Goal: Contribute content: Contribute content

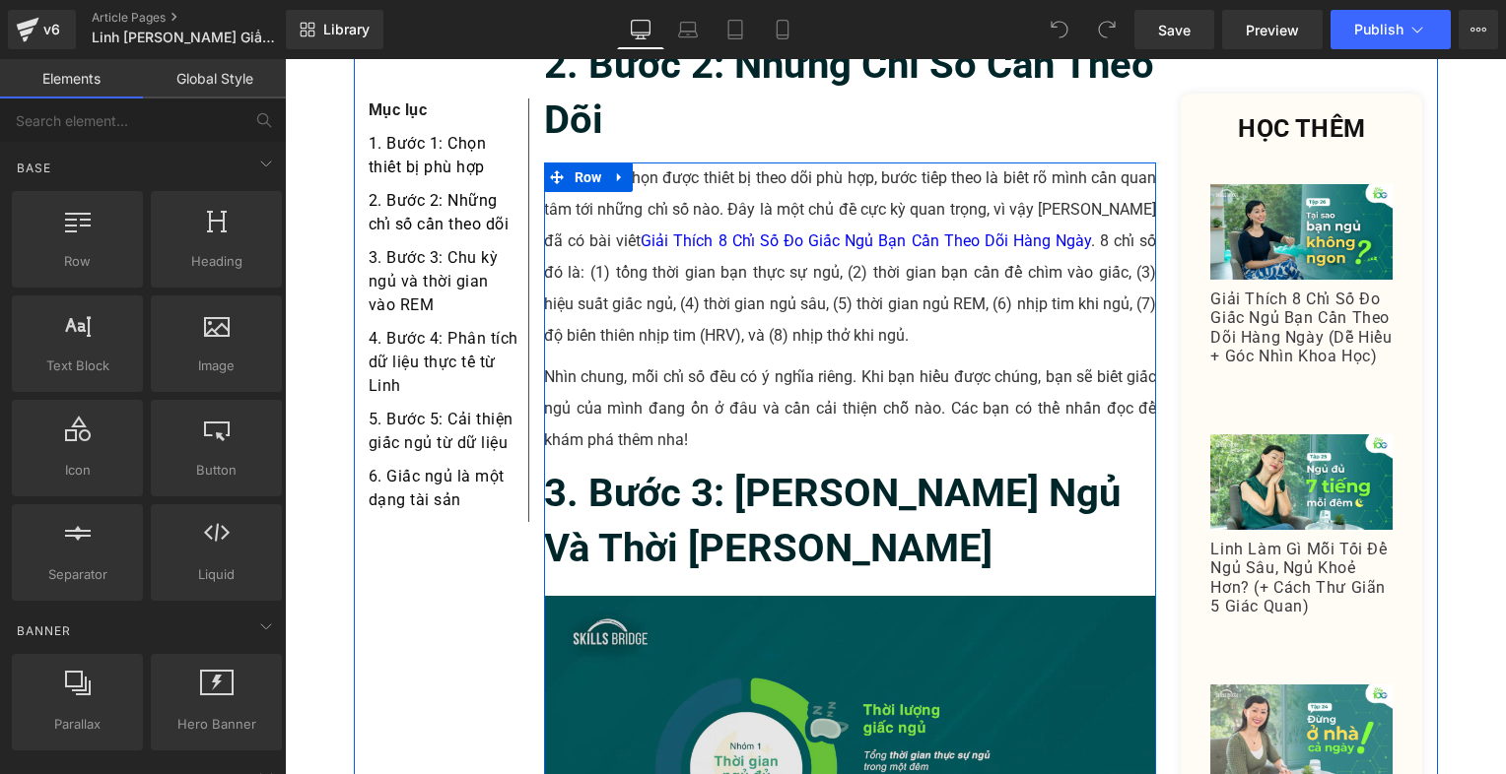
scroll to position [2660, 0]
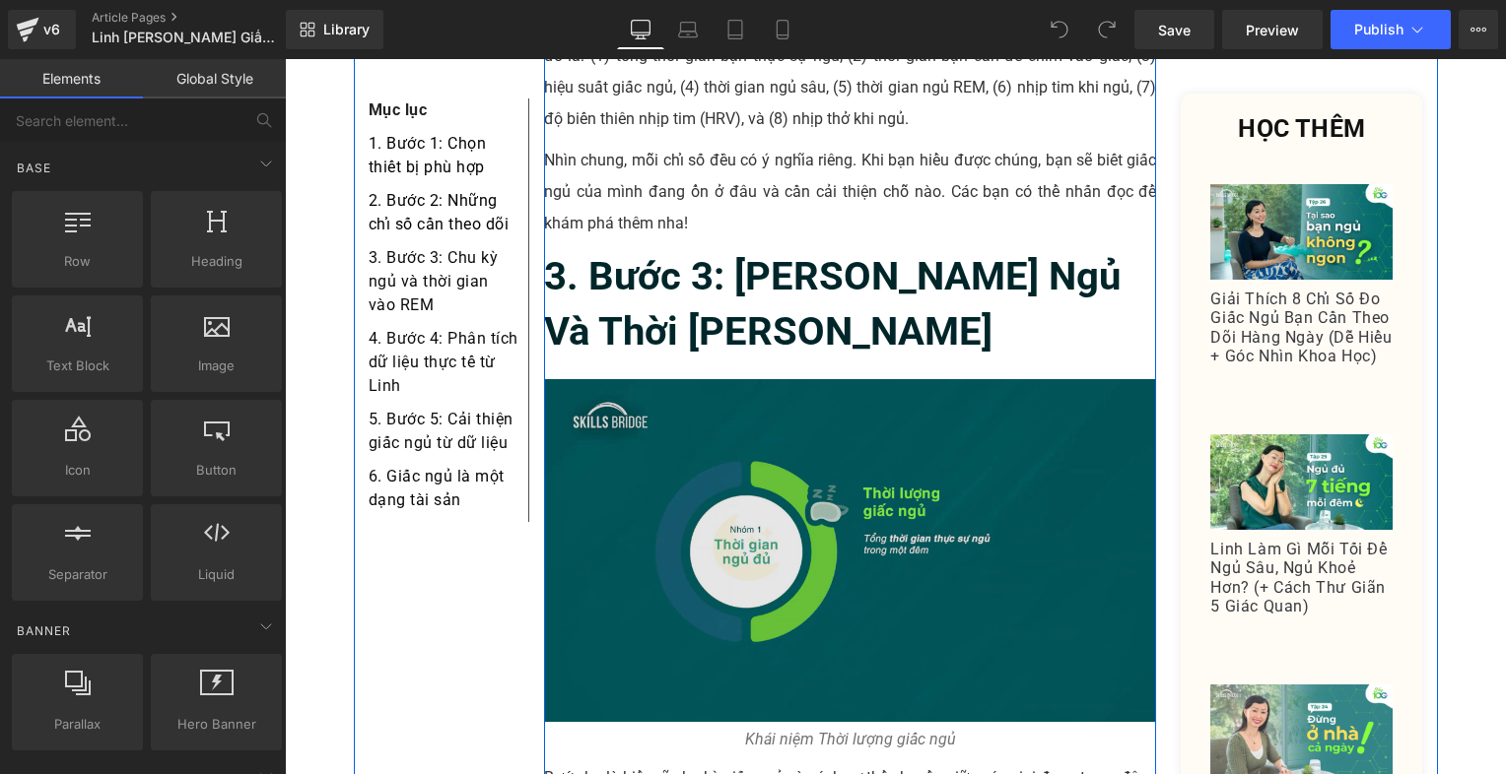
click at [827, 451] on div "Image" at bounding box center [850, 550] width 613 height 343
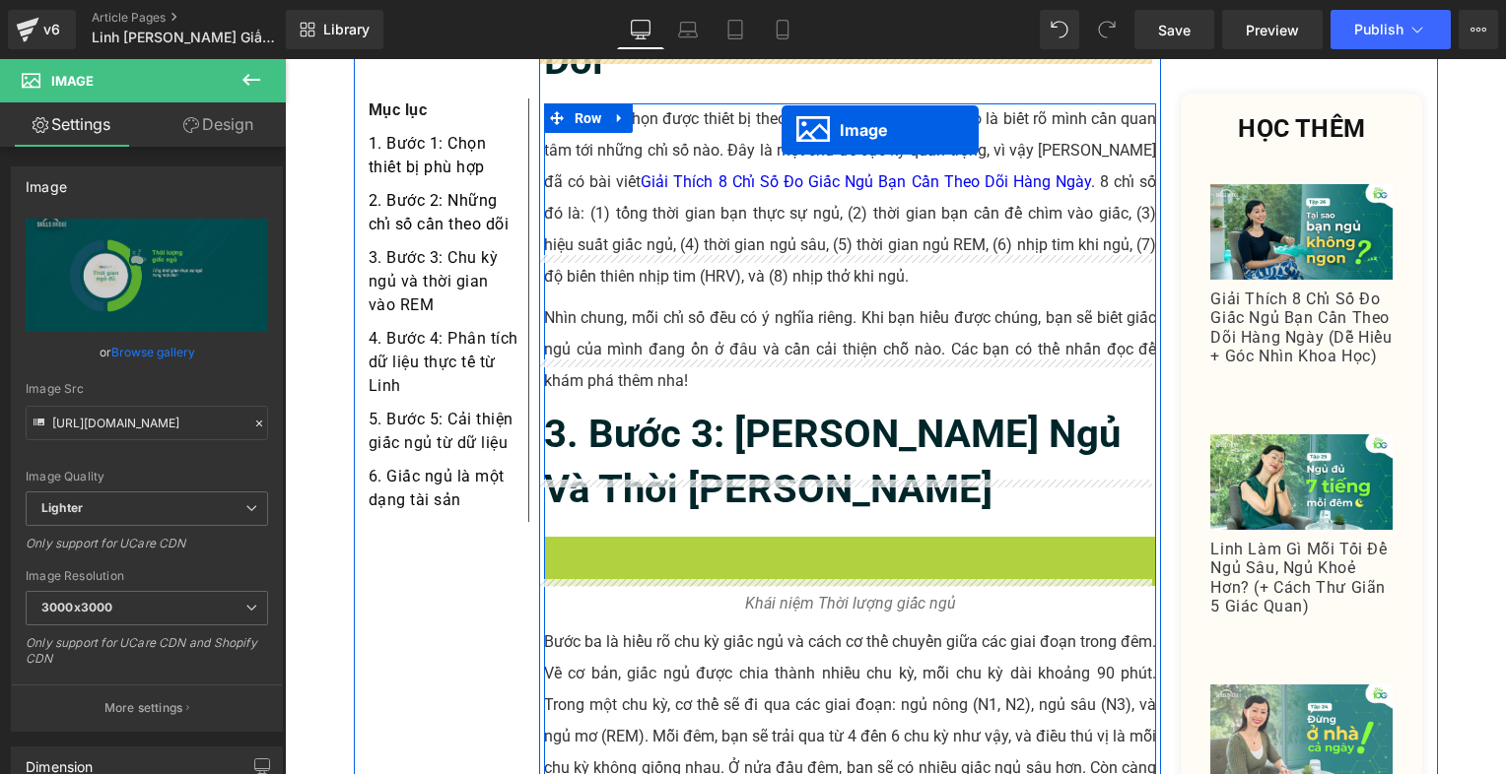
scroll to position [2424, 0]
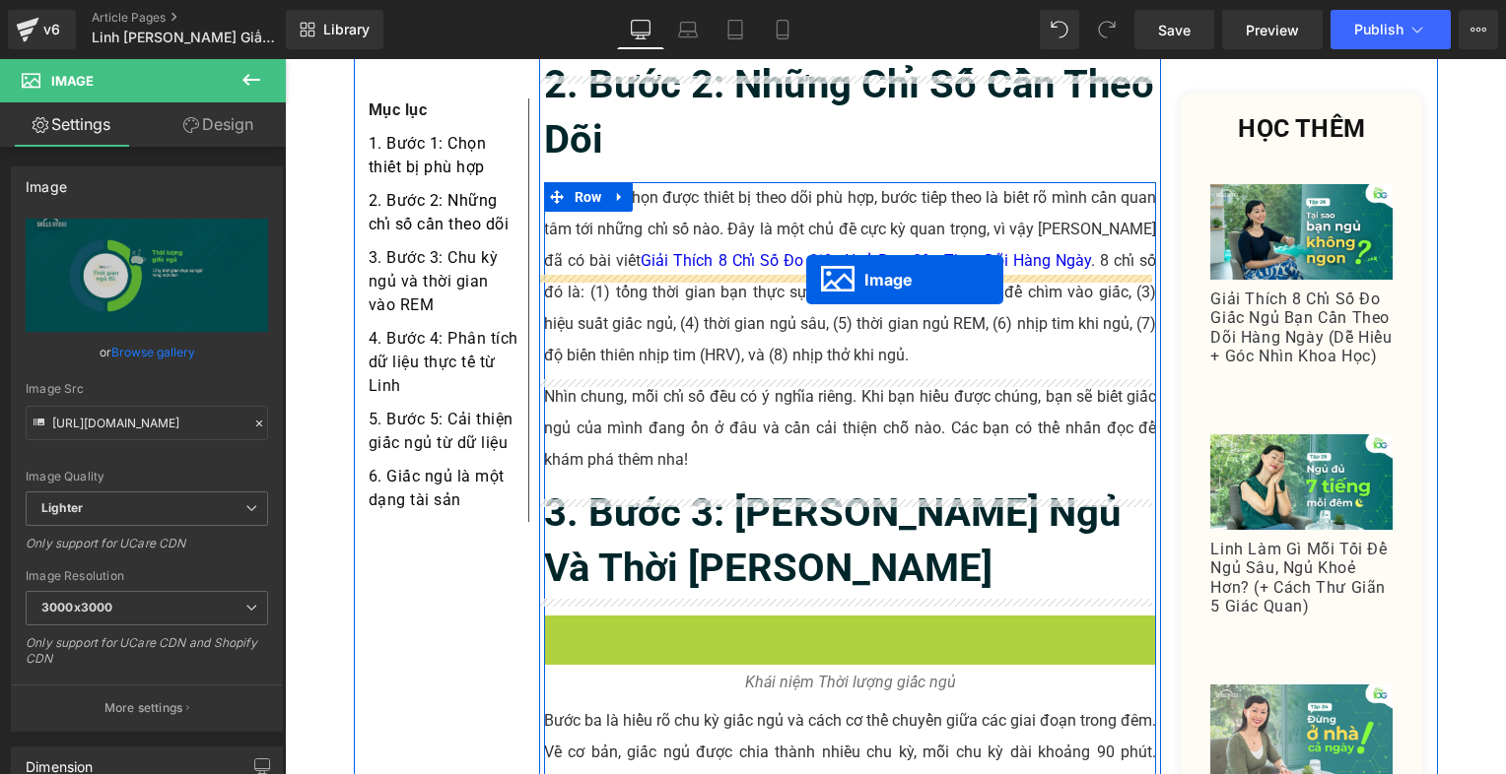
drag, startPoint x: 804, startPoint y: 447, endPoint x: 805, endPoint y: 280, distance: 167.5
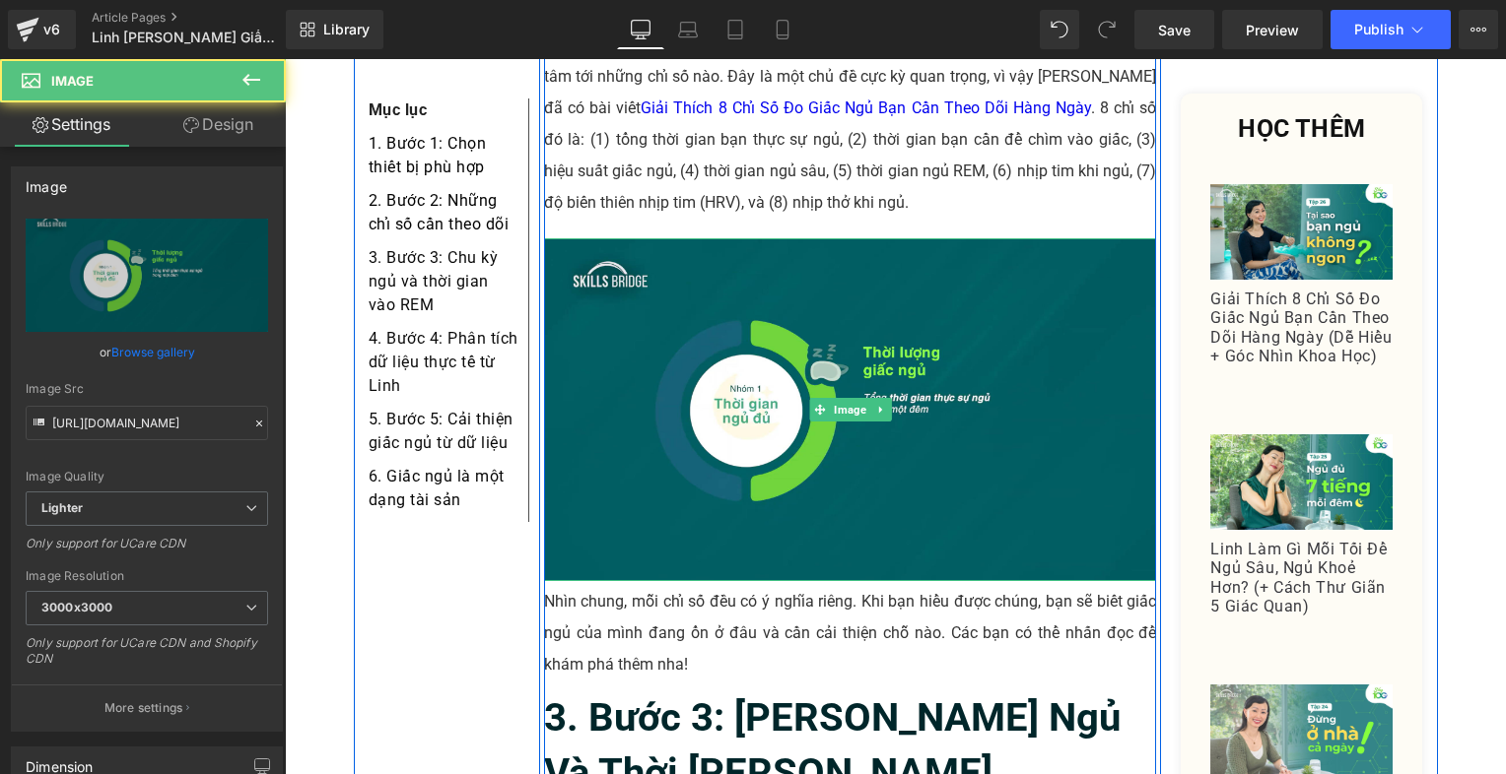
scroll to position [2818, 0]
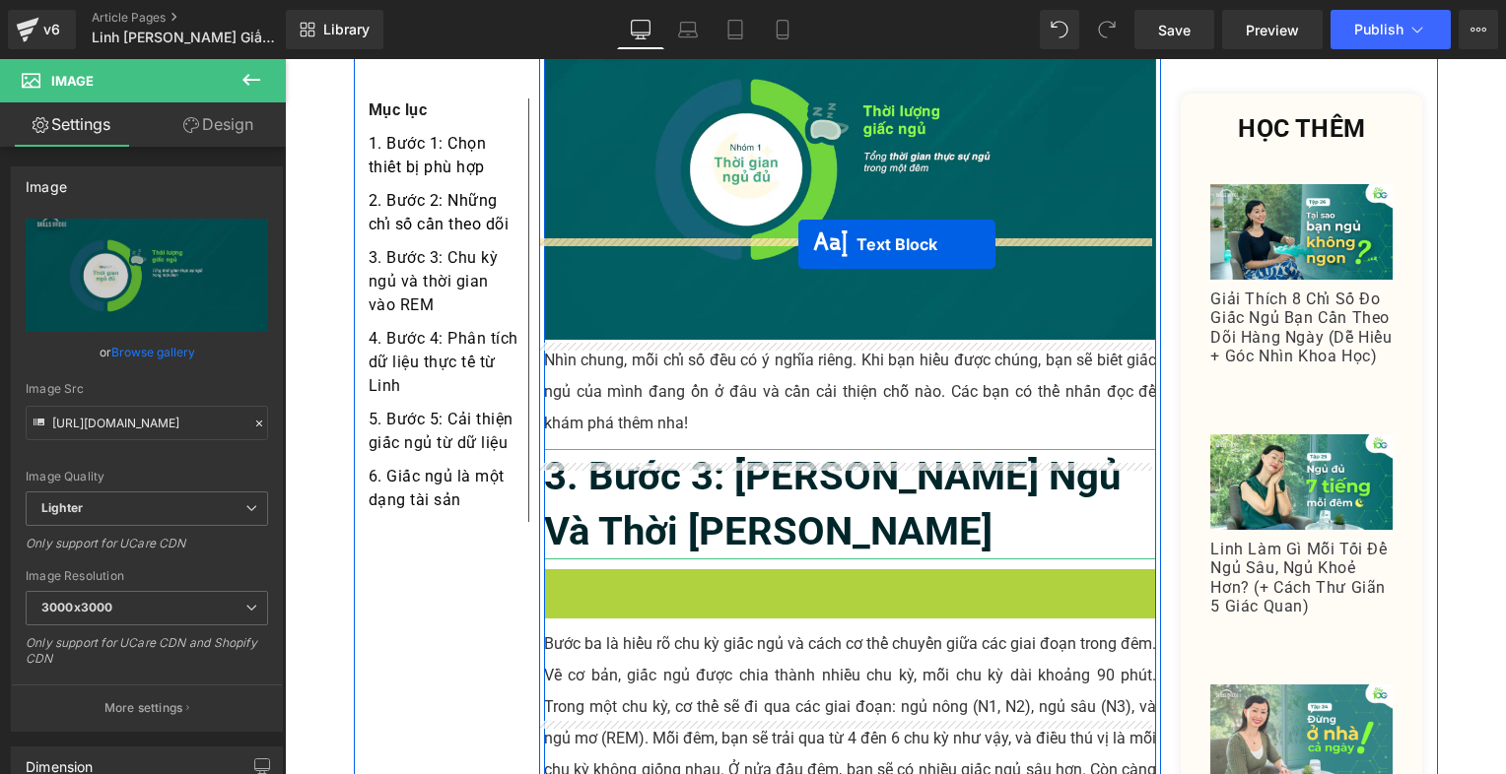
drag, startPoint x: 790, startPoint y: 475, endPoint x: 798, endPoint y: 243, distance: 231.7
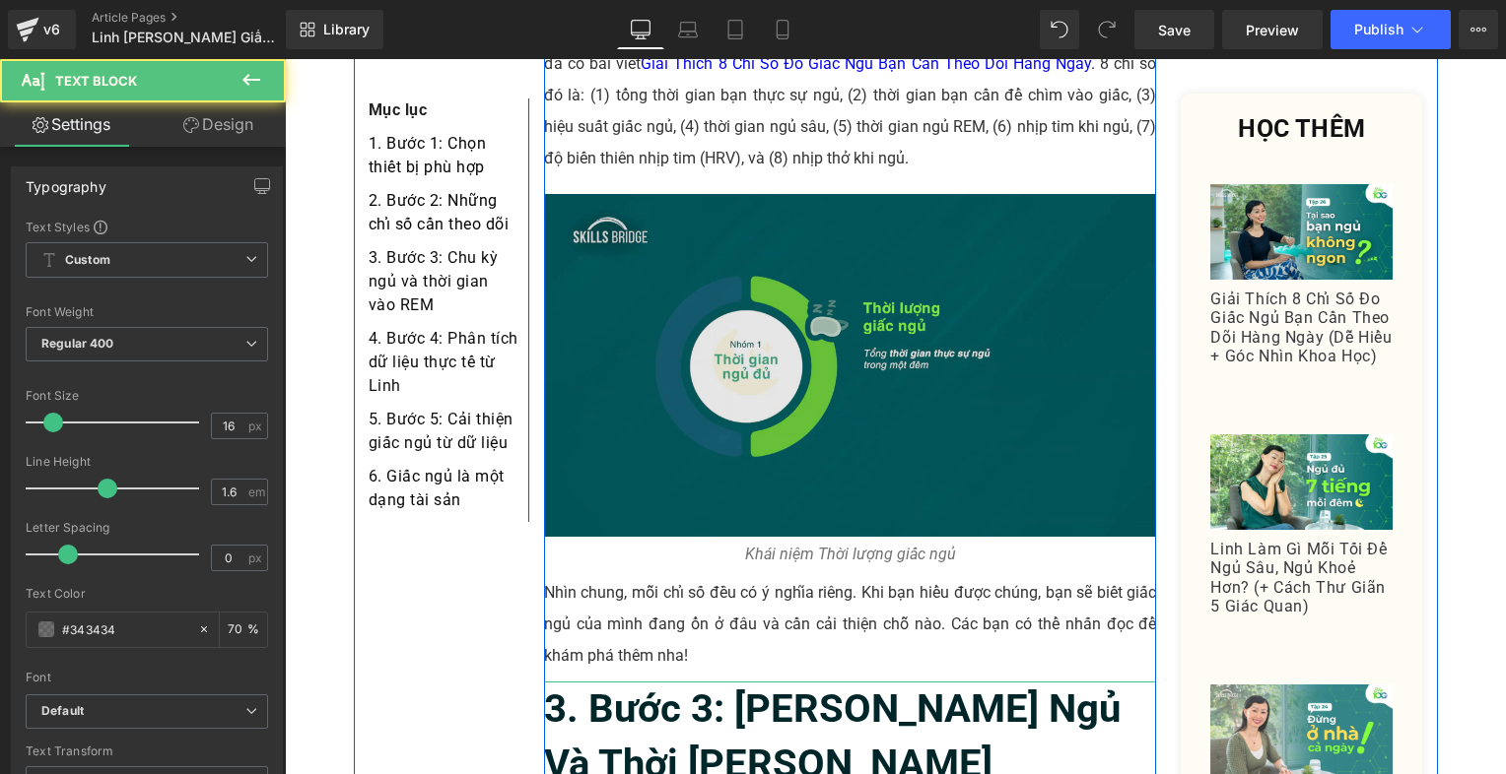
scroll to position [2621, 0]
click at [766, 319] on img at bounding box center [850, 365] width 613 height 343
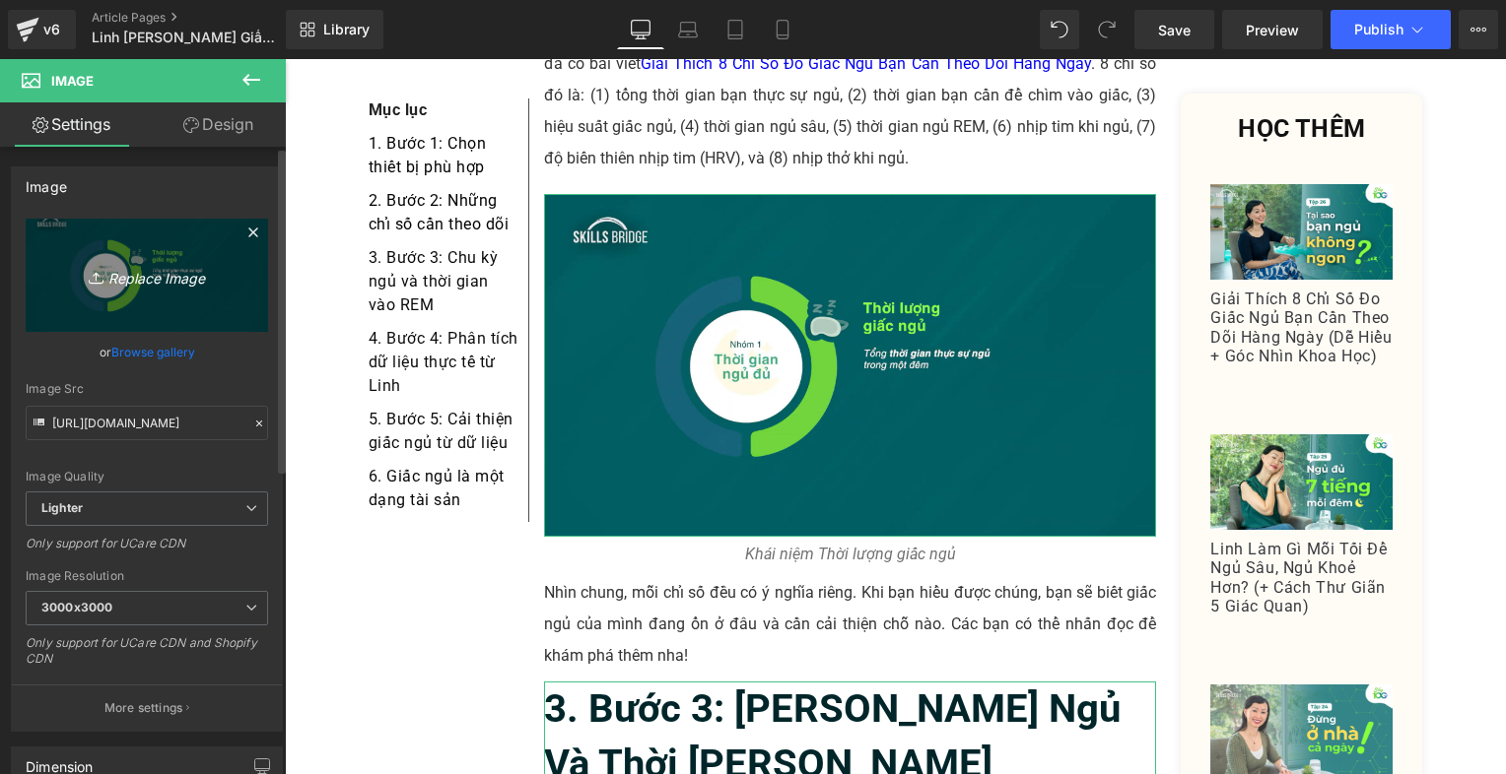
click at [147, 286] on icon "Replace Image" at bounding box center [147, 275] width 158 height 25
type input "C:\fakepath\Screenshot [DATE] 212953.png"
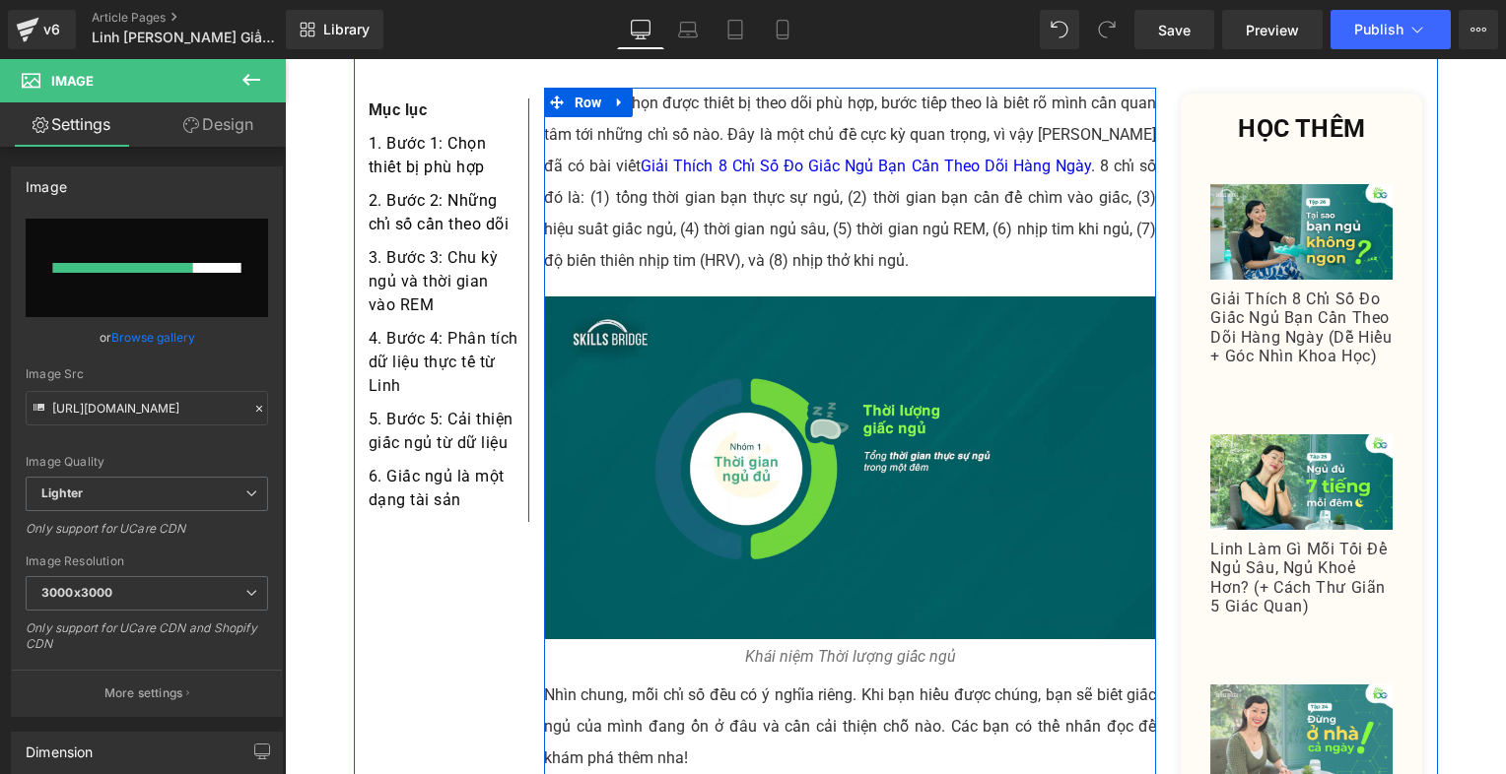
scroll to position [2522, 0]
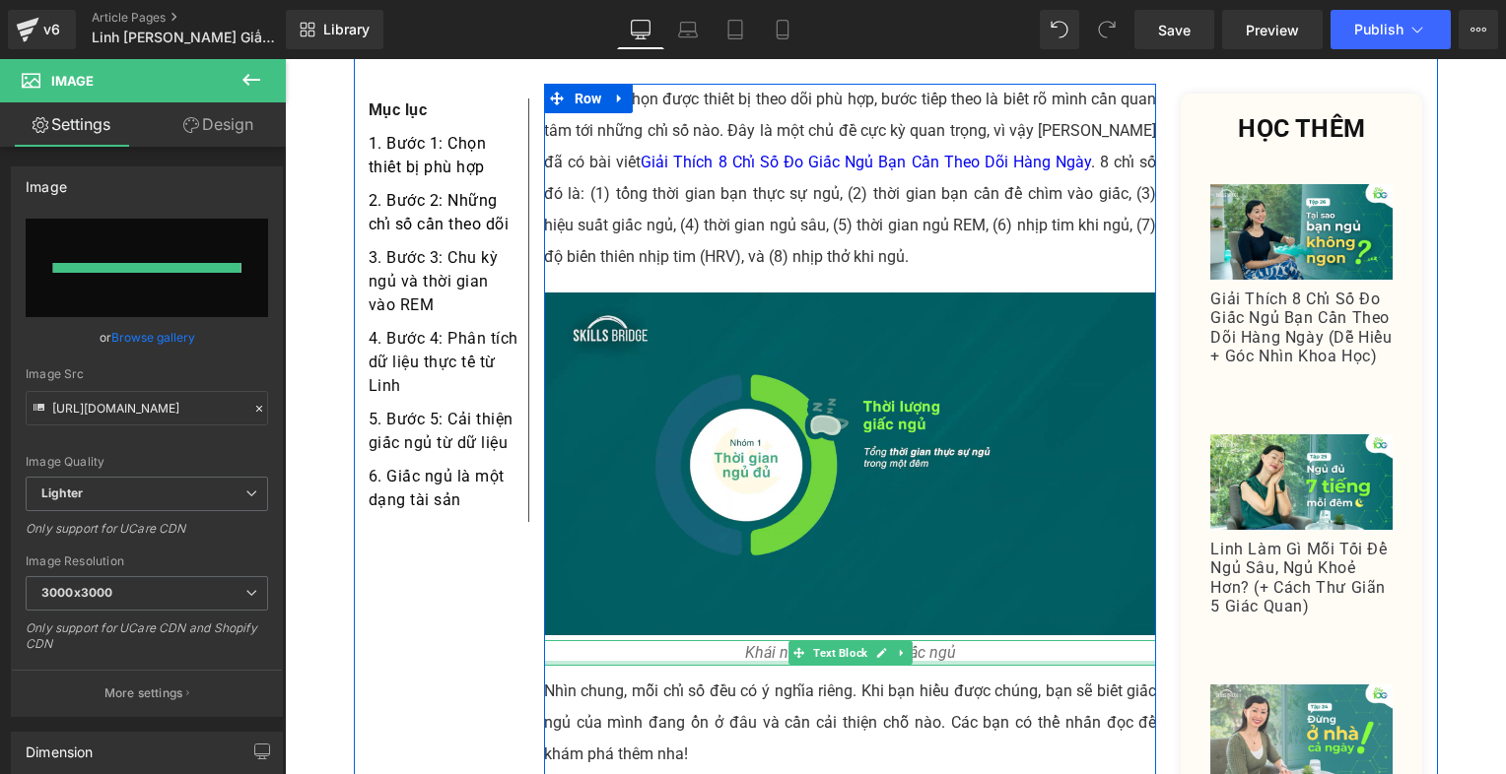
type input "[URL][DOMAIN_NAME]"
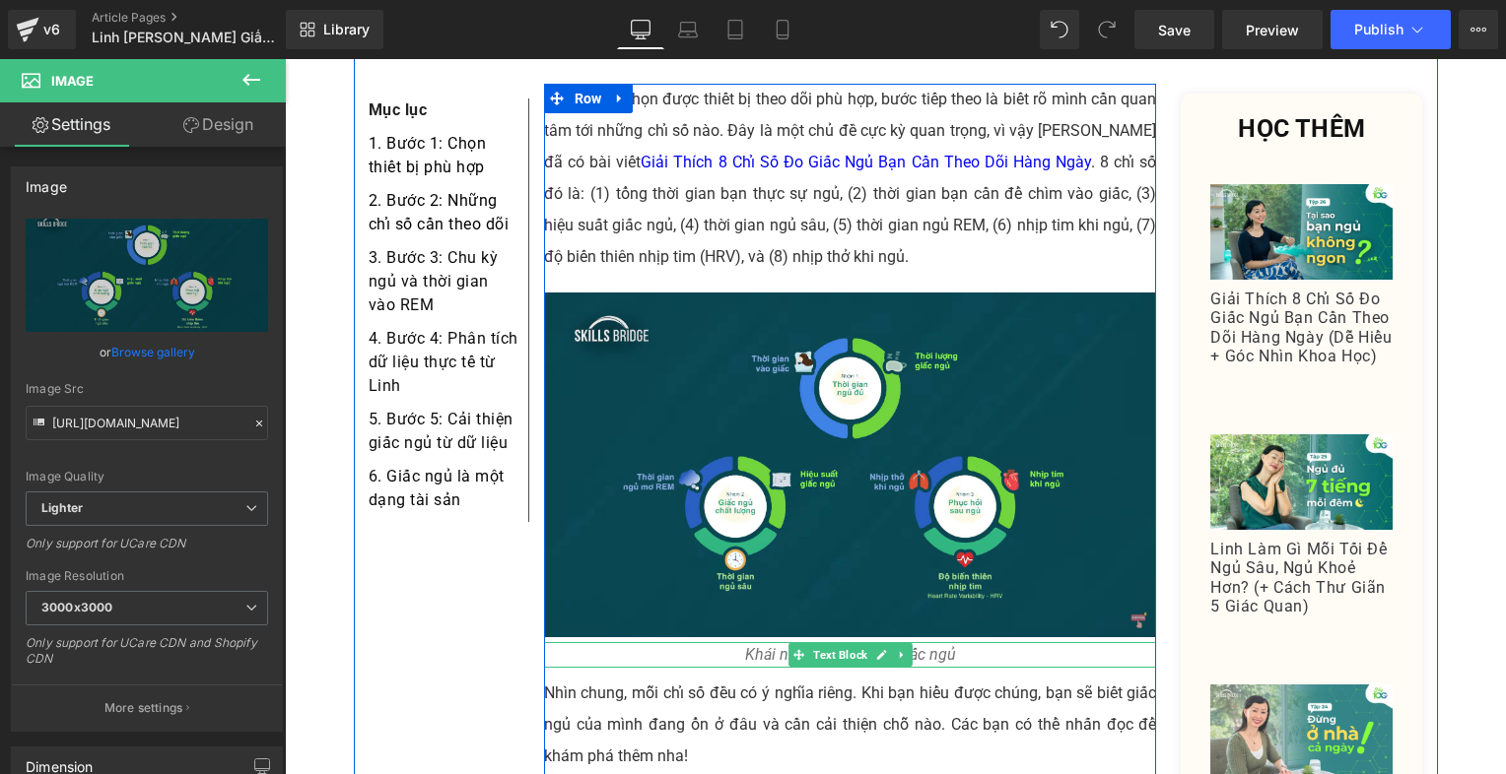
click at [755, 645] on icon "Khái niệm Thời lượng giấc ngủ" at bounding box center [850, 654] width 211 height 19
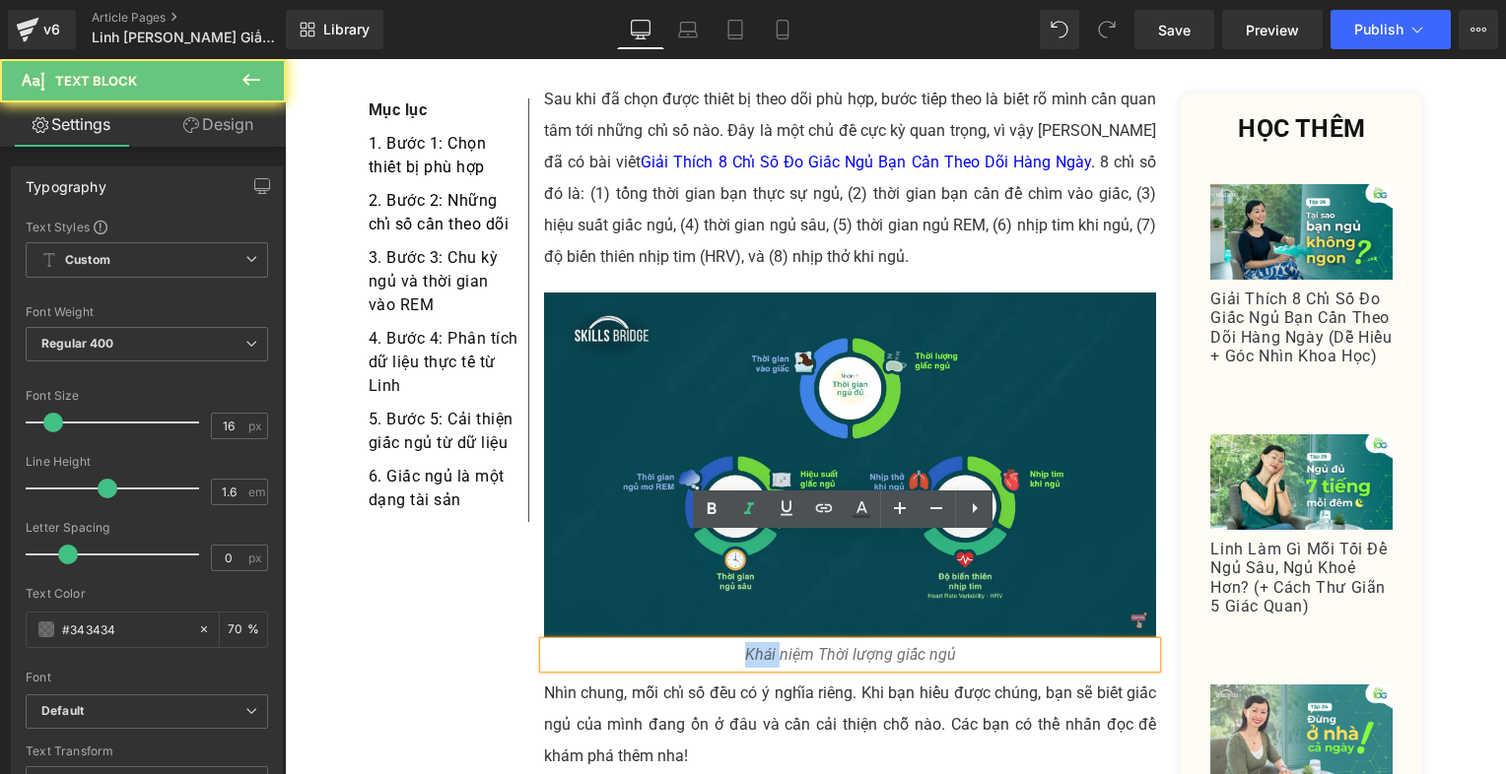
click at [755, 645] on icon "Khái niệm Thời lượng giấc ngủ" at bounding box center [850, 654] width 211 height 19
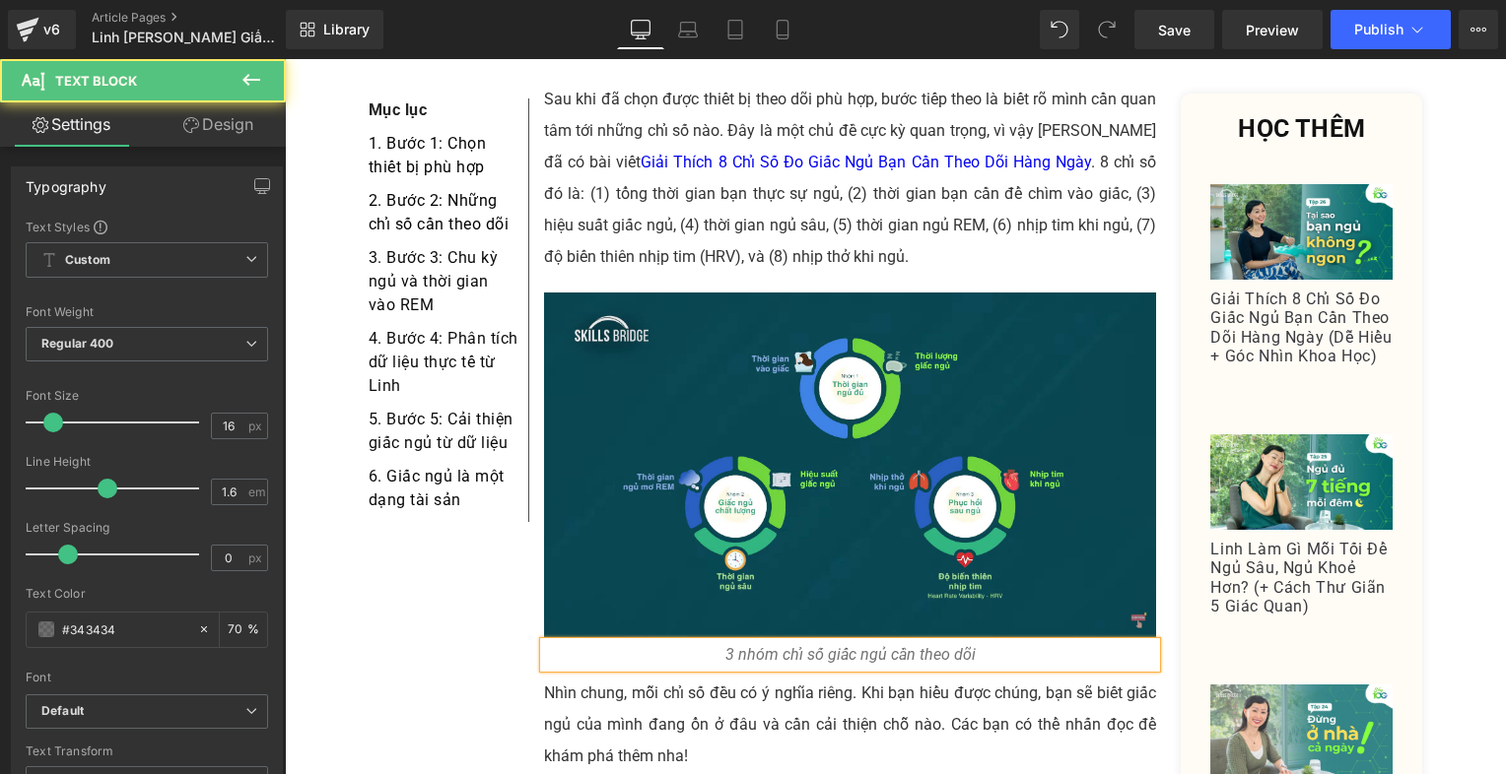
click at [990, 642] on div "3 nhóm chỉ số giấc ngủ cần theo dõi" at bounding box center [850, 655] width 613 height 26
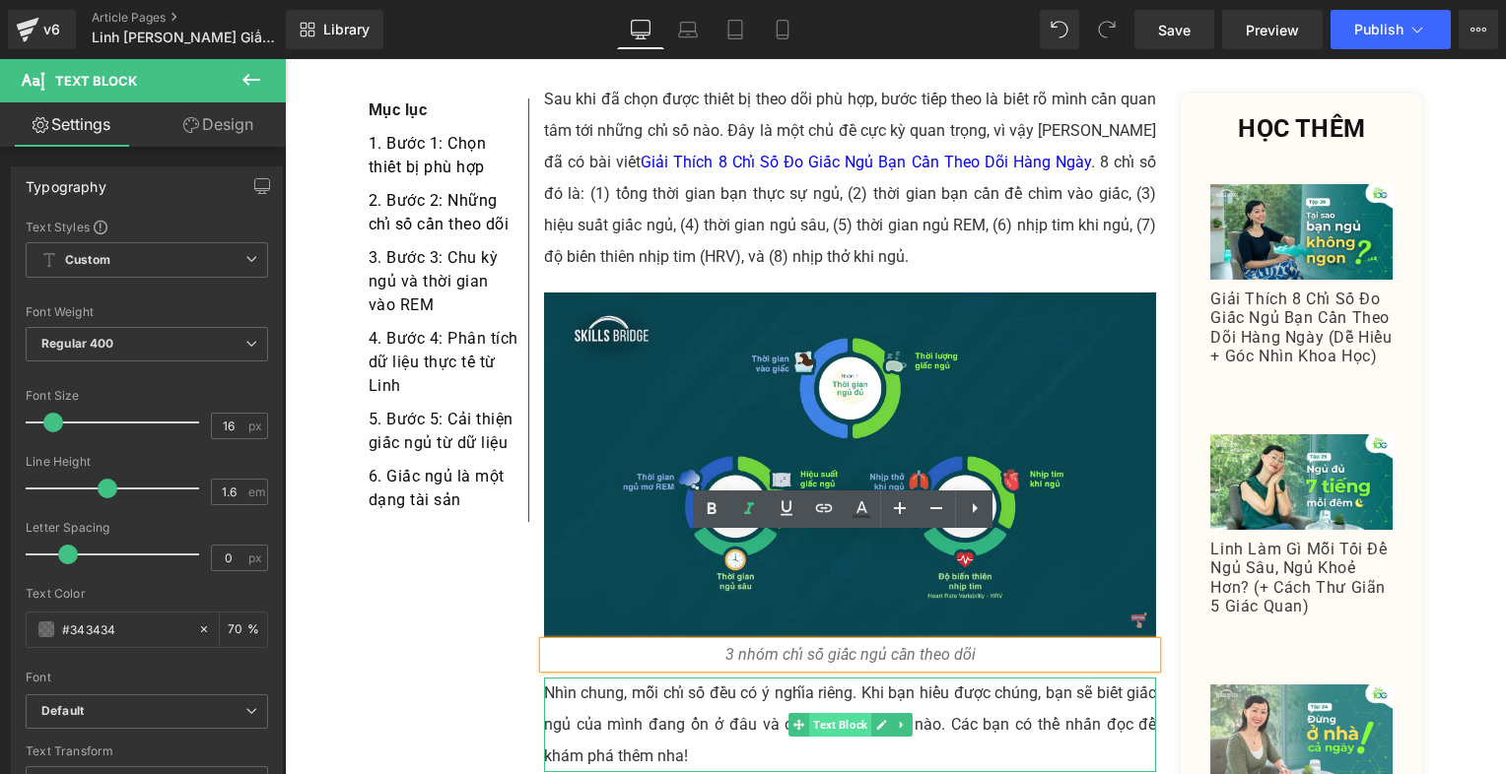
click at [840, 713] on span "Text Block" at bounding box center [840, 725] width 62 height 24
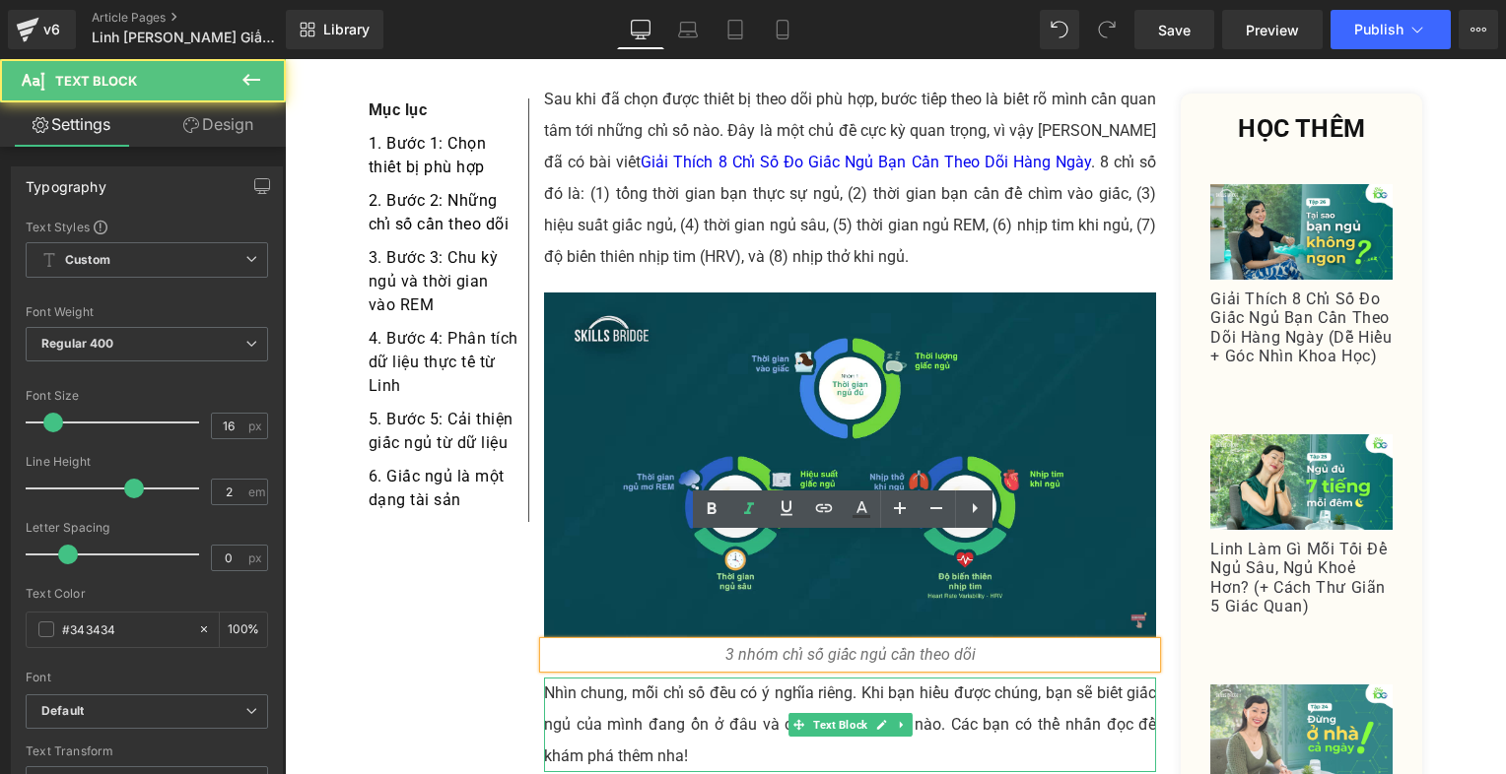
click at [976, 678] on p "Nhìn chung, mỗi chỉ số đều có ý nghĩa riêng. Khi bạn hiểu được chúng, bạn sẽ bi…" at bounding box center [850, 725] width 613 height 95
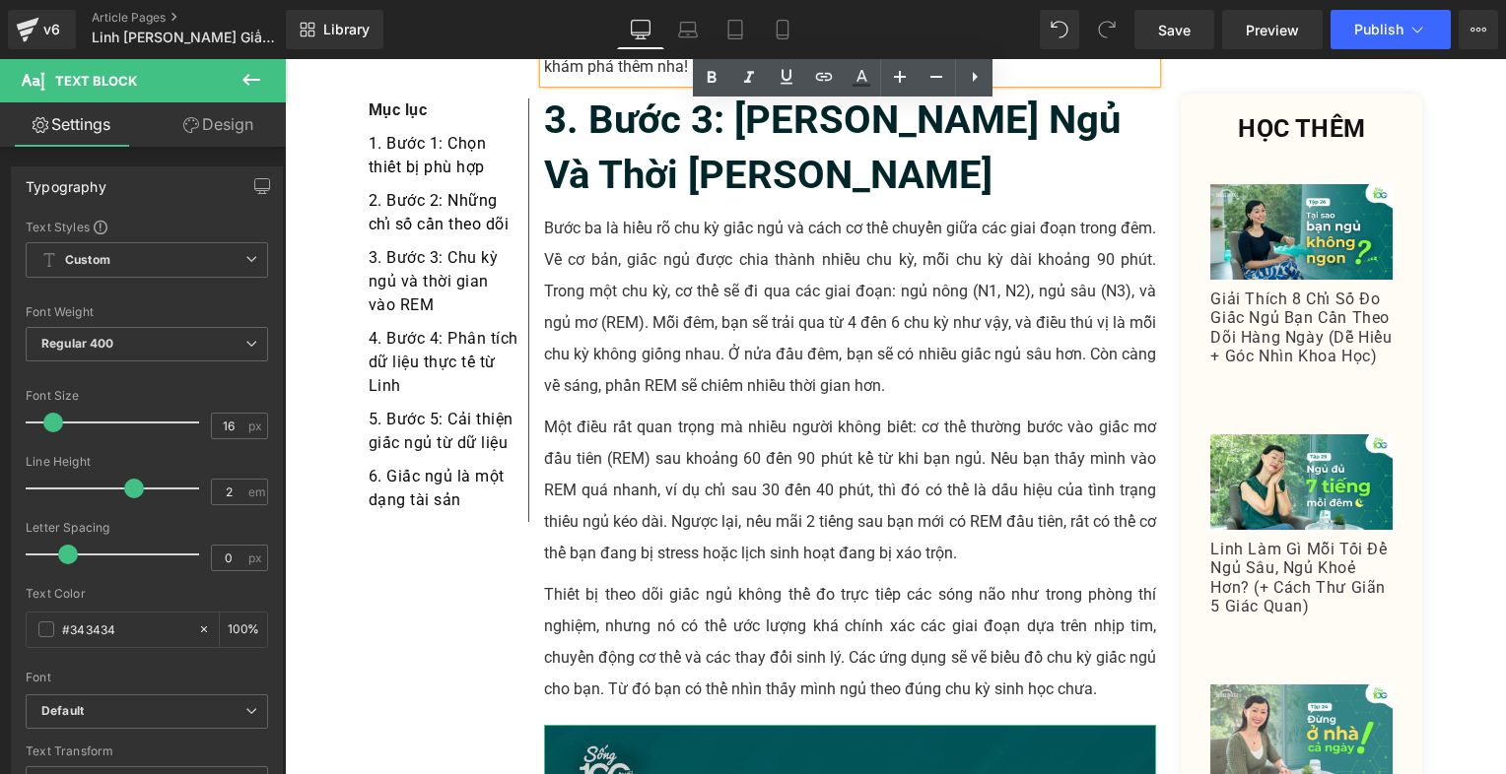
scroll to position [3311, 0]
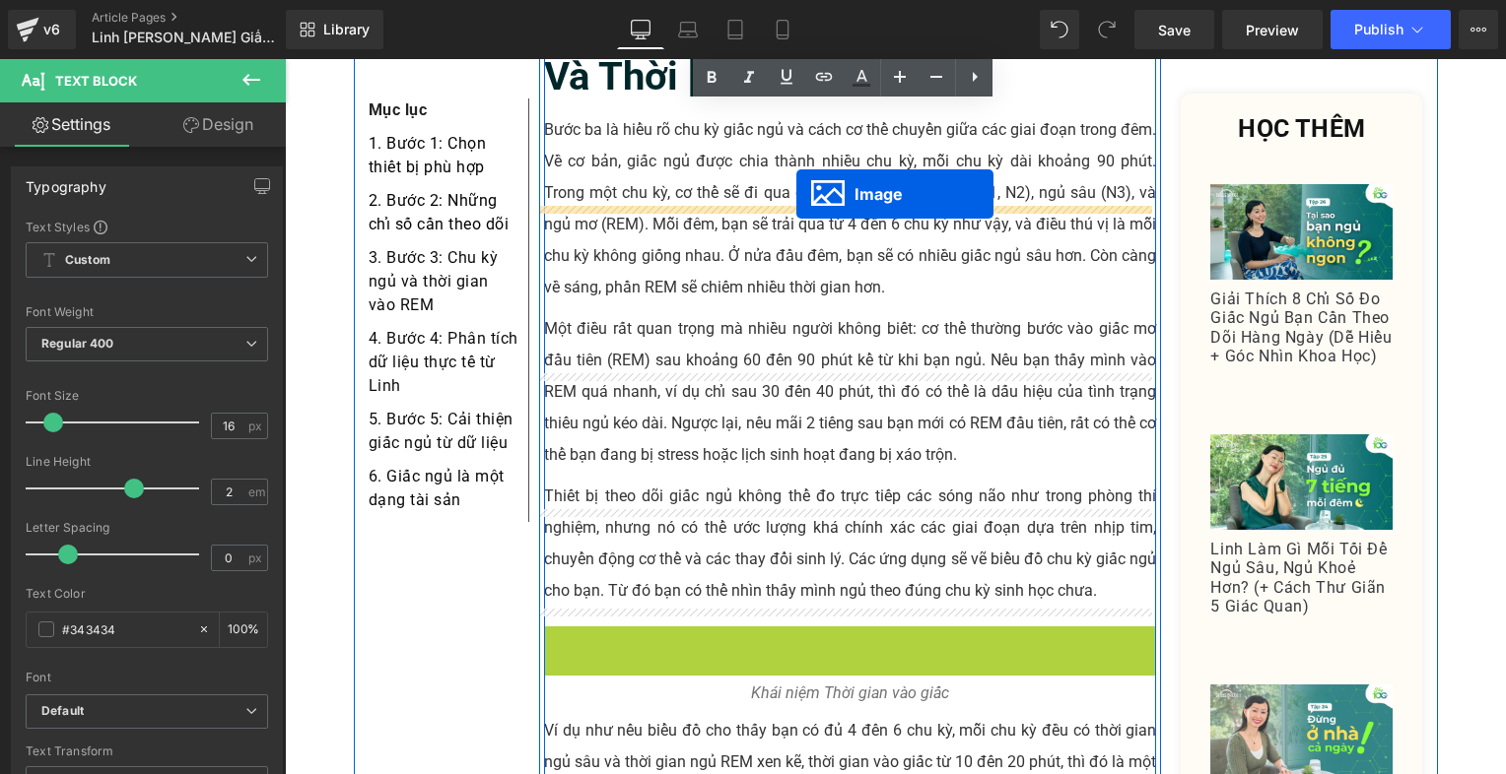
drag, startPoint x: 815, startPoint y: 697, endPoint x: 796, endPoint y: 194, distance: 502.9
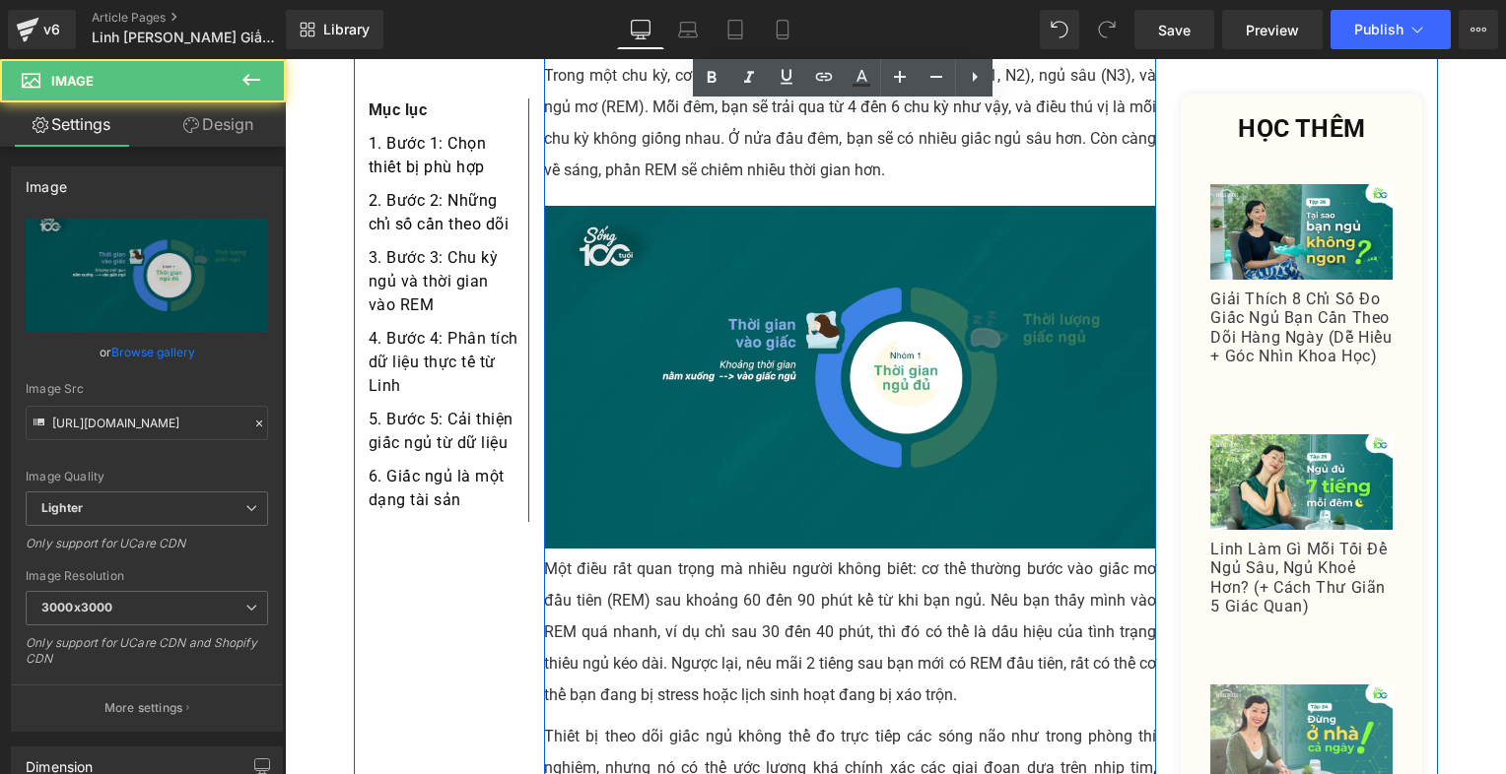
scroll to position [3606, 0]
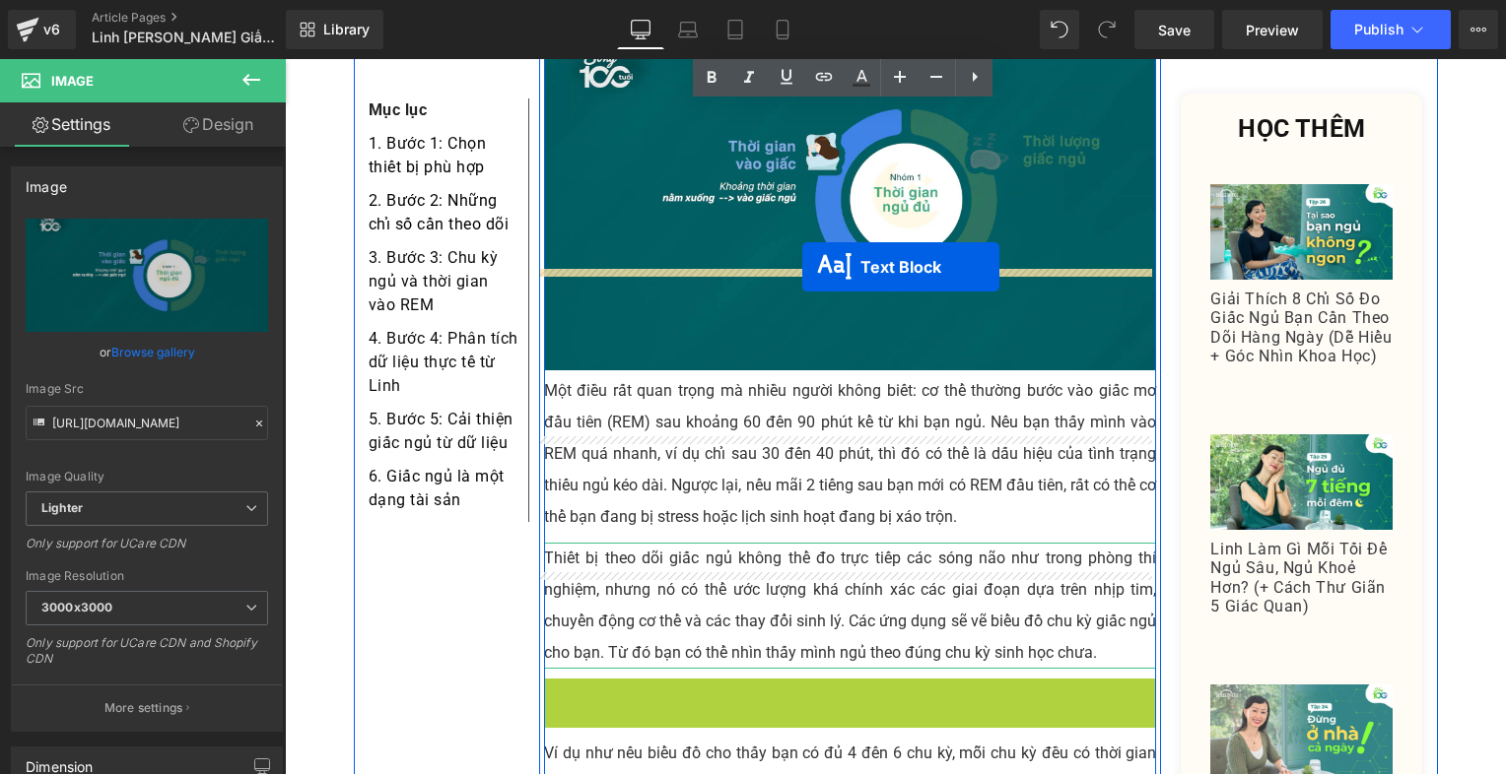
drag, startPoint x: 788, startPoint y: 589, endPoint x: 802, endPoint y: 267, distance: 322.5
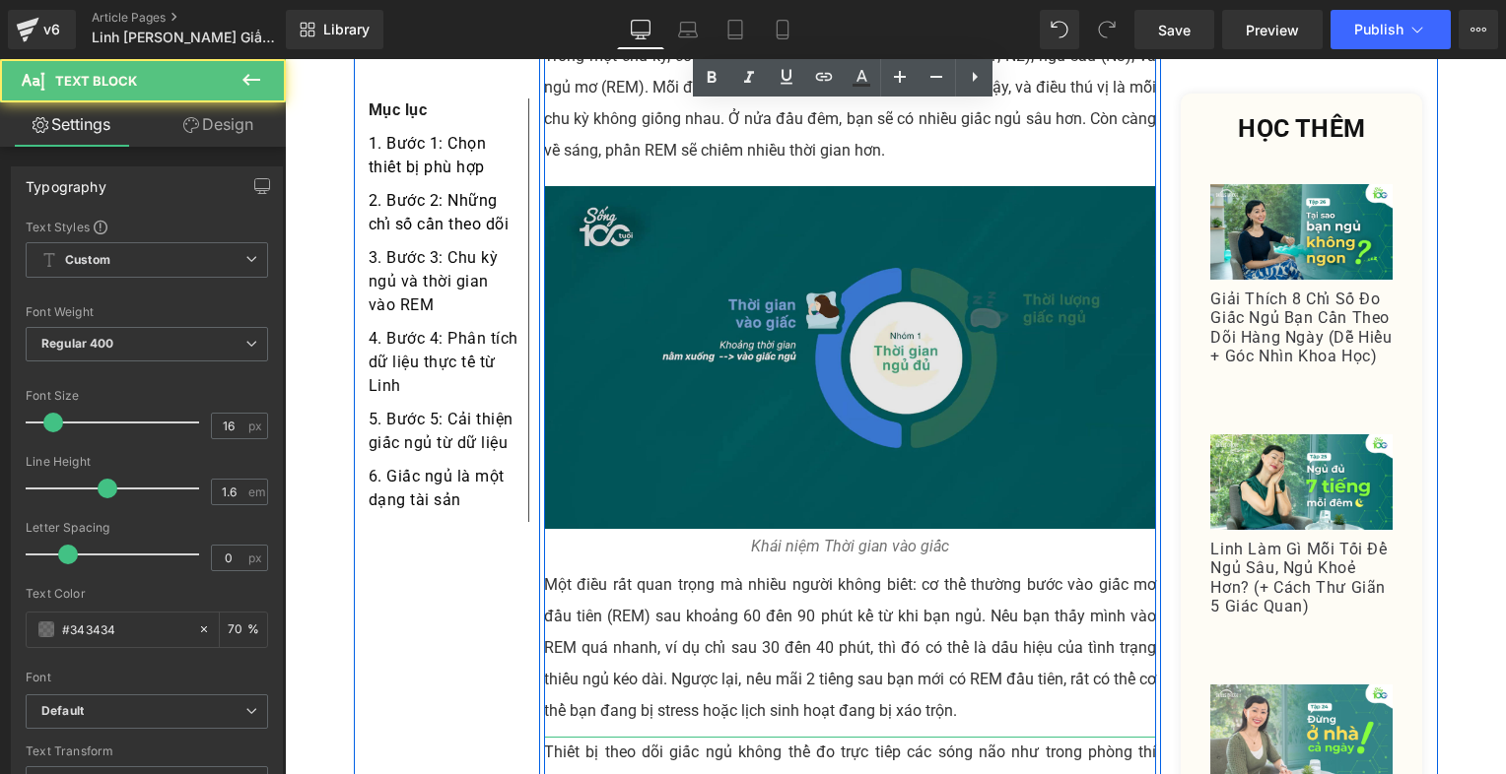
scroll to position [3311, 0]
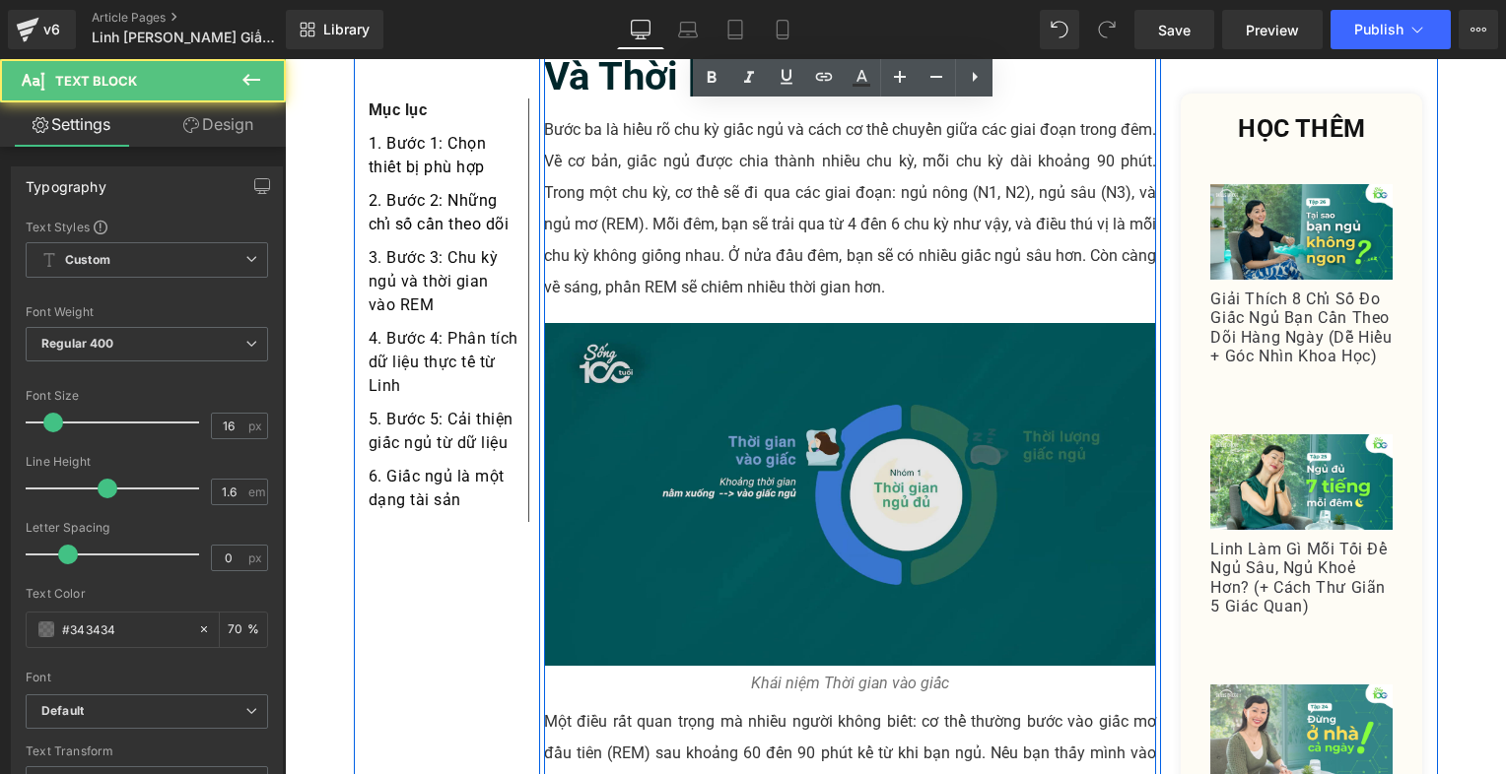
click at [868, 352] on img at bounding box center [850, 495] width 613 height 344
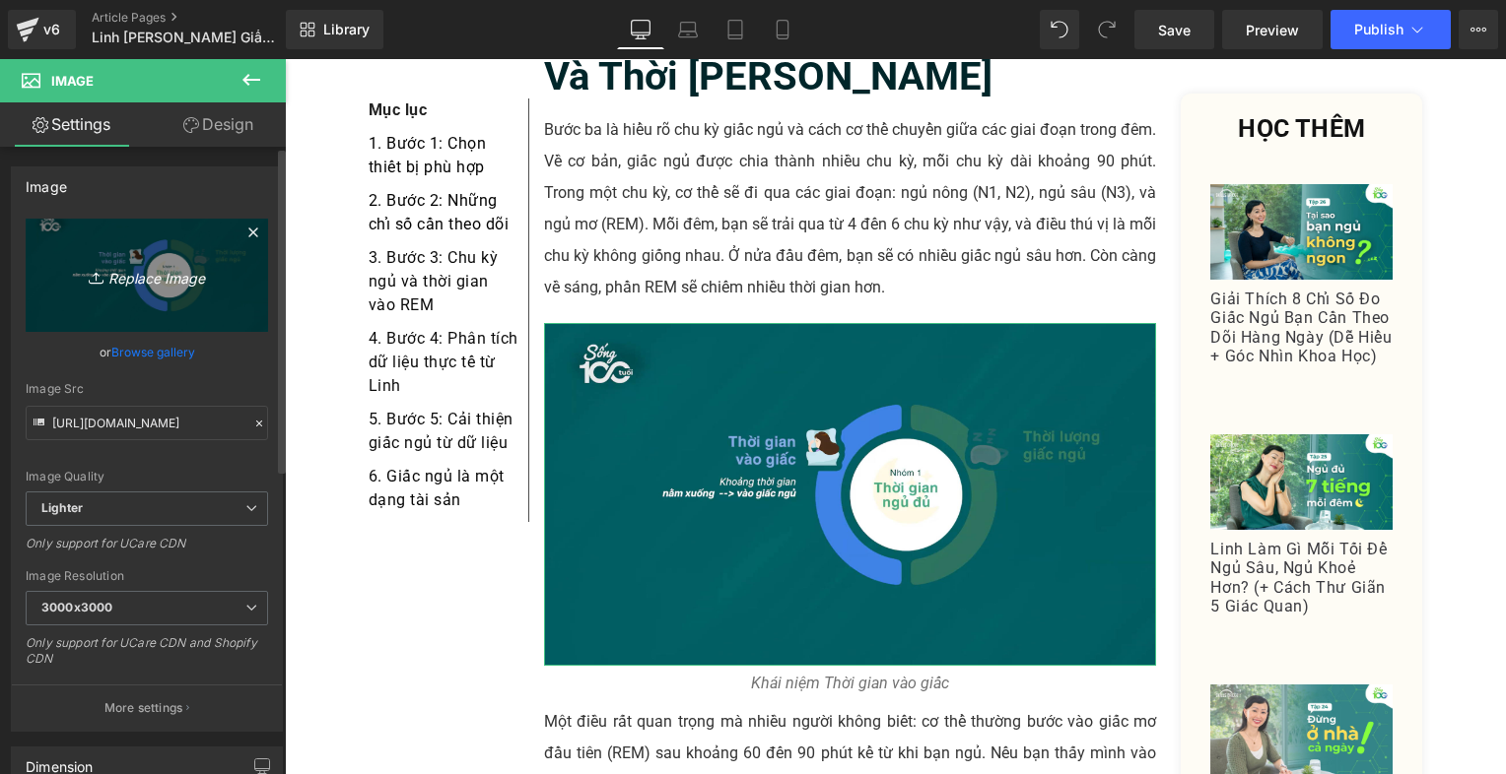
click at [153, 248] on link "Replace Image" at bounding box center [147, 275] width 242 height 113
type input "C:\fakepath\Screenshot [DATE] 213013.png"
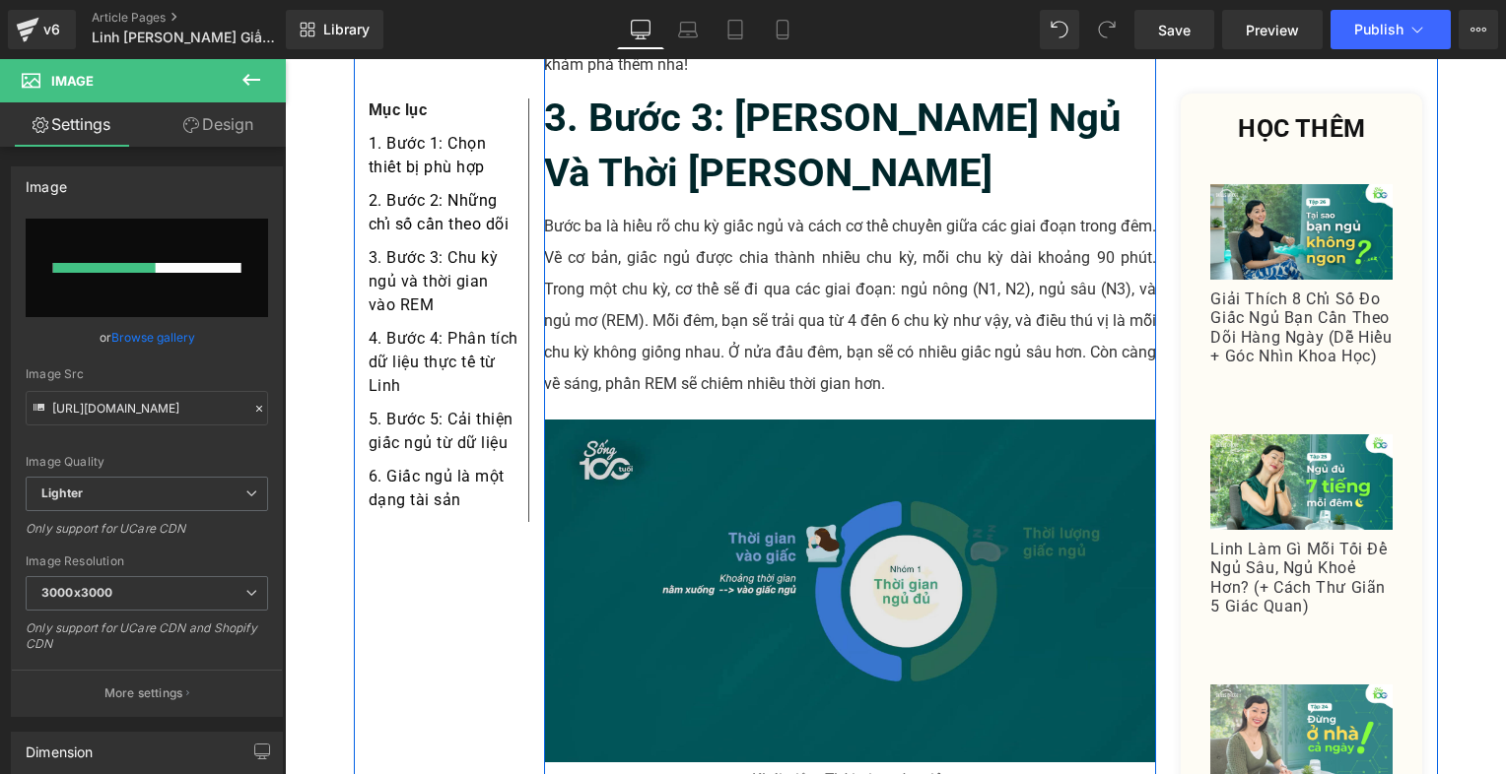
scroll to position [3212, 0]
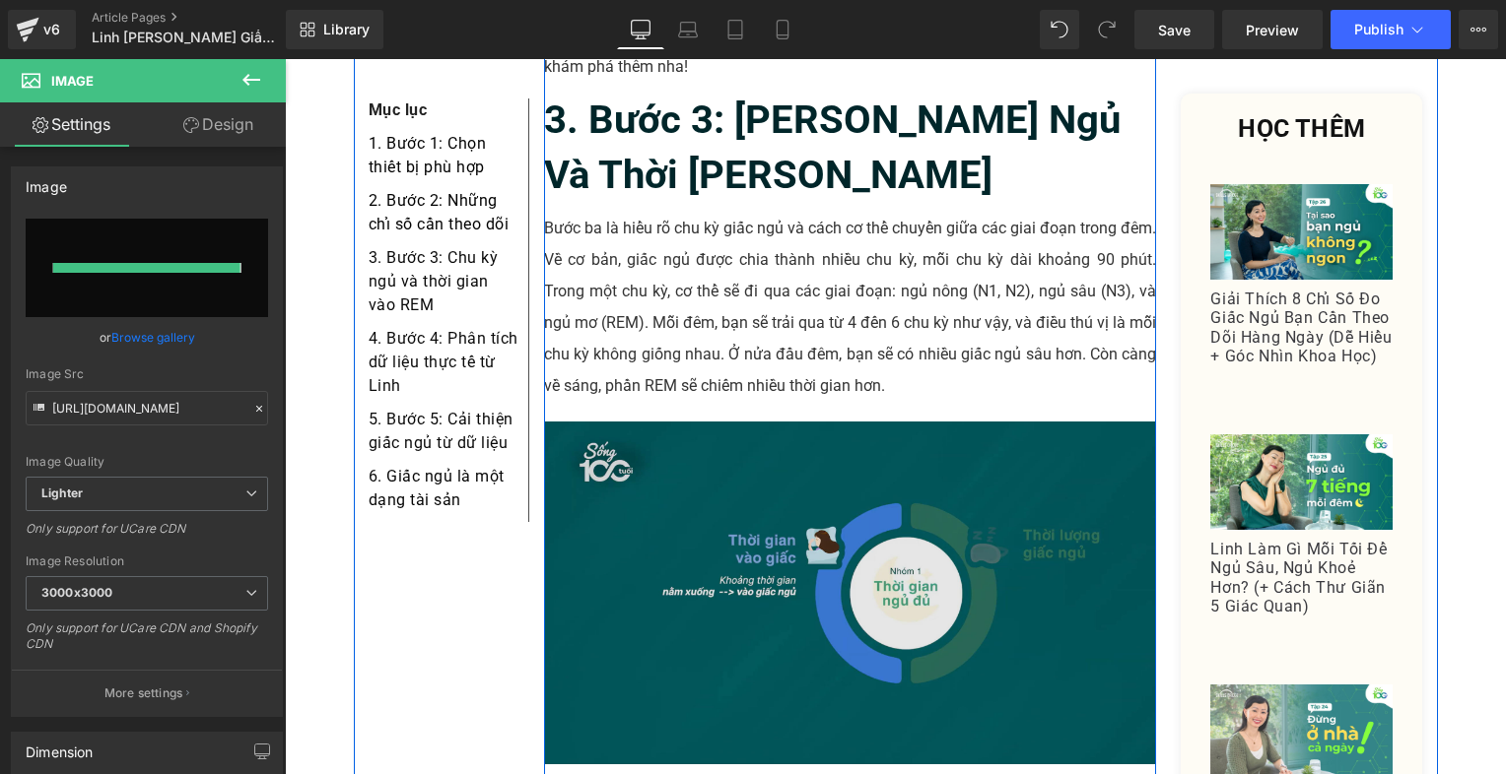
type input "[URL][DOMAIN_NAME]"
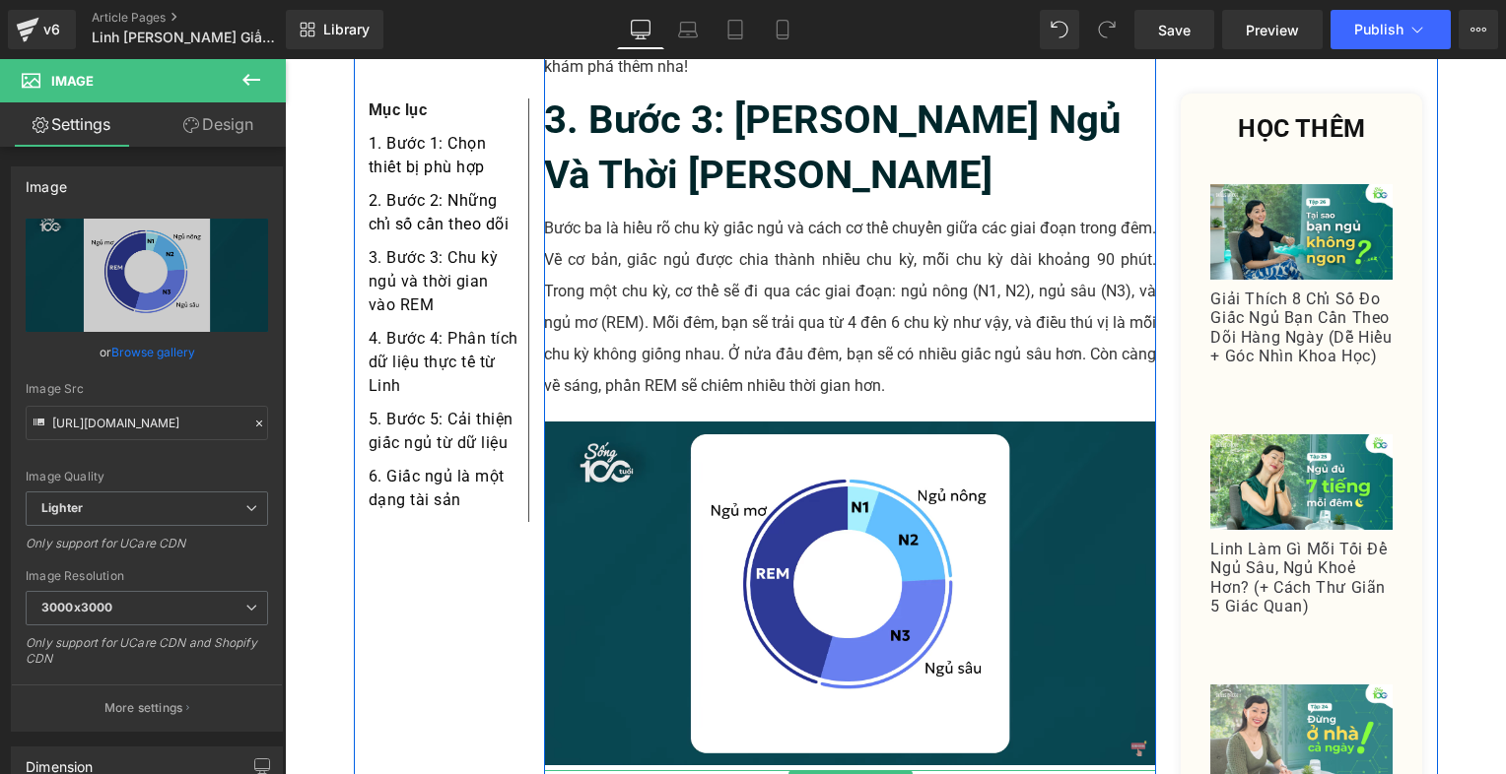
click at [741, 771] on p "Khái niệm Thời gian vào giấc" at bounding box center [850, 784] width 613 height 26
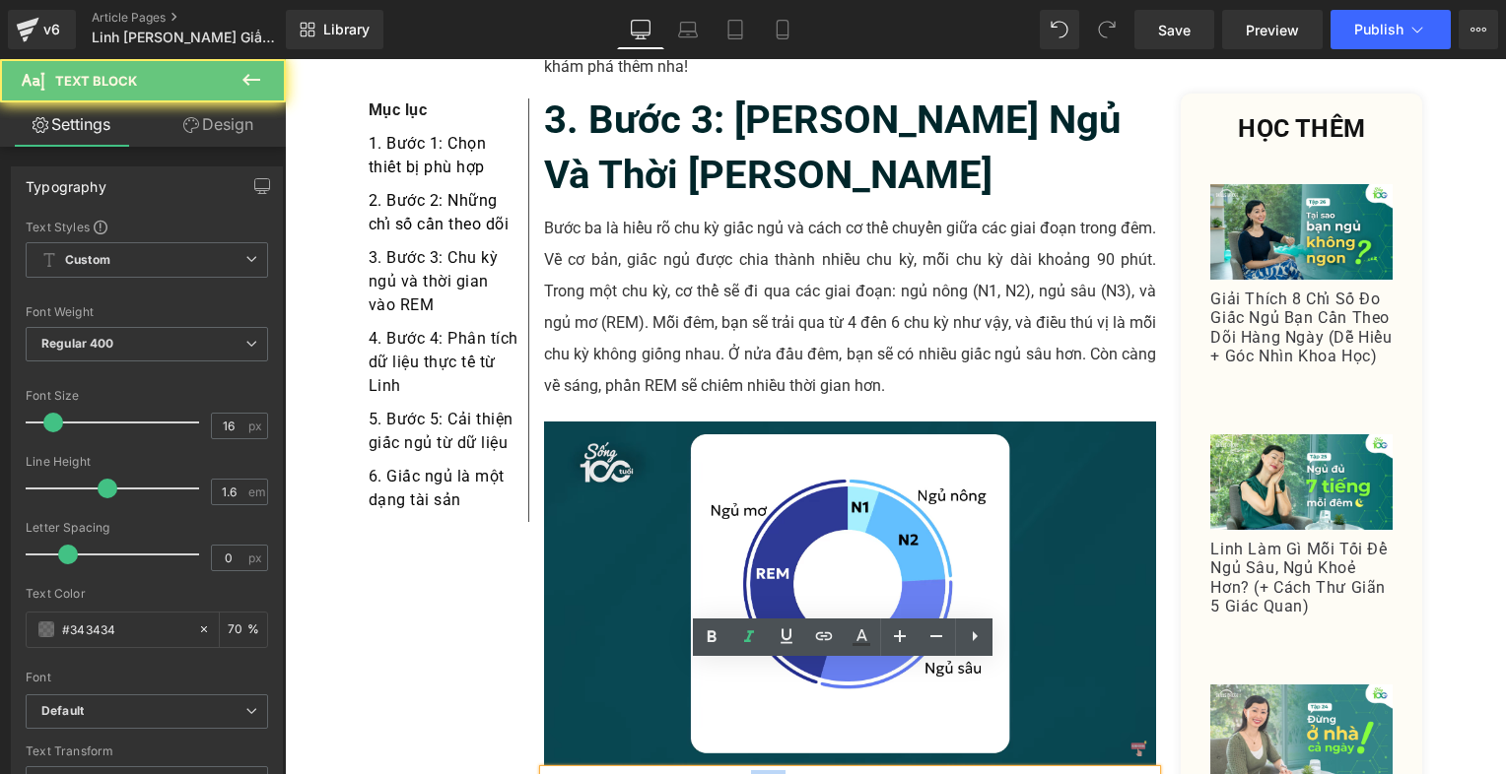
click at [740, 771] on p "Khái niệm Thời gian vào giấc" at bounding box center [850, 784] width 613 height 26
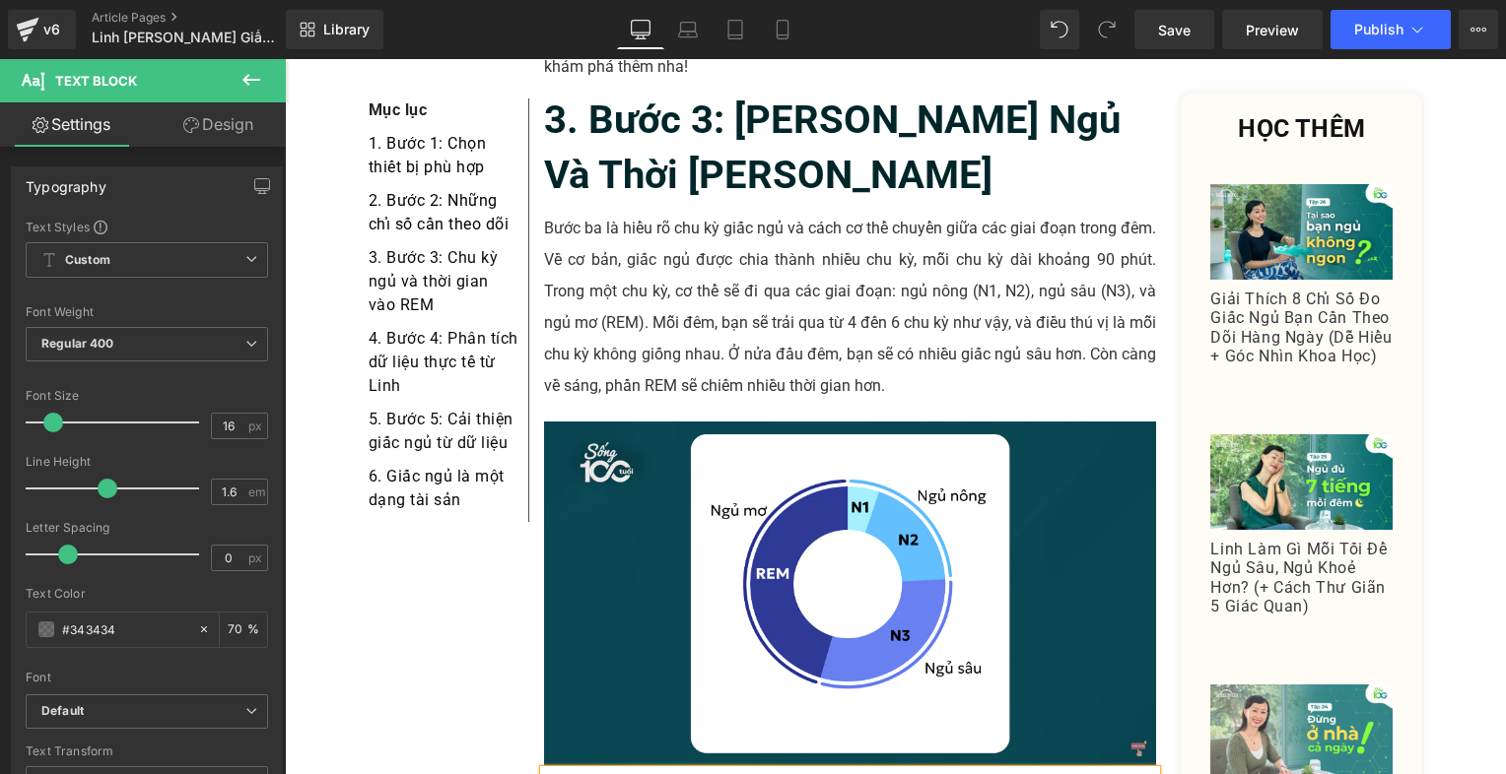
click at [974, 771] on p "Các giai đoạn trong 1 chu kỳ ngủ" at bounding box center [850, 784] width 613 height 26
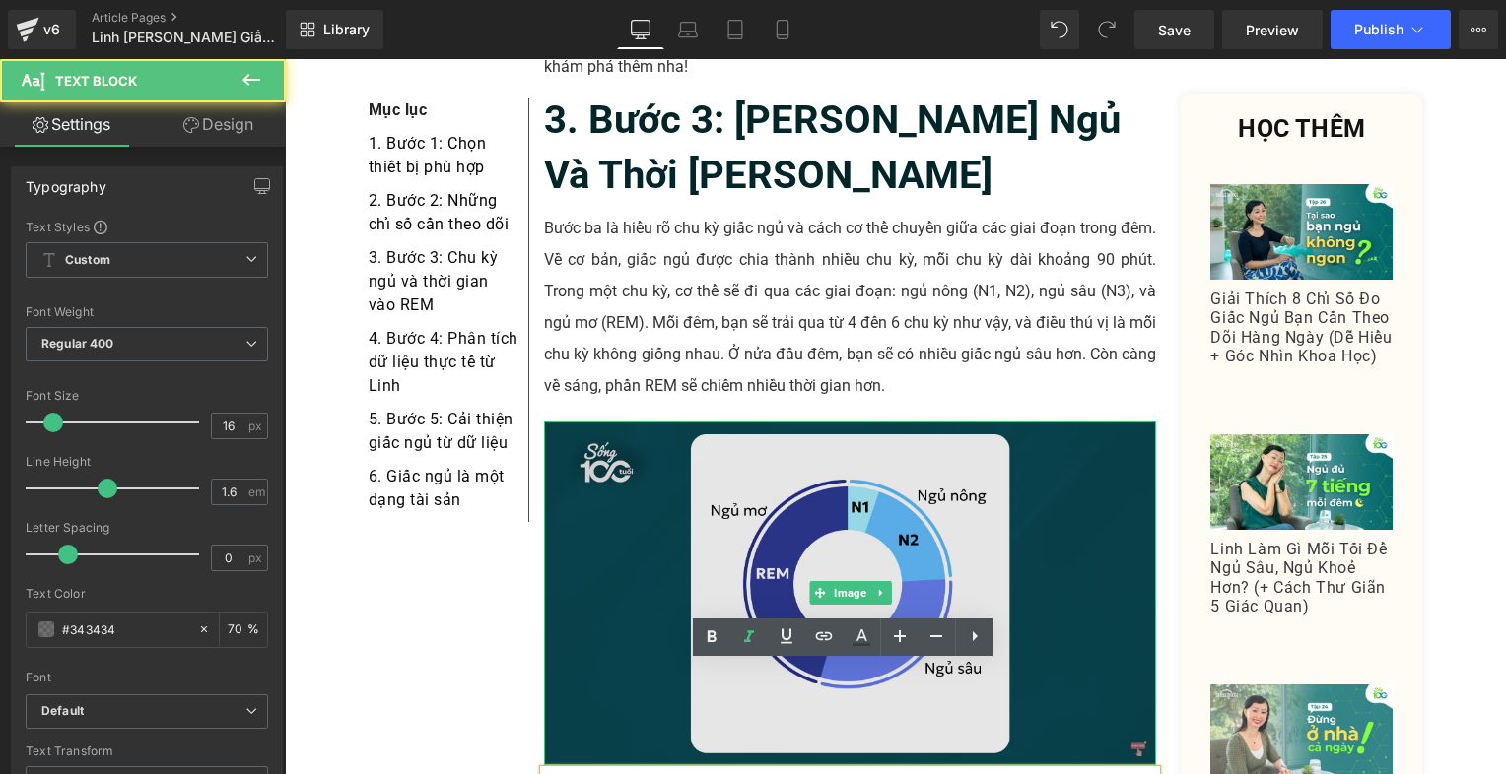
click at [1011, 510] on img at bounding box center [850, 594] width 613 height 344
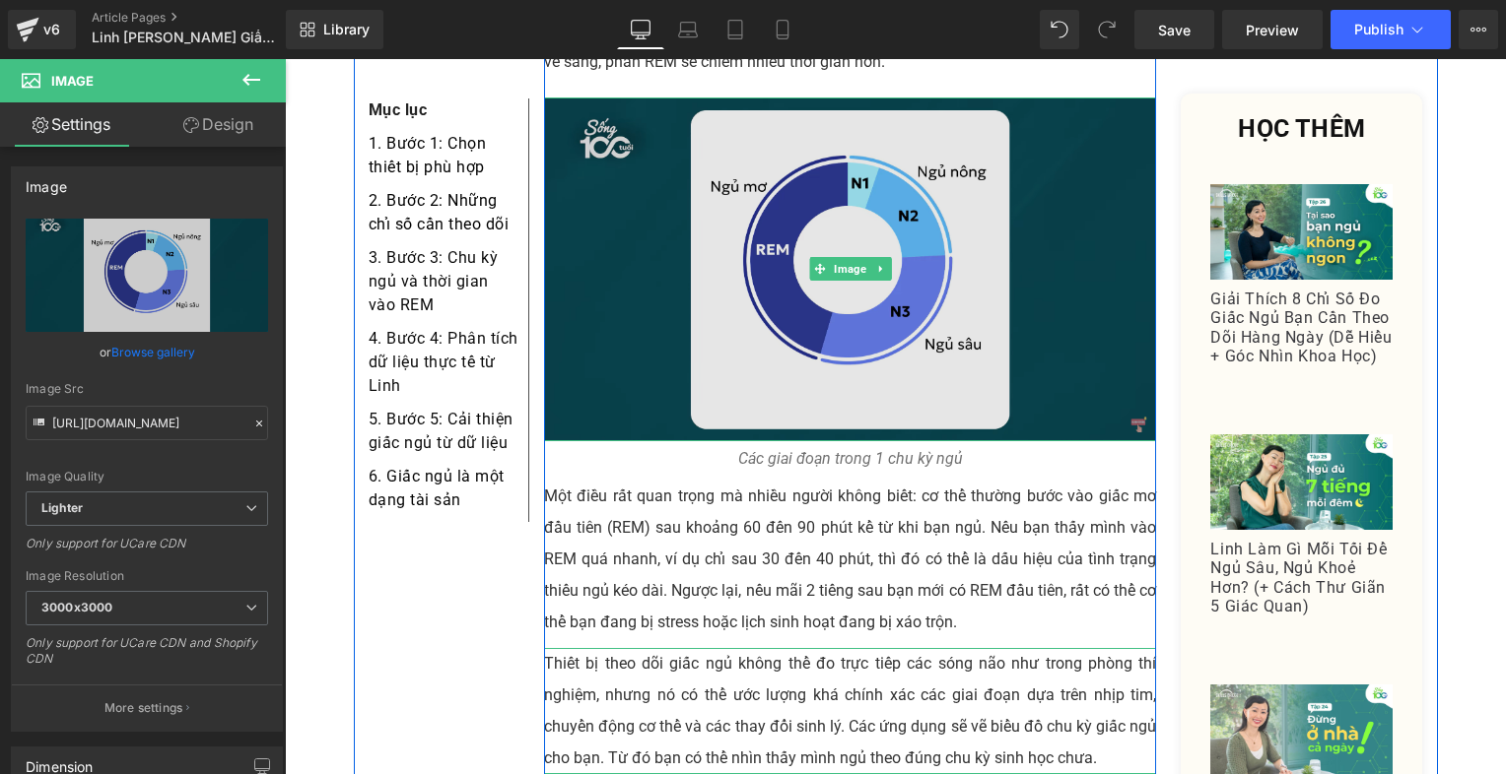
scroll to position [3606, 0]
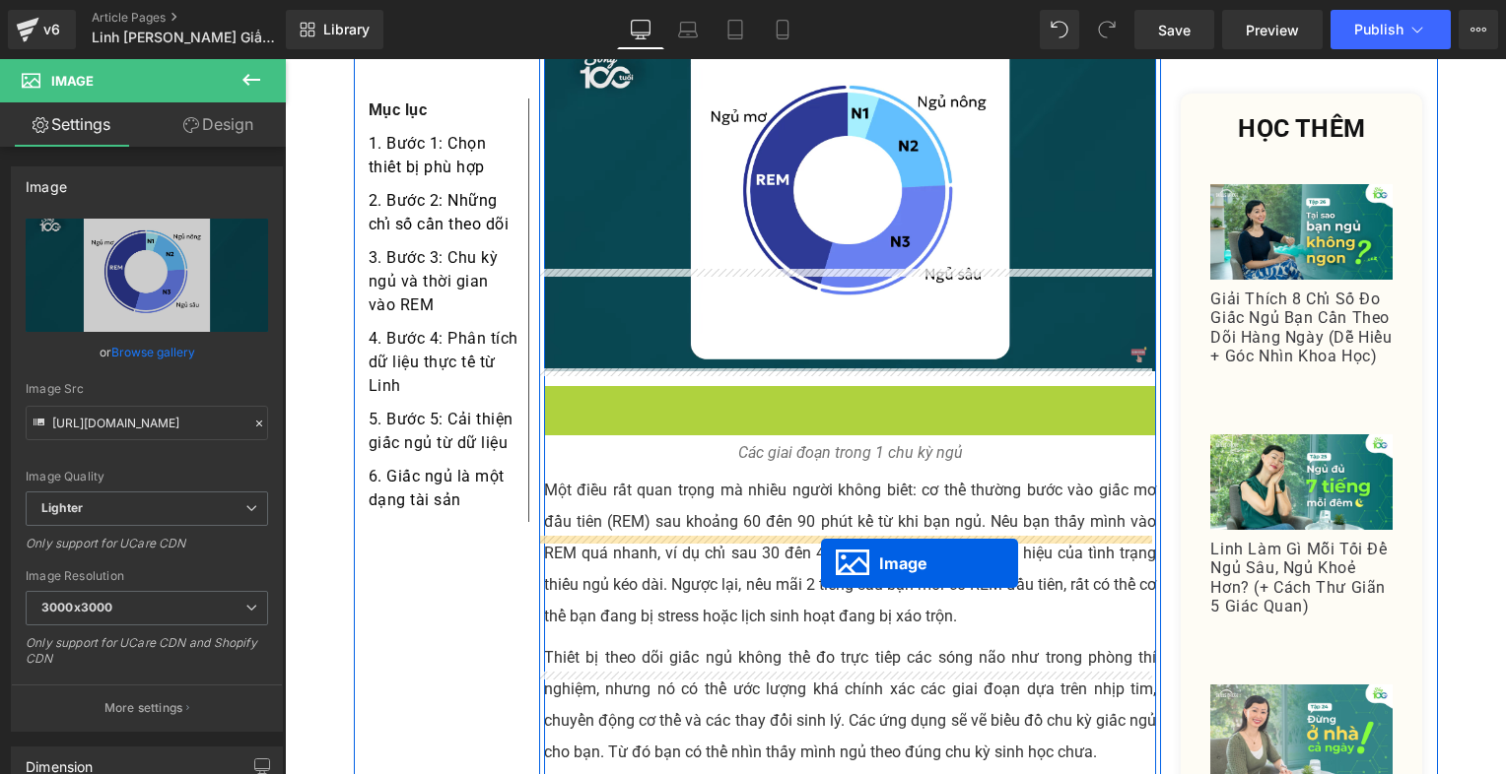
drag, startPoint x: 804, startPoint y: 444, endPoint x: 821, endPoint y: 564, distance: 120.4
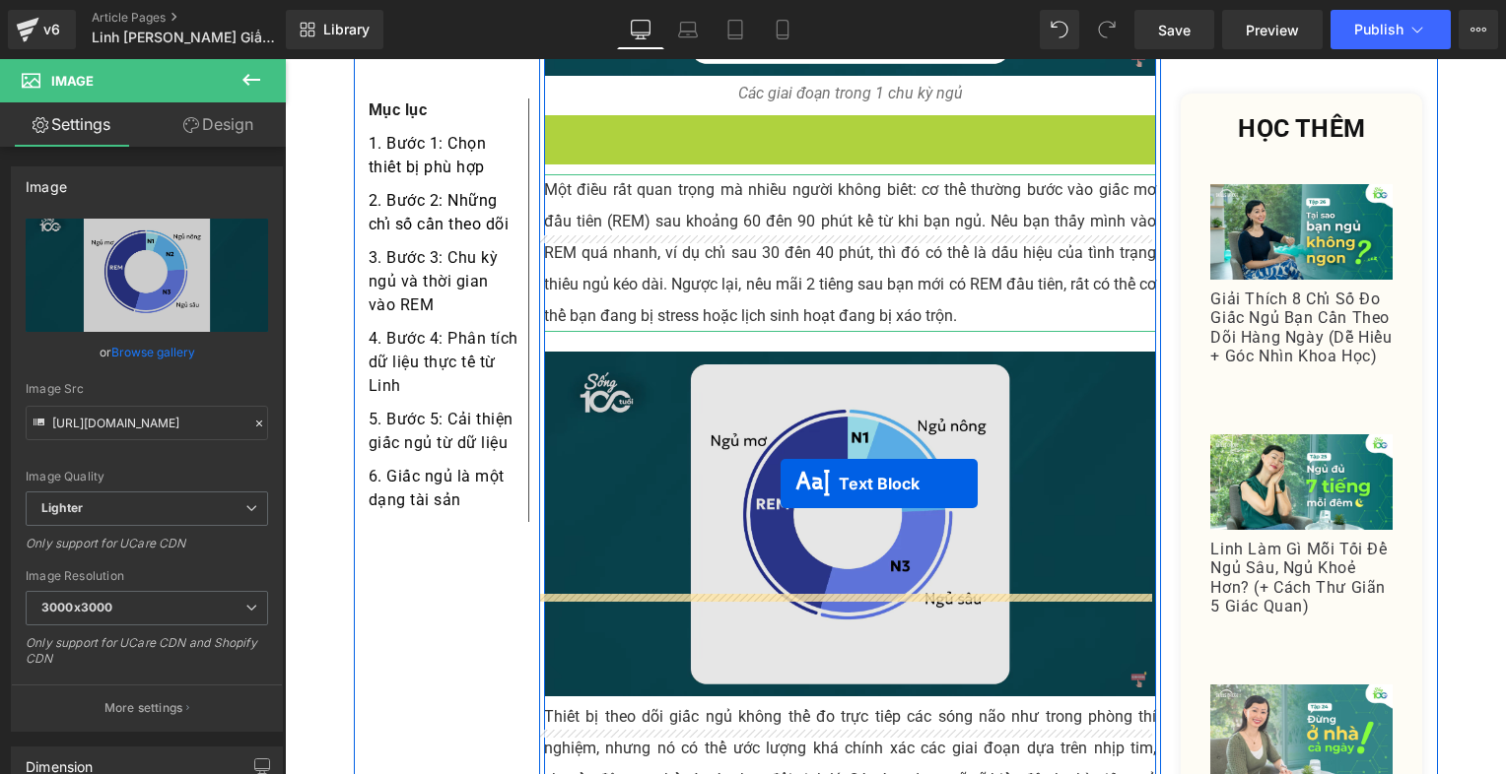
drag, startPoint x: 792, startPoint y: 337, endPoint x: 783, endPoint y: 525, distance: 188.4
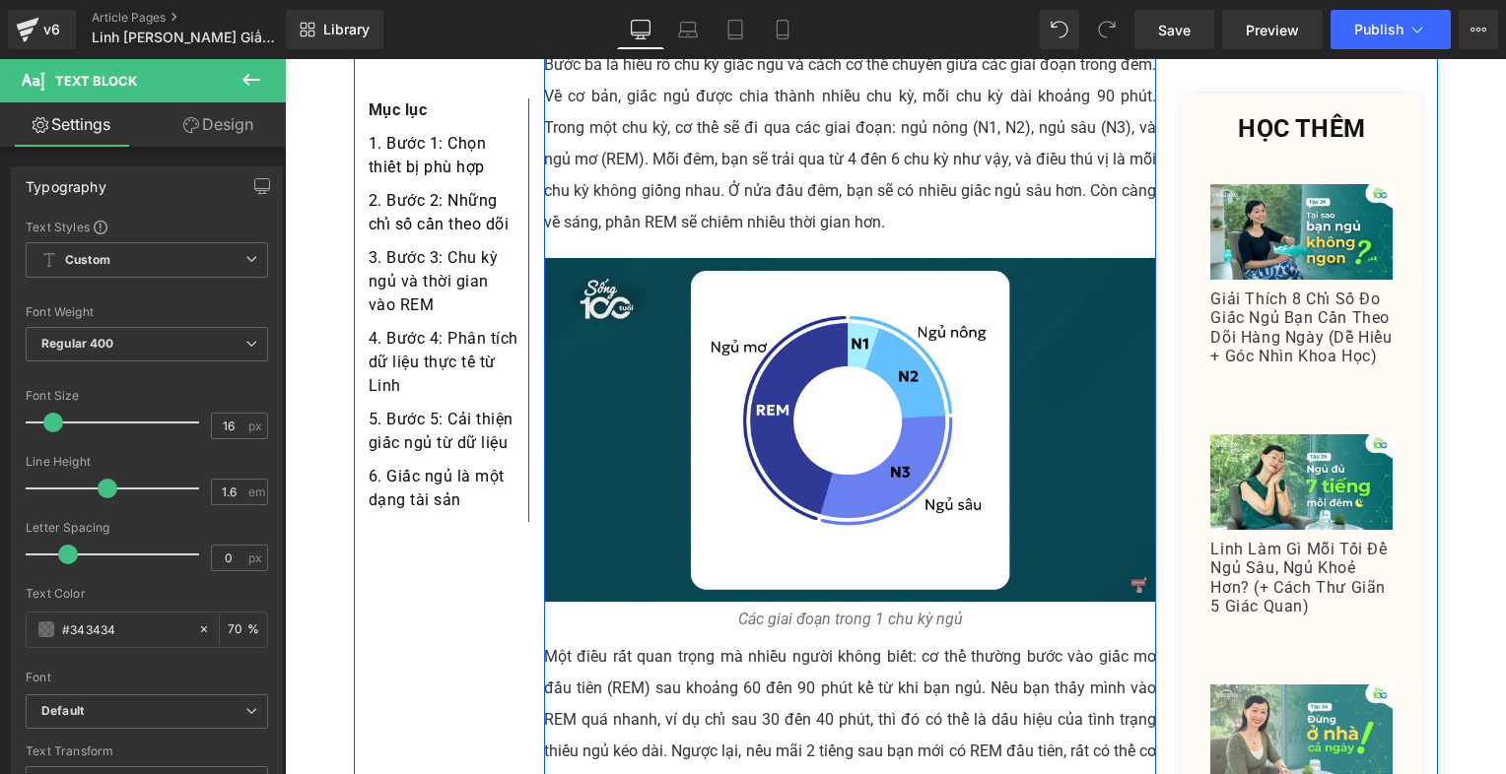
scroll to position [3508, 0]
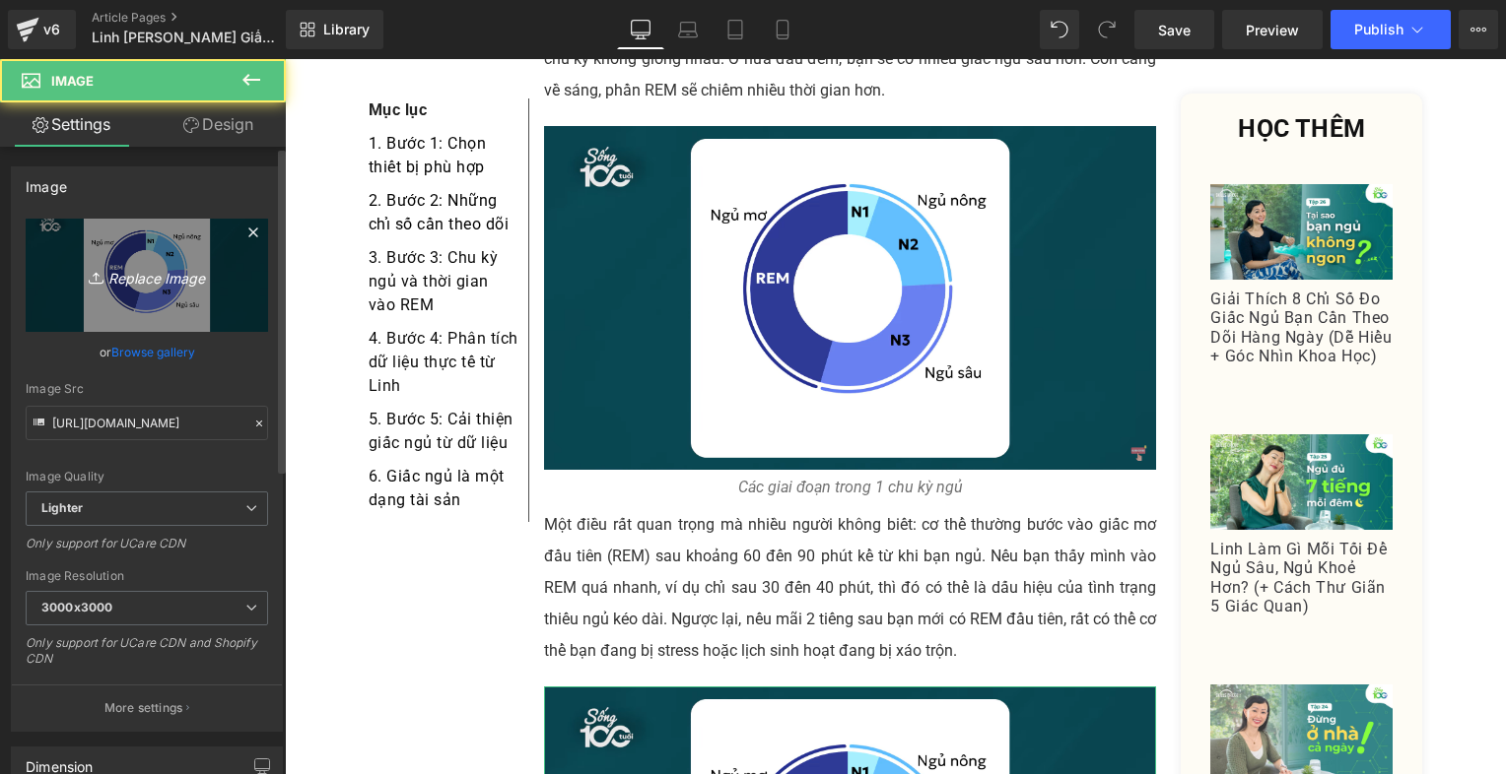
click at [143, 266] on icon "Replace Image" at bounding box center [147, 275] width 158 height 25
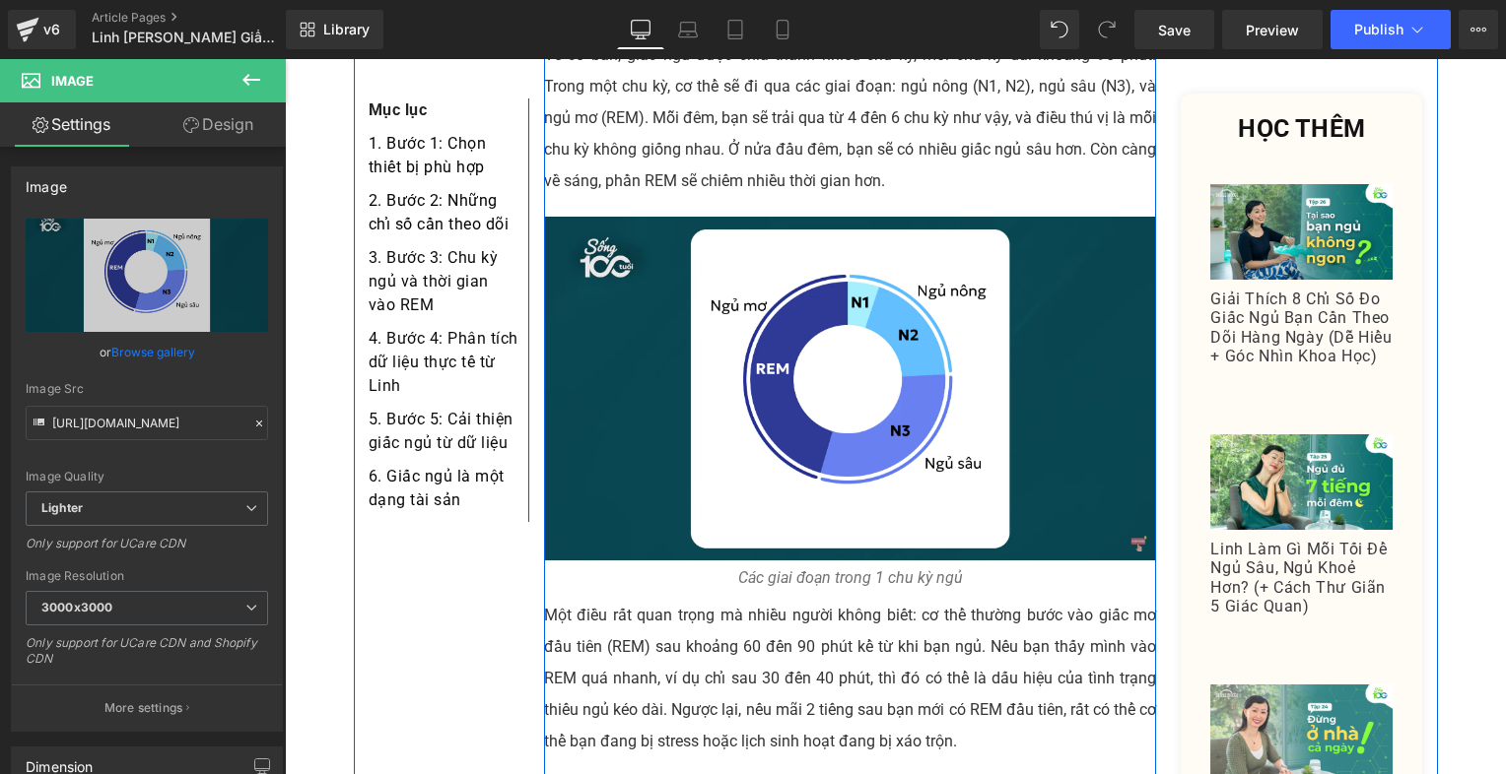
scroll to position [3311, 0]
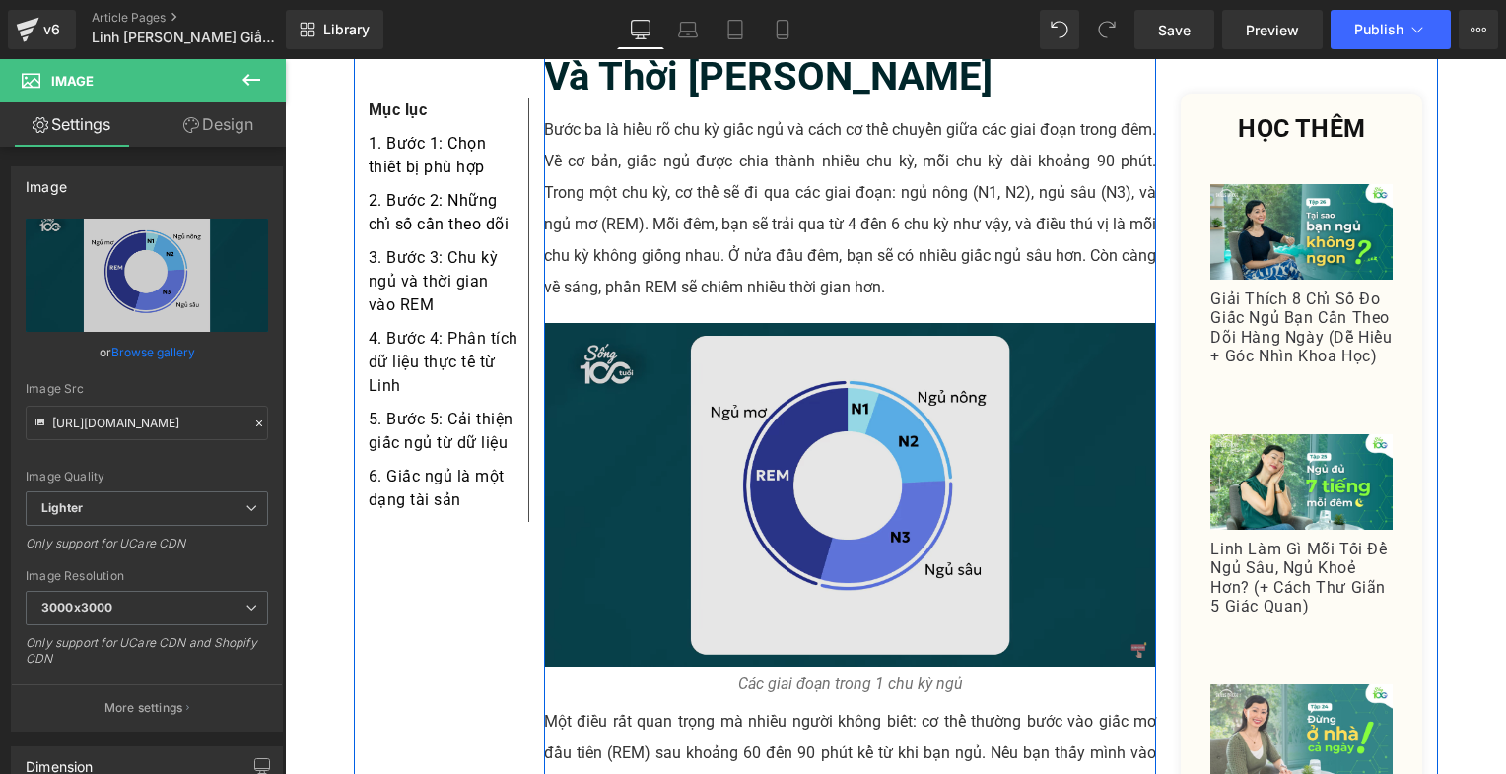
click at [715, 325] on img at bounding box center [850, 495] width 613 height 344
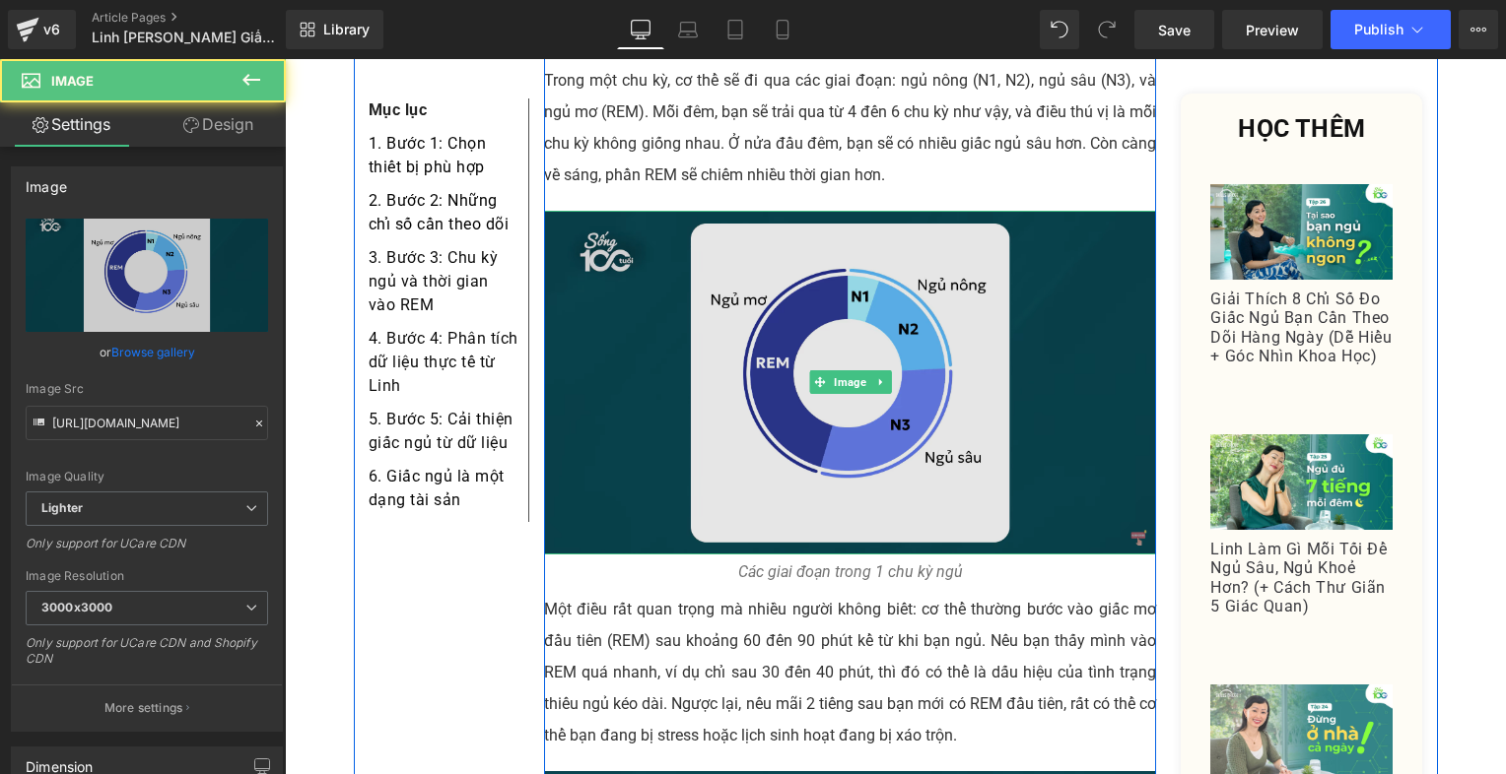
scroll to position [3508, 0]
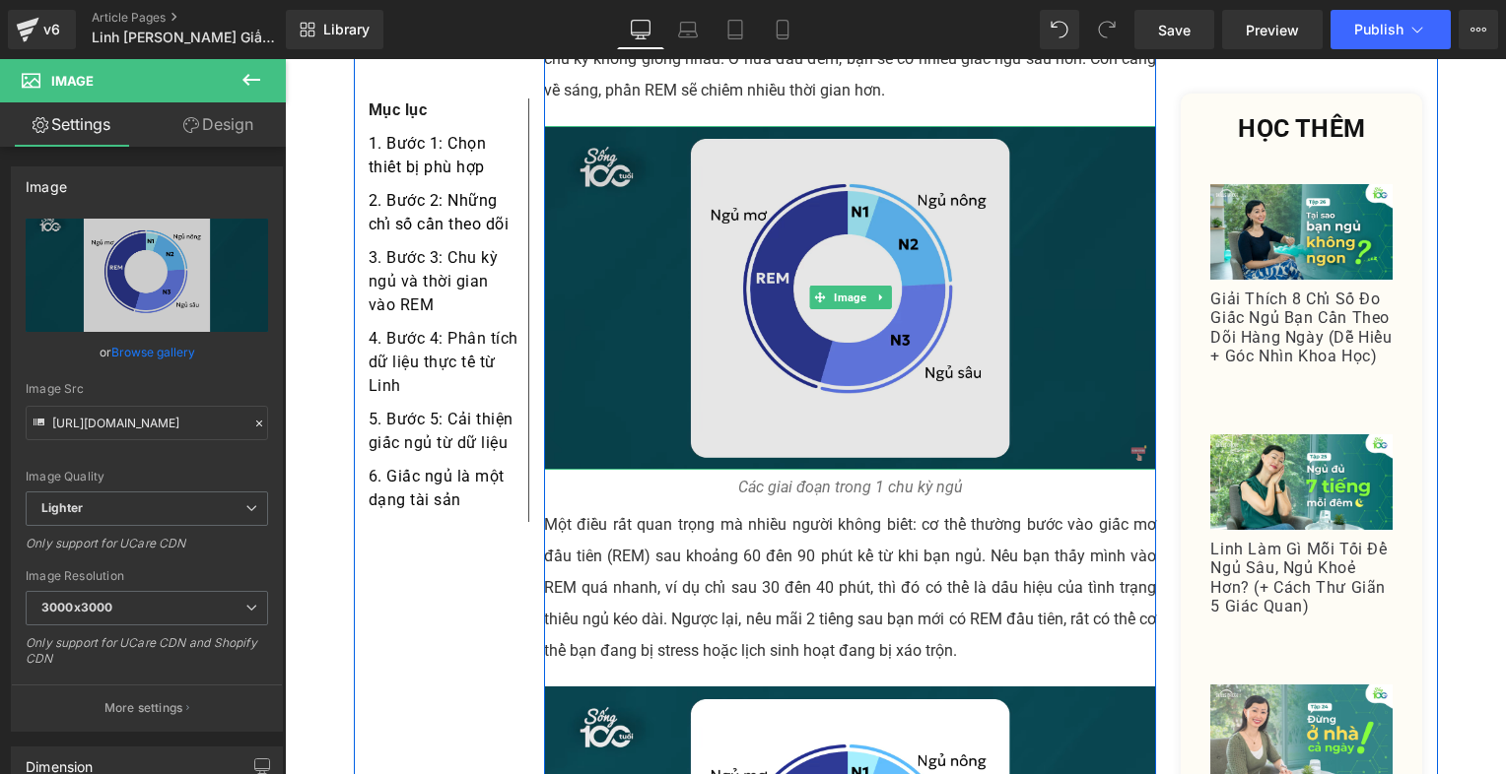
click at [726, 199] on img at bounding box center [850, 298] width 613 height 344
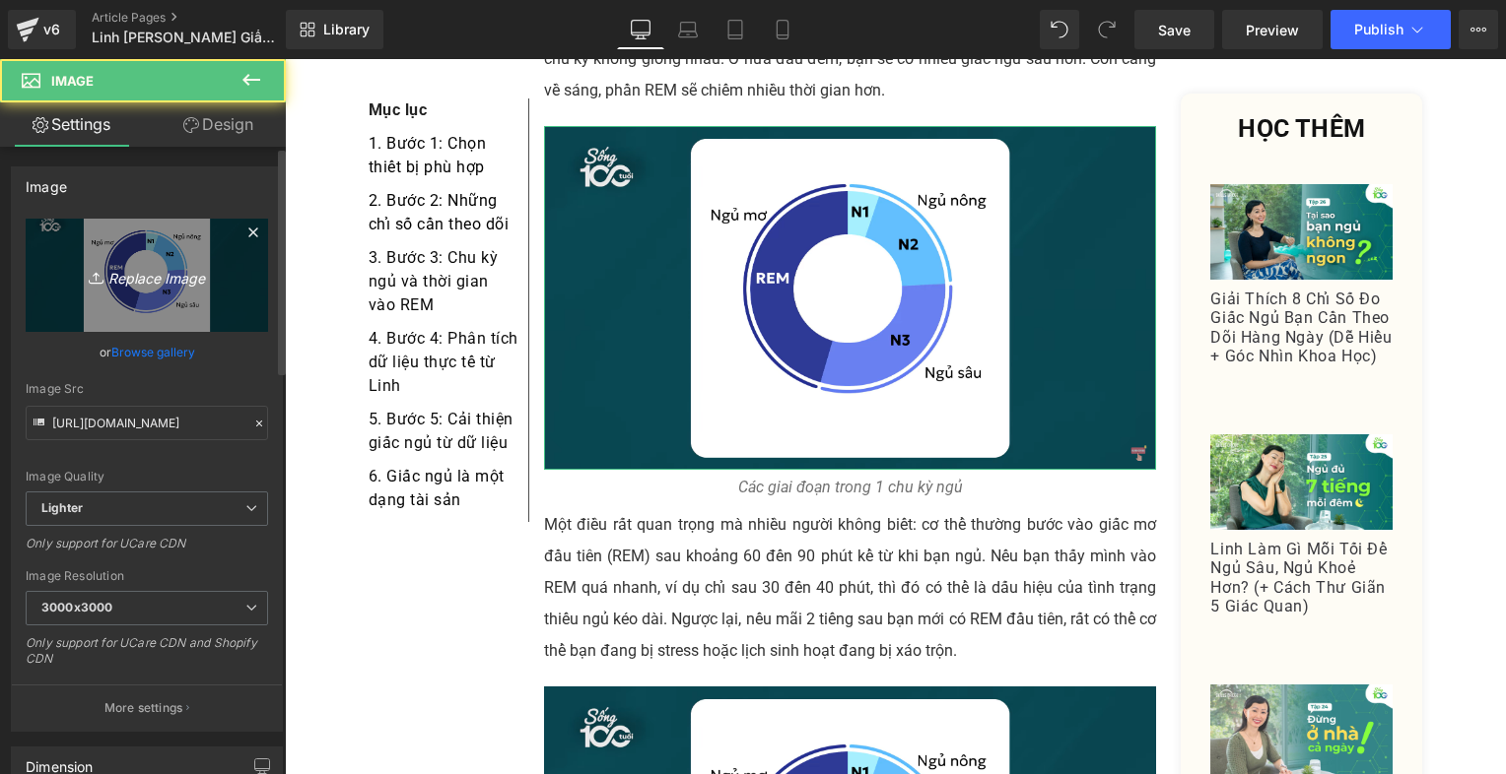
click at [169, 255] on link "Replace Image" at bounding box center [147, 275] width 242 height 113
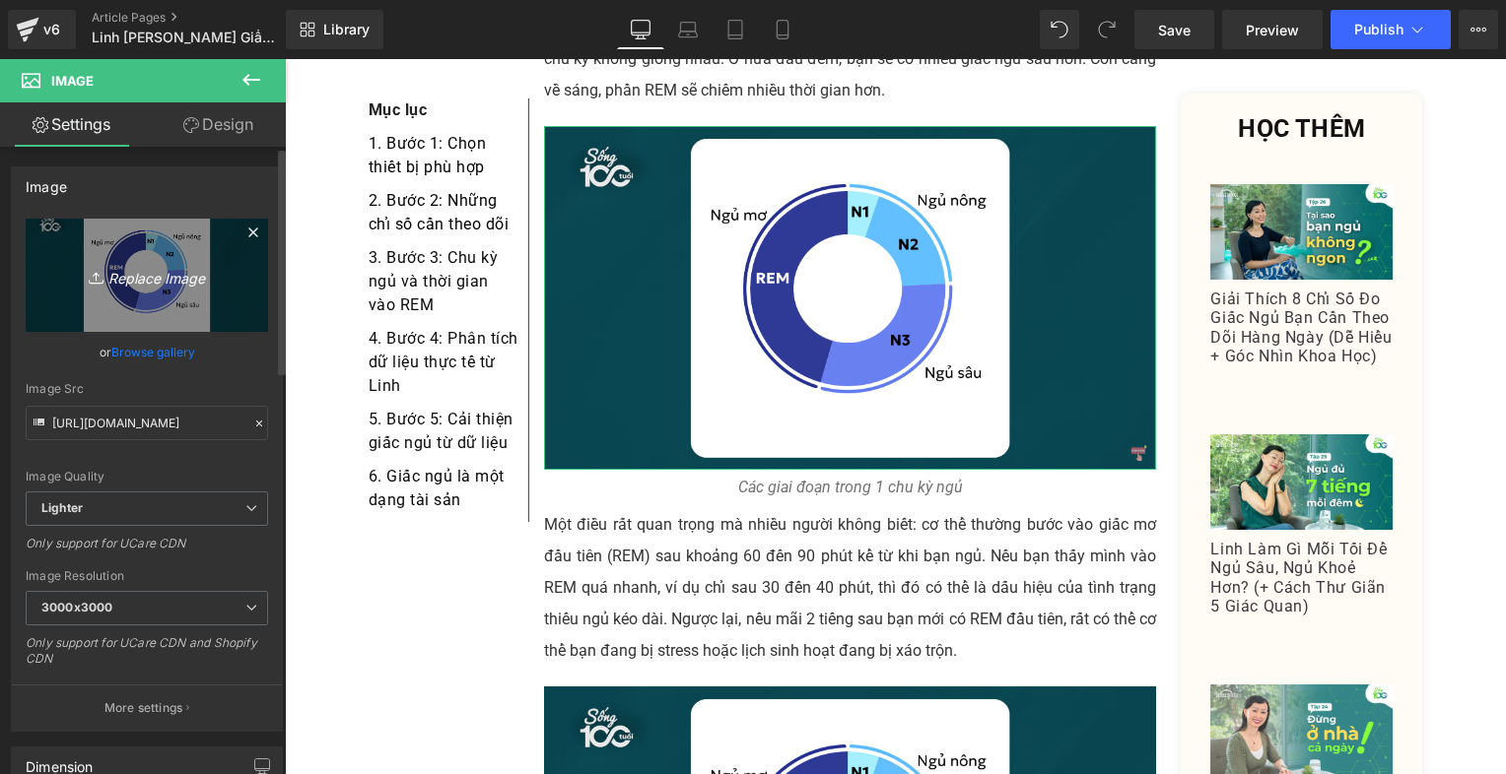
type input "C:\fakepath\Screenshot [DATE] 213042.png"
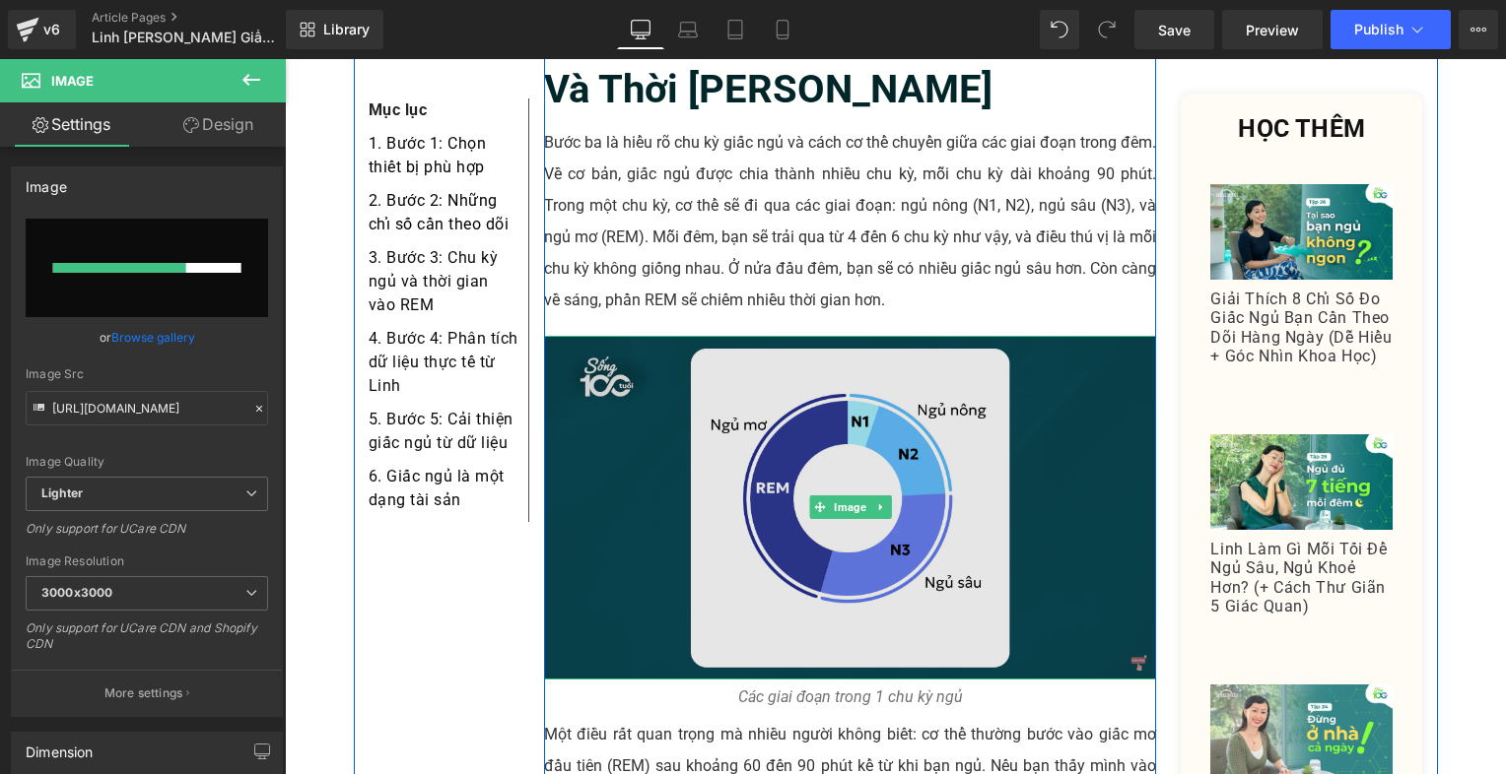
scroll to position [3212, 0]
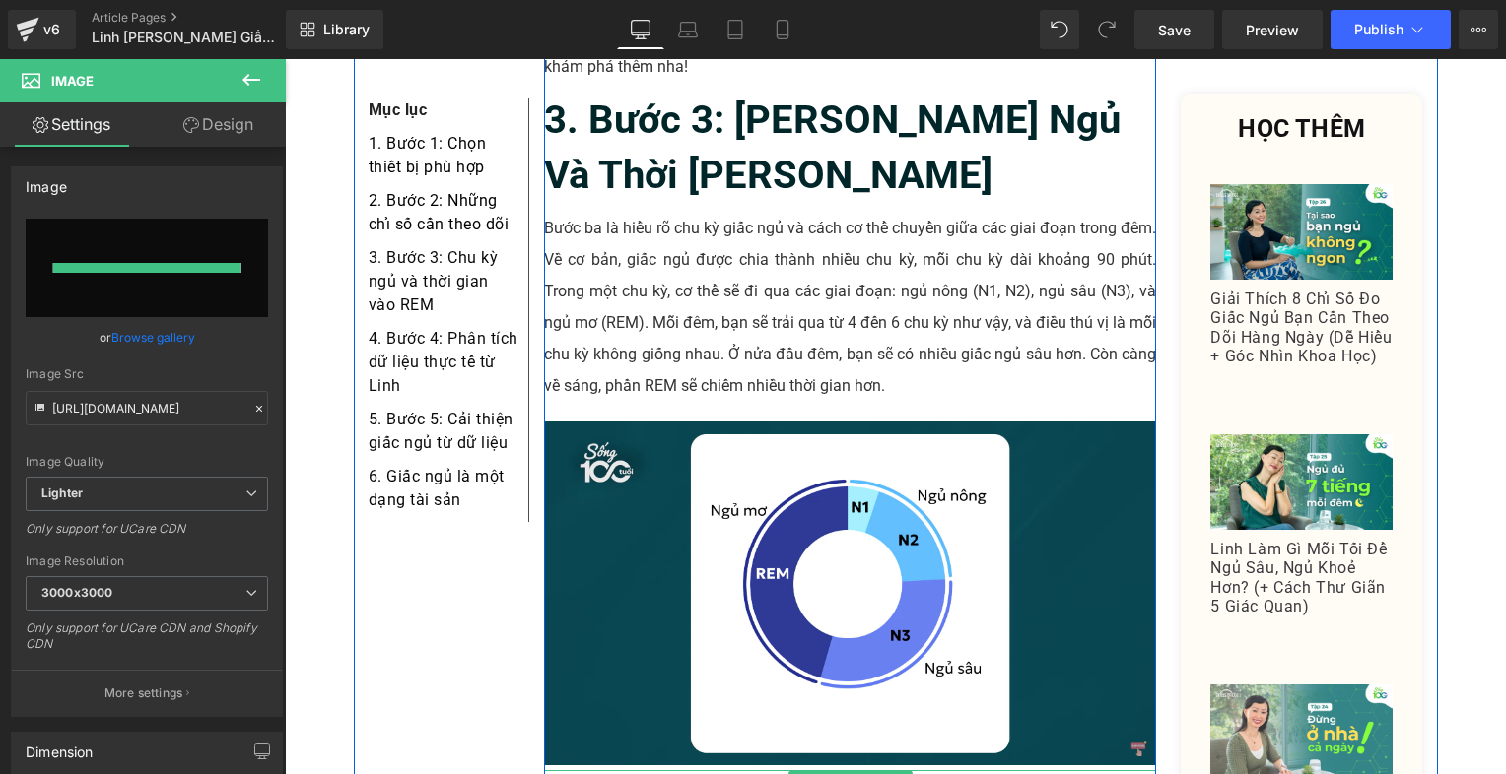
type input "[URL][DOMAIN_NAME]"
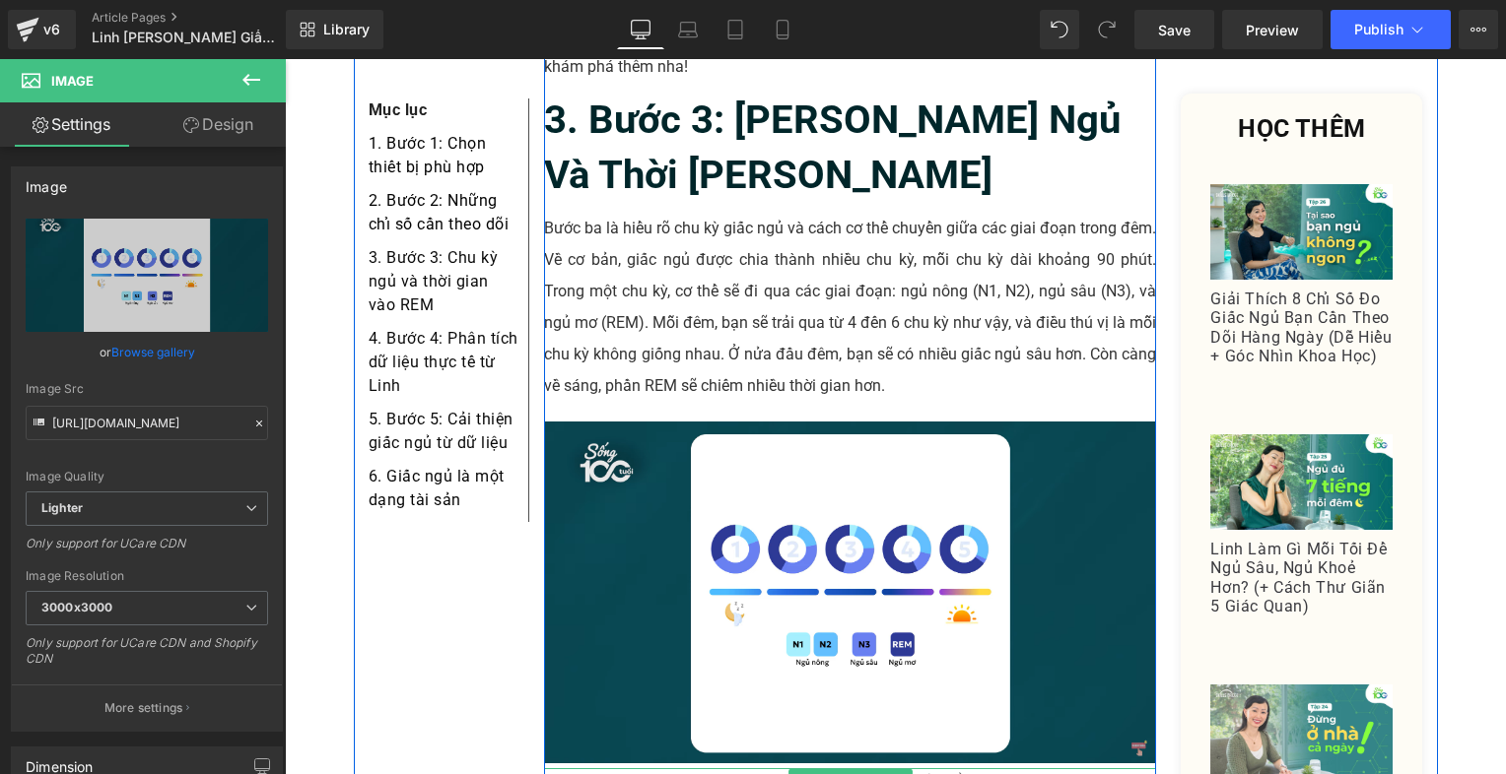
click at [726, 769] on p "Các giai đoạn trong 1 chu kỳ ngủ" at bounding box center [850, 782] width 613 height 26
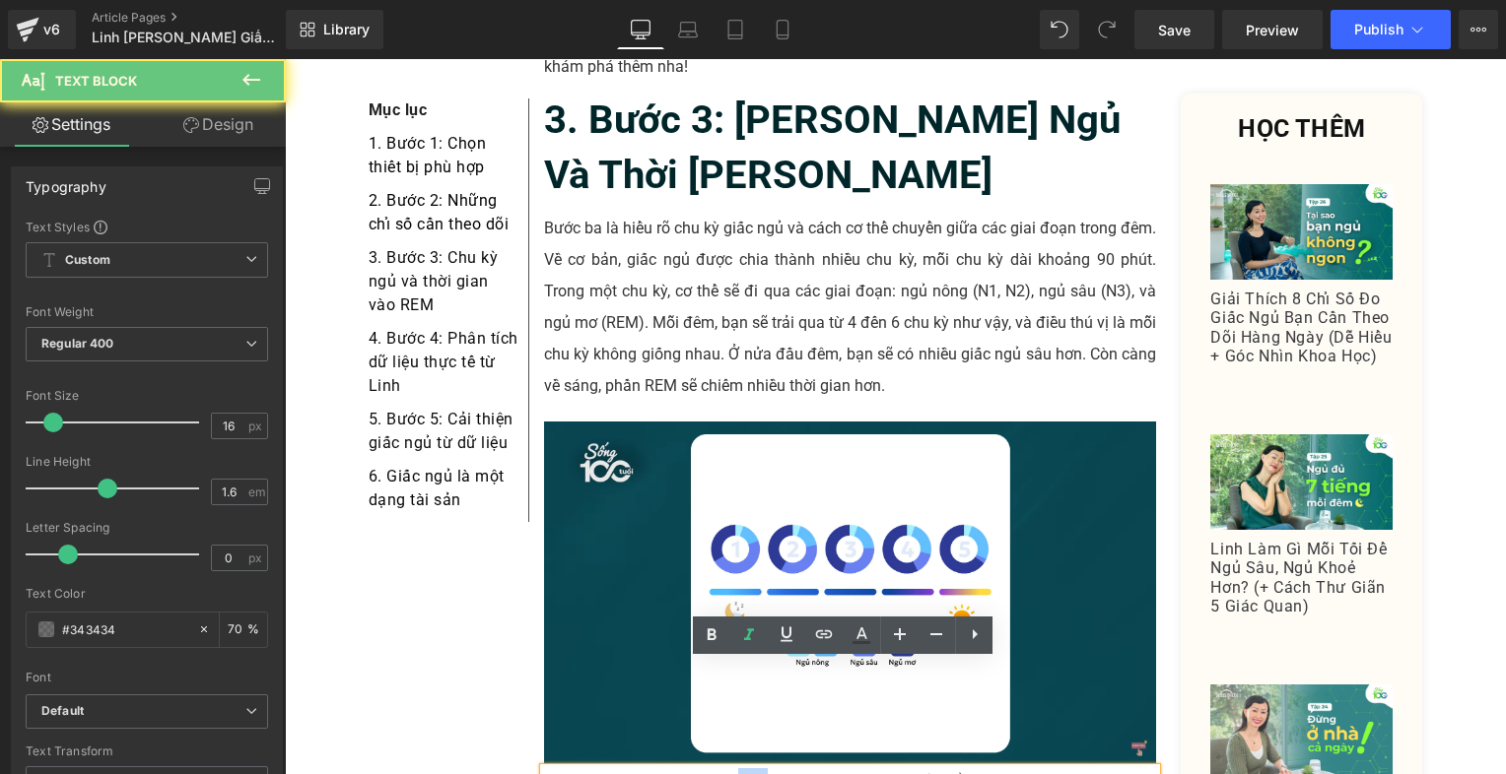
click at [726, 769] on p "Các giai đoạn trong 1 chu kỳ ngủ" at bounding box center [850, 782] width 613 height 26
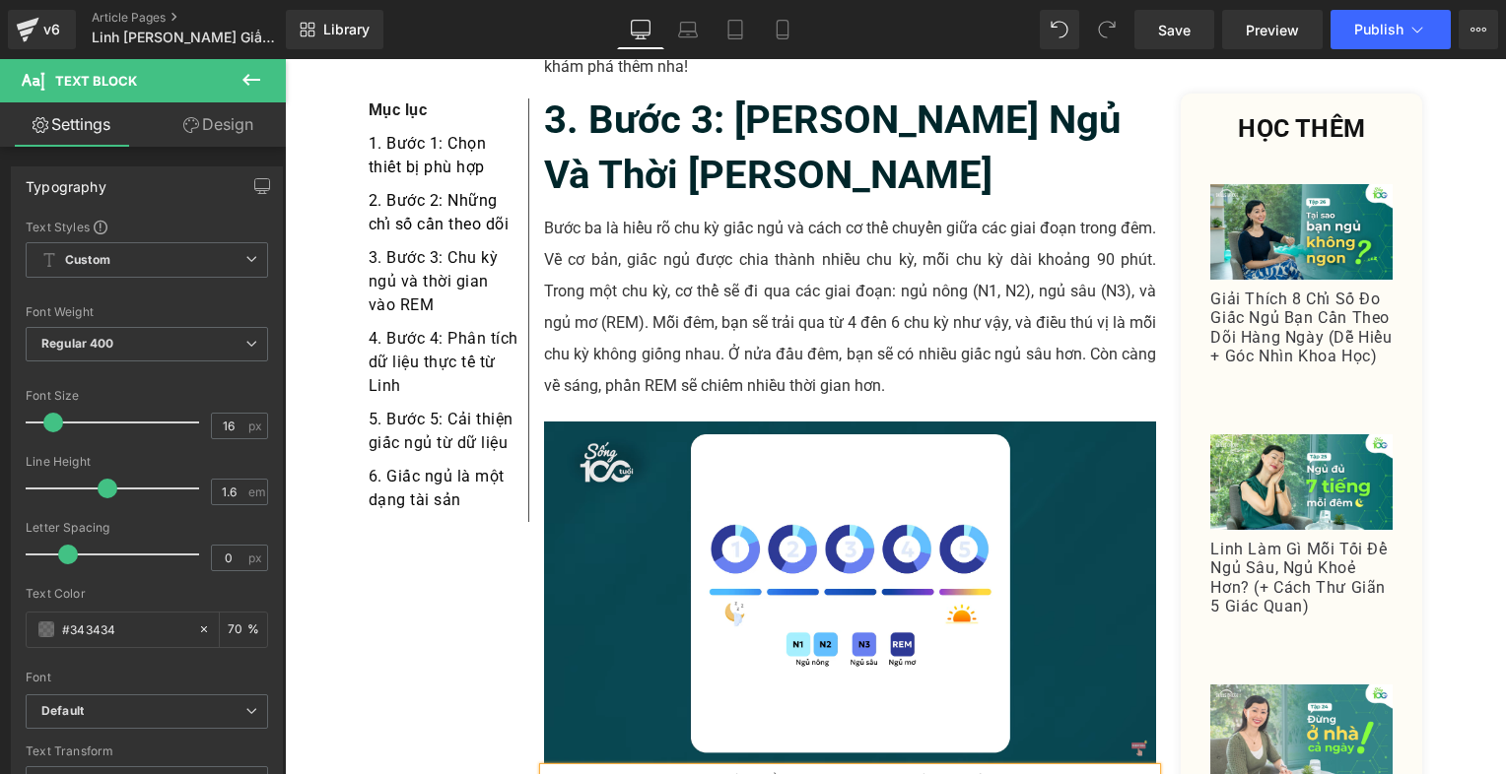
click at [983, 769] on p "Giấc ngủ được chia thành nhiều chu kỳ" at bounding box center [850, 782] width 613 height 26
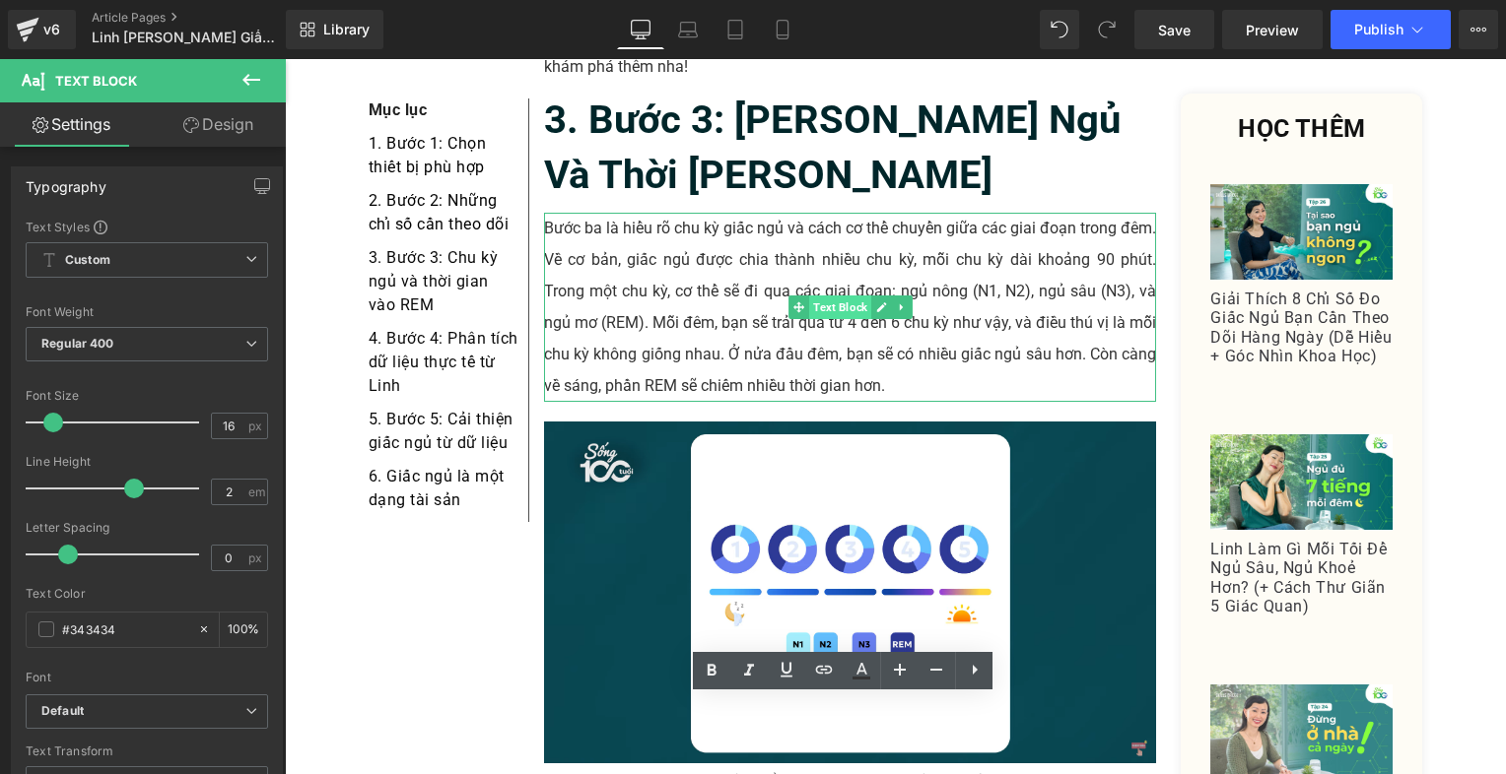
click at [832, 296] on span "Text Block" at bounding box center [840, 308] width 62 height 24
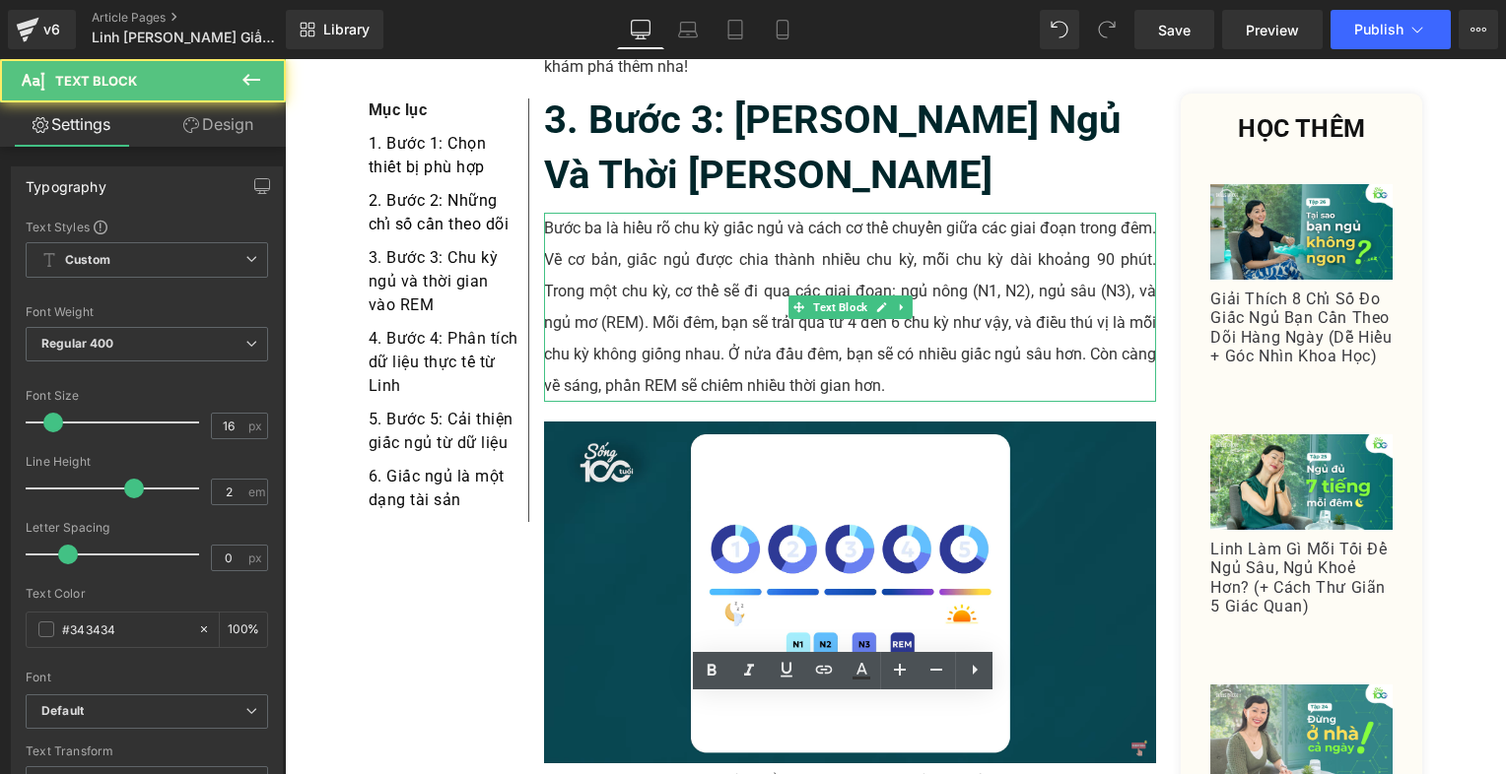
click at [696, 252] on p "Bước ba là hiểu rõ chu kỳ giấc ngủ và cách cơ thể chuyển giữa các giai đoạn tro…" at bounding box center [850, 307] width 613 height 189
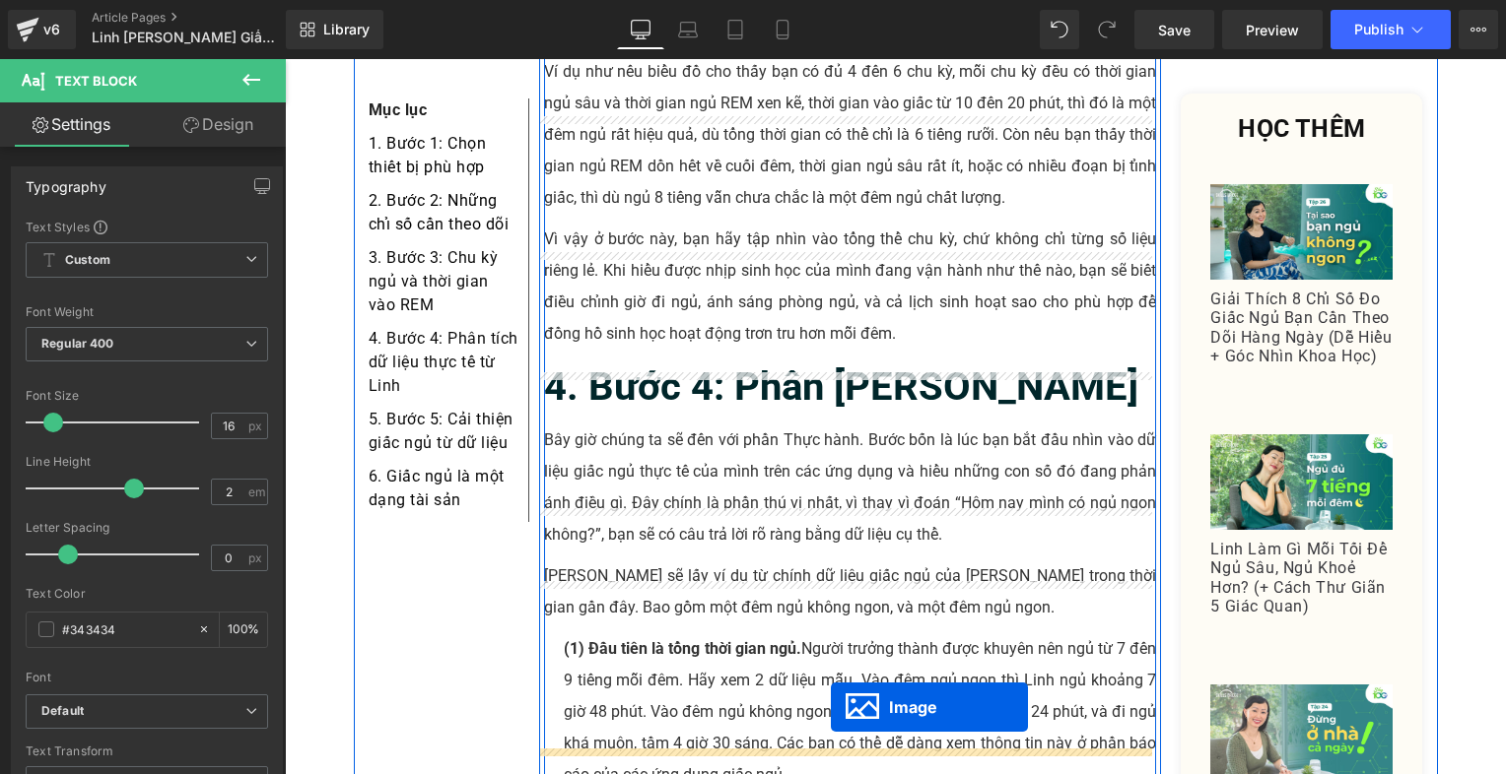
scroll to position [4801, 0]
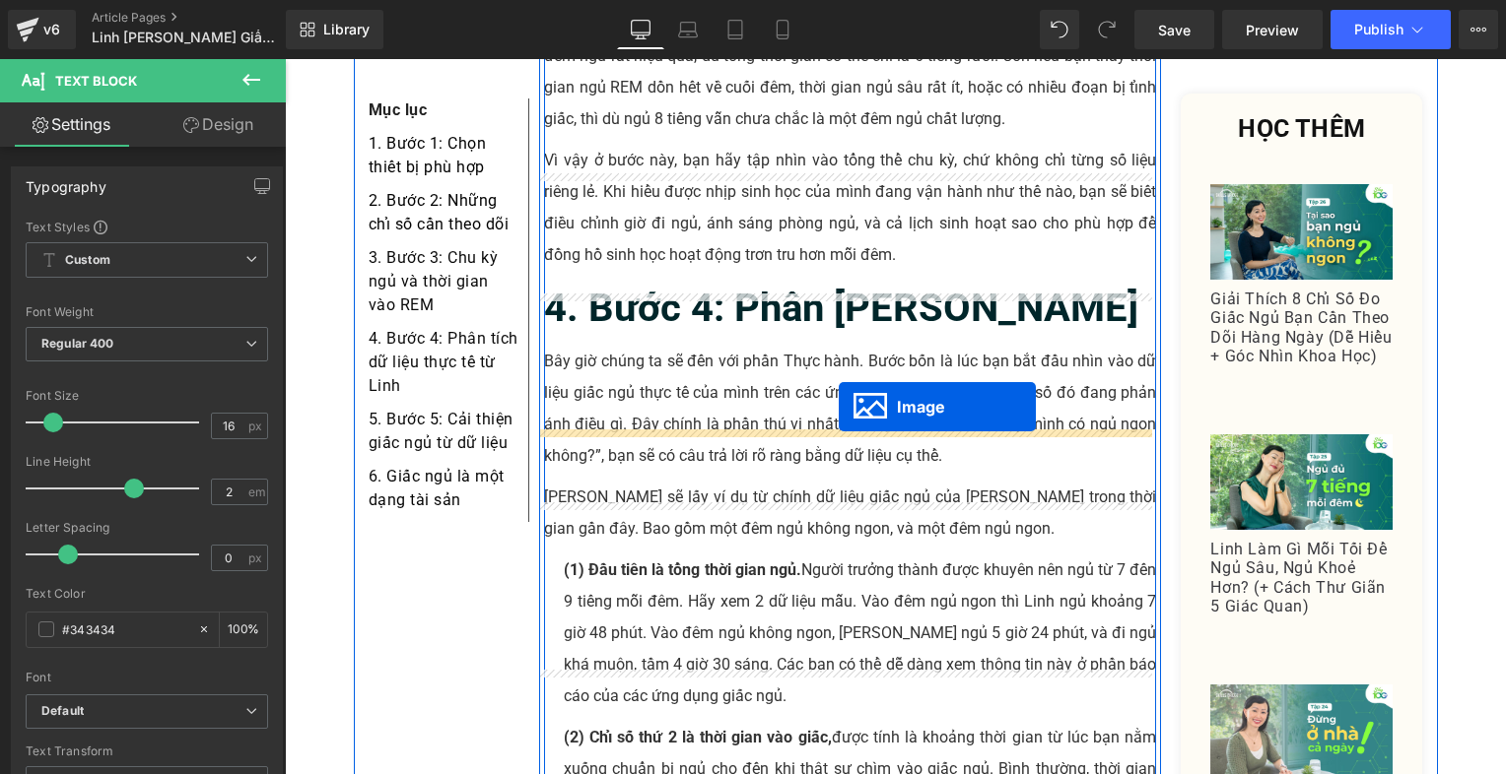
drag, startPoint x: 810, startPoint y: 309, endPoint x: 839, endPoint y: 407, distance: 101.6
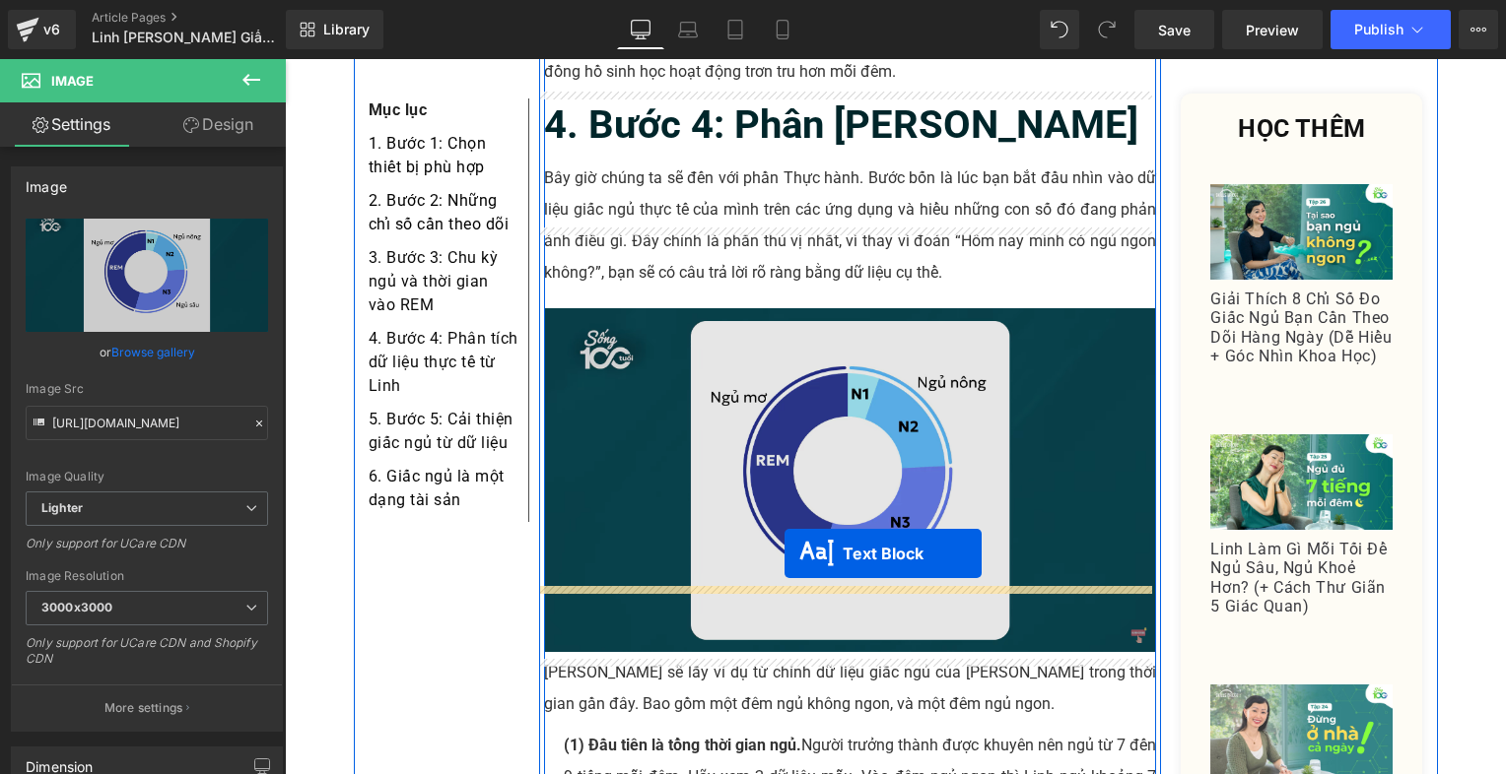
scroll to position [4998, 0]
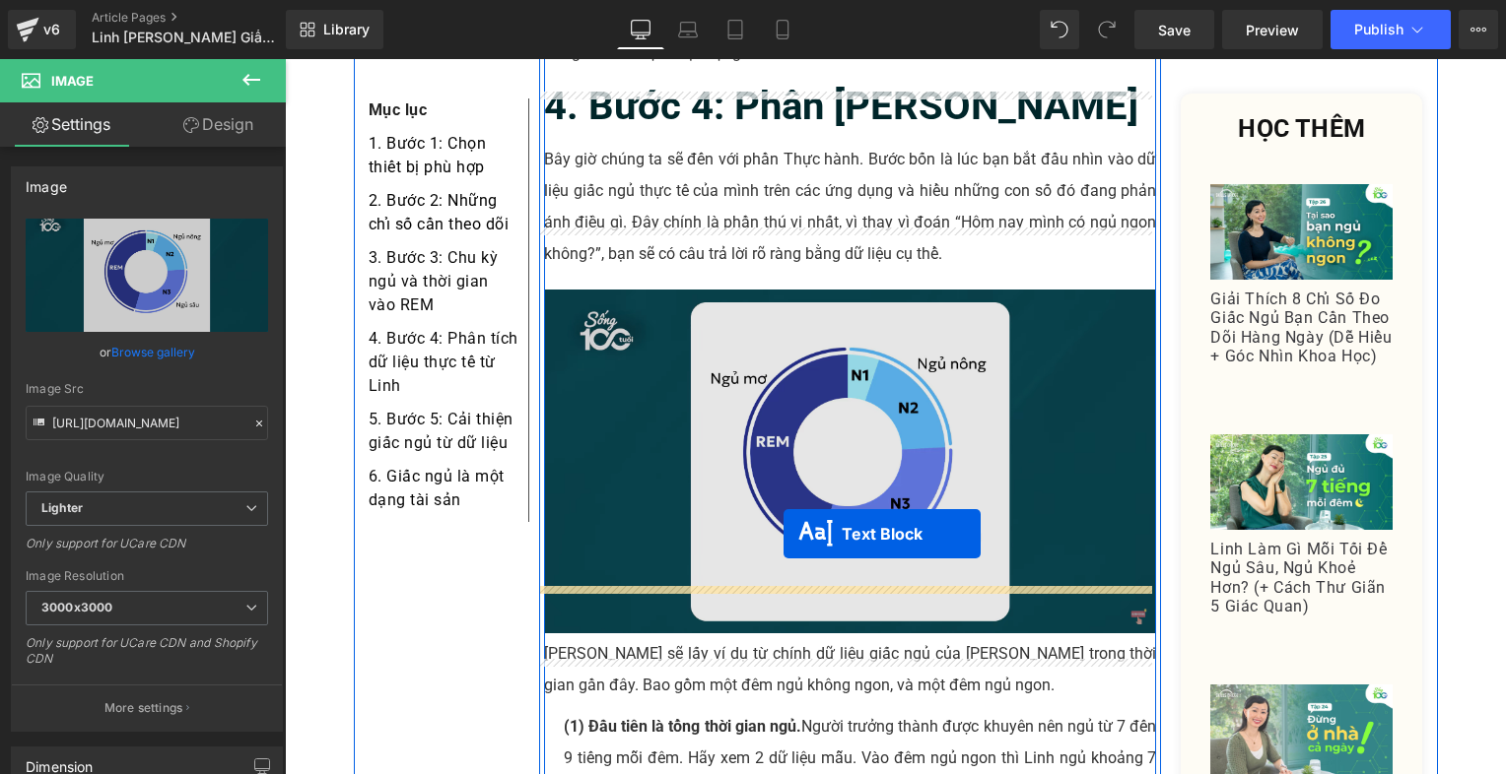
drag, startPoint x: 789, startPoint y: 273, endPoint x: 783, endPoint y: 534, distance: 261.2
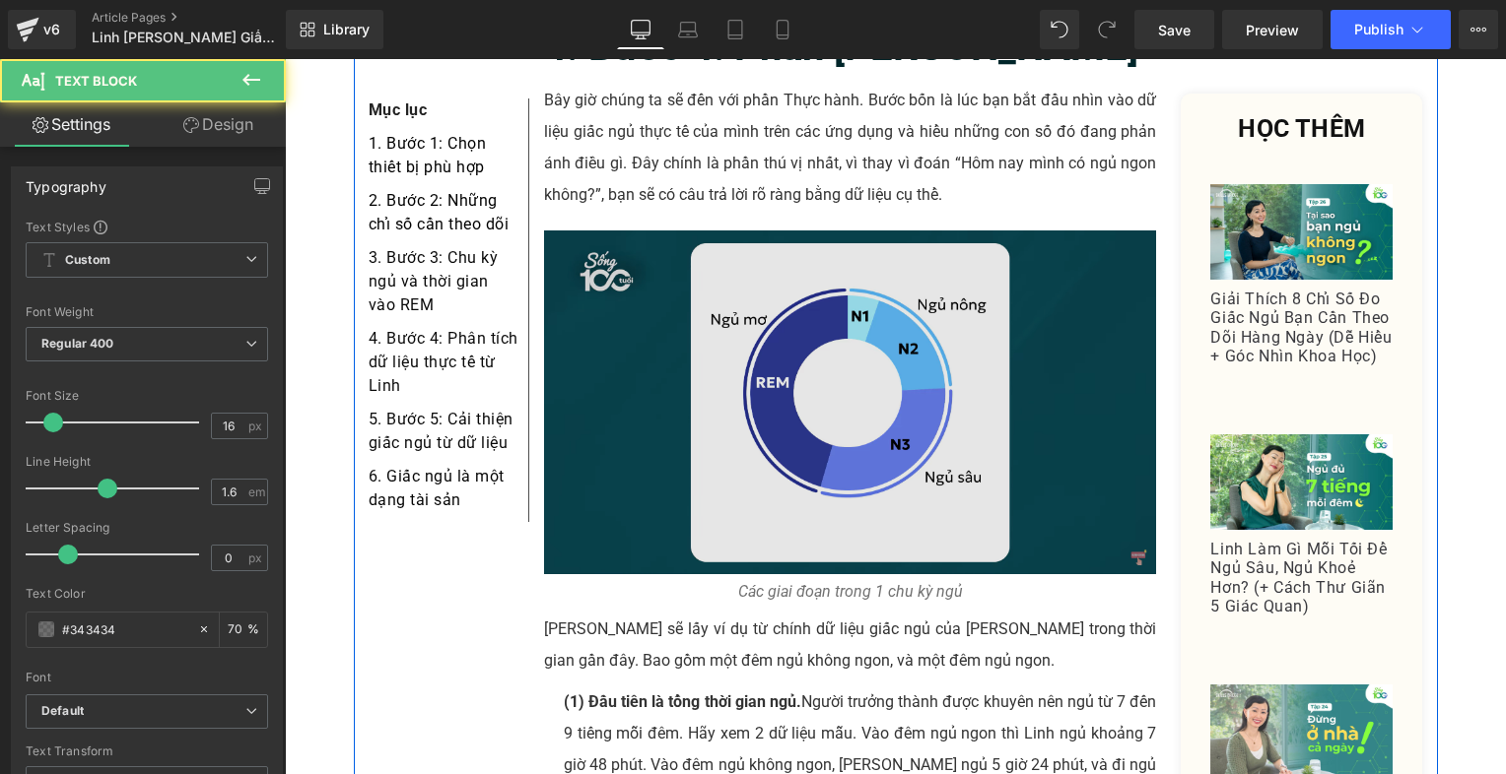
click at [872, 290] on img at bounding box center [850, 403] width 613 height 344
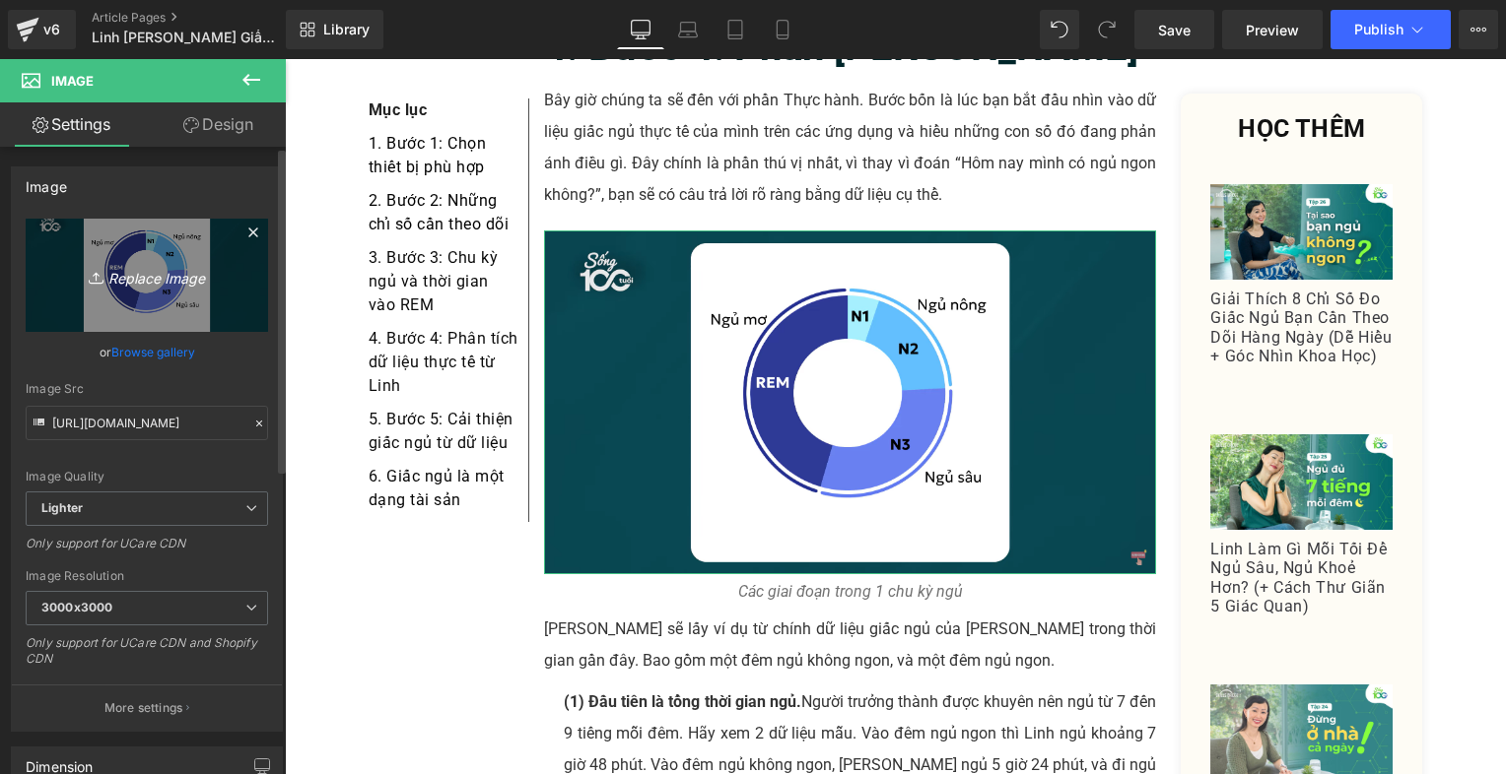
click at [225, 278] on link "Replace Image" at bounding box center [147, 275] width 242 height 113
type input "C:\fakepath\Screenshot [DATE] 213301.png"
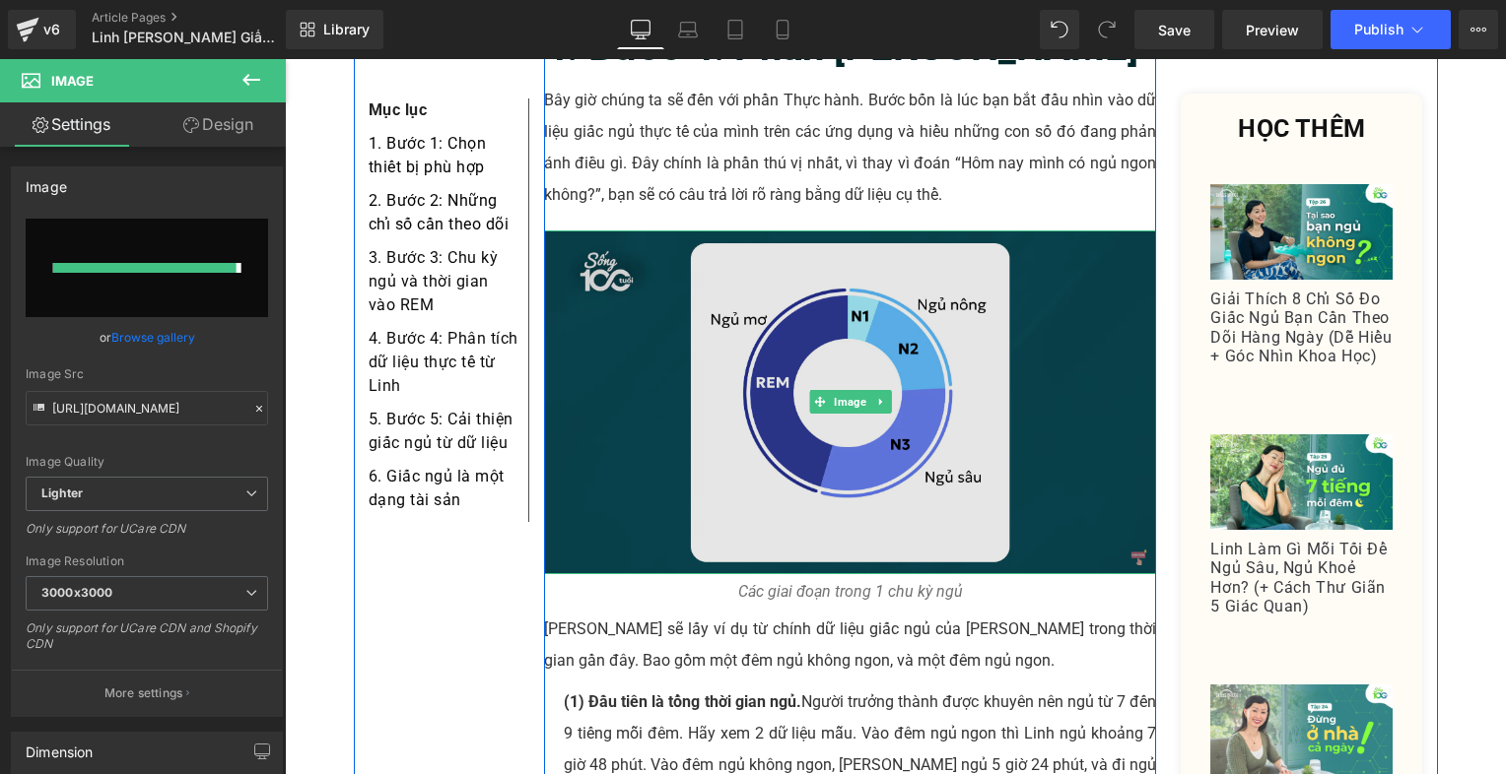
type input "[URL][DOMAIN_NAME]"
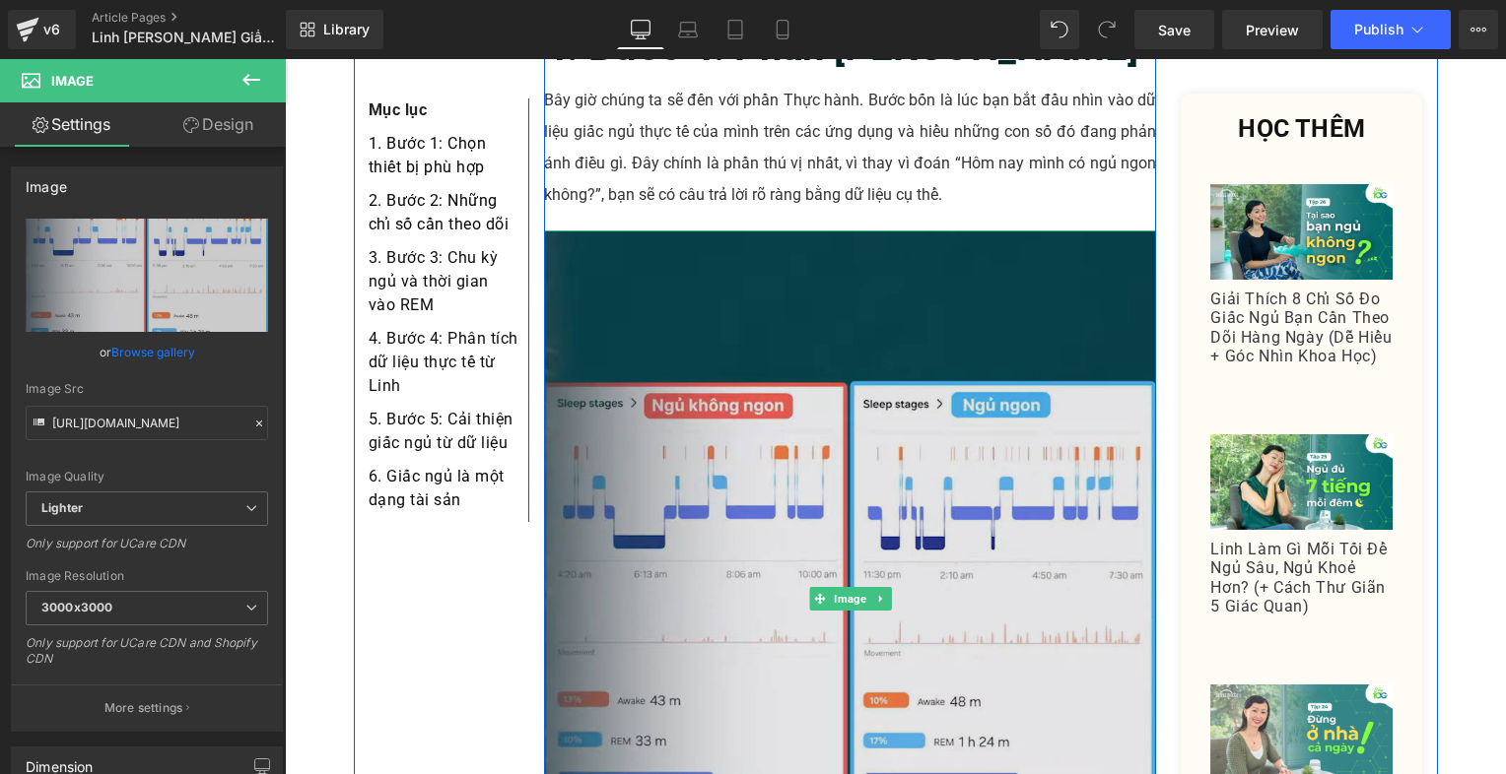
scroll to position [5490, 0]
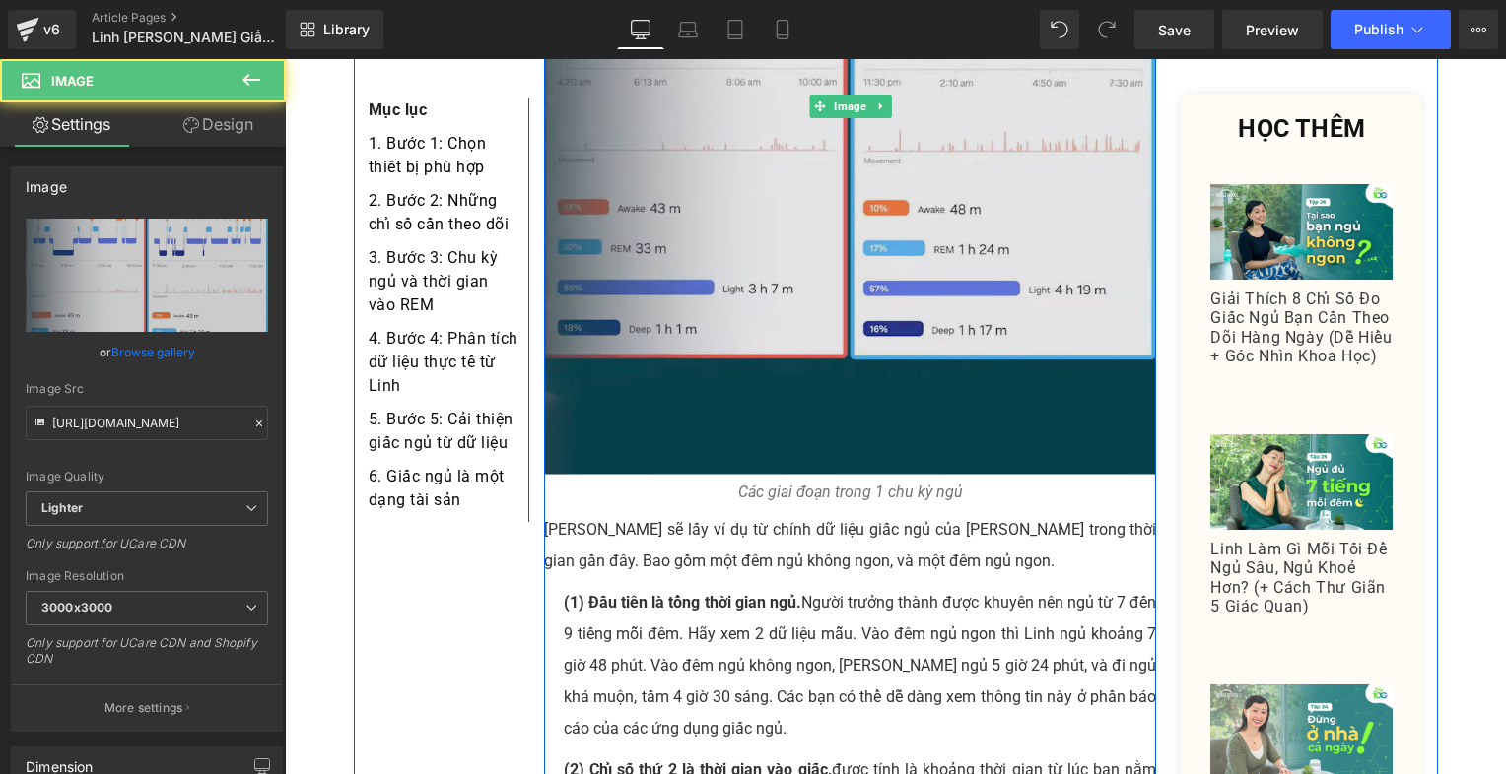
click at [859, 307] on img at bounding box center [850, 106] width 613 height 737
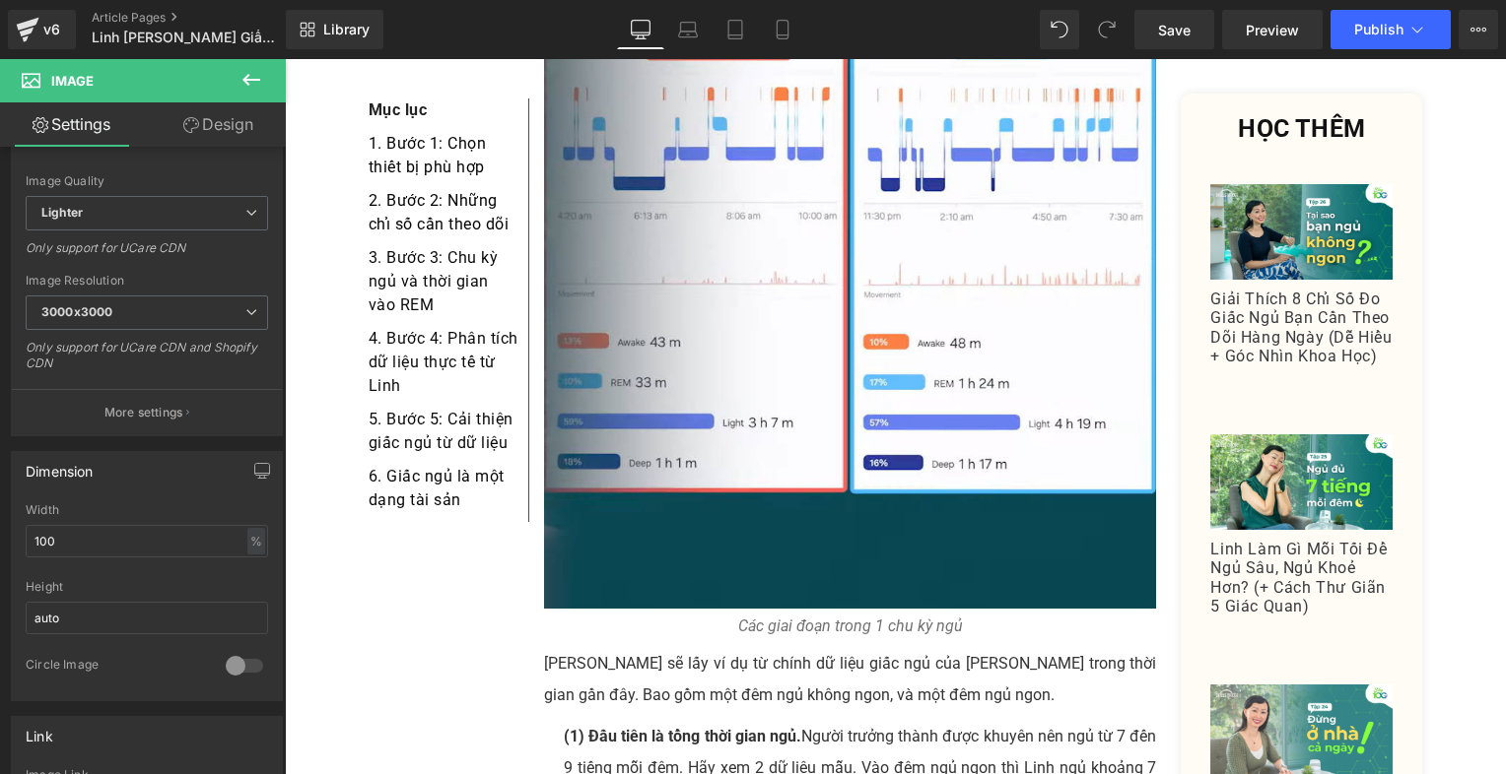
scroll to position [5195, 0]
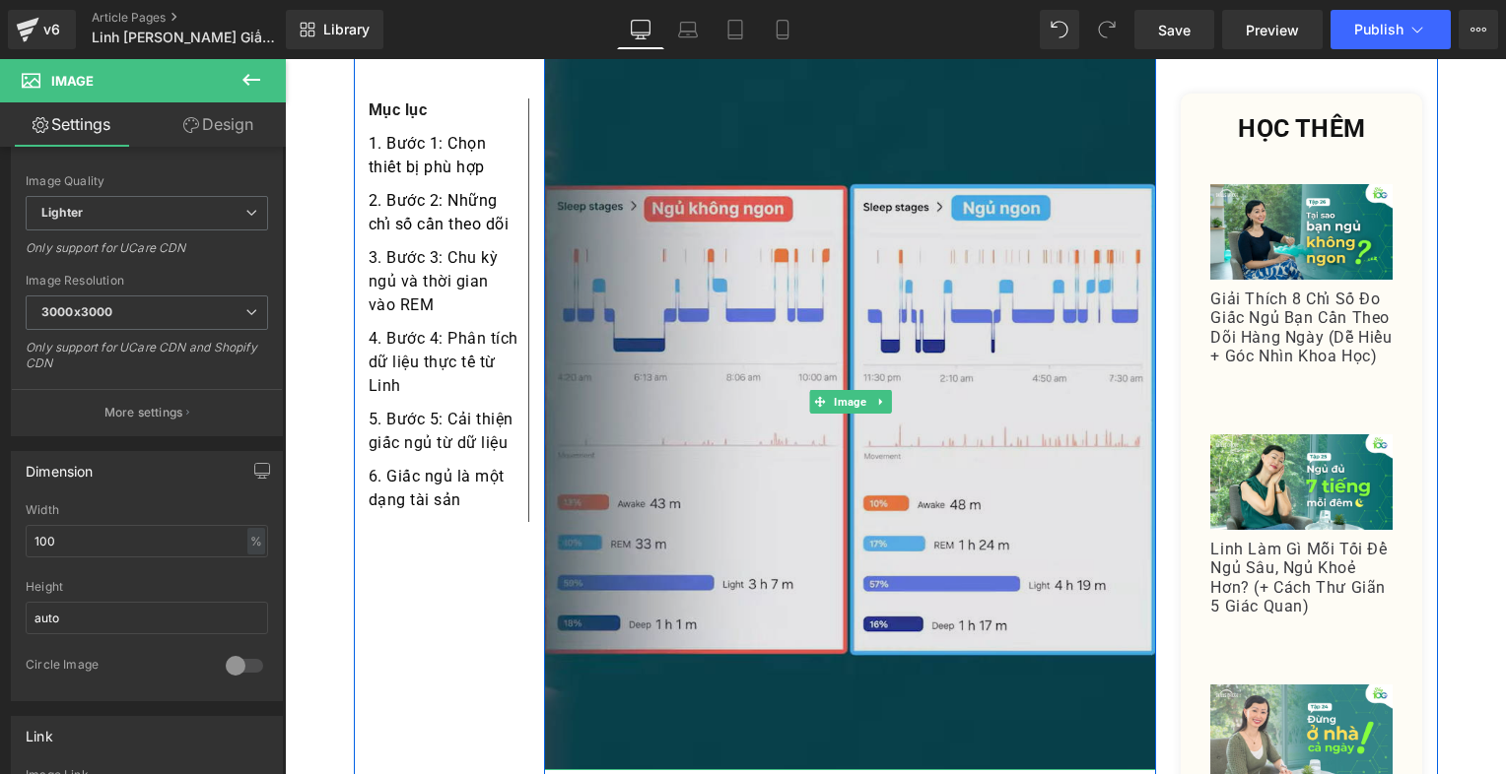
click at [1049, 648] on img at bounding box center [850, 402] width 613 height 737
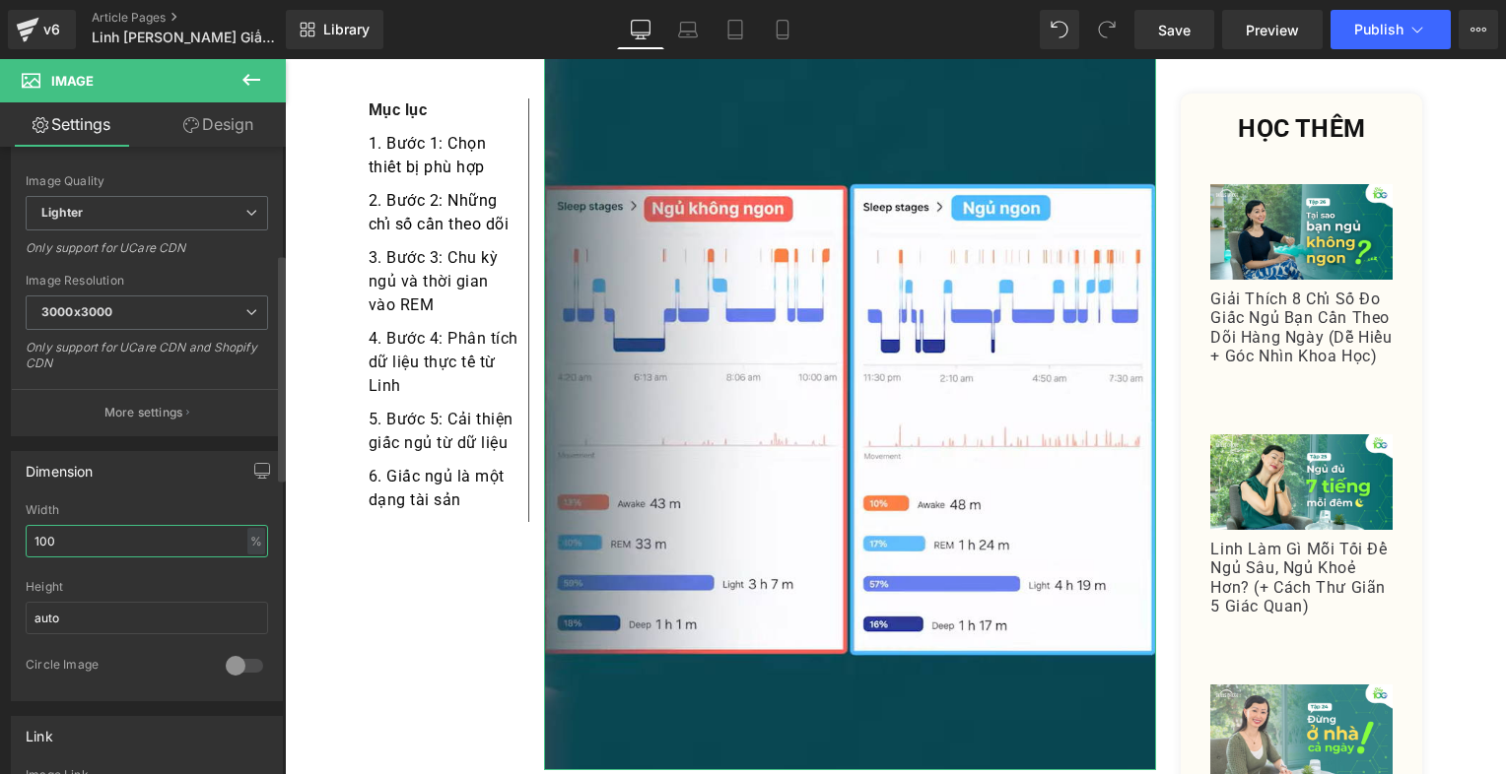
click at [158, 542] on input "100" at bounding box center [147, 541] width 242 height 33
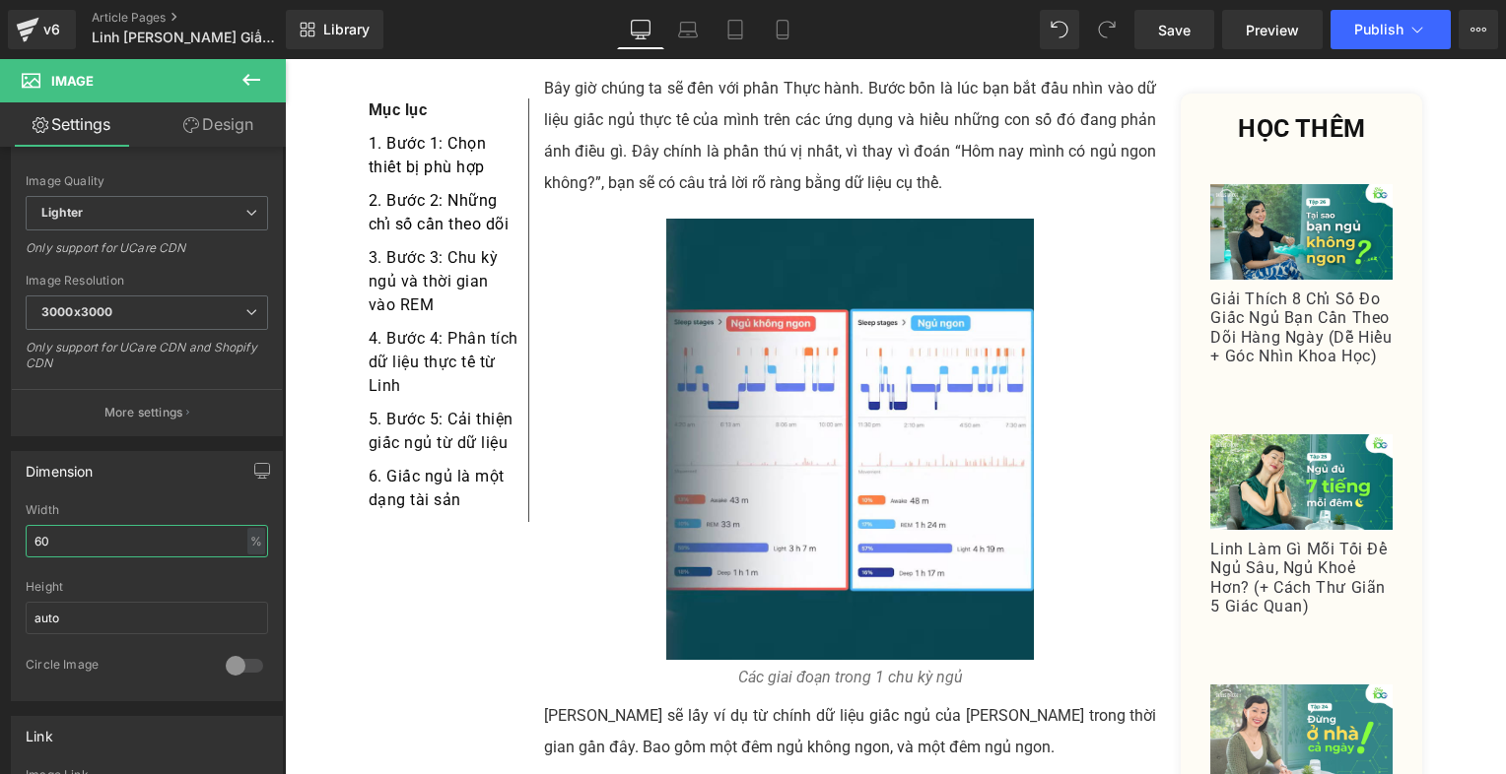
scroll to position [4998, 0]
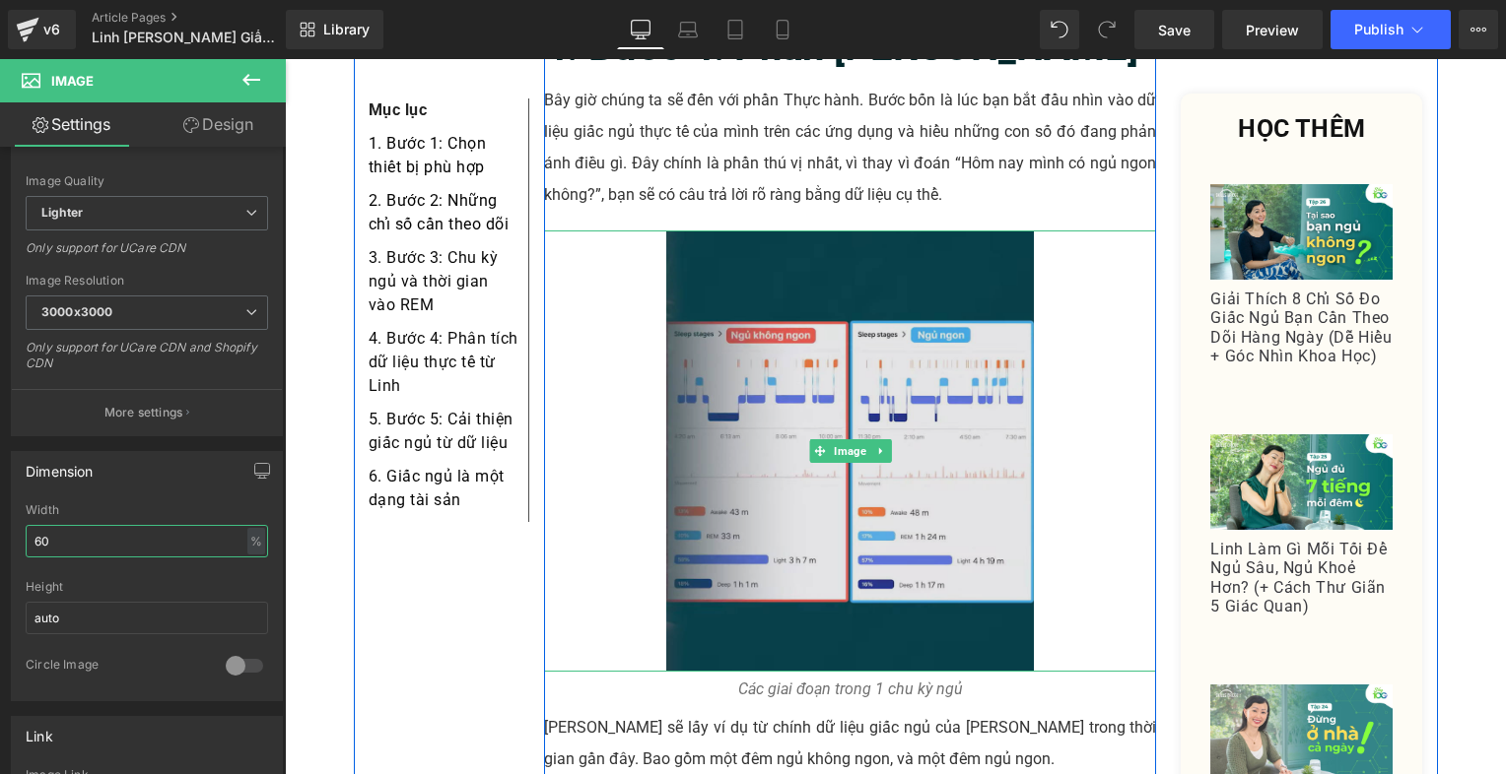
type input "60"
click at [871, 288] on img at bounding box center [850, 452] width 368 height 442
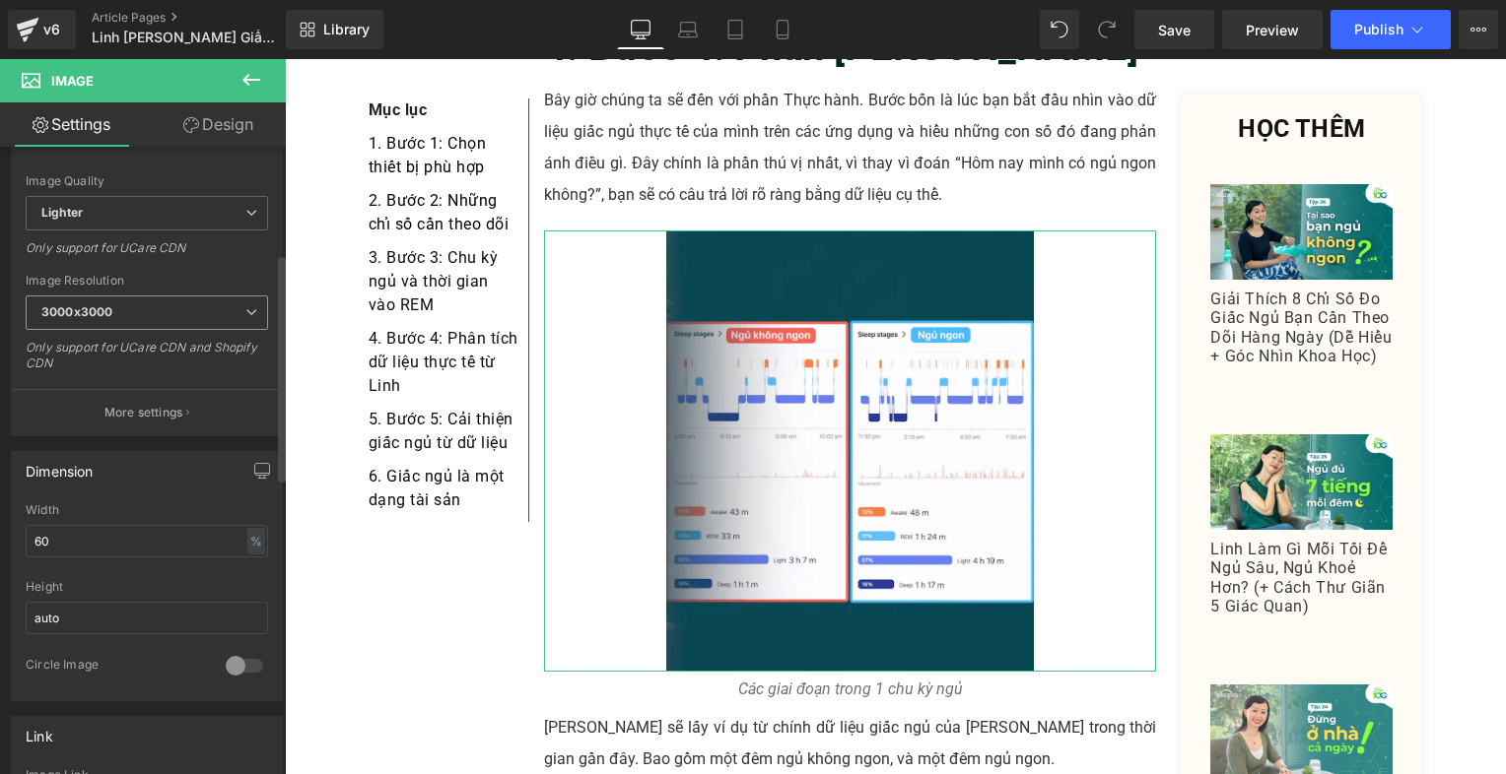
click at [73, 309] on b "3000x3000" at bounding box center [76, 311] width 71 height 15
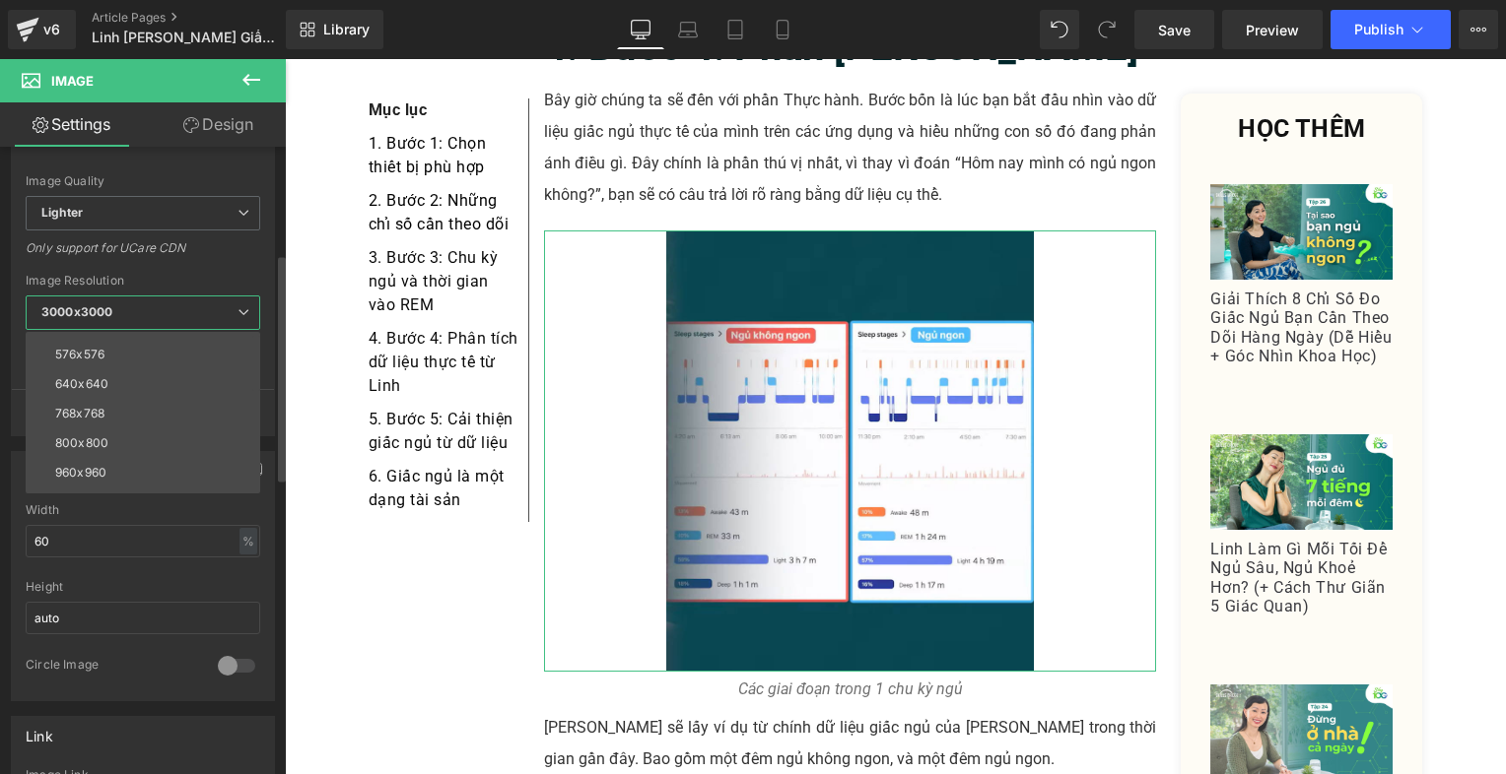
scroll to position [197, 0]
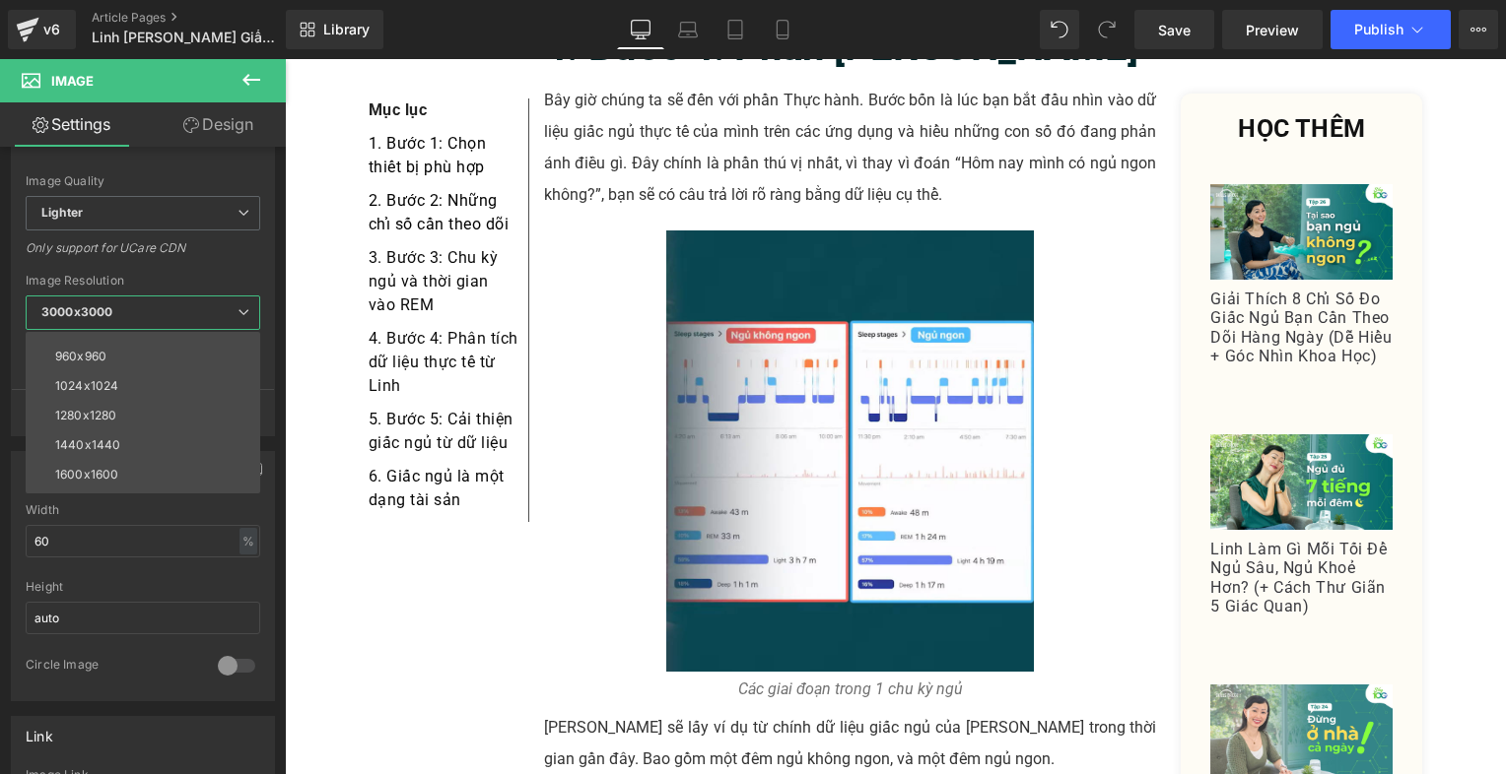
click at [841, 244] on body "Skip to content Your cart is empty Continue shopping Your cart Loading... Estim…" at bounding box center [895, 116] width 1221 height 10111
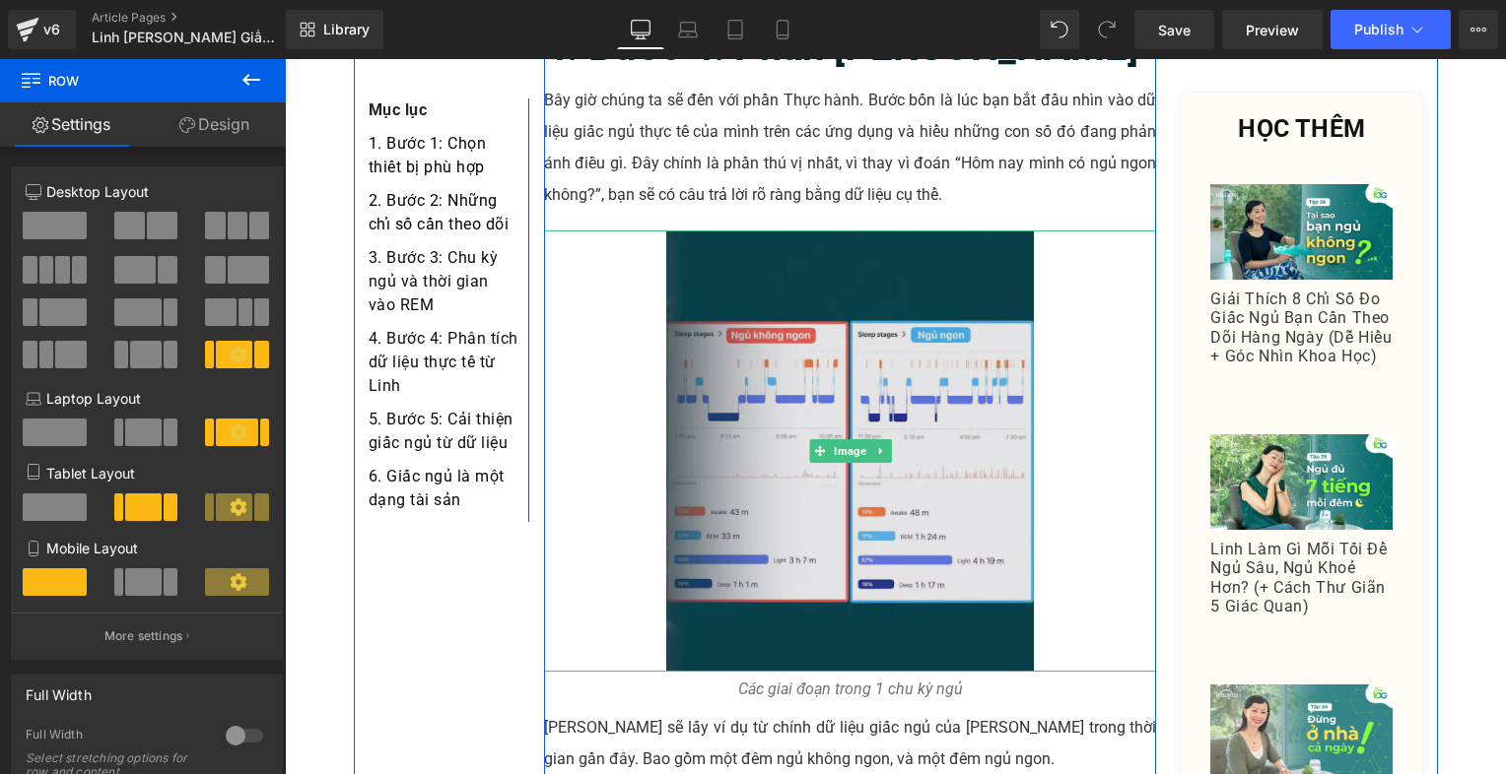
click at [860, 309] on img at bounding box center [850, 452] width 368 height 442
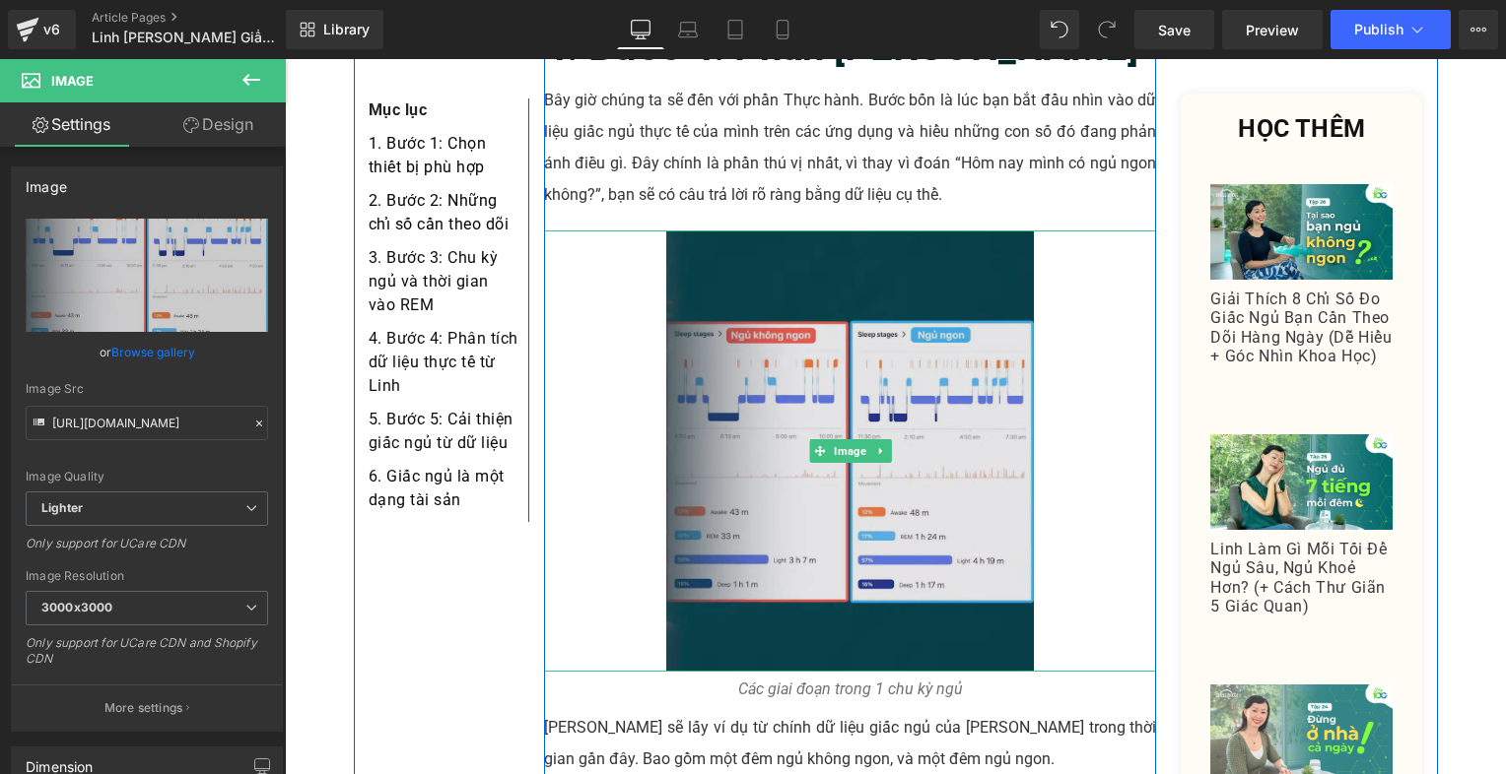
scroll to position [5096, 0]
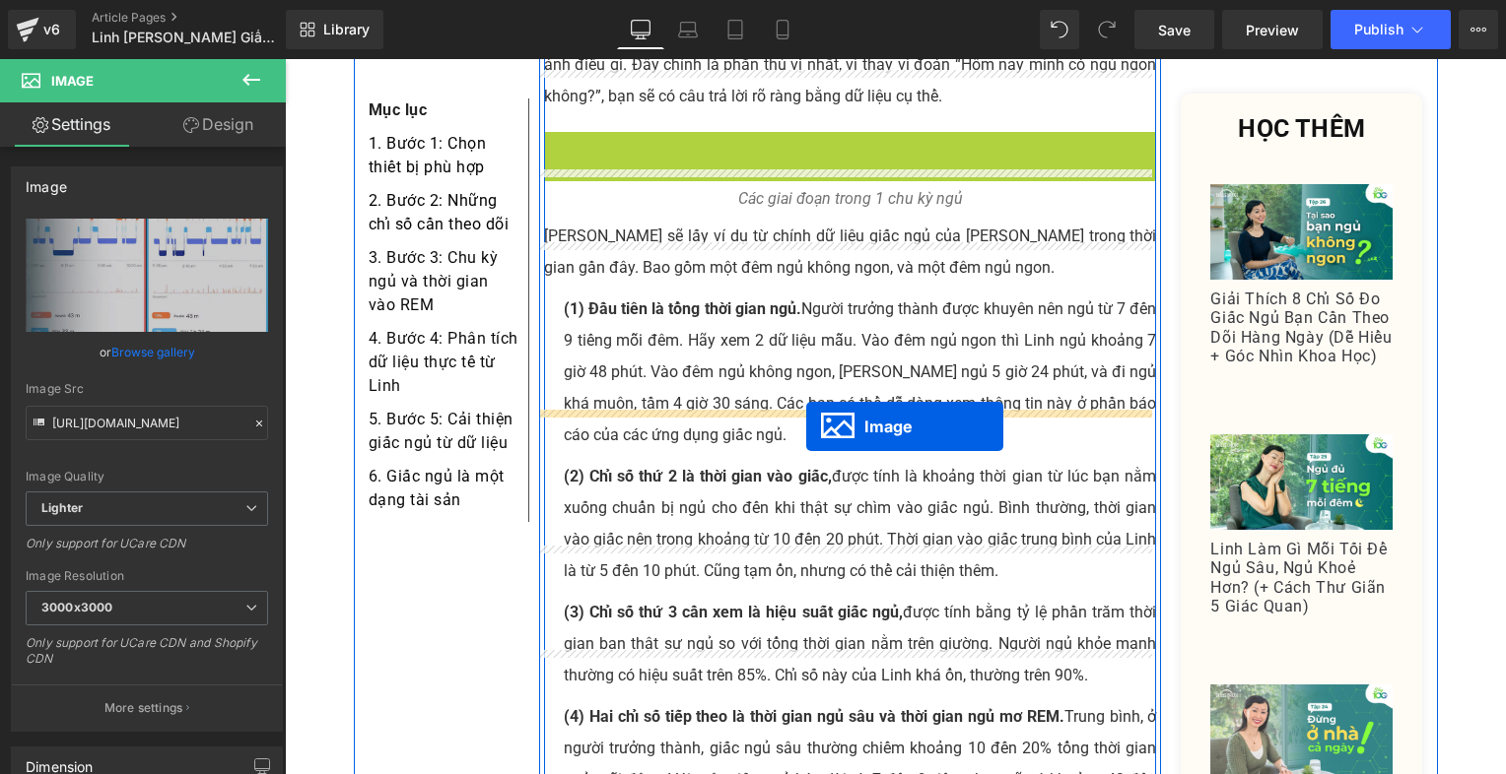
drag, startPoint x: 804, startPoint y: 334, endPoint x: 806, endPoint y: 427, distance: 92.6
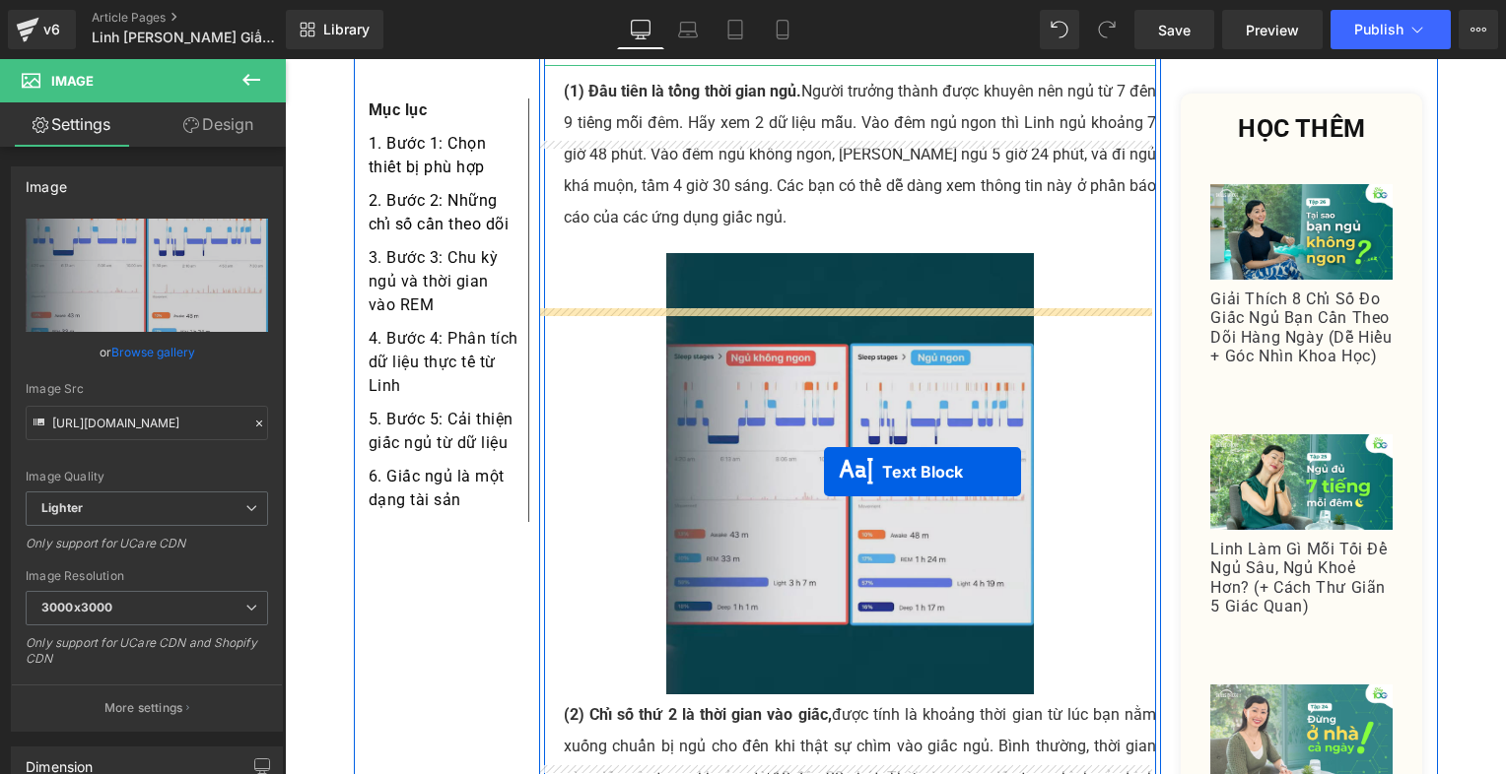
scroll to position [5293, 0]
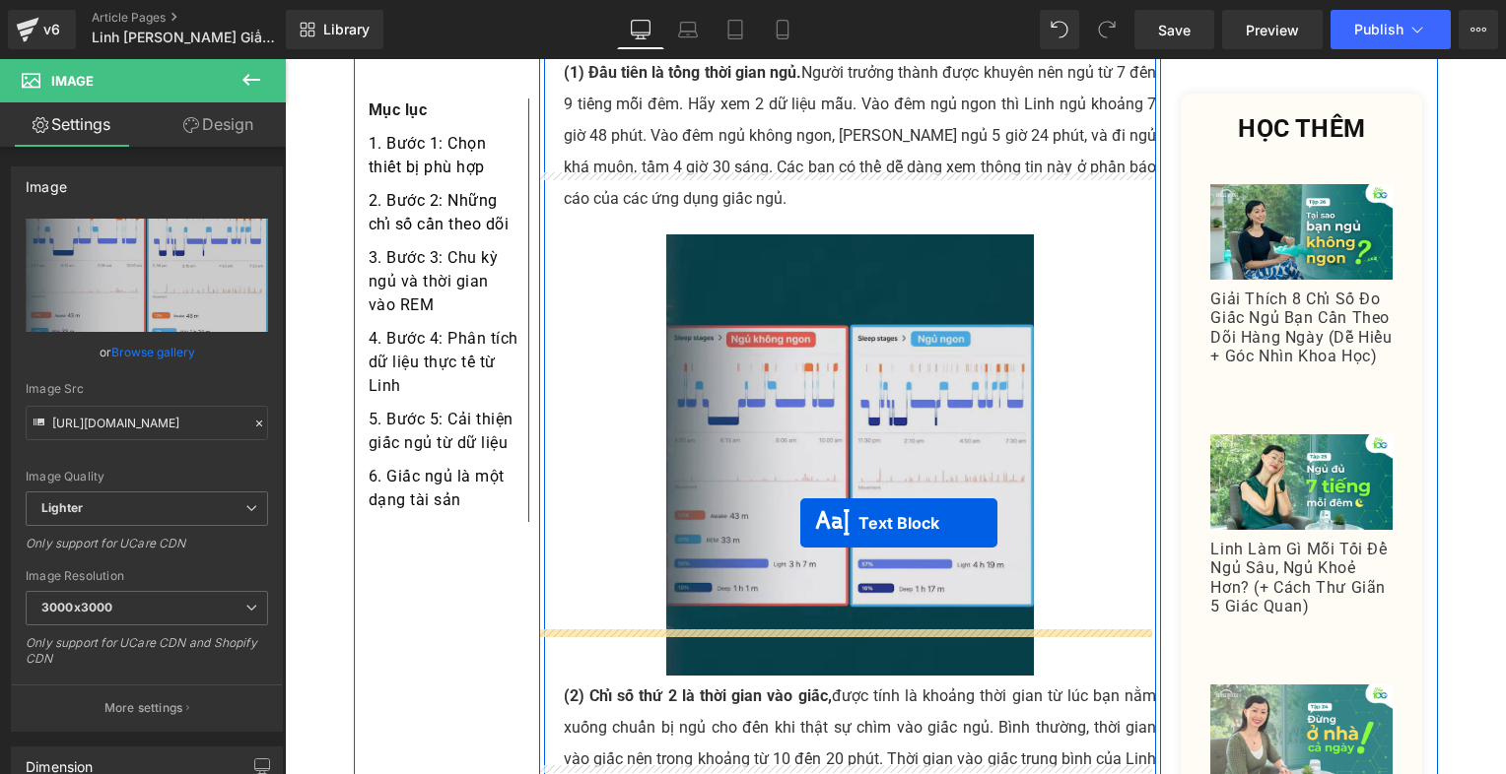
drag, startPoint x: 787, startPoint y: 281, endPoint x: 800, endPoint y: 523, distance: 242.7
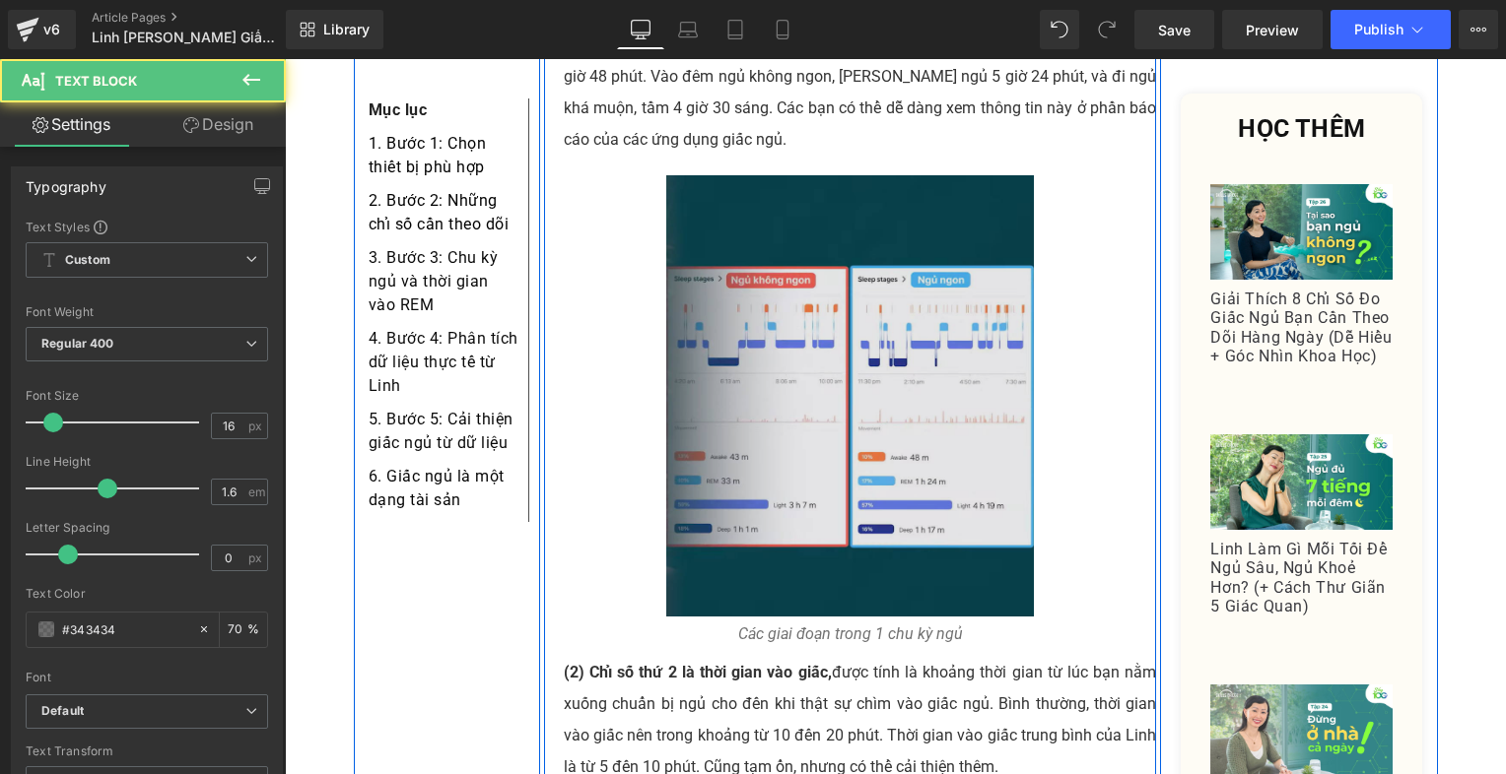
click at [769, 316] on img at bounding box center [850, 396] width 368 height 442
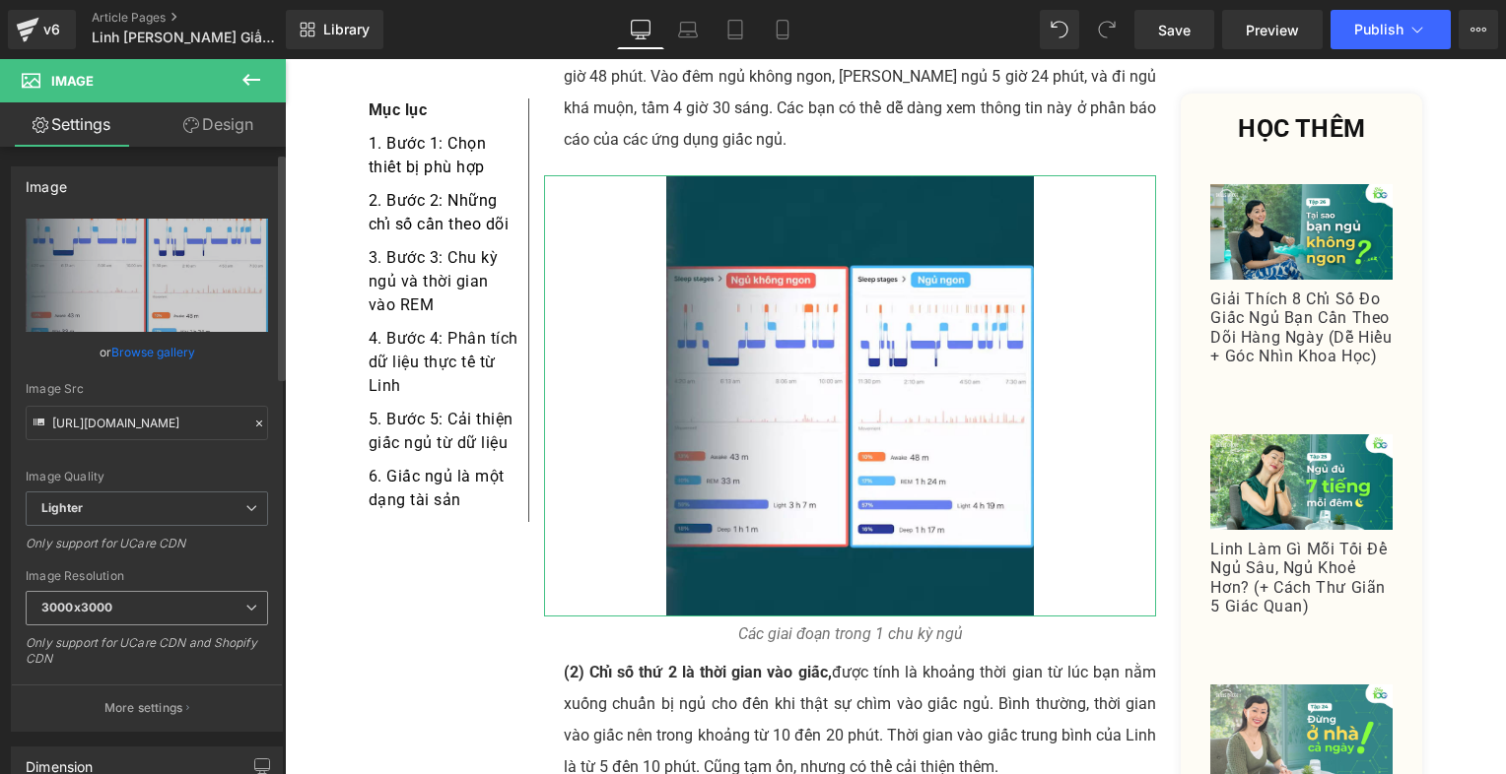
scroll to position [296, 0]
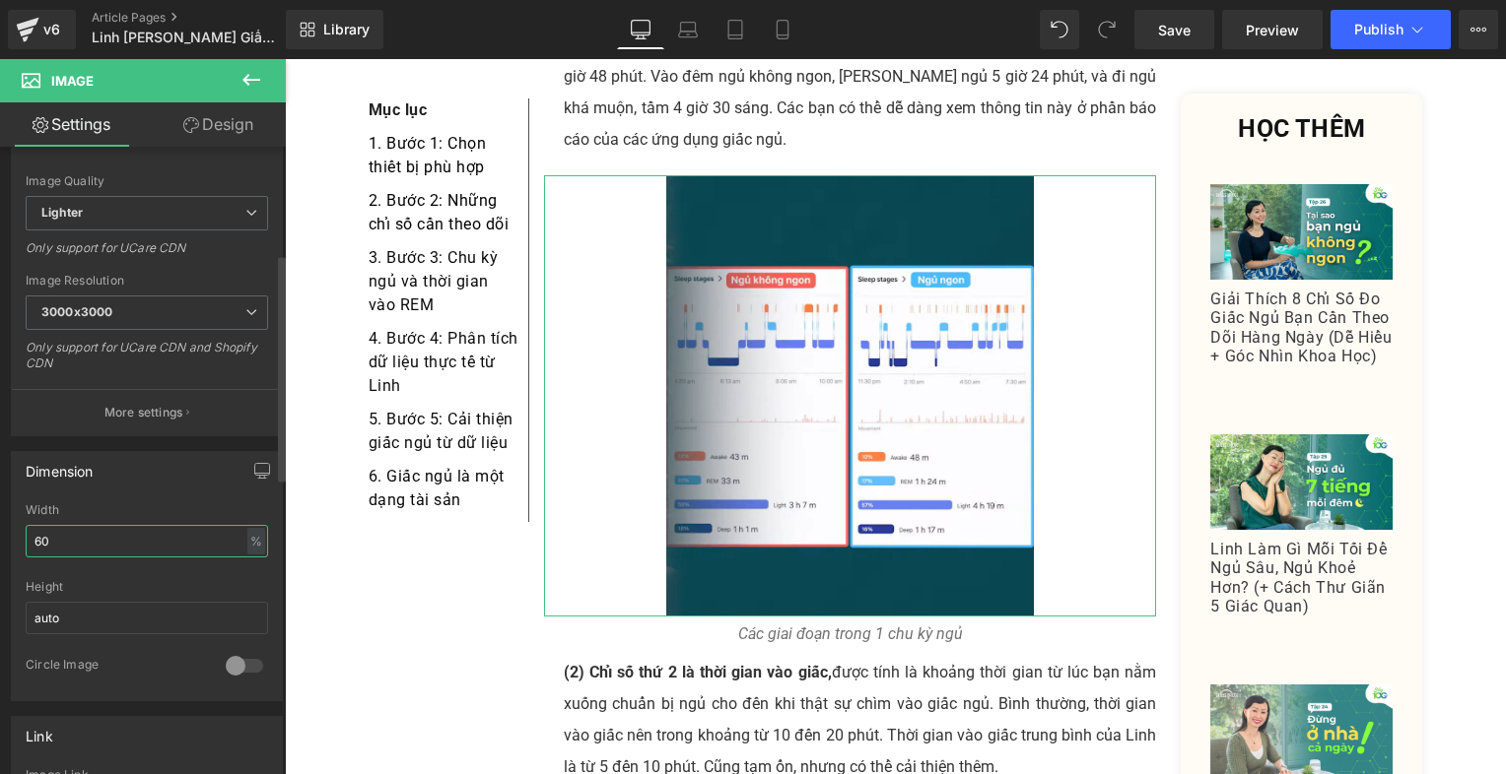
click at [99, 548] on input "60" at bounding box center [147, 541] width 242 height 33
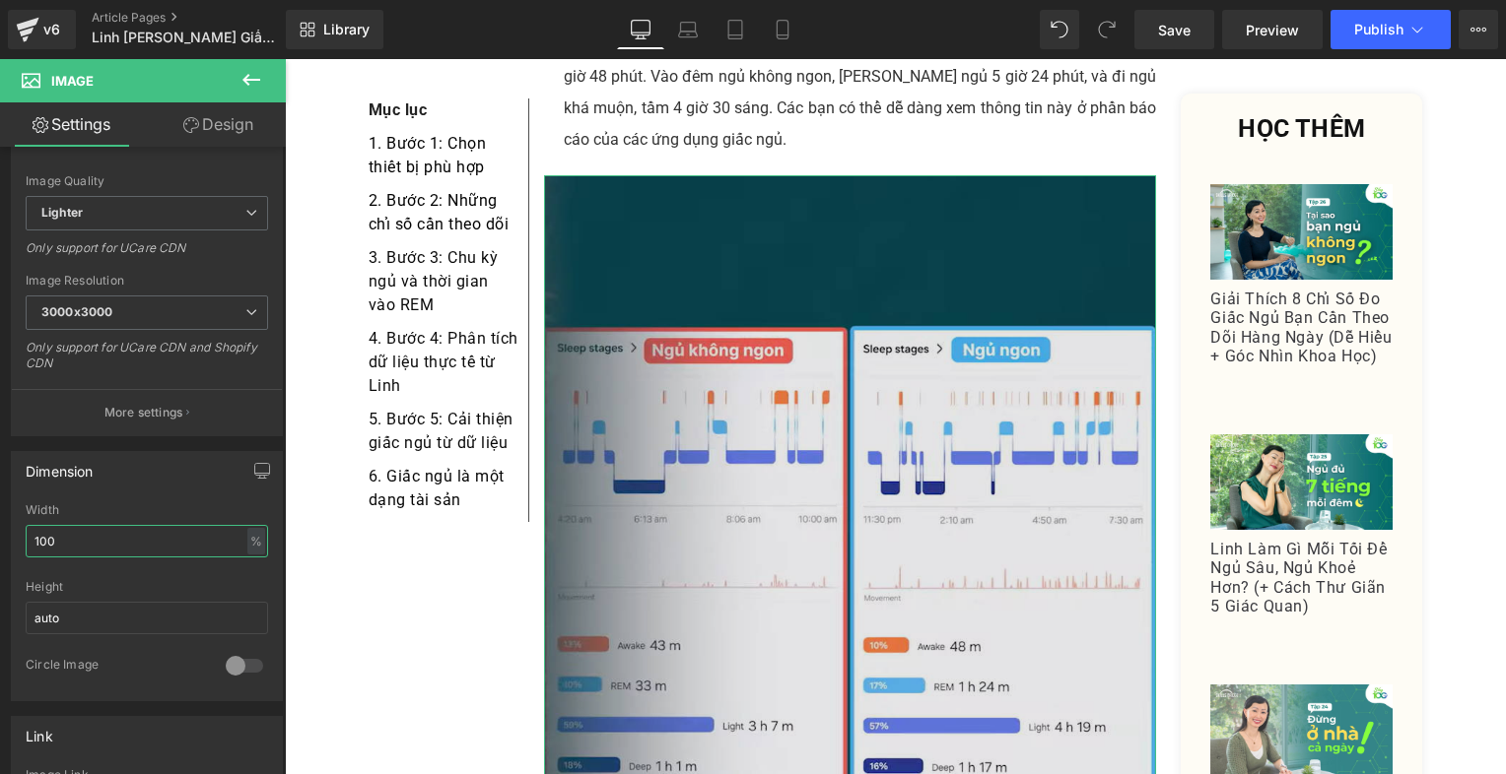
type input "100"
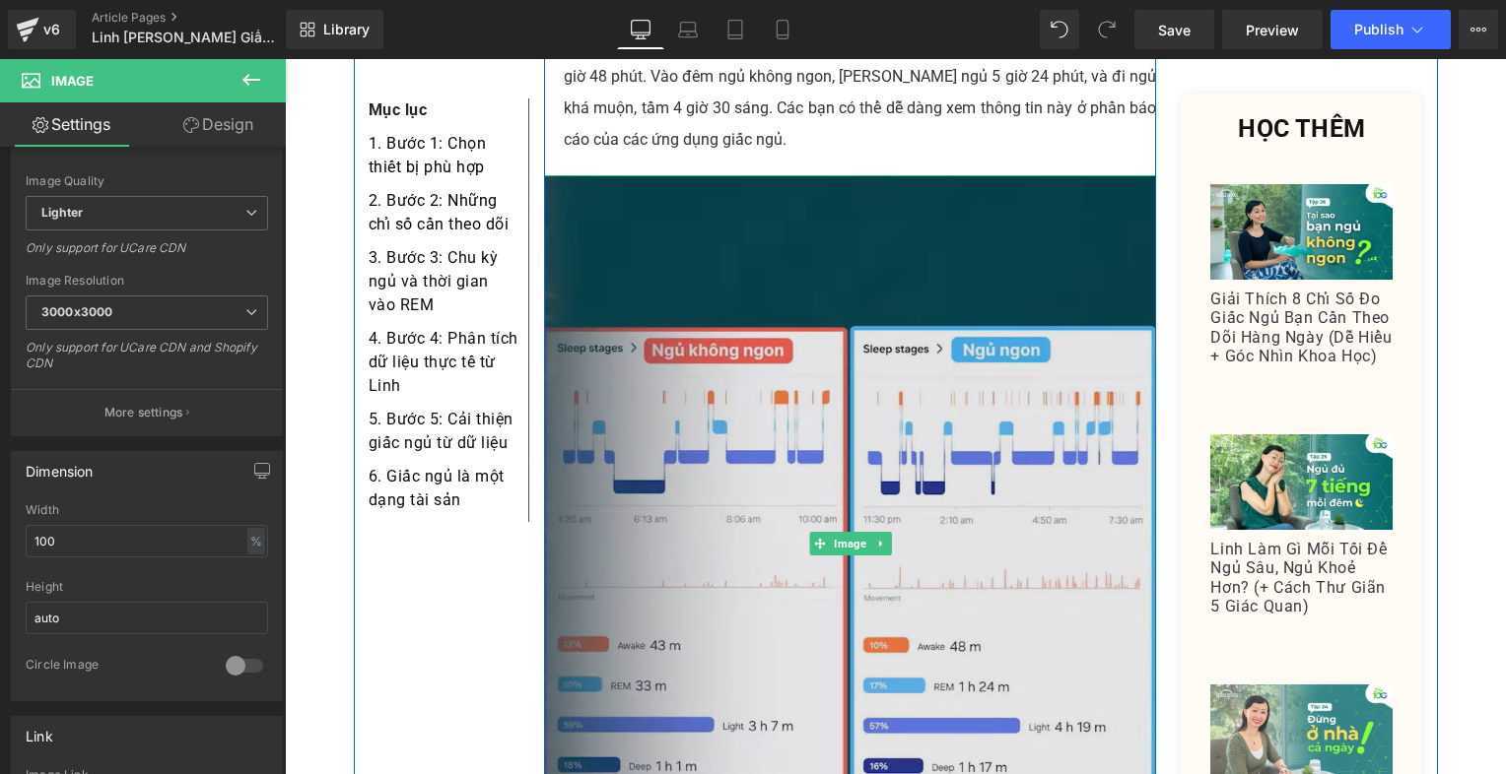
click at [914, 375] on img at bounding box center [850, 543] width 613 height 737
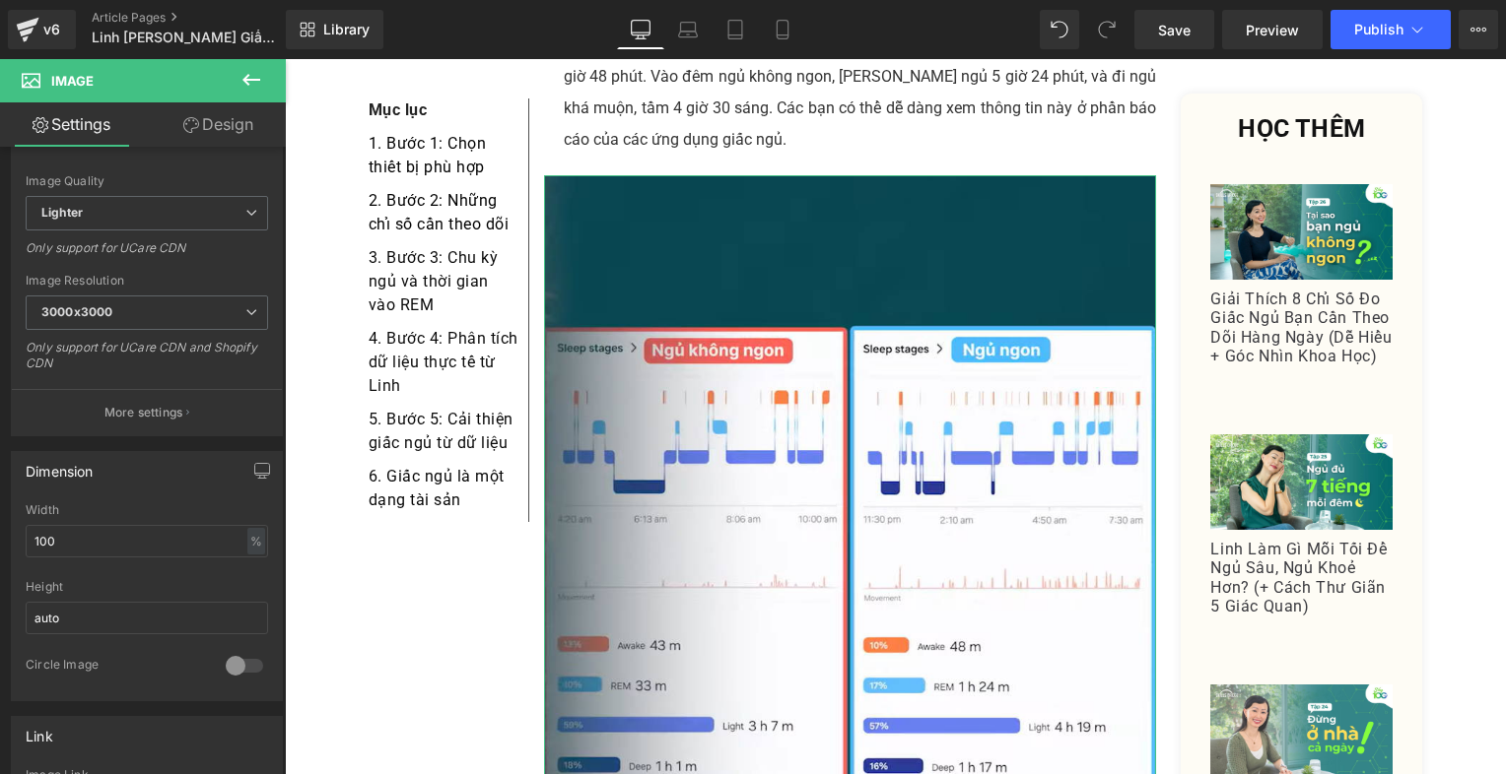
click at [201, 124] on link "Design" at bounding box center [218, 124] width 143 height 44
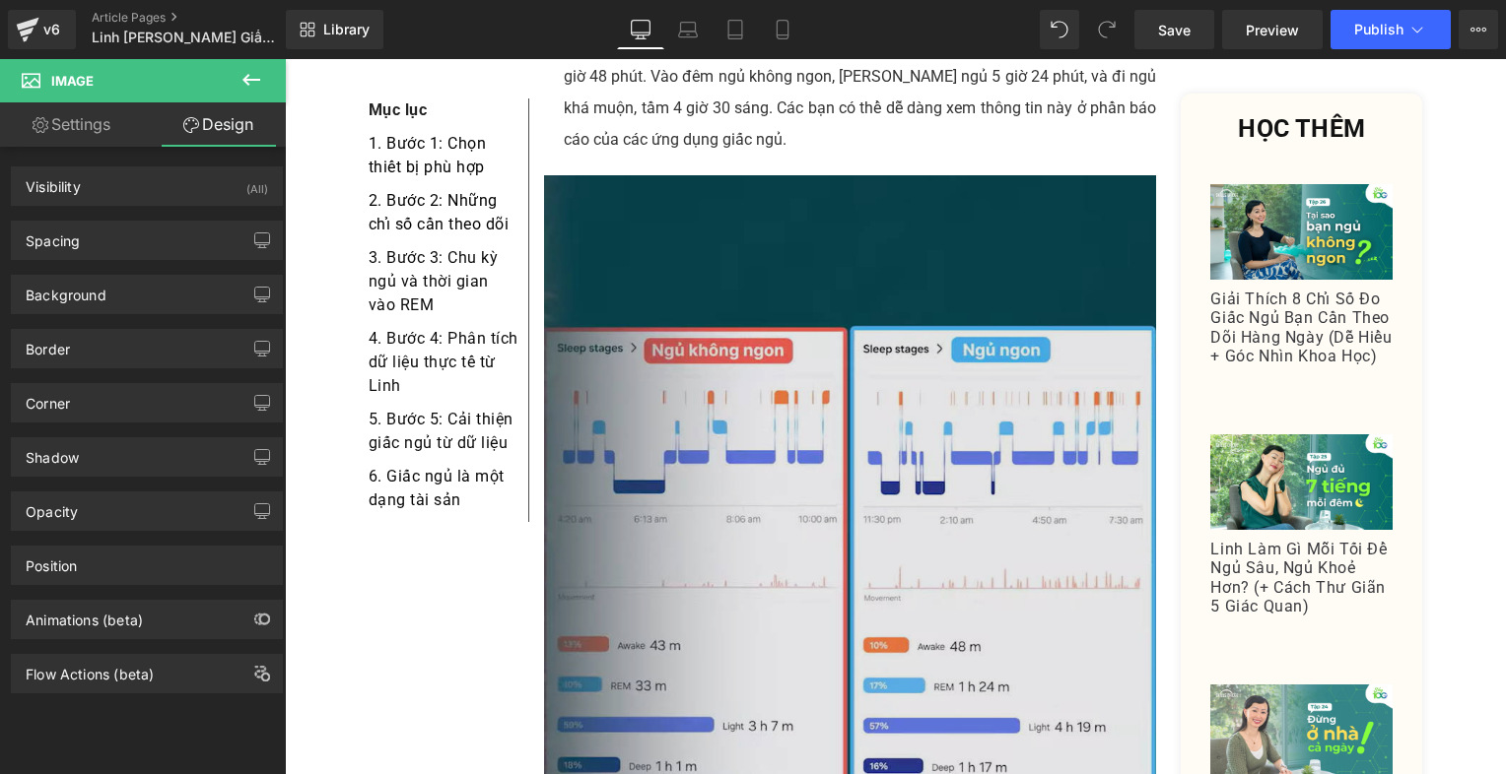
click at [764, 440] on img at bounding box center [850, 543] width 613 height 737
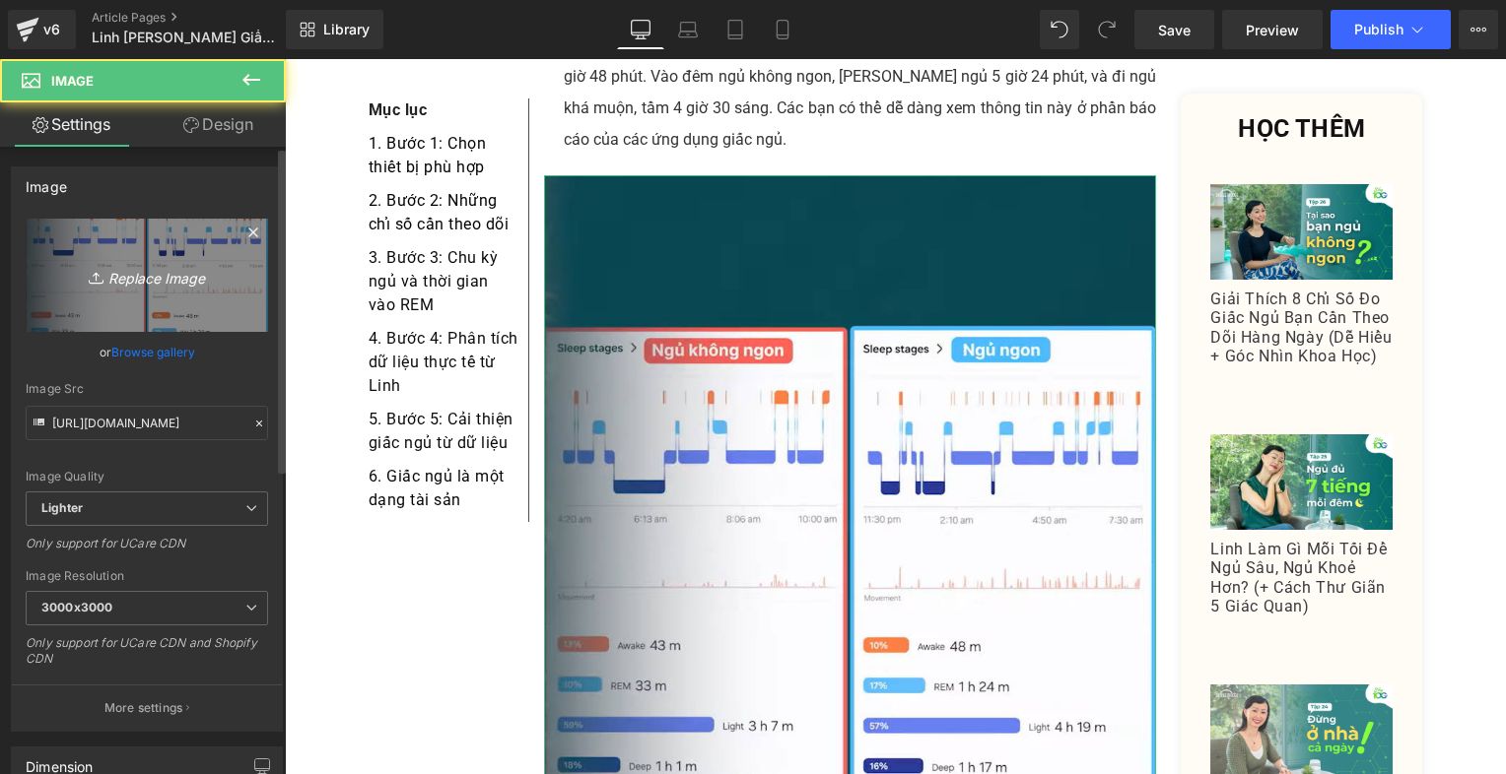
click at [132, 288] on link "Replace Image" at bounding box center [147, 275] width 242 height 113
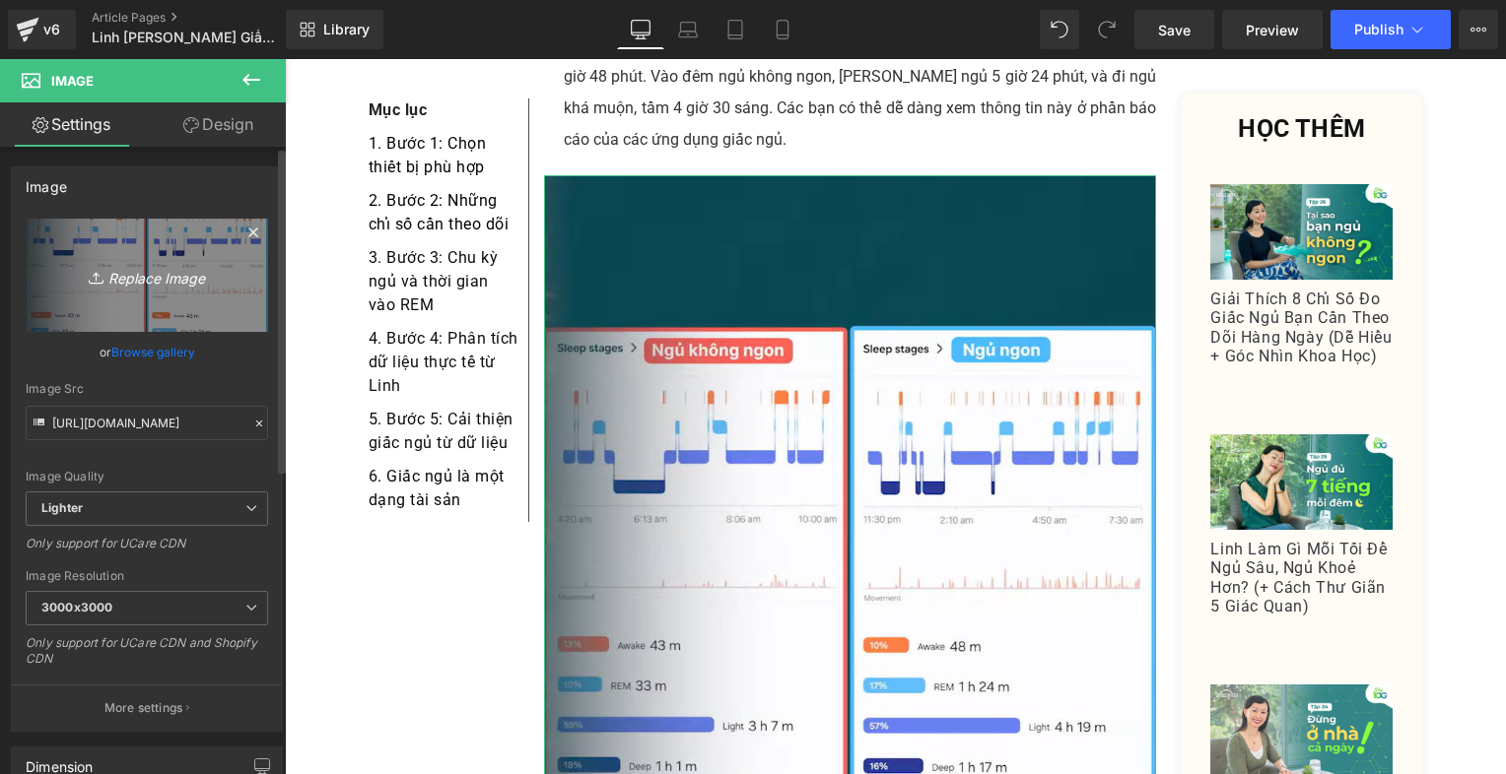
type input "C:\fakepath\Screenshot [DATE] 213910.png"
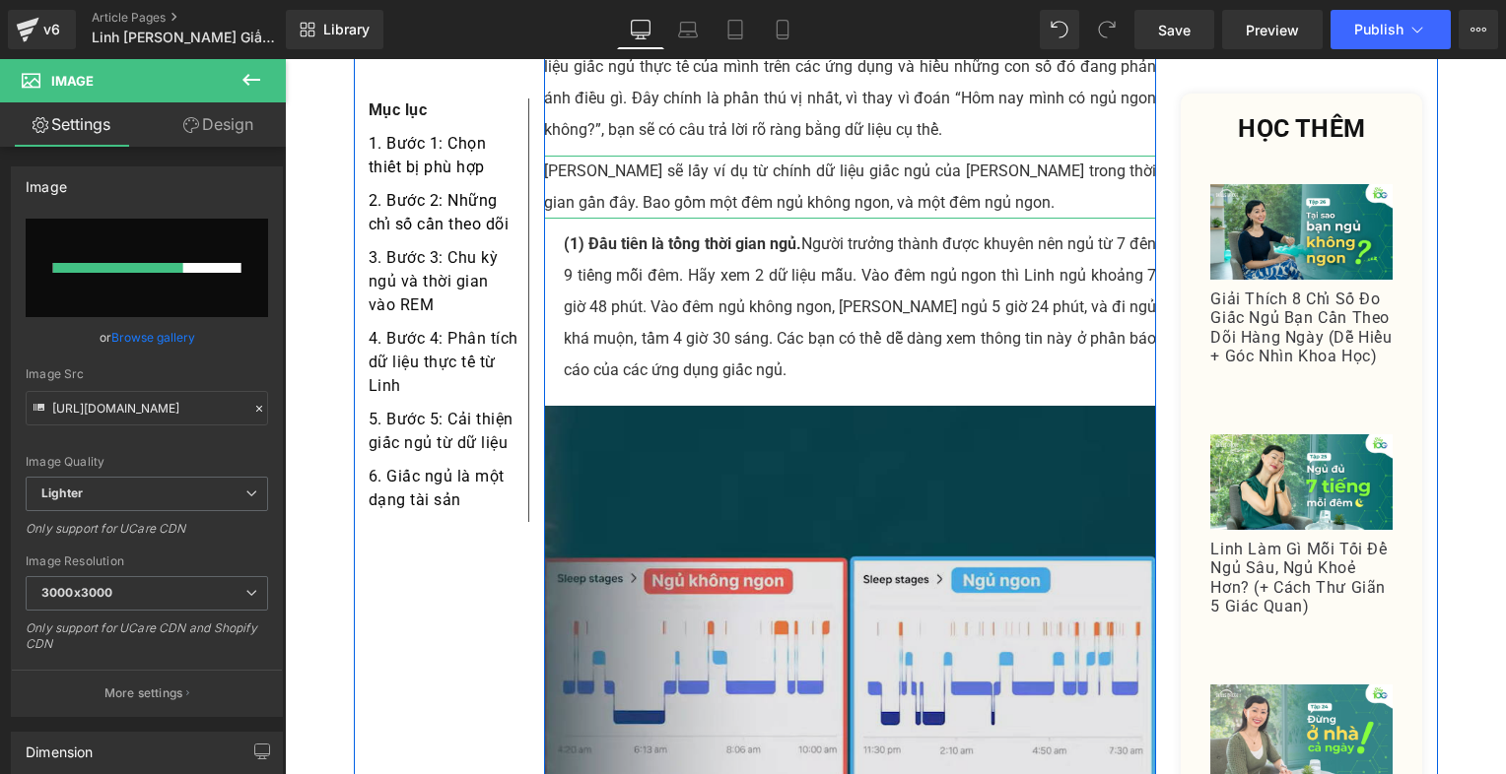
scroll to position [4899, 0]
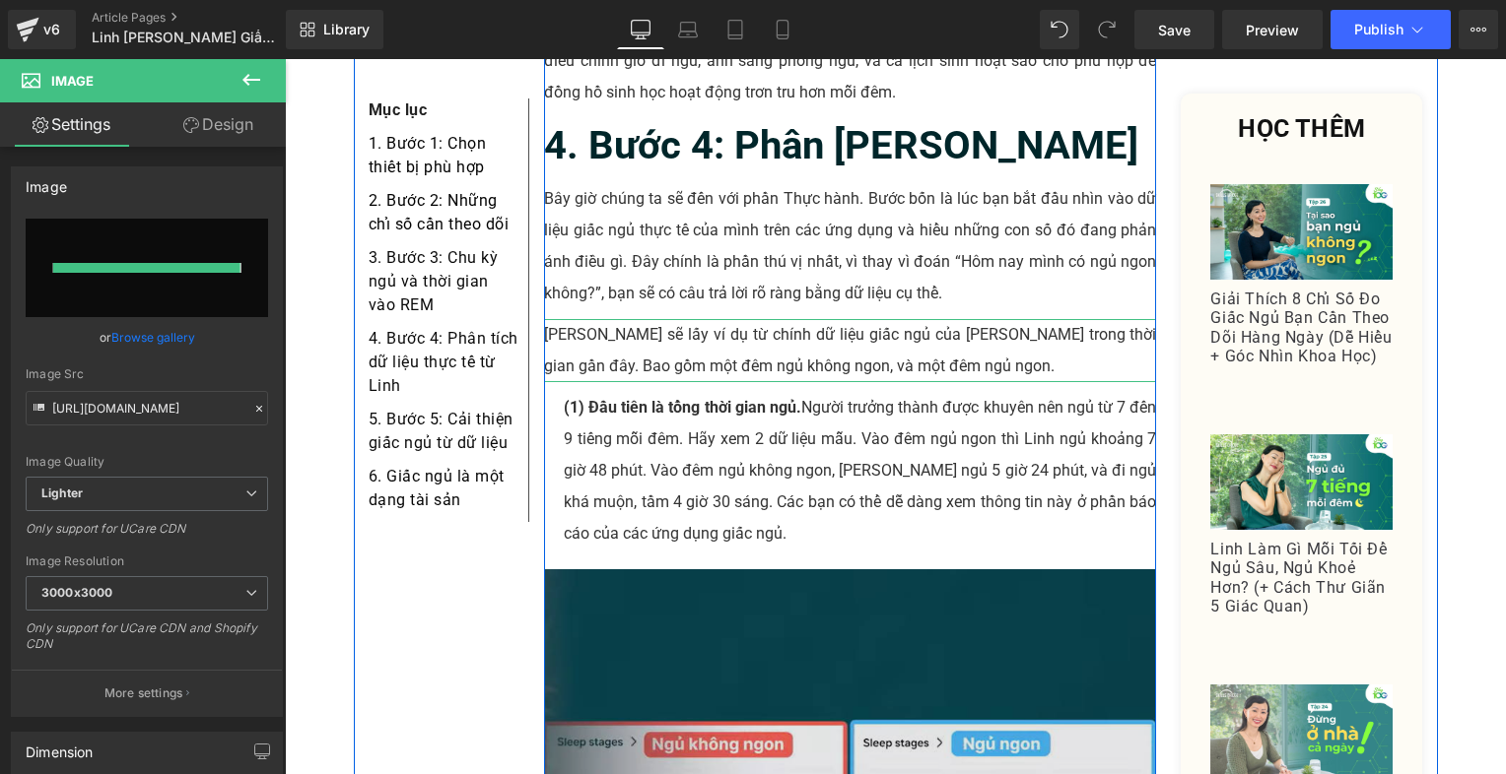
type input "[URL][DOMAIN_NAME]"
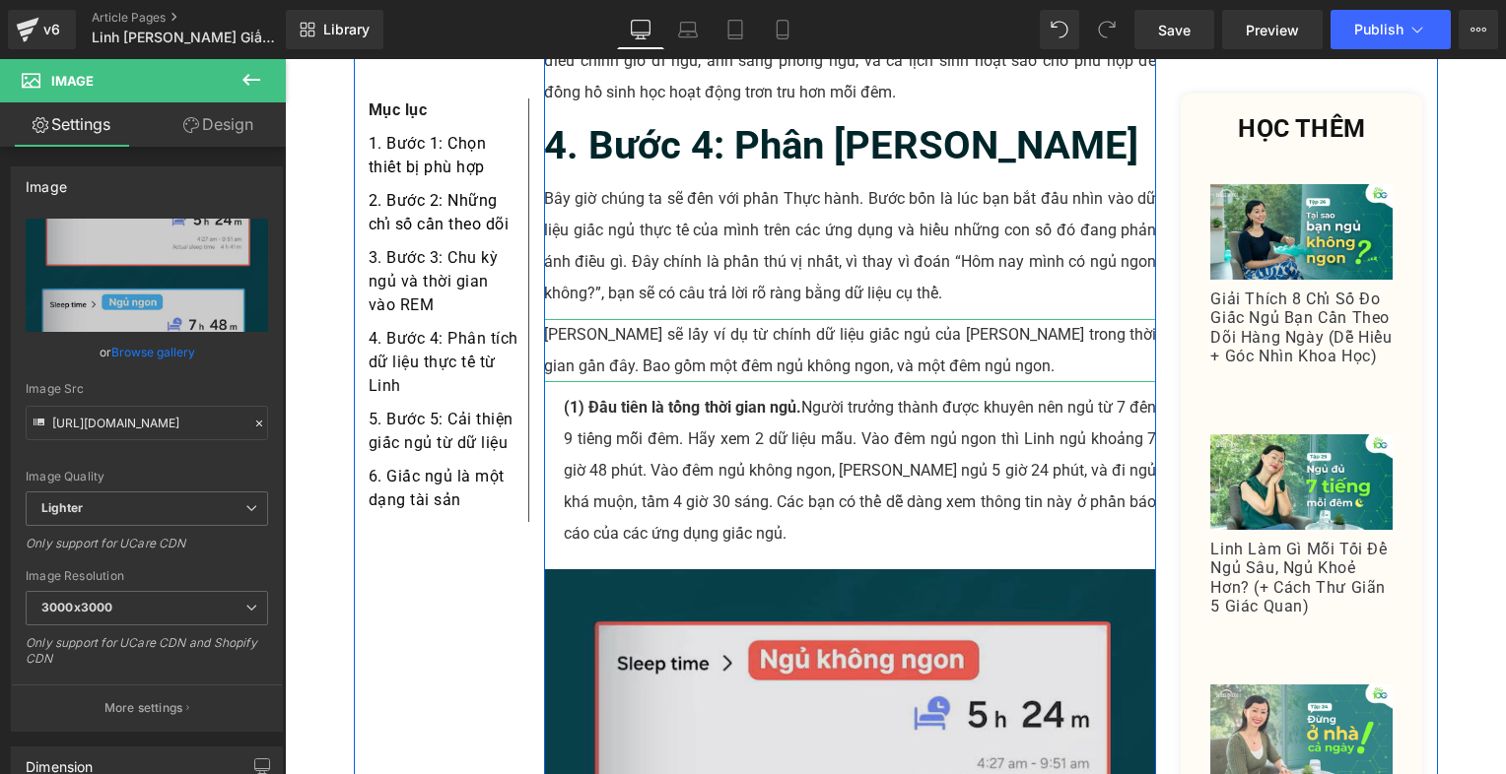
scroll to position [5293, 0]
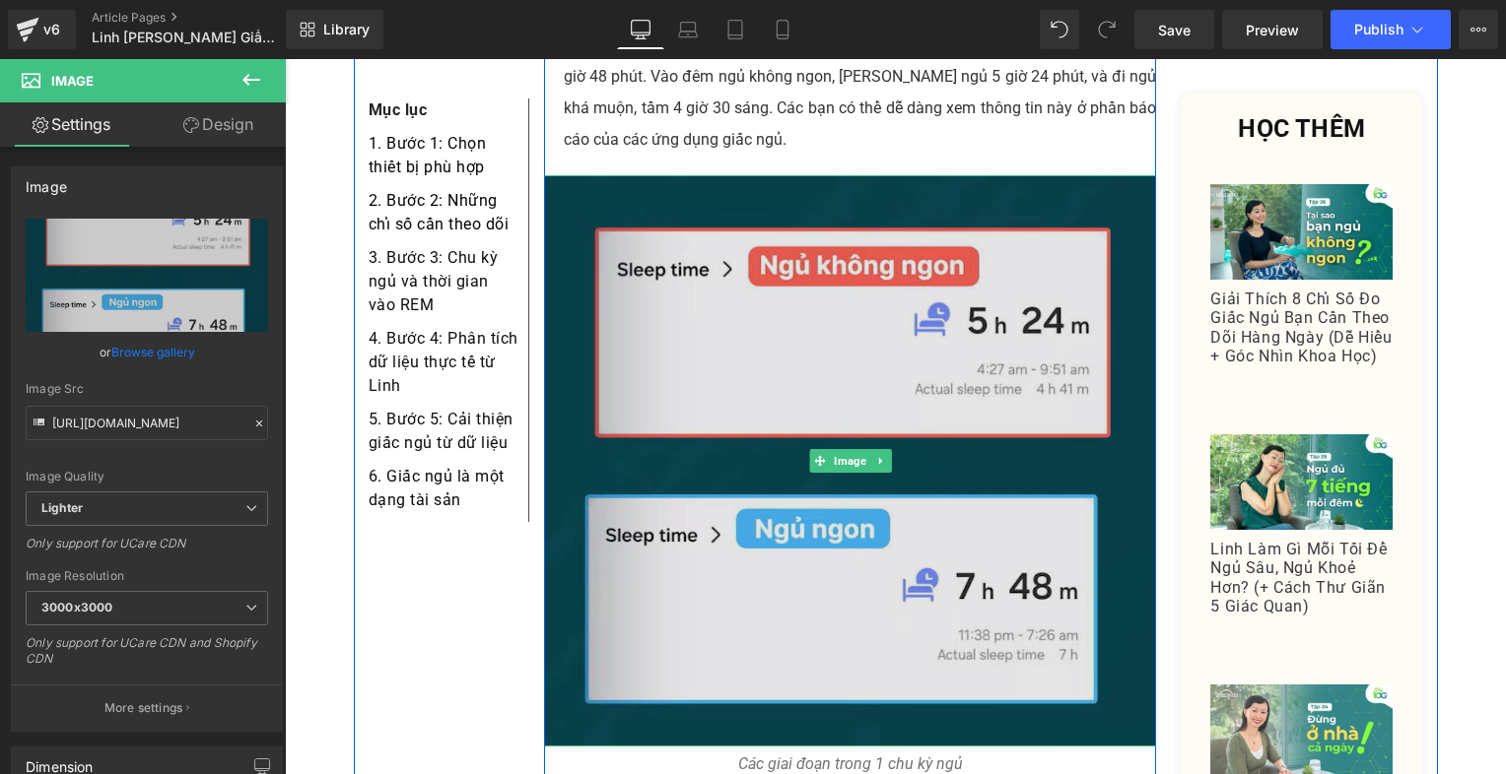
click at [901, 613] on img at bounding box center [850, 460] width 613 height 571
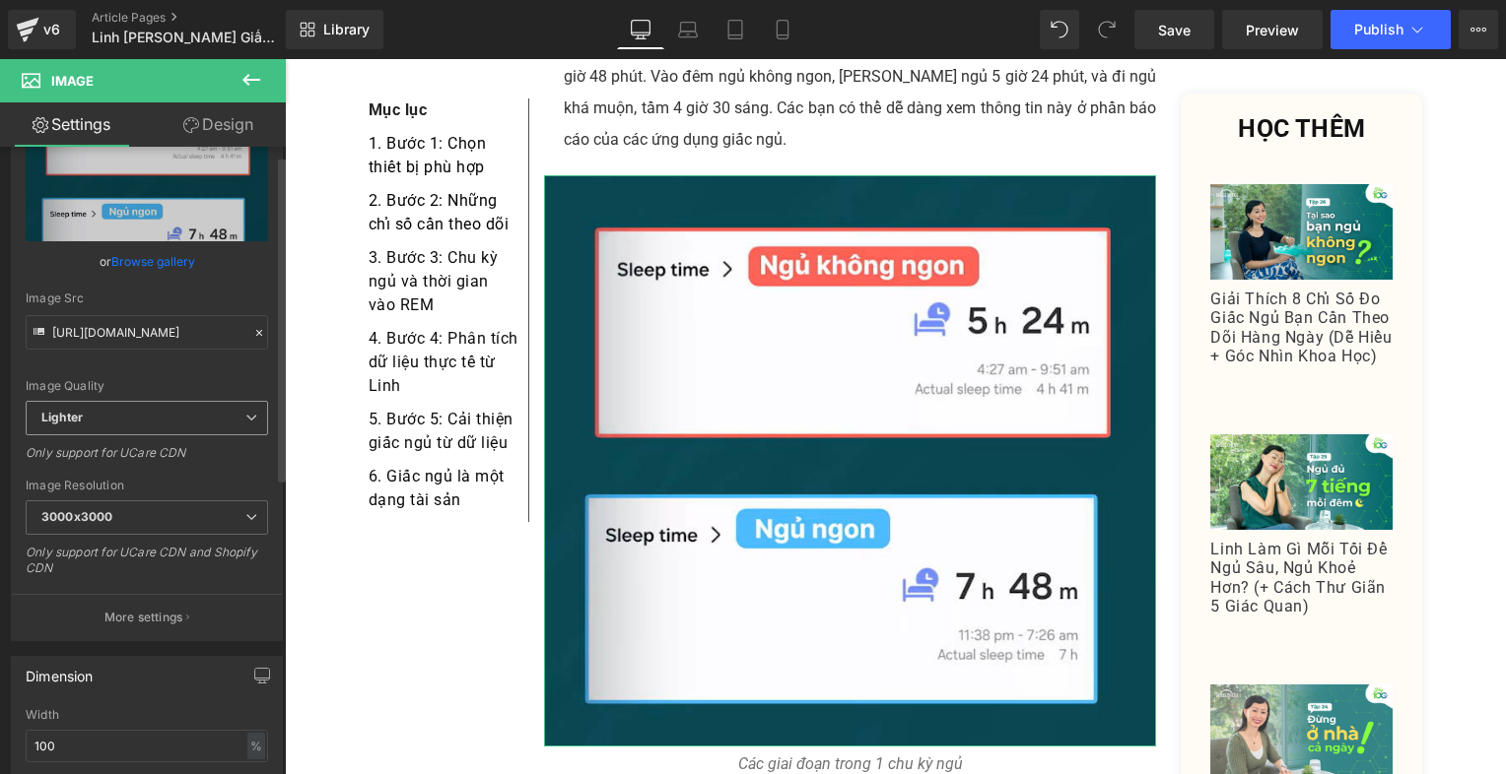
scroll to position [394, 0]
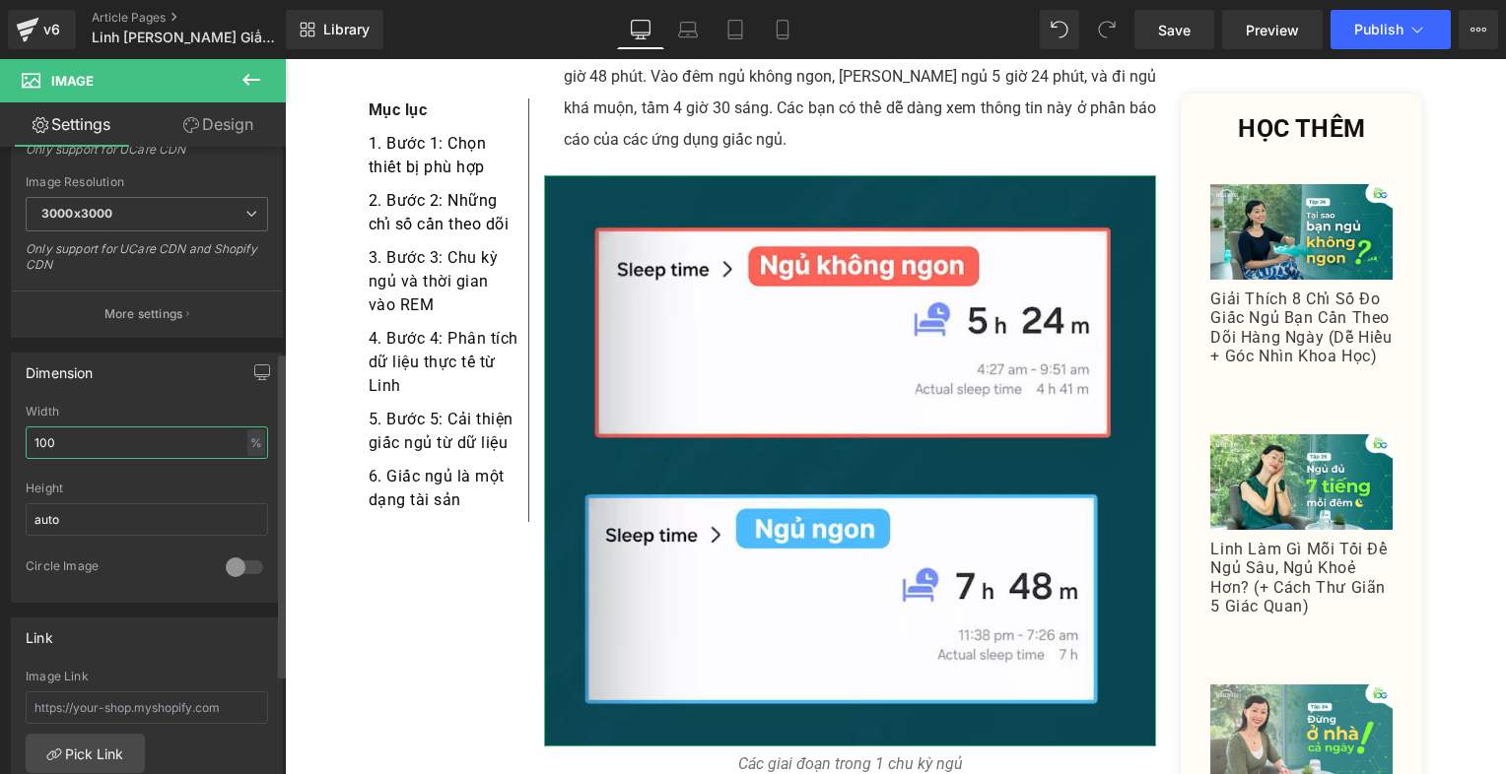
click at [138, 435] on input "100" at bounding box center [147, 443] width 242 height 33
type input "1"
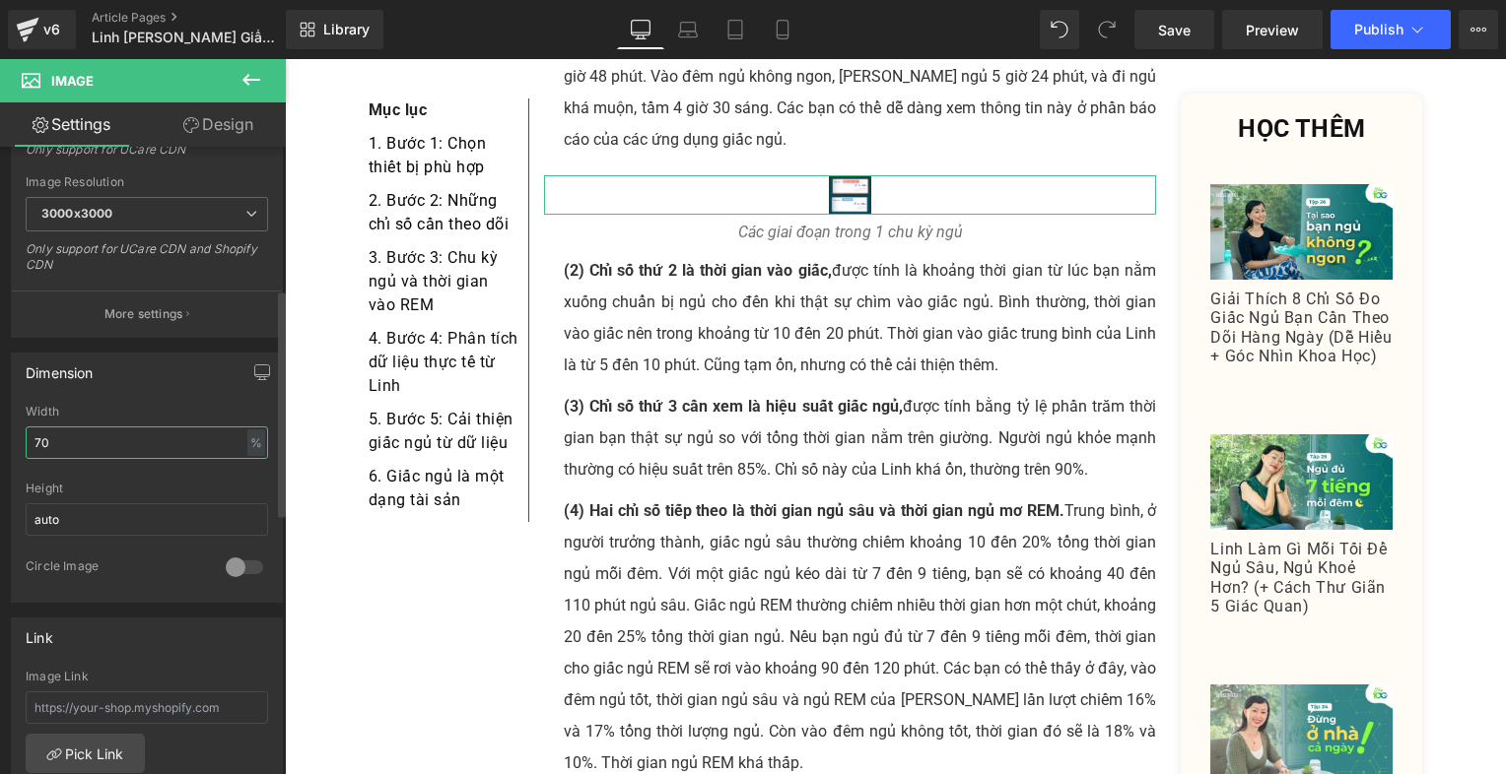
type input "70"
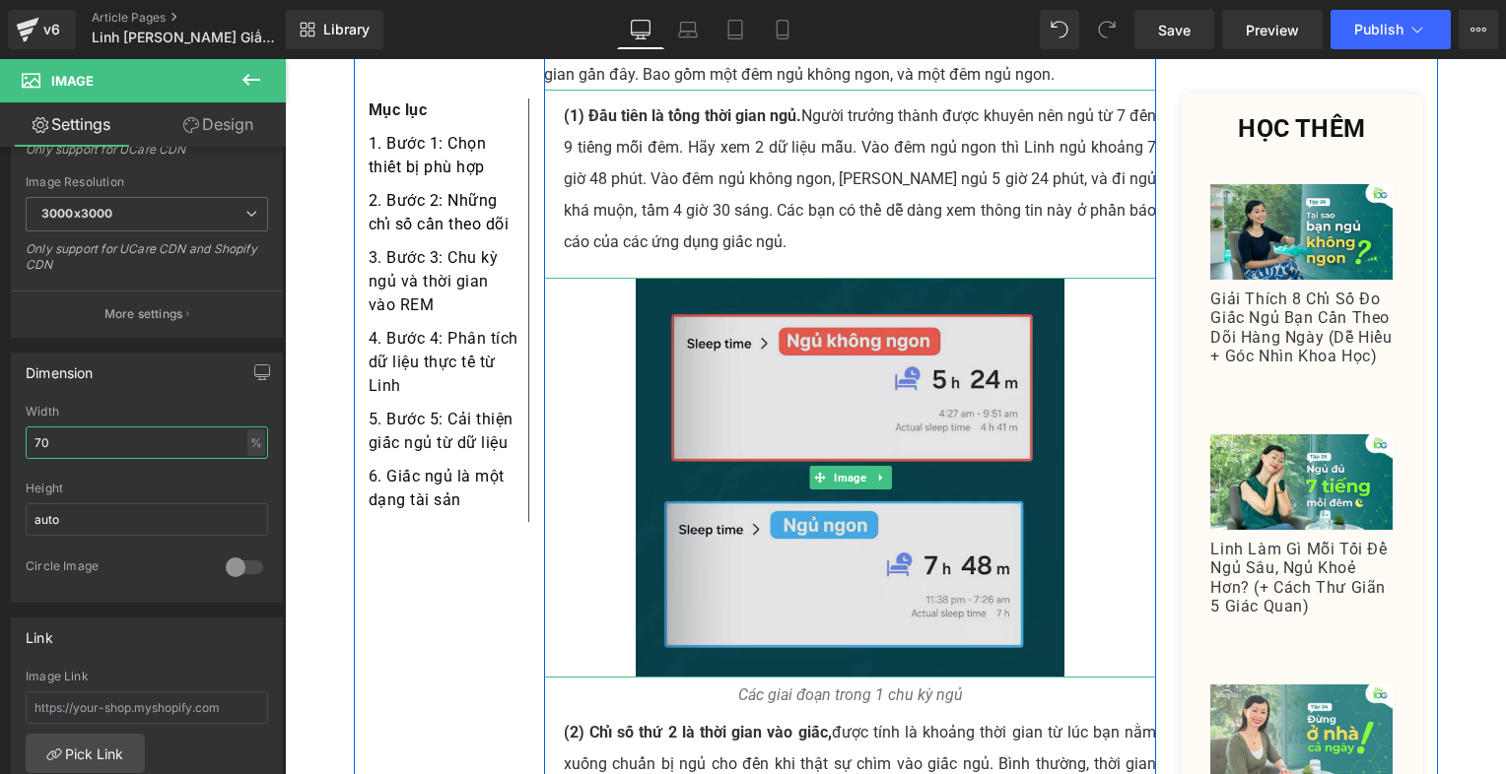
scroll to position [5195, 0]
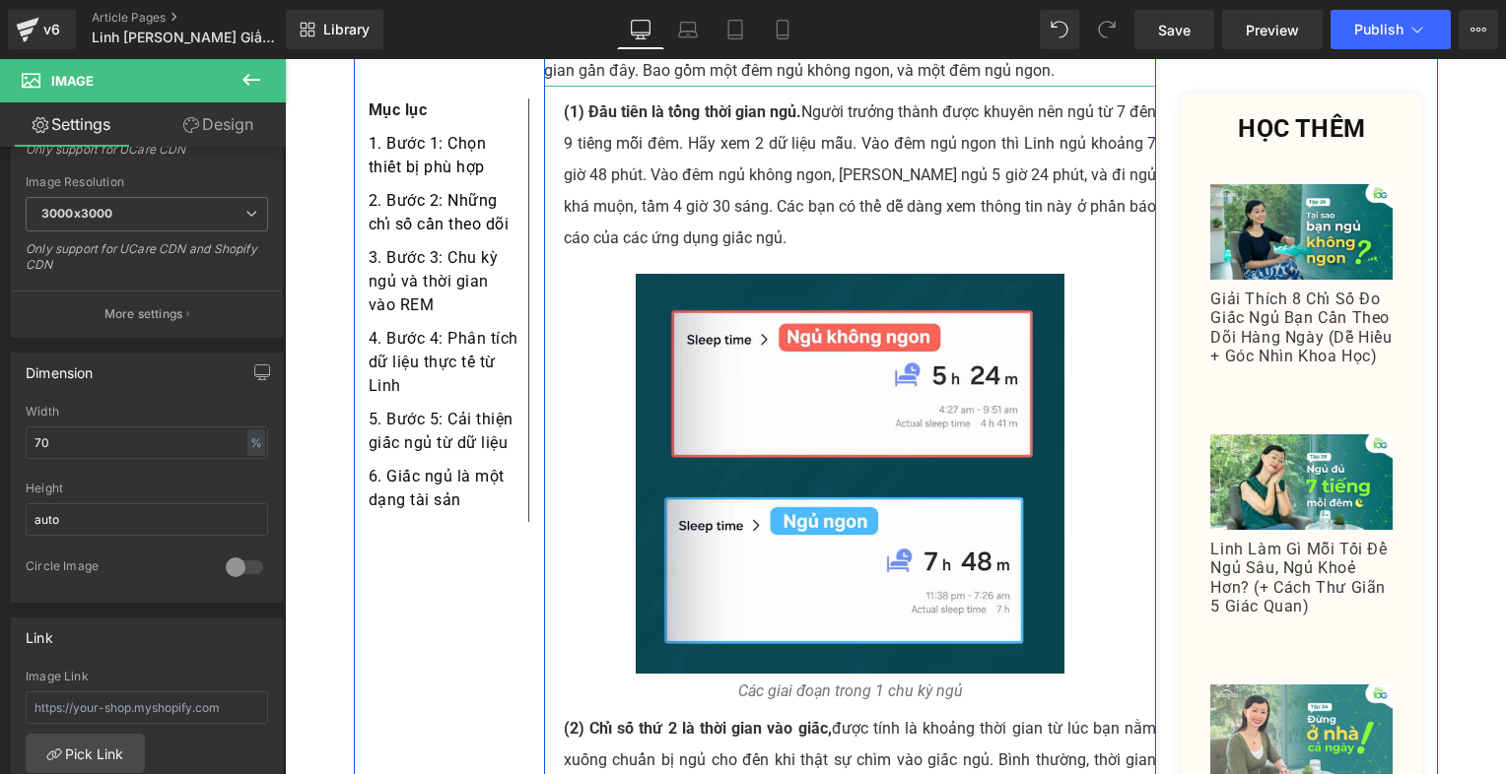
click at [830, 679] on div "Các giai đoạn trong 1 chu kỳ ngủ Text Block" at bounding box center [850, 692] width 613 height 26
click at [830, 682] on icon "Các giai đoạn trong 1 chu kỳ ngủ" at bounding box center [850, 691] width 225 height 19
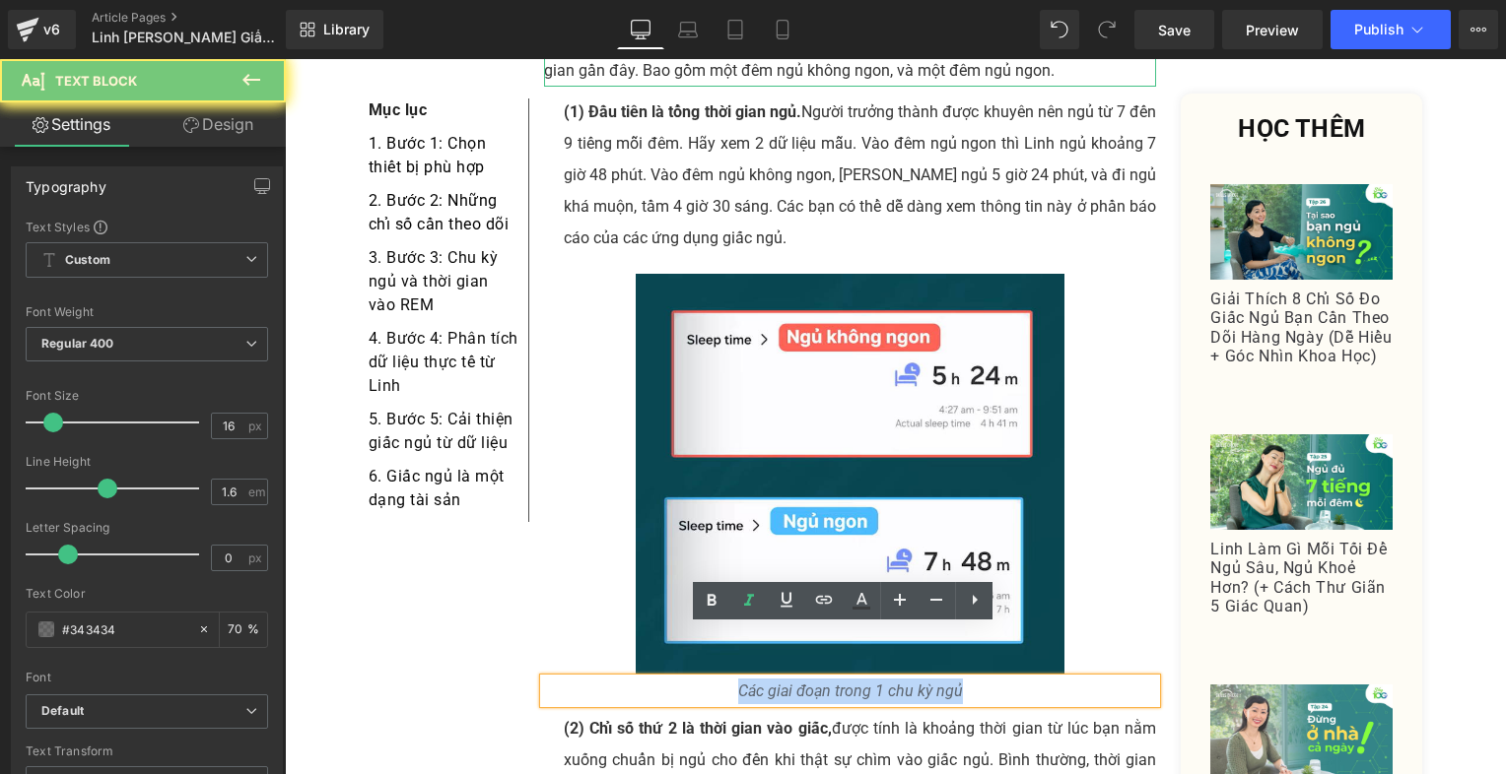
click at [830, 682] on icon "Các giai đoạn trong 1 chu kỳ ngủ" at bounding box center [850, 691] width 225 height 19
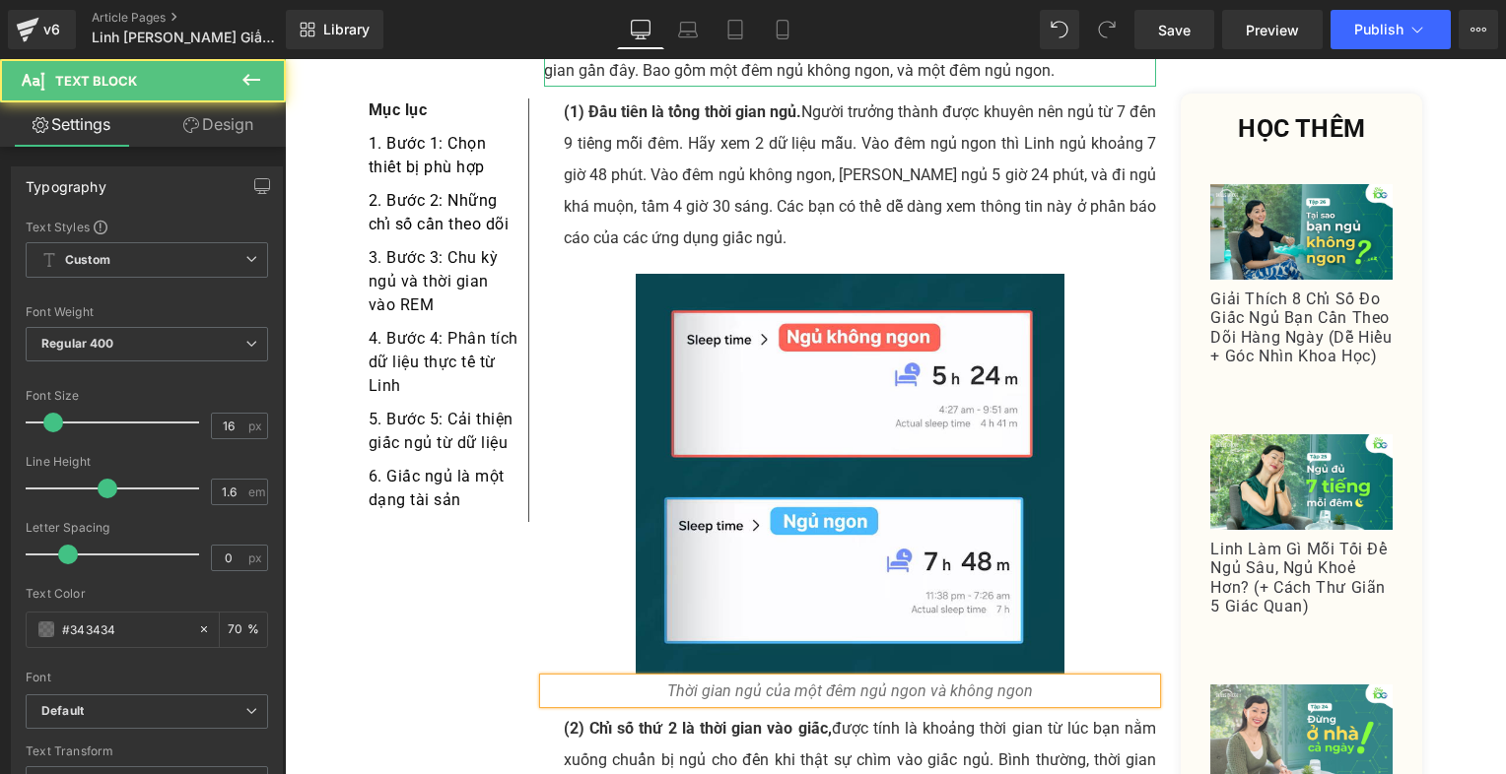
click at [1048, 679] on p "Thời gian ngủ của một đêm ngủ ngon và không ngon" at bounding box center [850, 692] width 613 height 26
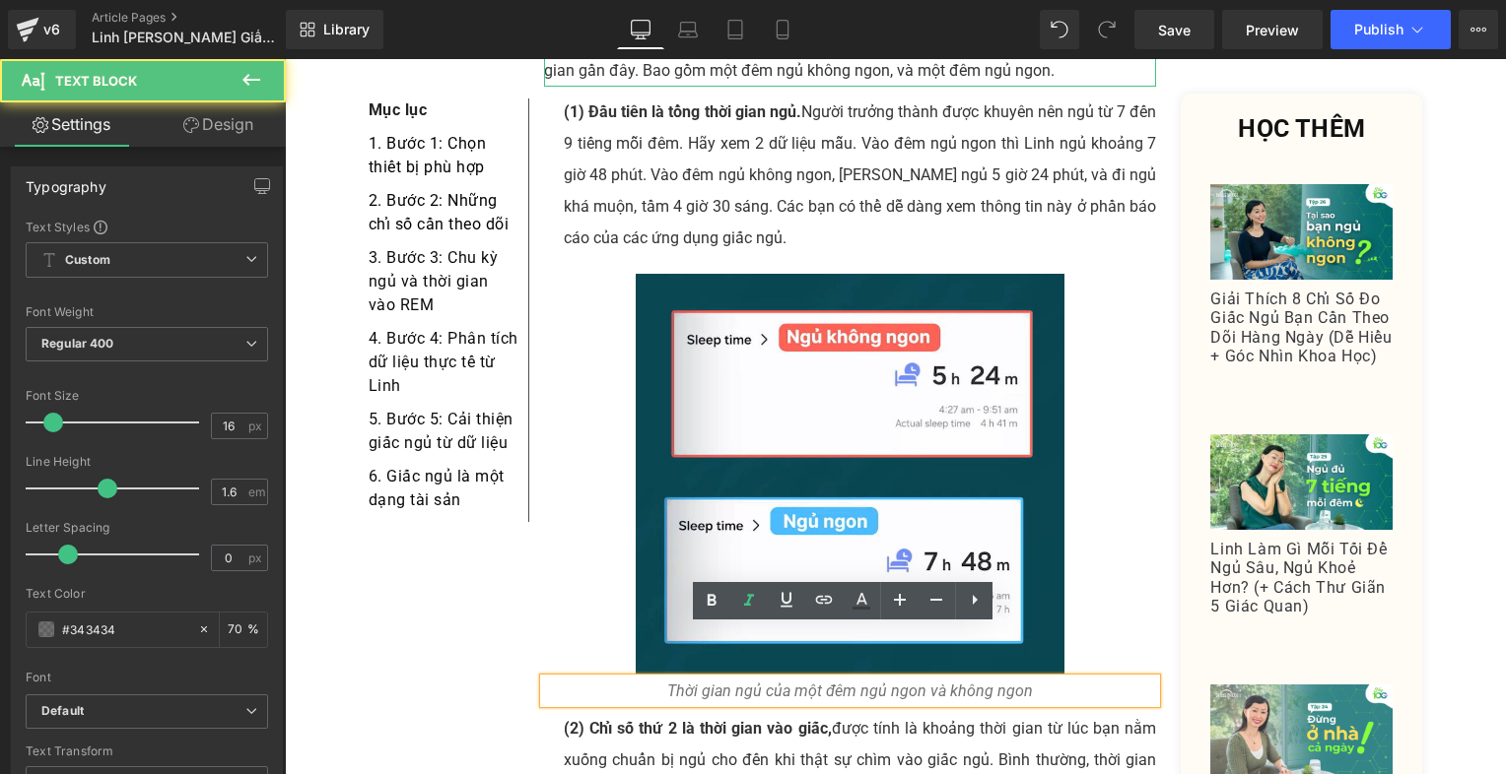
click at [980, 713] on p "(2) Chỉ số thứ 2 là thời gian vào giấc, được tính là khoảng thời gian từ lúc bạ…" at bounding box center [860, 776] width 593 height 126
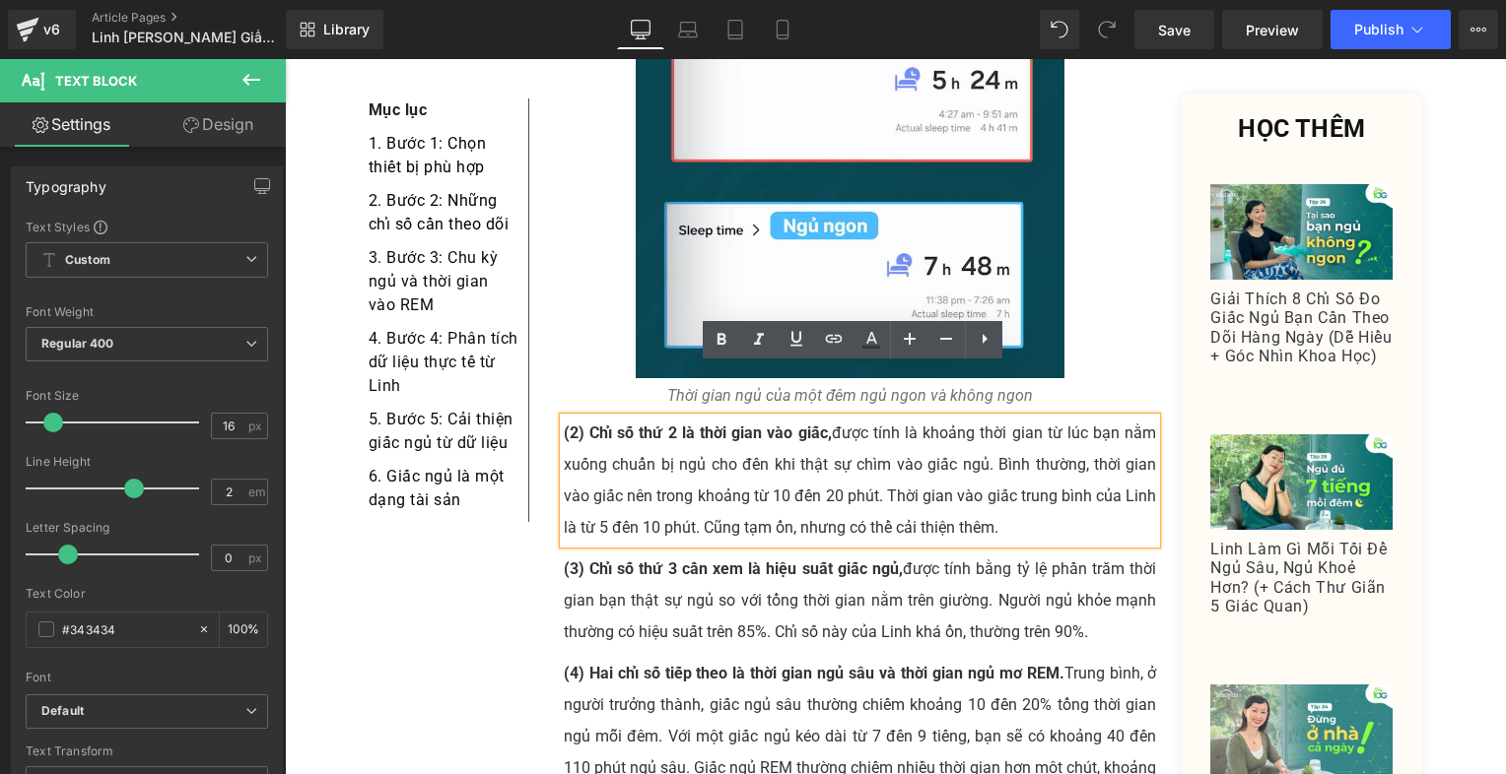
click at [913, 427] on p "(2) Chỉ số thứ 2 là thời gian vào giấc, được tính là khoảng thời gian từ lúc bạ…" at bounding box center [860, 481] width 593 height 126
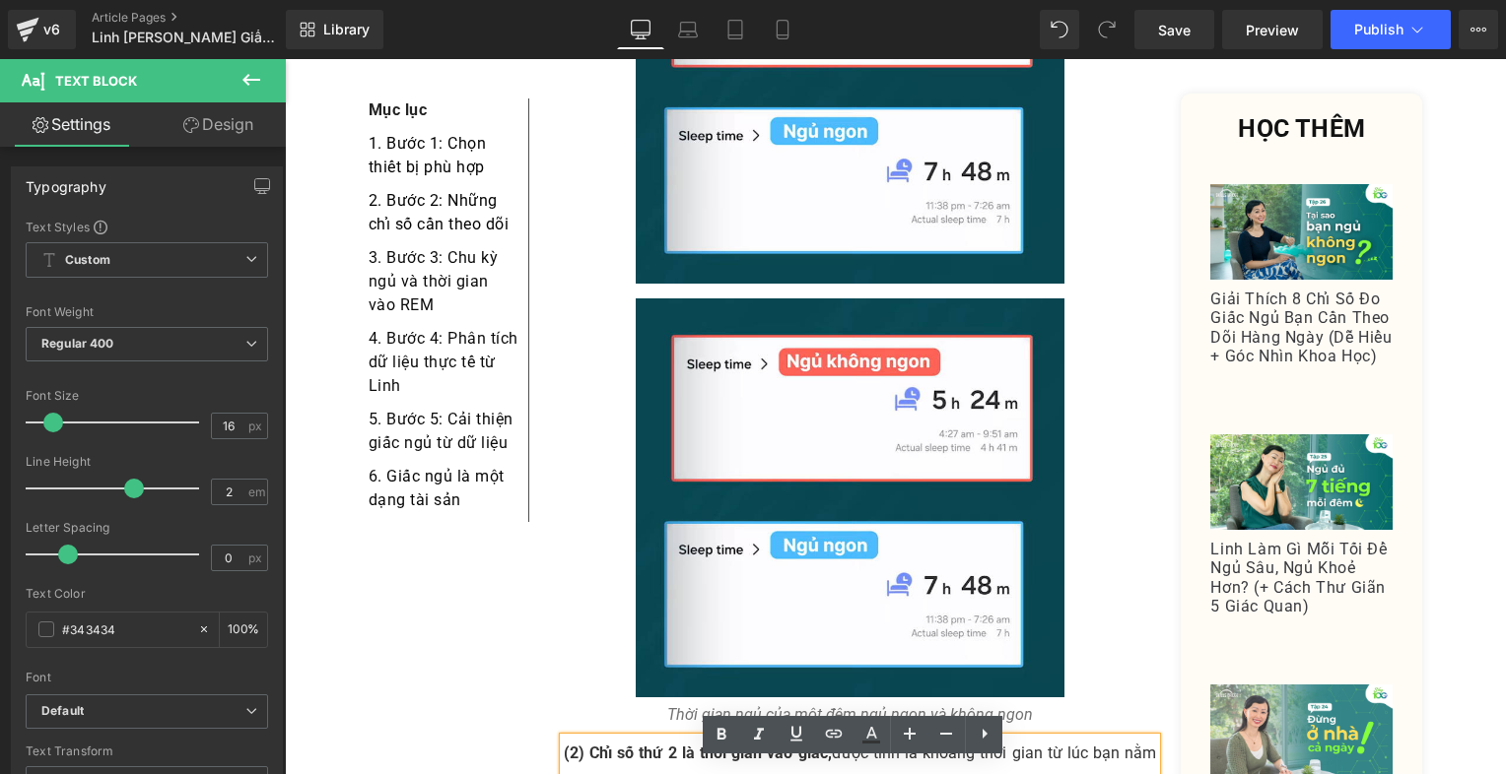
scroll to position [5693, 0]
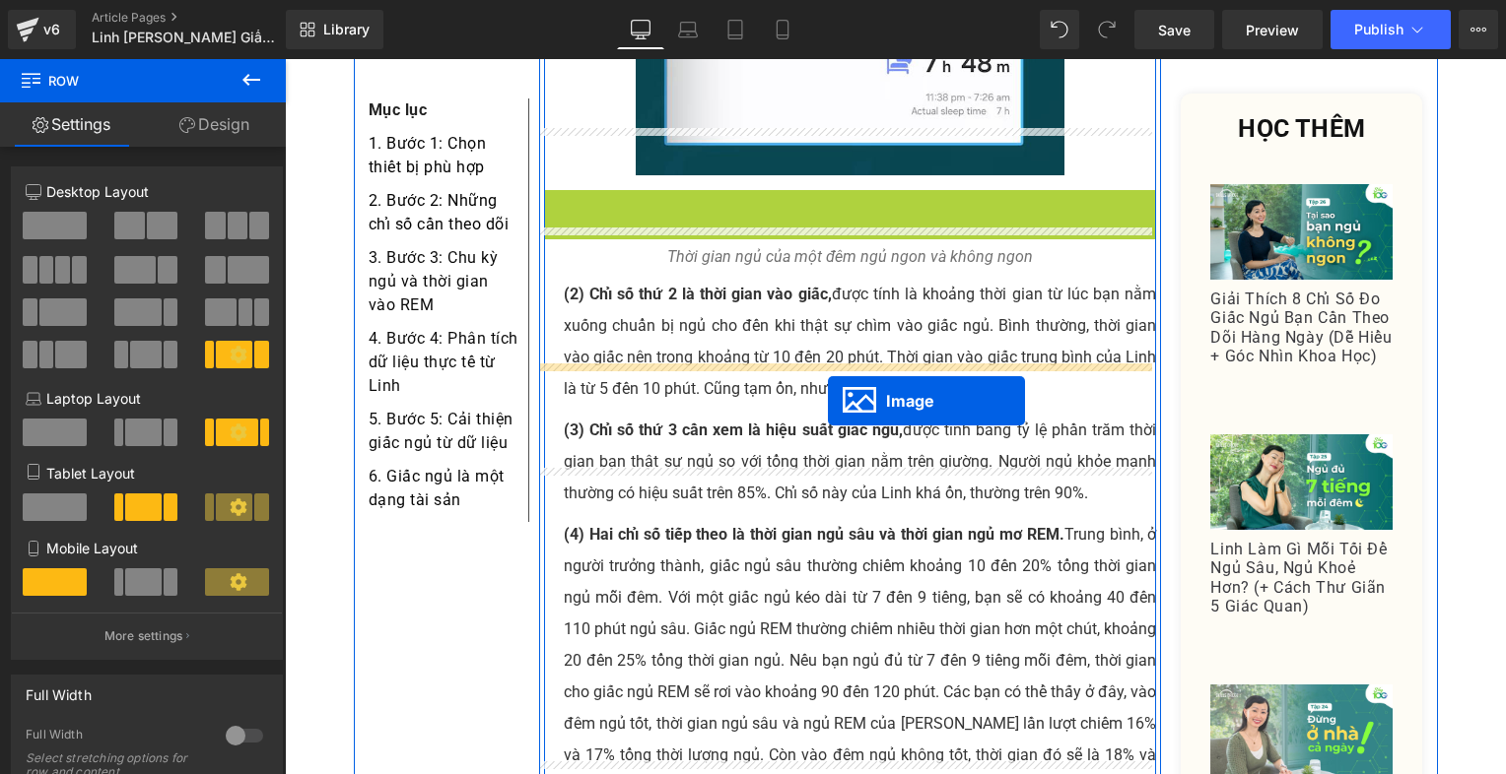
drag, startPoint x: 812, startPoint y: 335, endPoint x: 828, endPoint y: 394, distance: 61.2
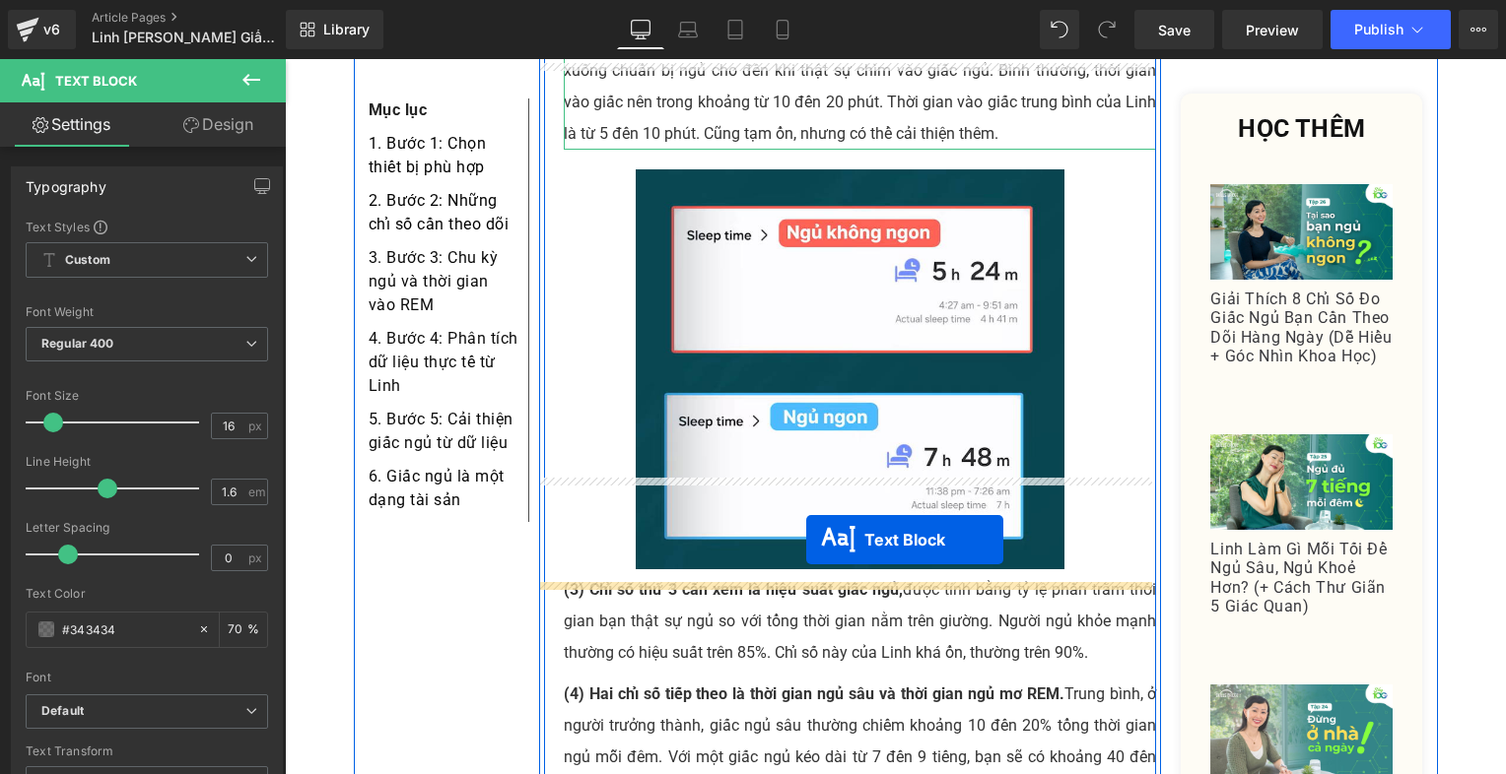
scroll to position [5989, 0]
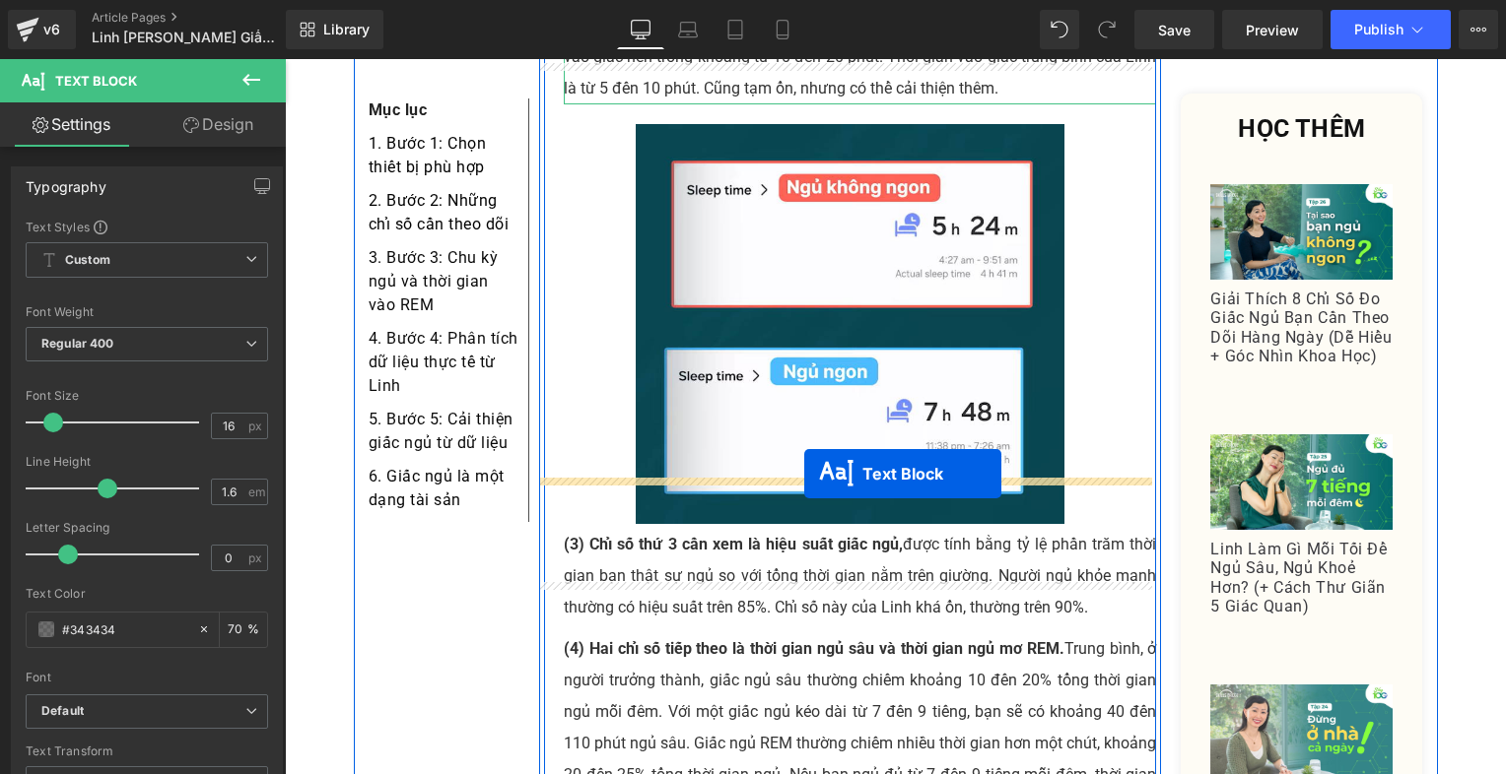
drag, startPoint x: 788, startPoint y: 273, endPoint x: 804, endPoint y: 474, distance: 201.6
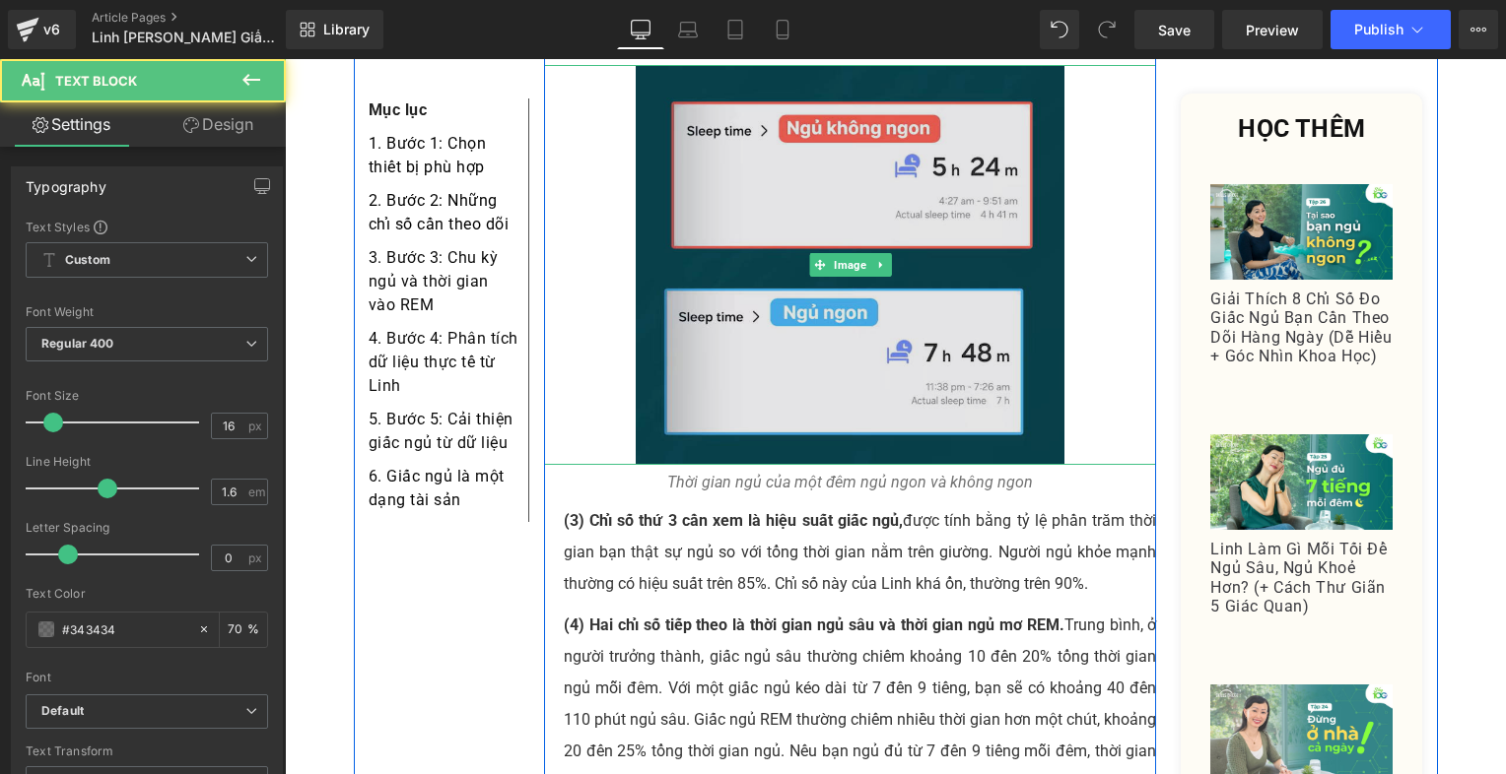
click at [800, 333] on img at bounding box center [850, 265] width 429 height 400
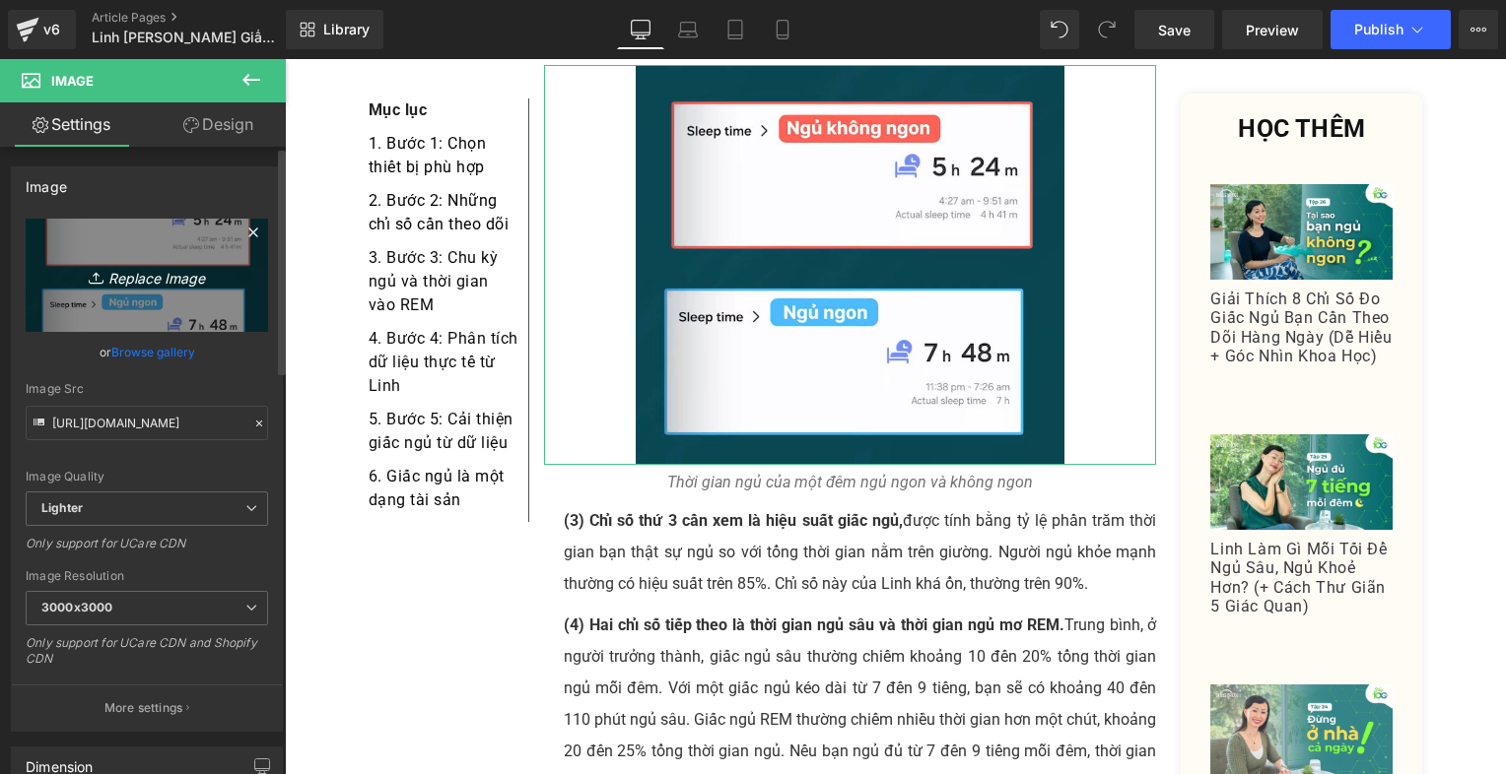
click at [127, 251] on link "Replace Image" at bounding box center [147, 275] width 242 height 113
type input "C:\fakepath\Screenshot [DATE] 214101.png"
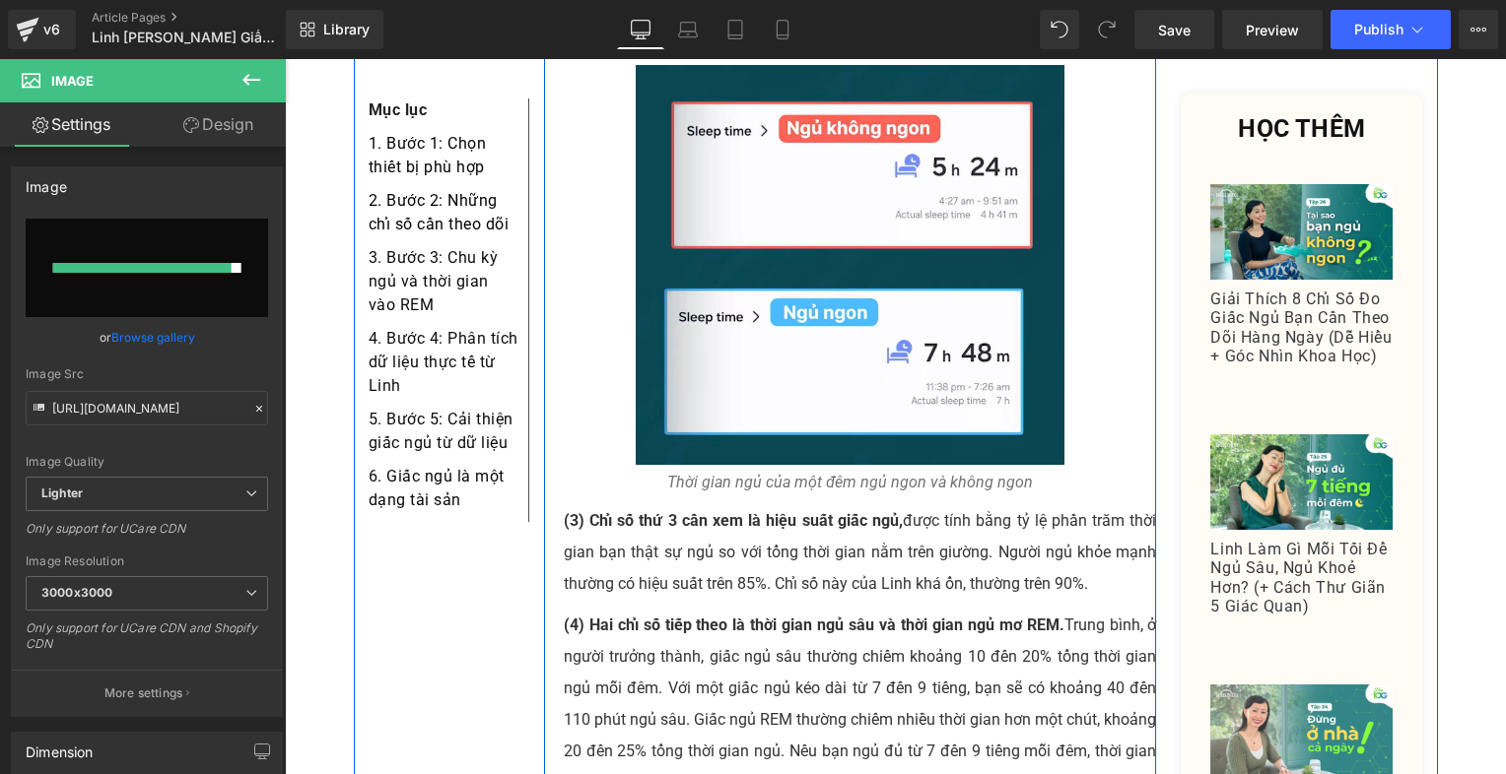
scroll to position [5792, 0]
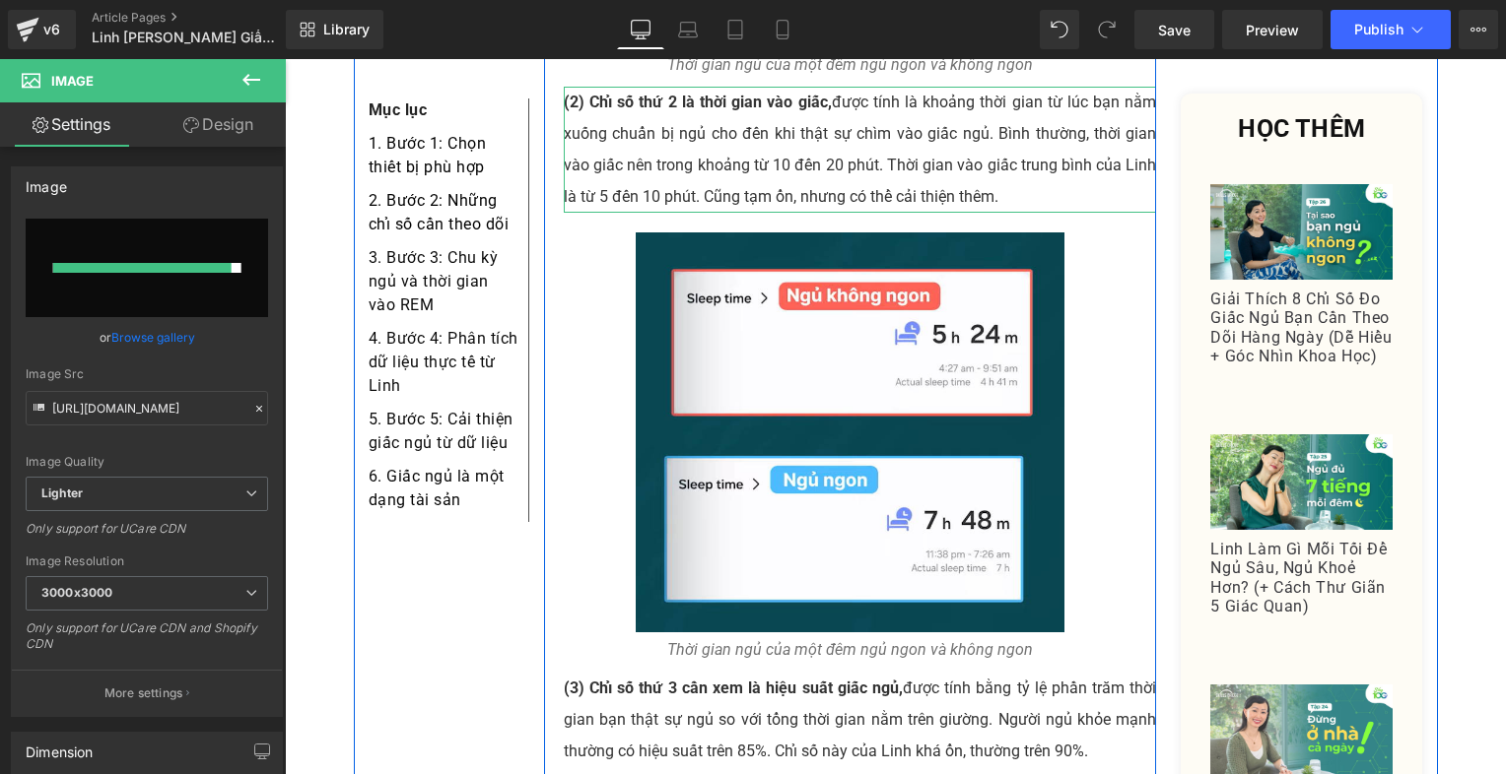
type input "[URL][DOMAIN_NAME]"
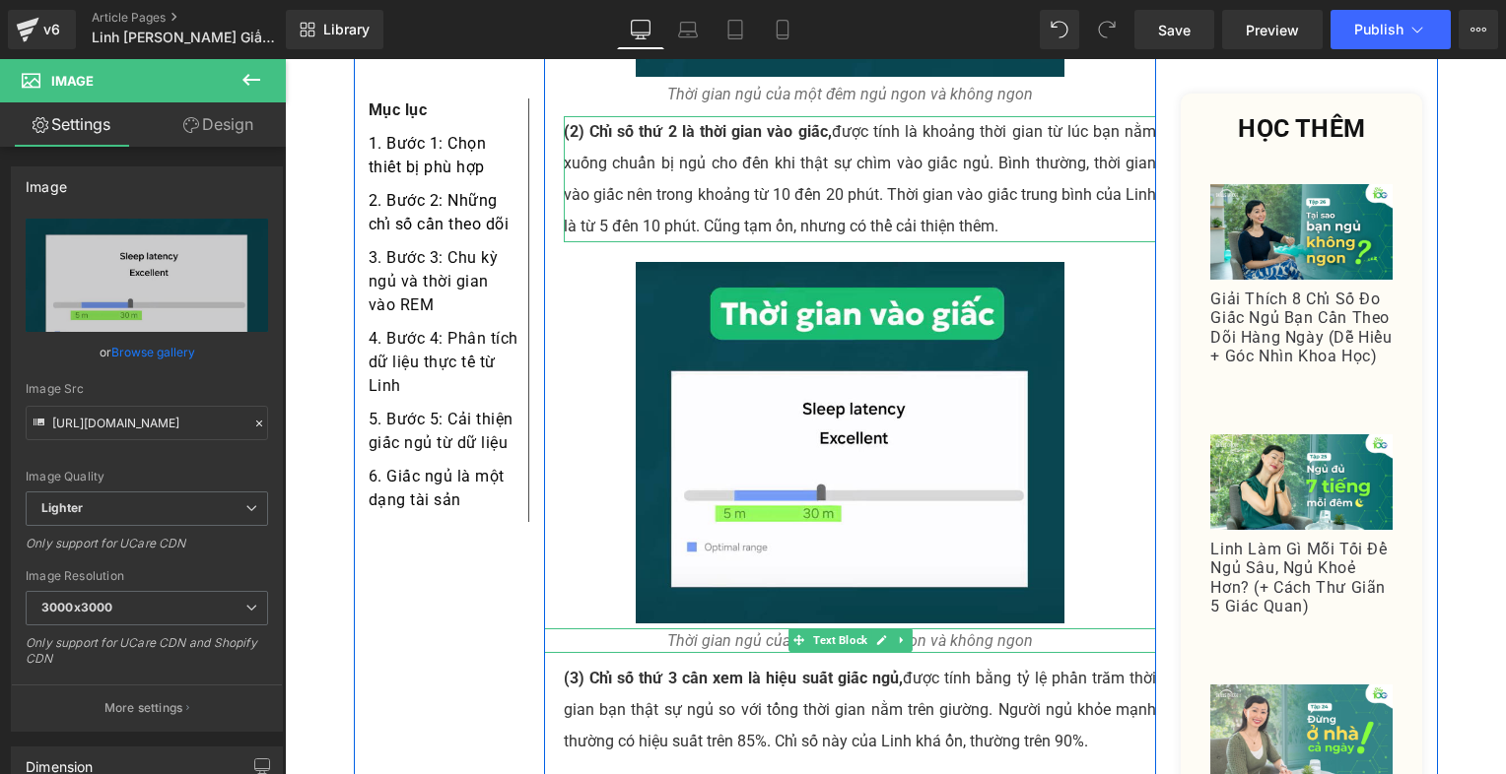
click at [795, 635] on icon at bounding box center [798, 641] width 11 height 12
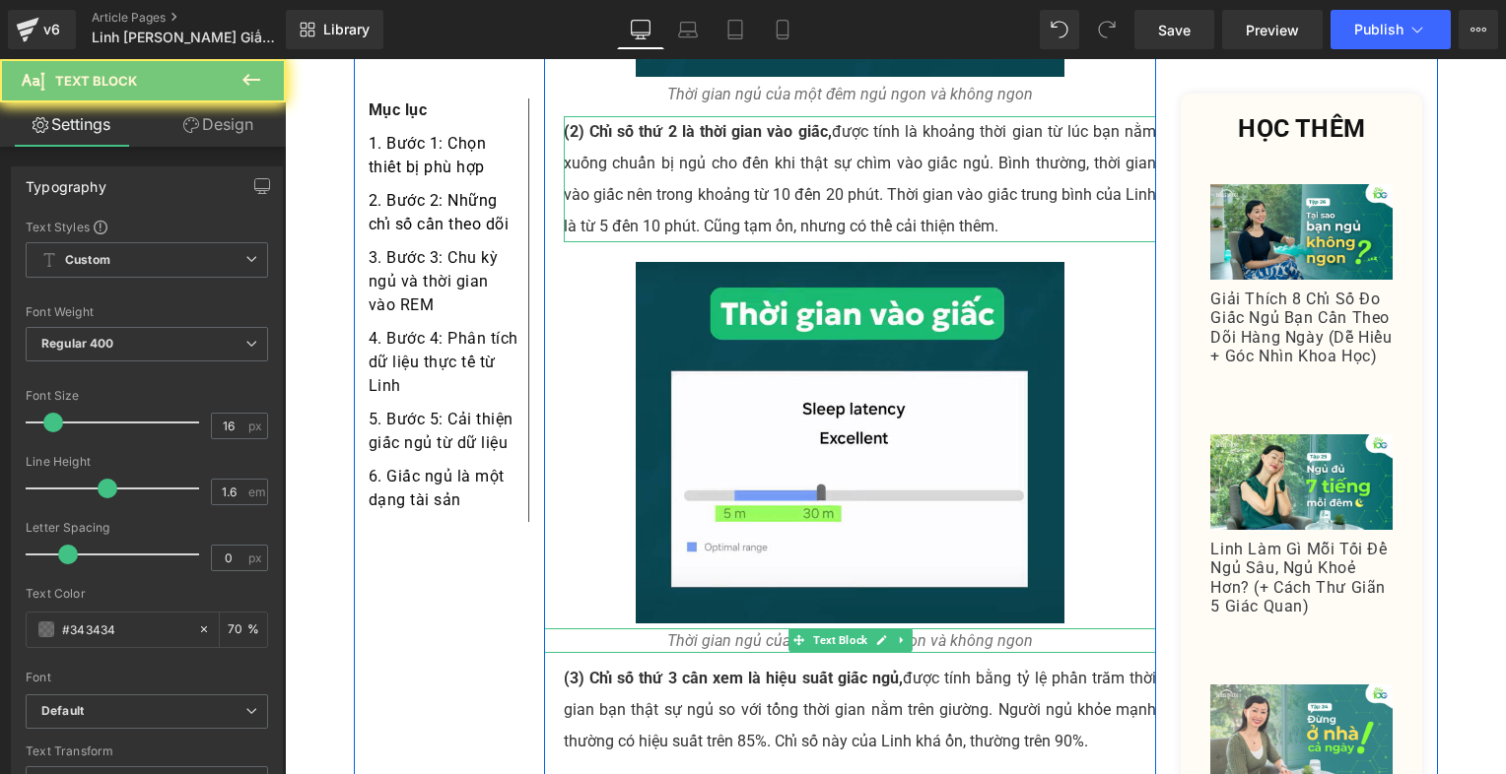
click at [728, 632] on icon "Thời gian ngủ của một đêm ngủ ngon và không ngon" at bounding box center [850, 641] width 366 height 19
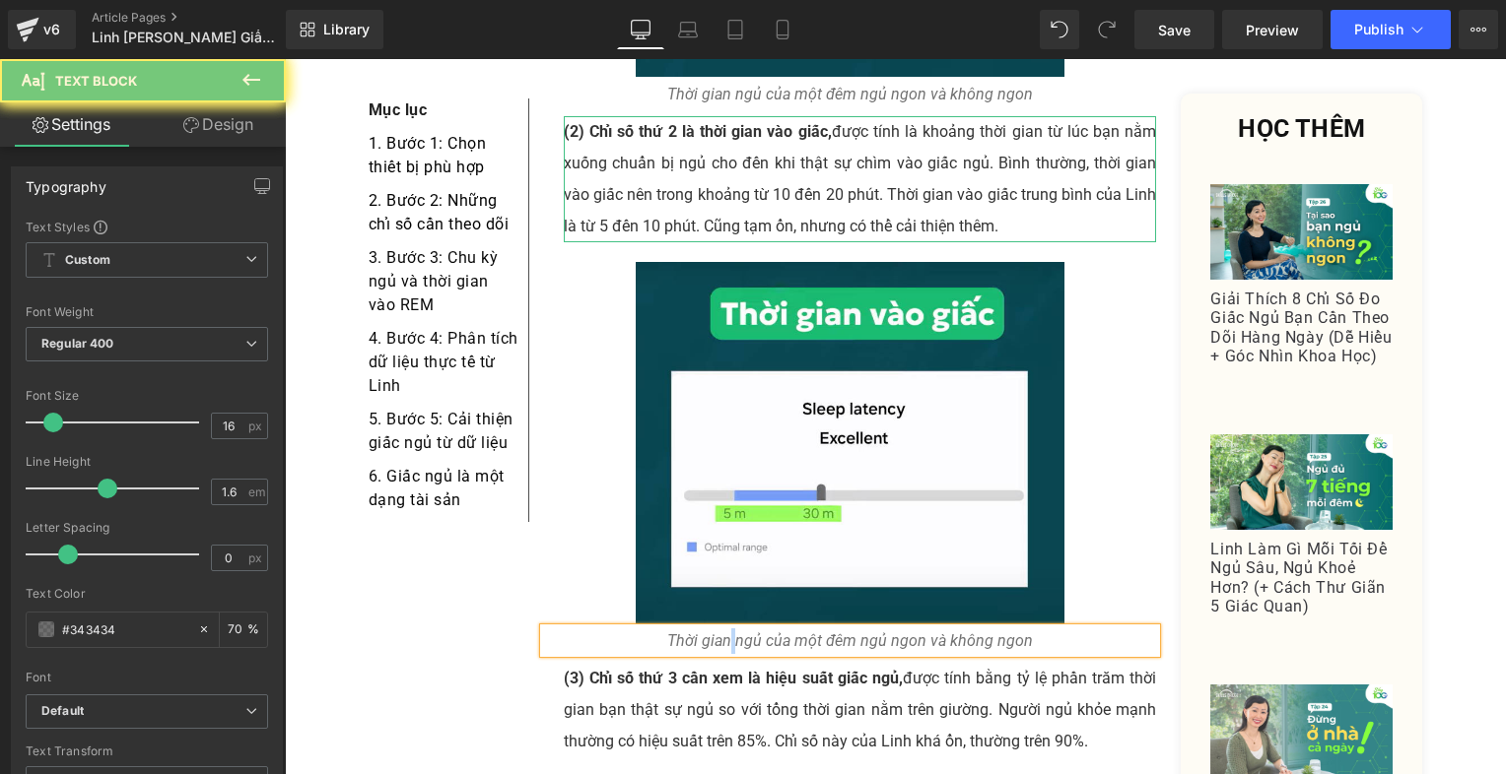
click at [728, 632] on icon "Thời gian ngủ của một đêm ngủ ngon và không ngon" at bounding box center [850, 641] width 366 height 19
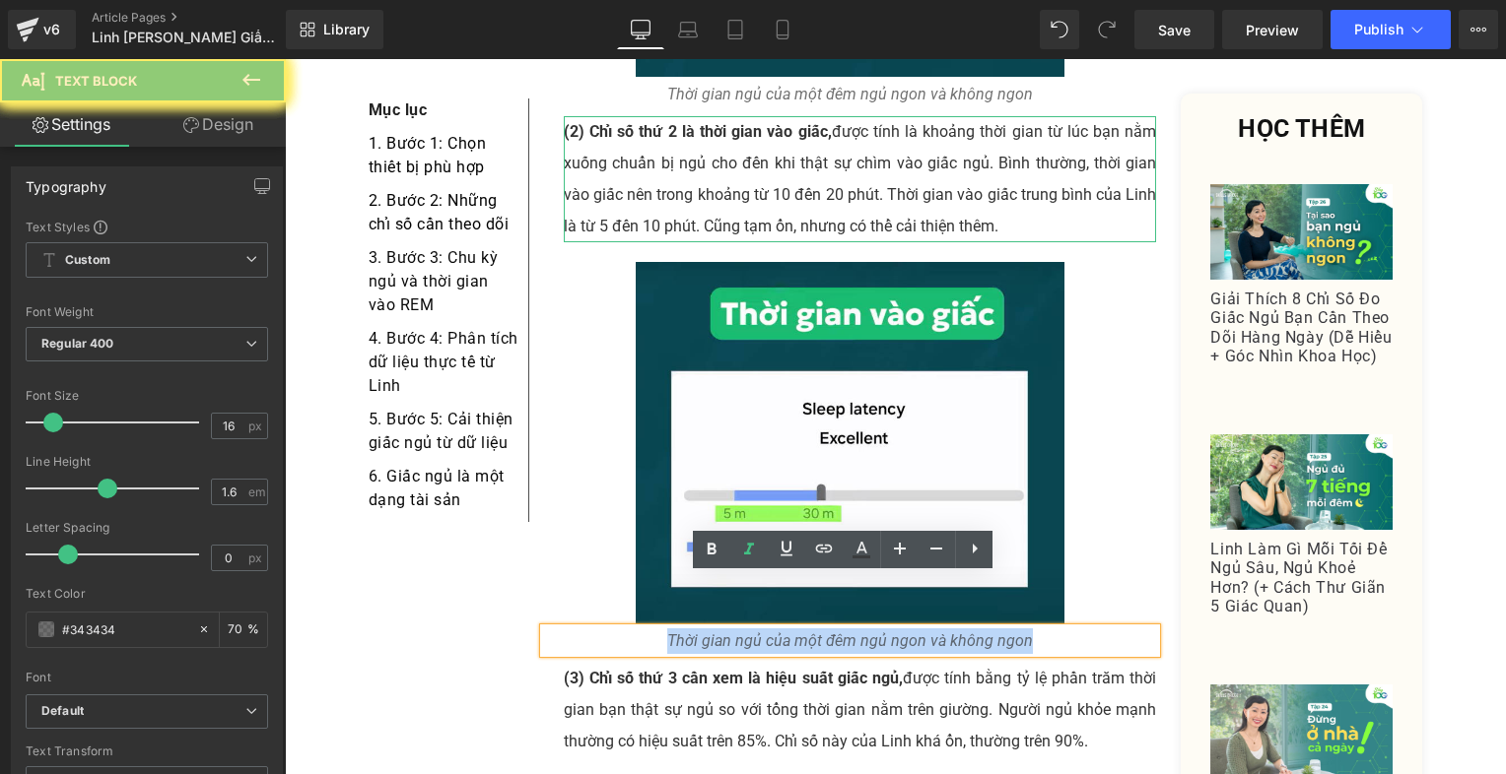
click at [728, 632] on icon "Thời gian ngủ của một đêm ngủ ngon và không ngon" at bounding box center [850, 641] width 366 height 19
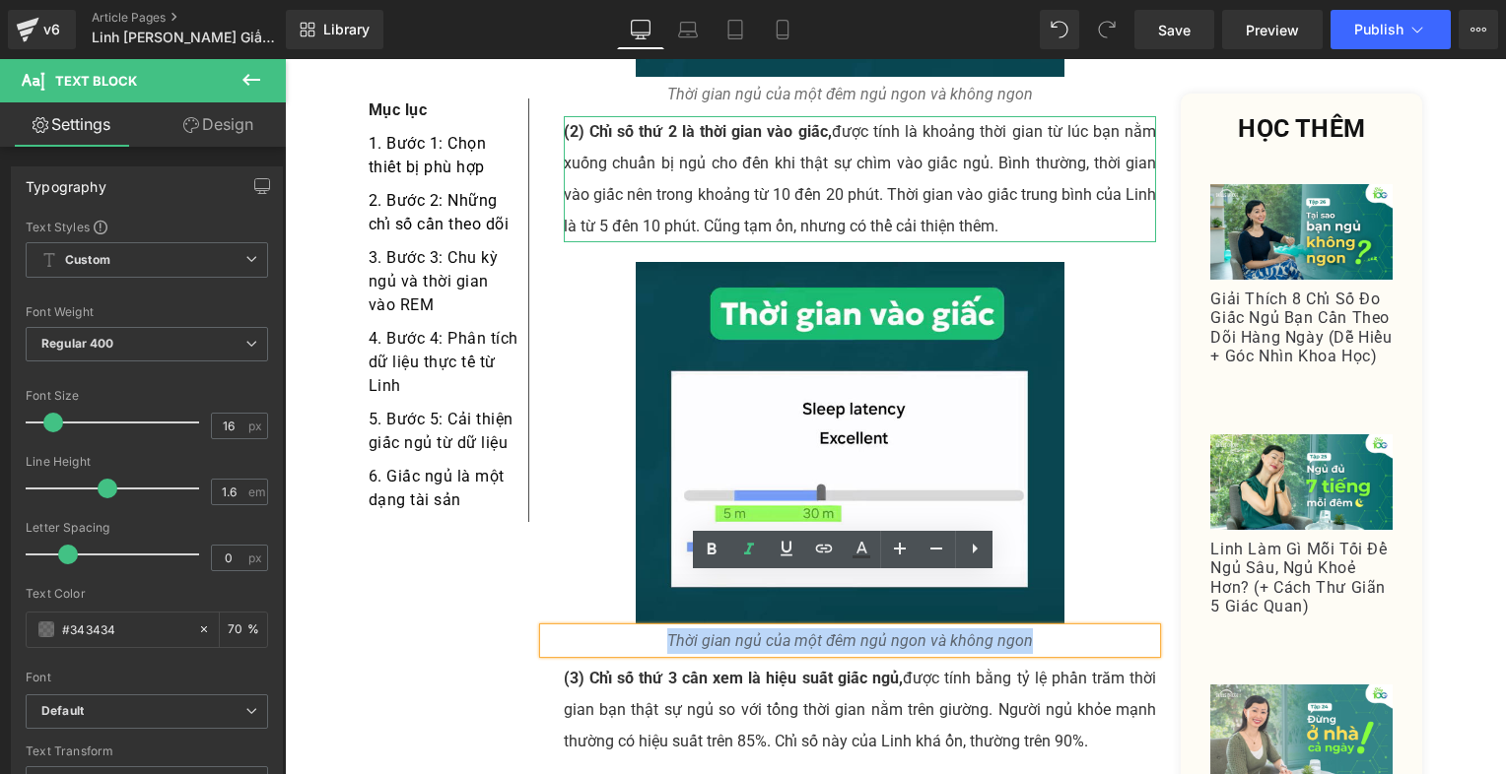
click at [773, 632] on icon "Thời gian ngủ của một đêm ngủ ngon và không ngon" at bounding box center [850, 641] width 366 height 19
drag, startPoint x: 731, startPoint y: 592, endPoint x: 1110, endPoint y: 598, distance: 379.4
click at [1110, 629] on p "Thời gian ngủ của một đêm ngủ ngon và không ngon" at bounding box center [850, 642] width 613 height 26
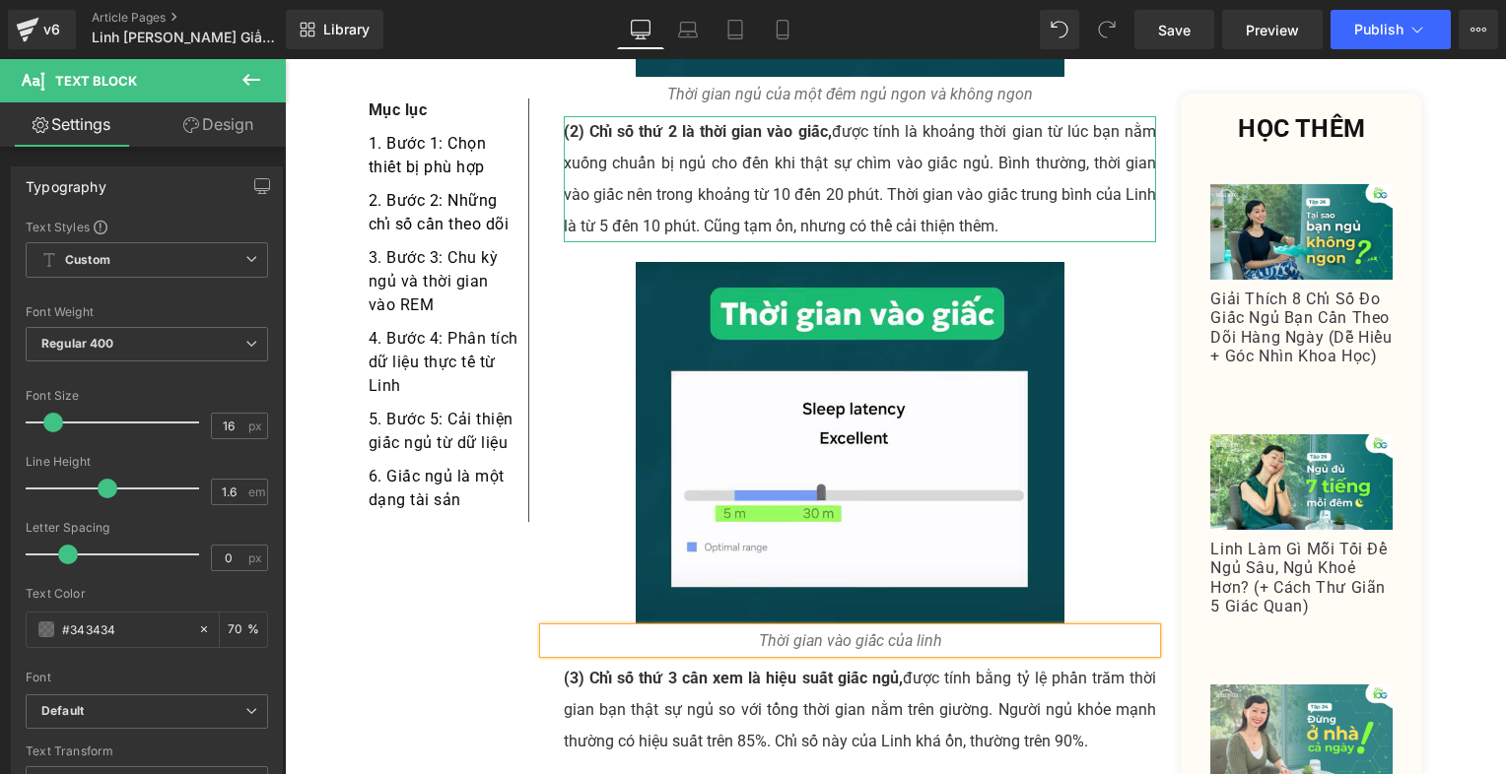
click at [981, 629] on p "Thời gian vào giấc của linh" at bounding box center [850, 642] width 613 height 26
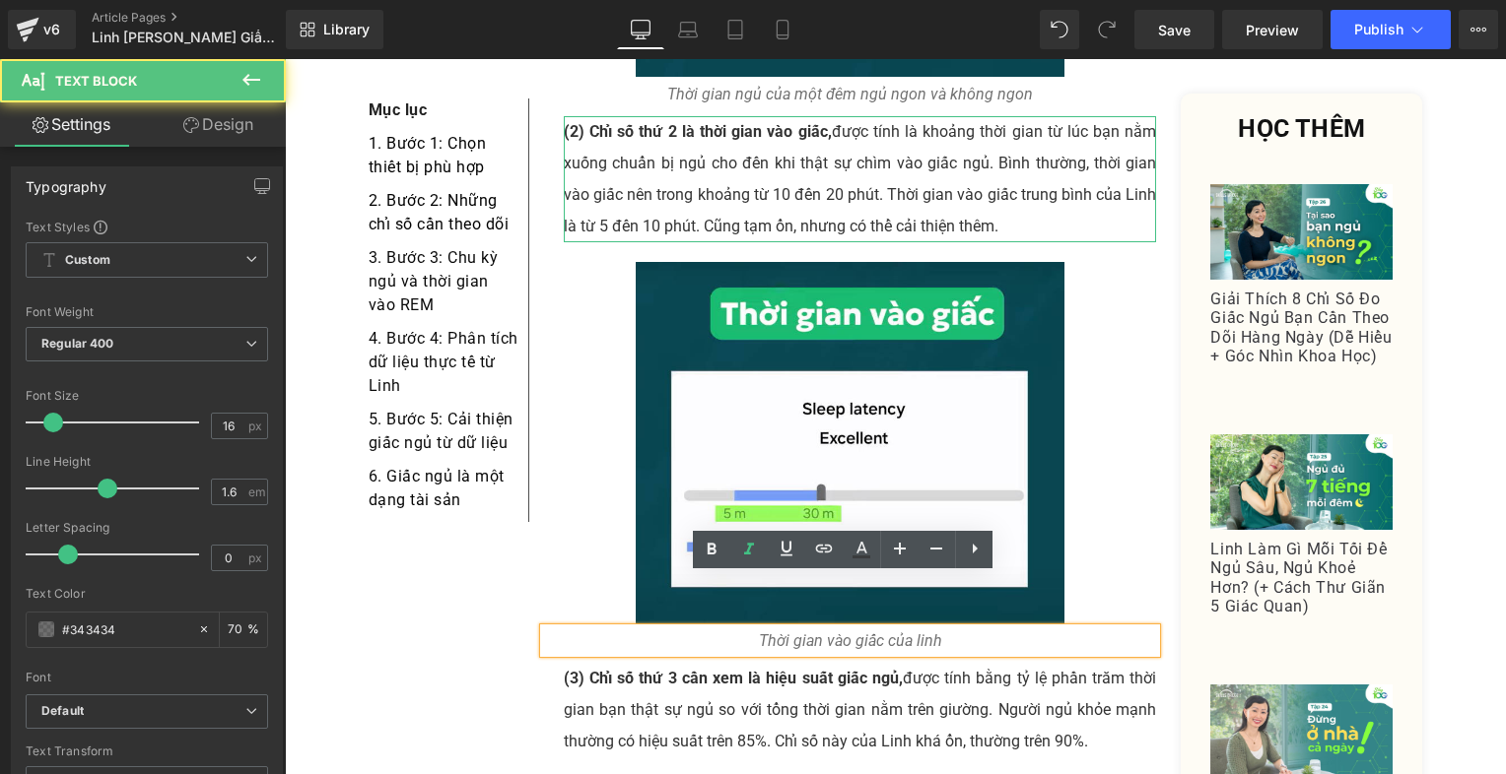
click at [907, 632] on icon "Thời gian vào giấc của linh" at bounding box center [850, 641] width 183 height 19
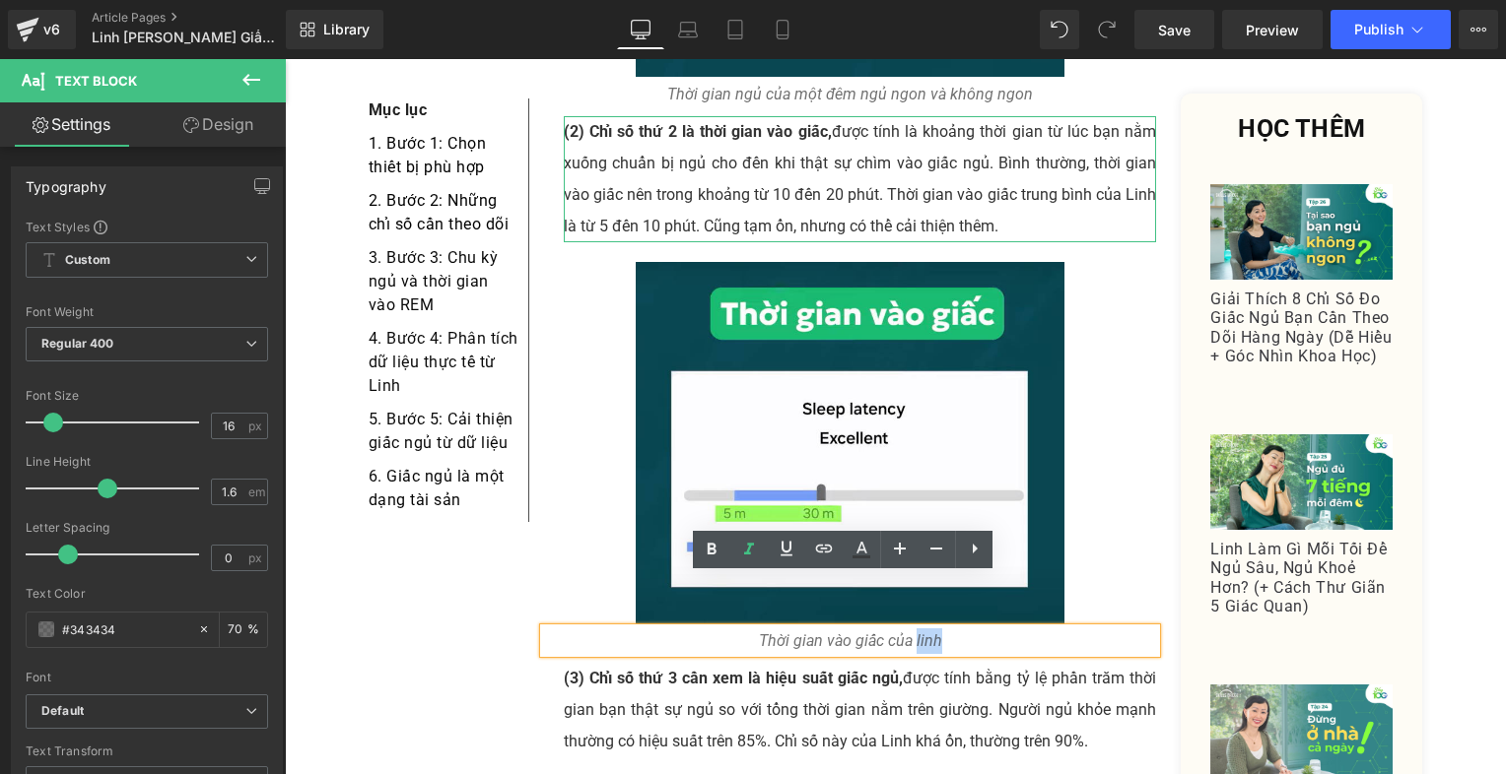
drag, startPoint x: 907, startPoint y: 586, endPoint x: 916, endPoint y: 590, distance: 10.6
click at [916, 632] on icon "Thời gian vào giấc của linh" at bounding box center [850, 641] width 183 height 19
click at [951, 629] on p "Thời gian vào giấc của linh" at bounding box center [850, 642] width 613 height 26
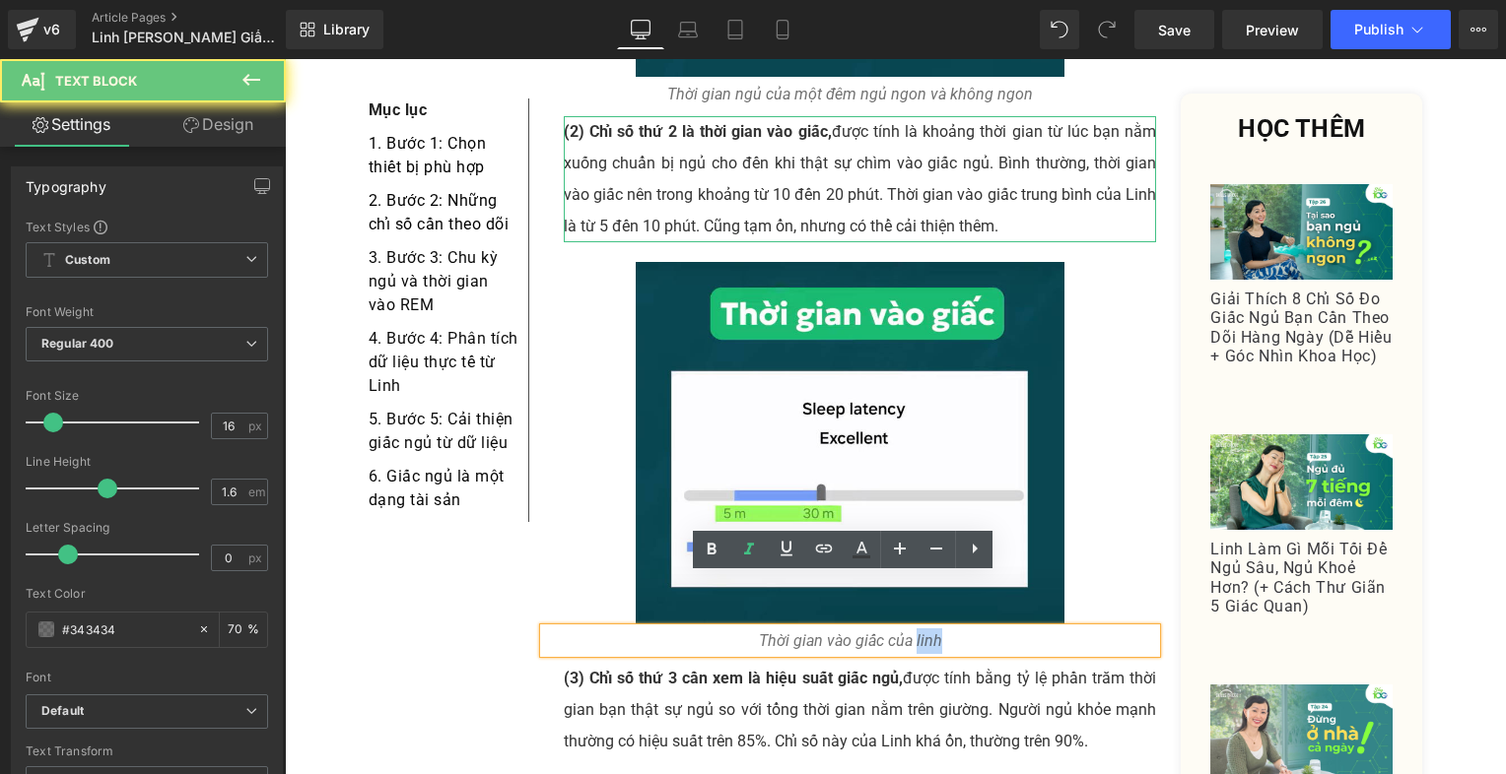
click at [969, 629] on p "Thời gian vào giấc của linh" at bounding box center [850, 642] width 613 height 26
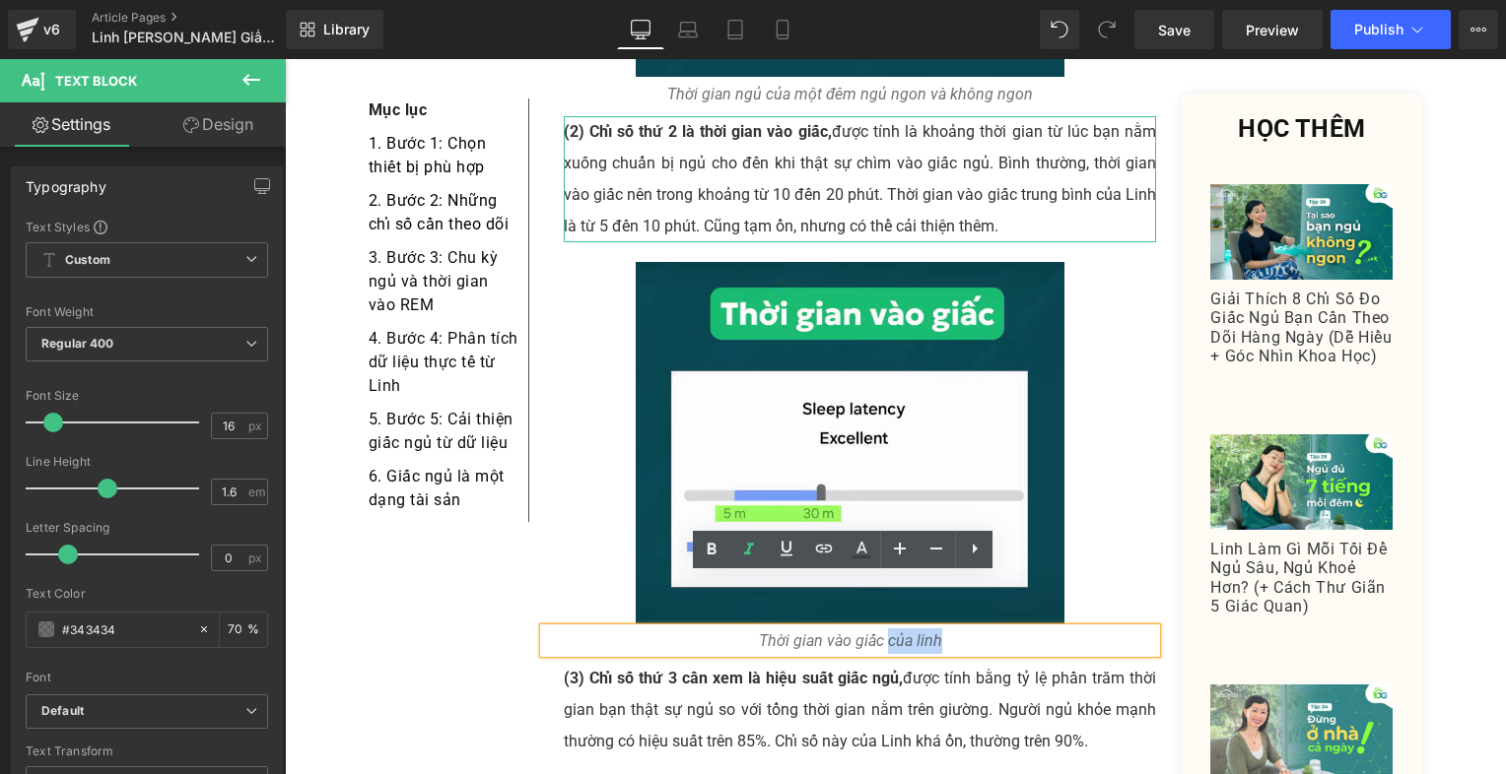
drag, startPoint x: 999, startPoint y: 596, endPoint x: 882, endPoint y: 598, distance: 117.3
click at [882, 629] on p "Thời gian vào giấc của linh" at bounding box center [850, 642] width 613 height 26
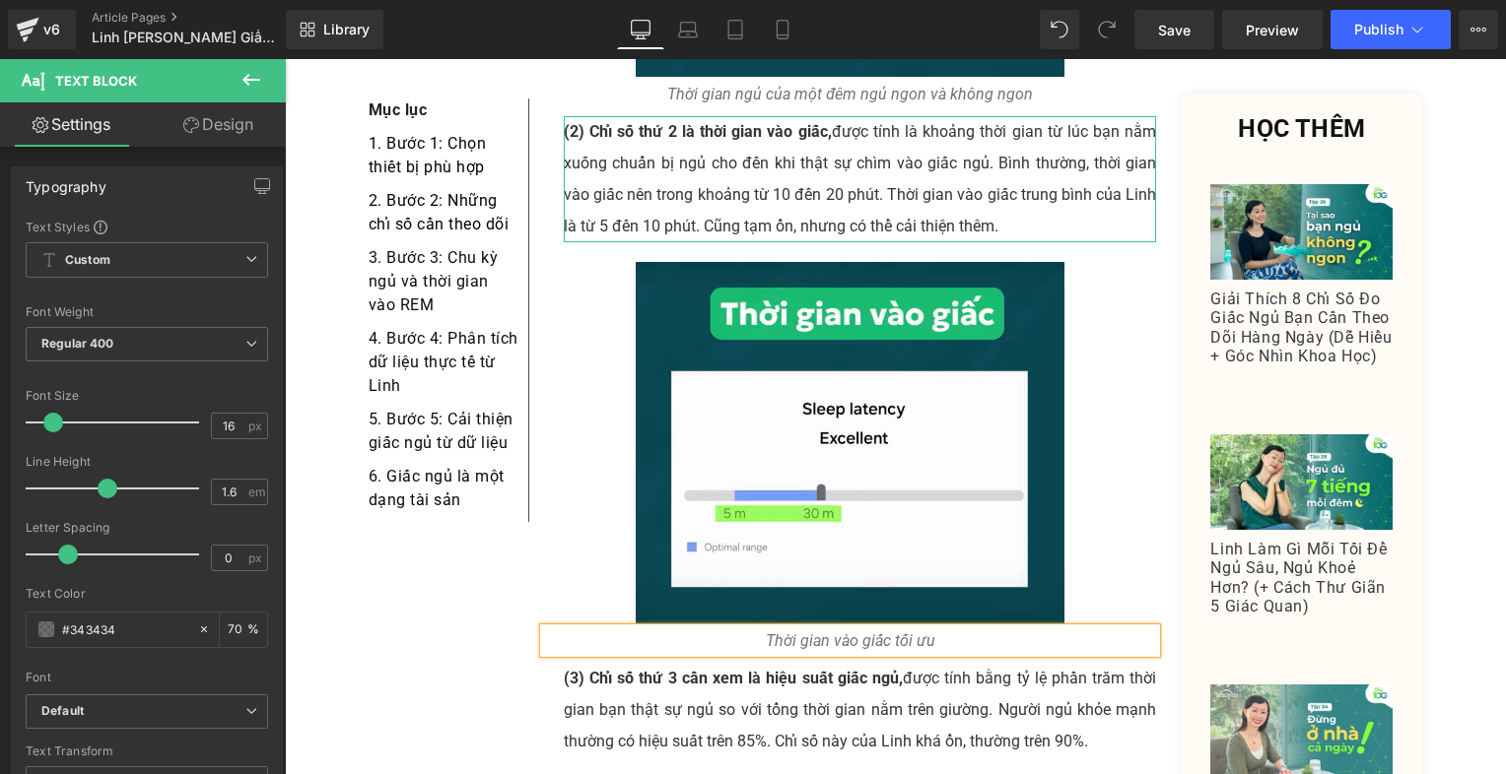
click at [874, 669] on strong "(3) Chỉ số thứ 3 cần xem là hiệu suất giấc ngủ," at bounding box center [733, 678] width 339 height 19
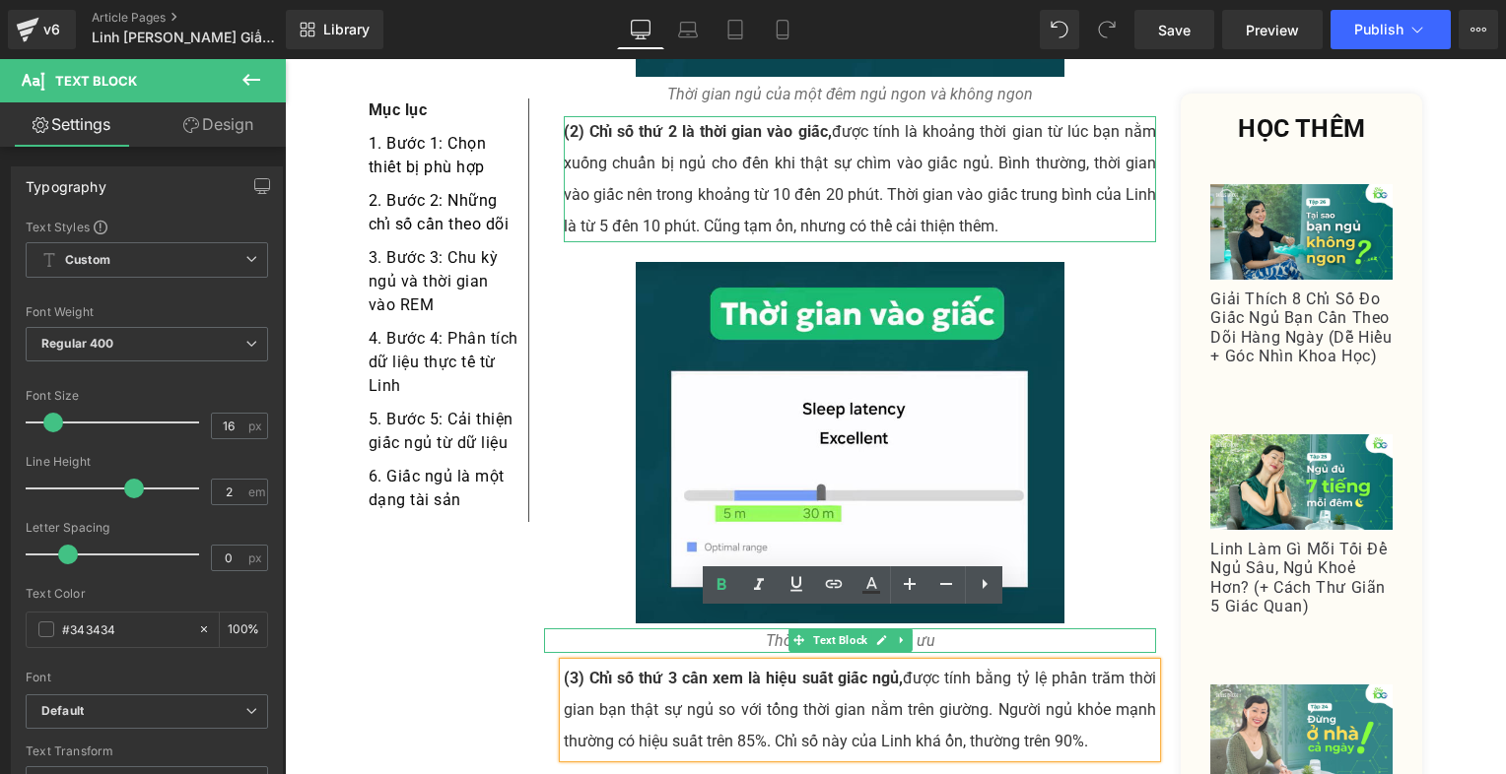
click at [1092, 629] on p "Thời gian vào giấc tối ưu" at bounding box center [850, 642] width 613 height 26
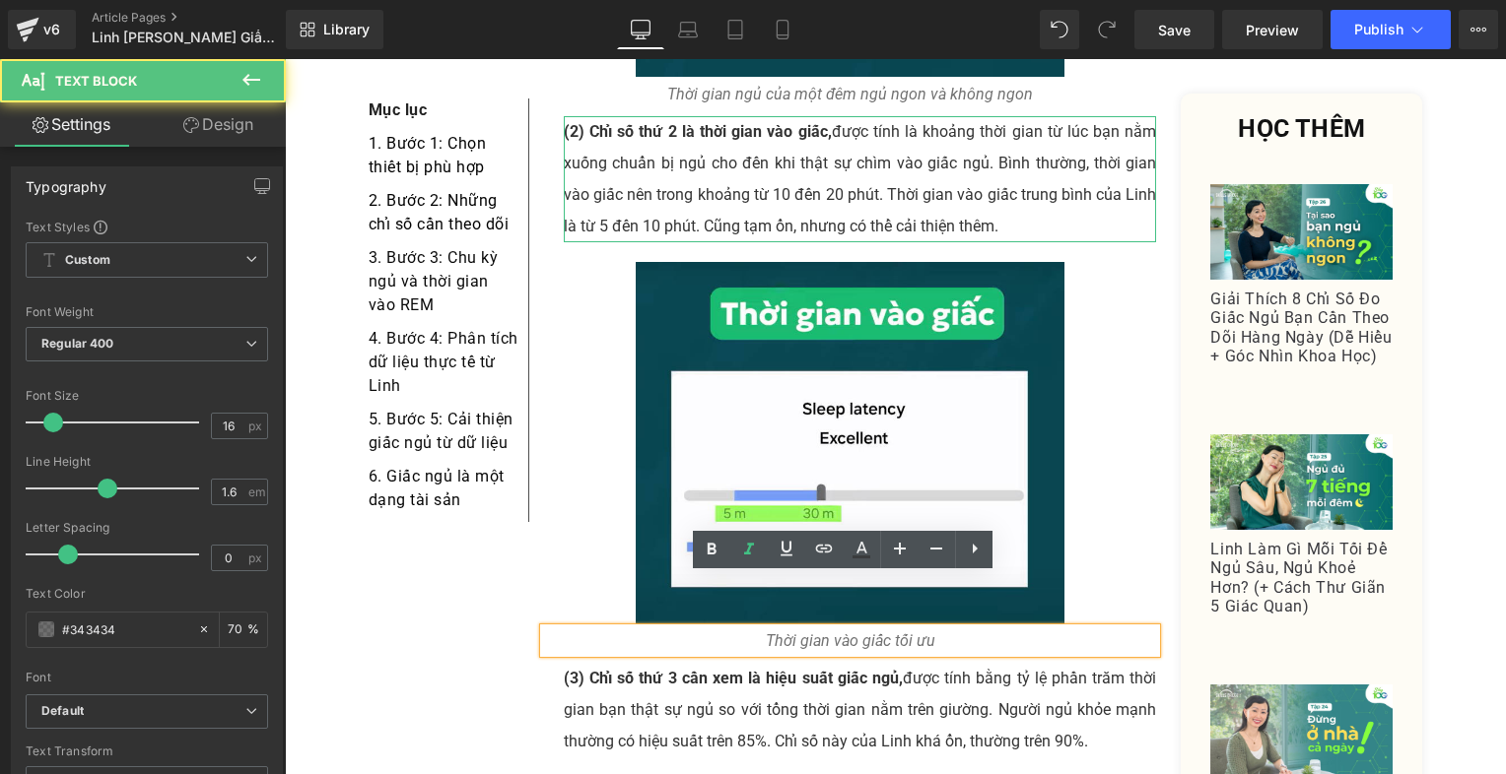
click at [1018, 709] on div "Sau khi đã chọn được thiết bị theo dõi phù hợp, bước tiếp theo là biết rõ mình …" at bounding box center [850, 143] width 613 height 6658
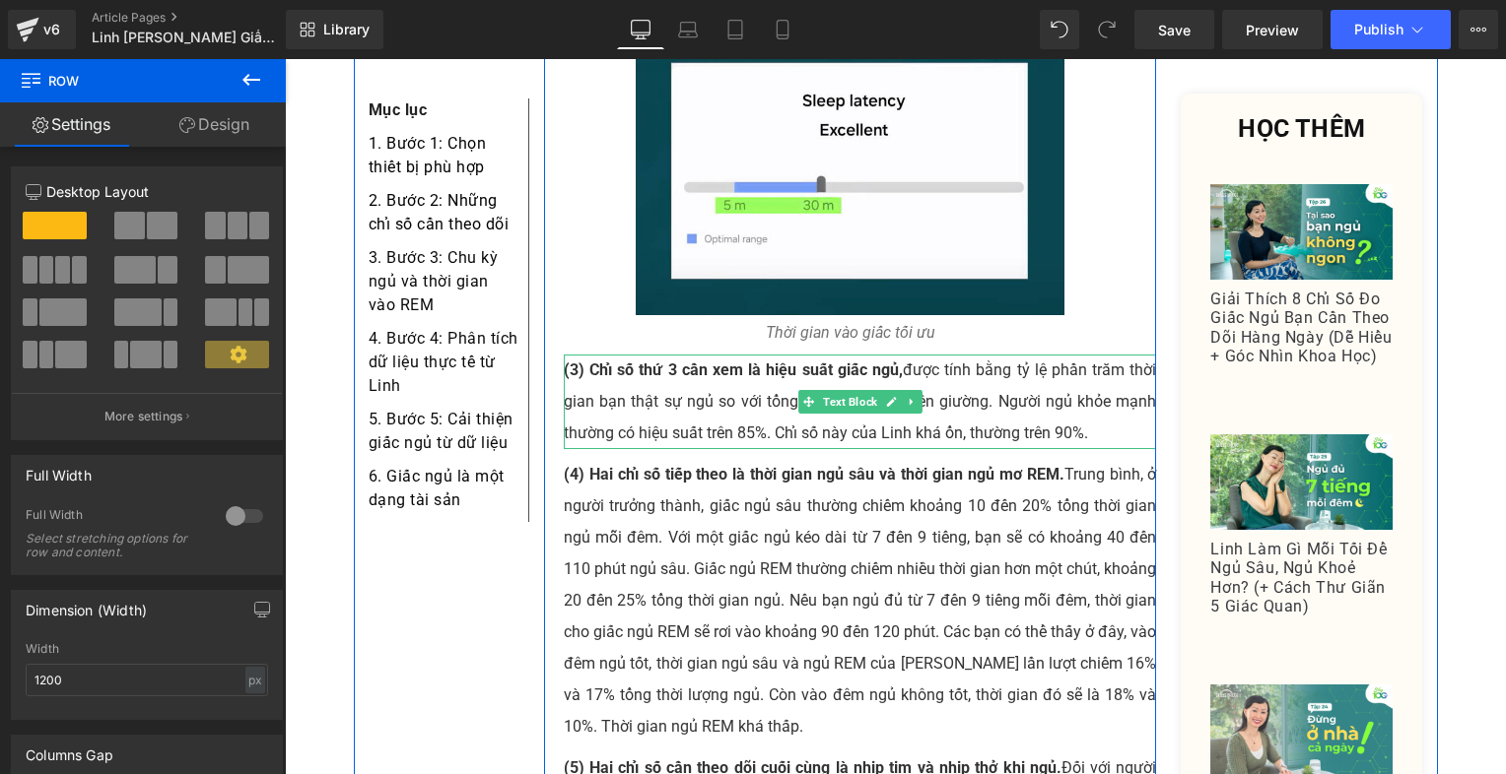
scroll to position [6186, 0]
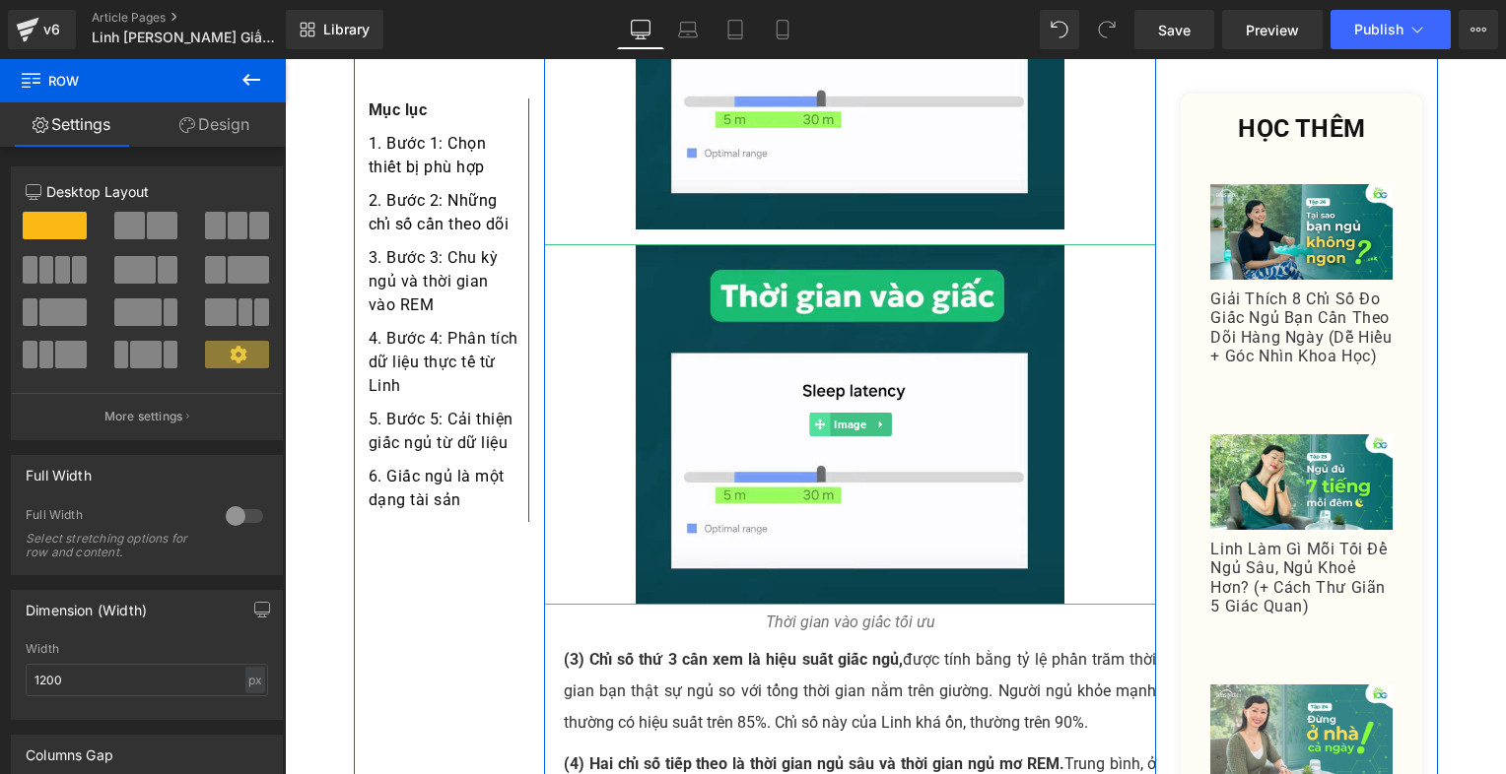
click at [809, 413] on span at bounding box center [819, 425] width 21 height 24
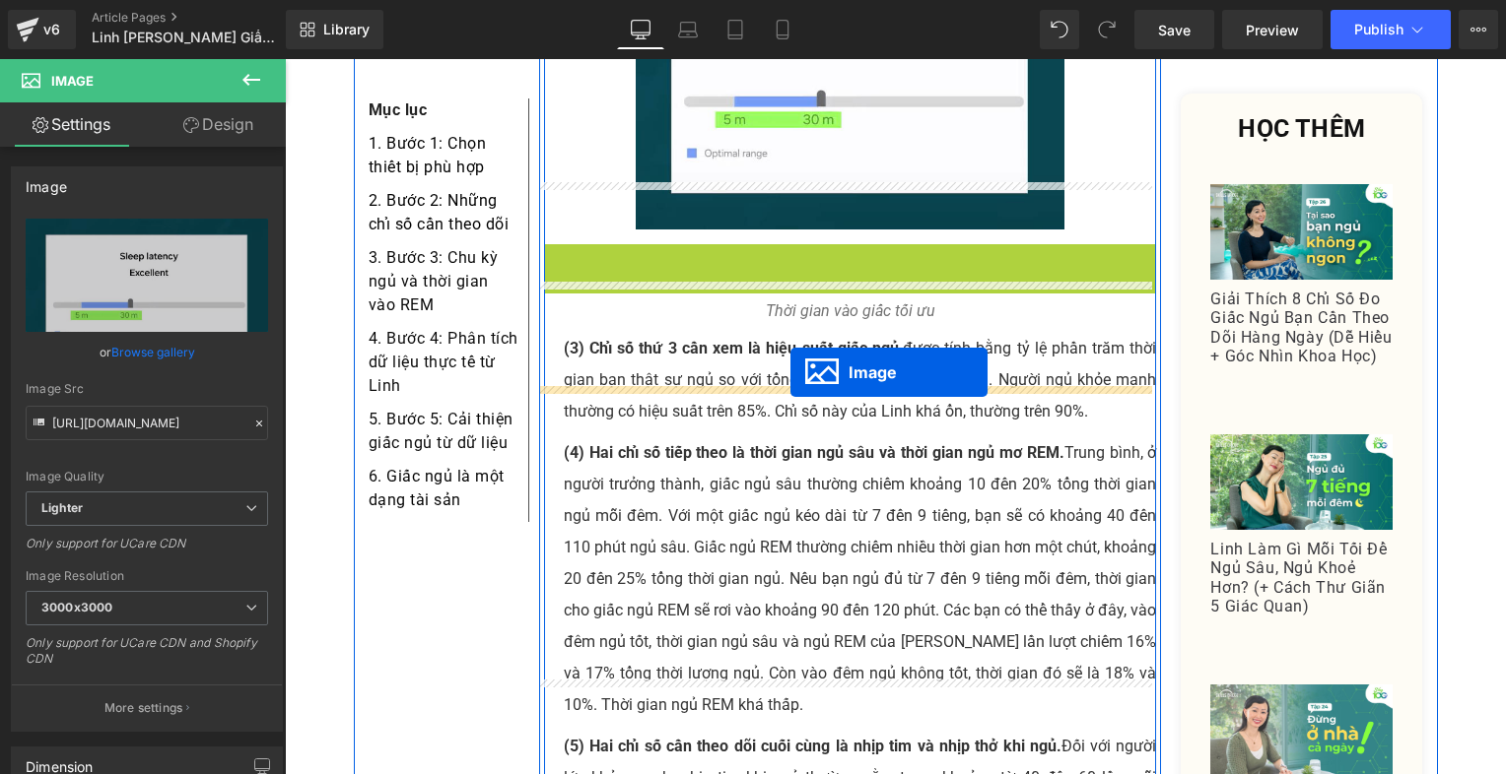
drag, startPoint x: 808, startPoint y: 370, endPoint x: 790, endPoint y: 372, distance: 17.8
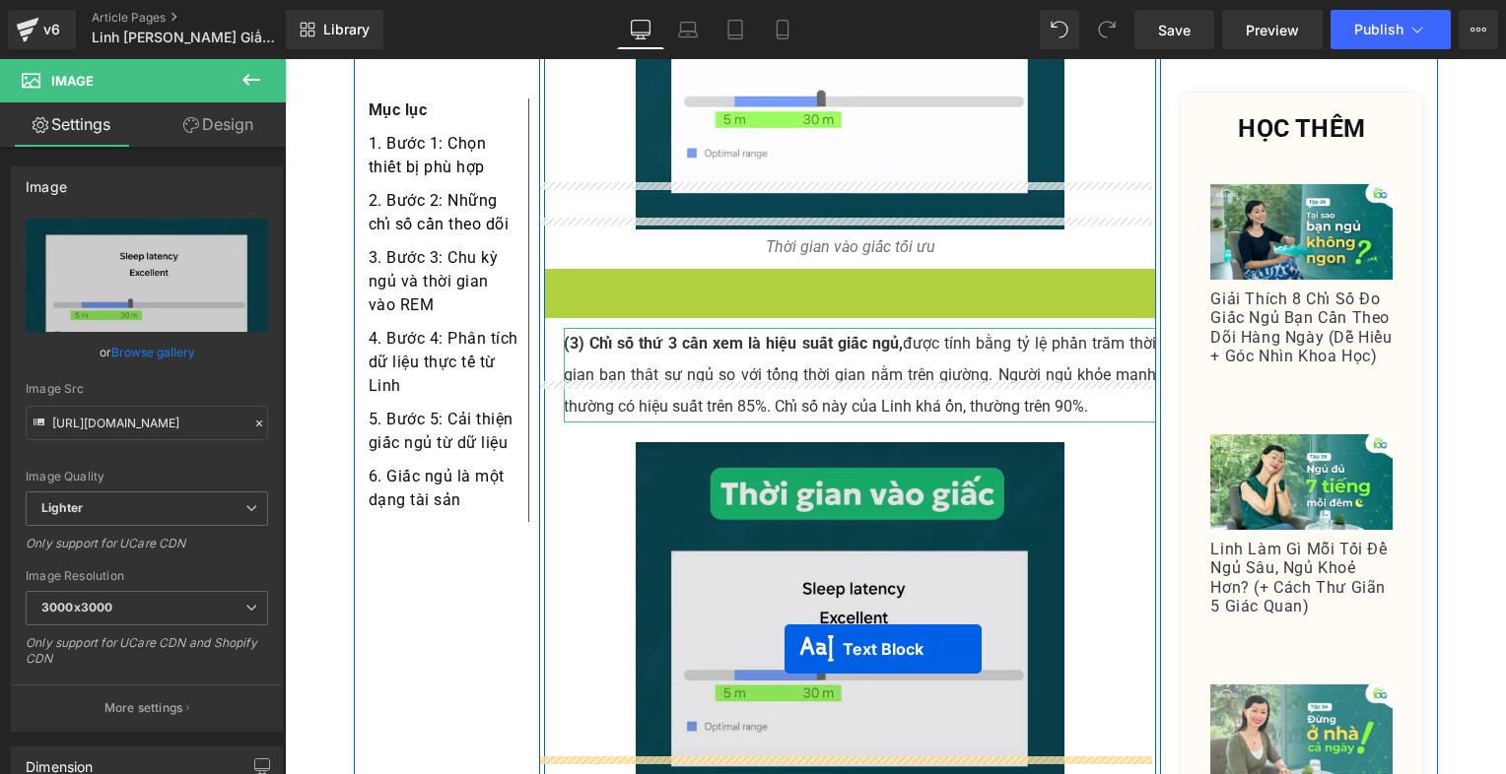
drag, startPoint x: 796, startPoint y: 233, endPoint x: 782, endPoint y: 668, distance: 435.7
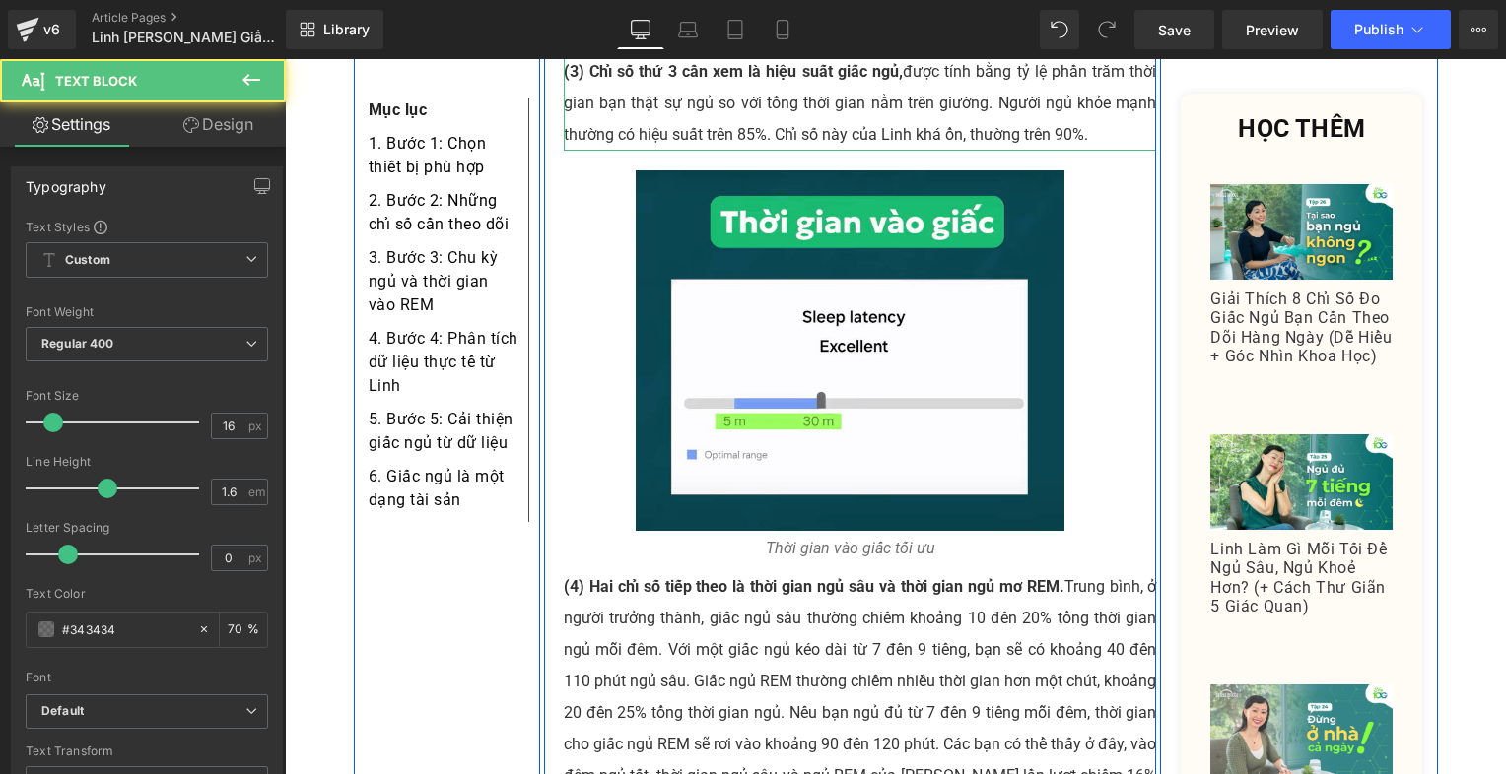
scroll to position [6482, 0]
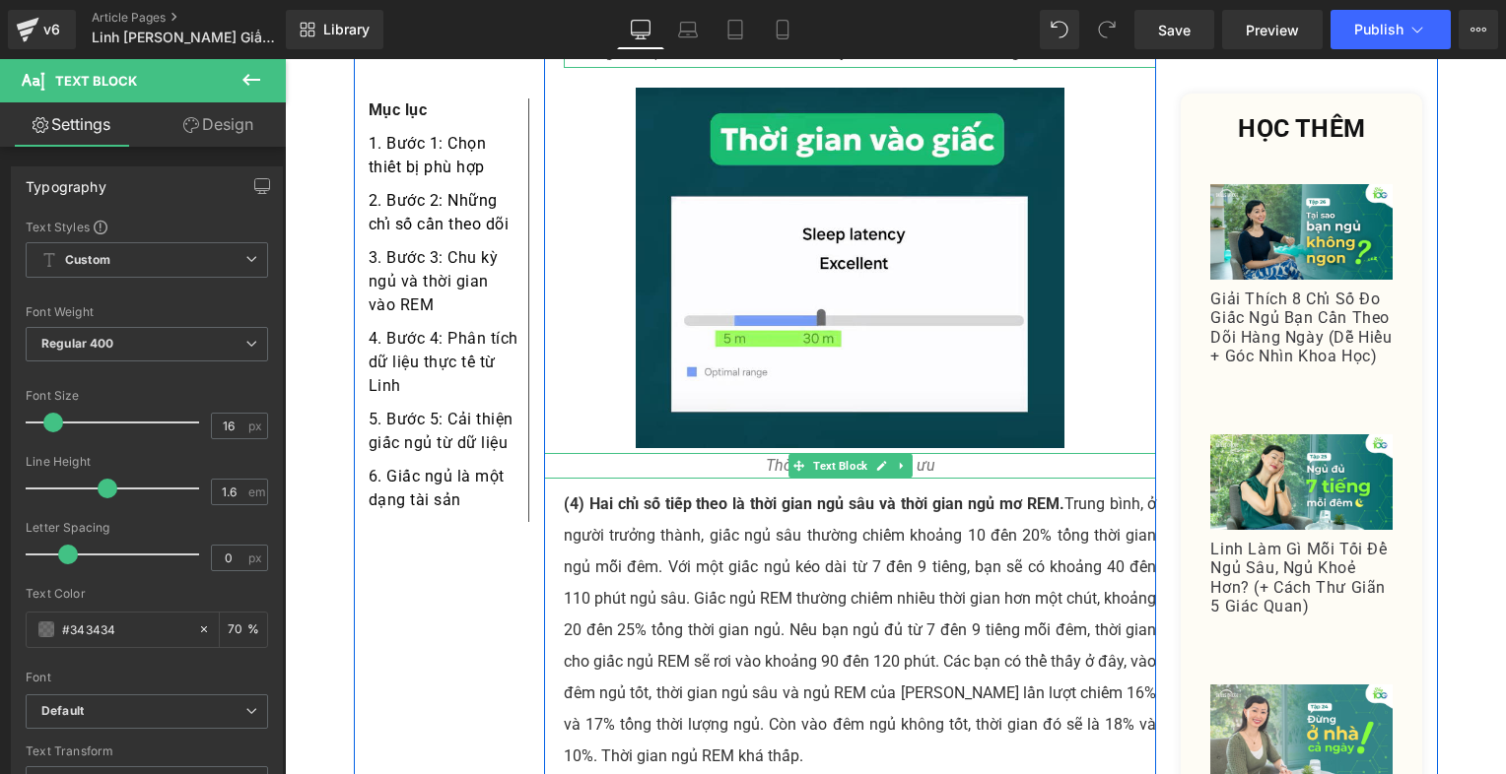
click at [803, 453] on div "Thời gian vào giấc tối ưu Text Block" at bounding box center [850, 466] width 613 height 26
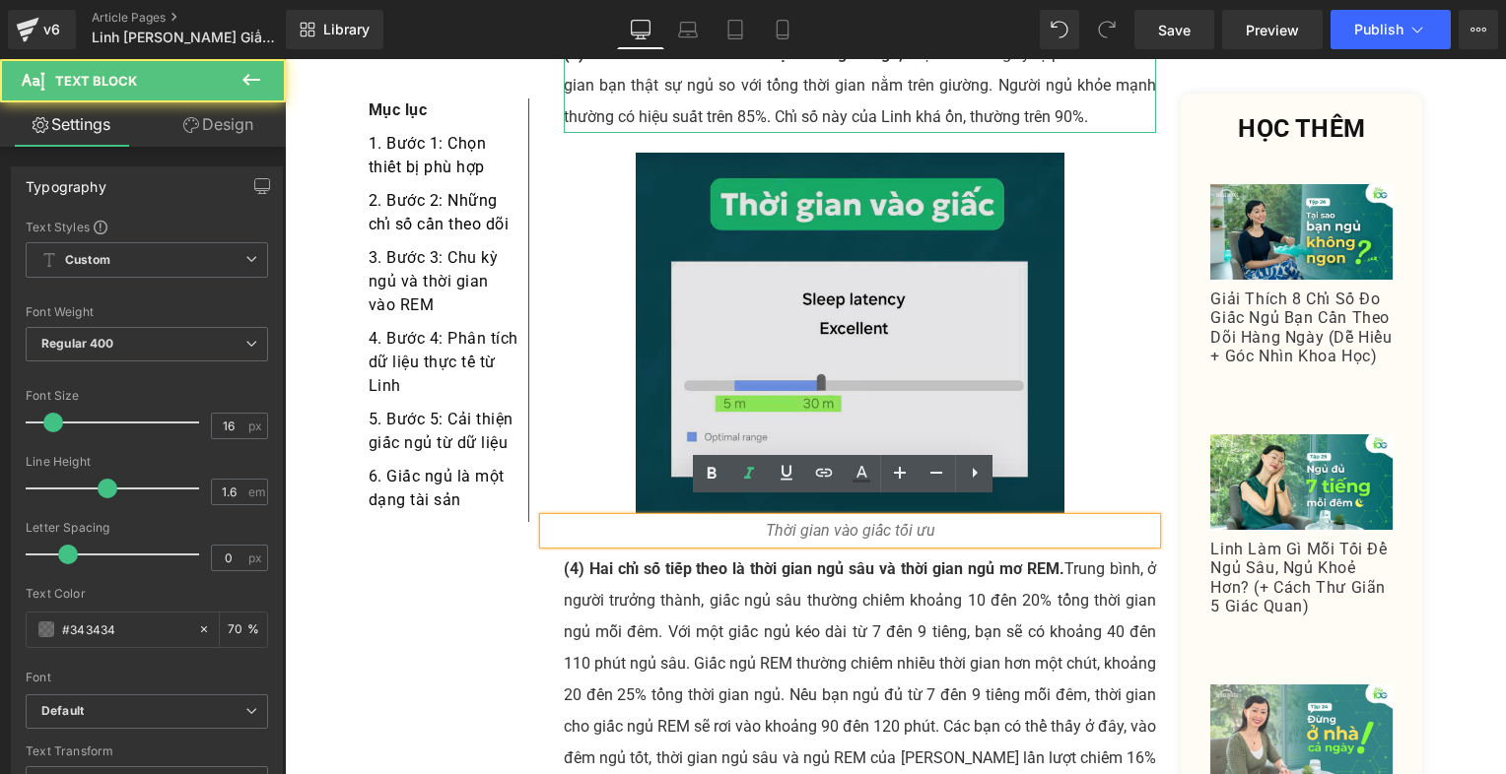
scroll to position [6383, 0]
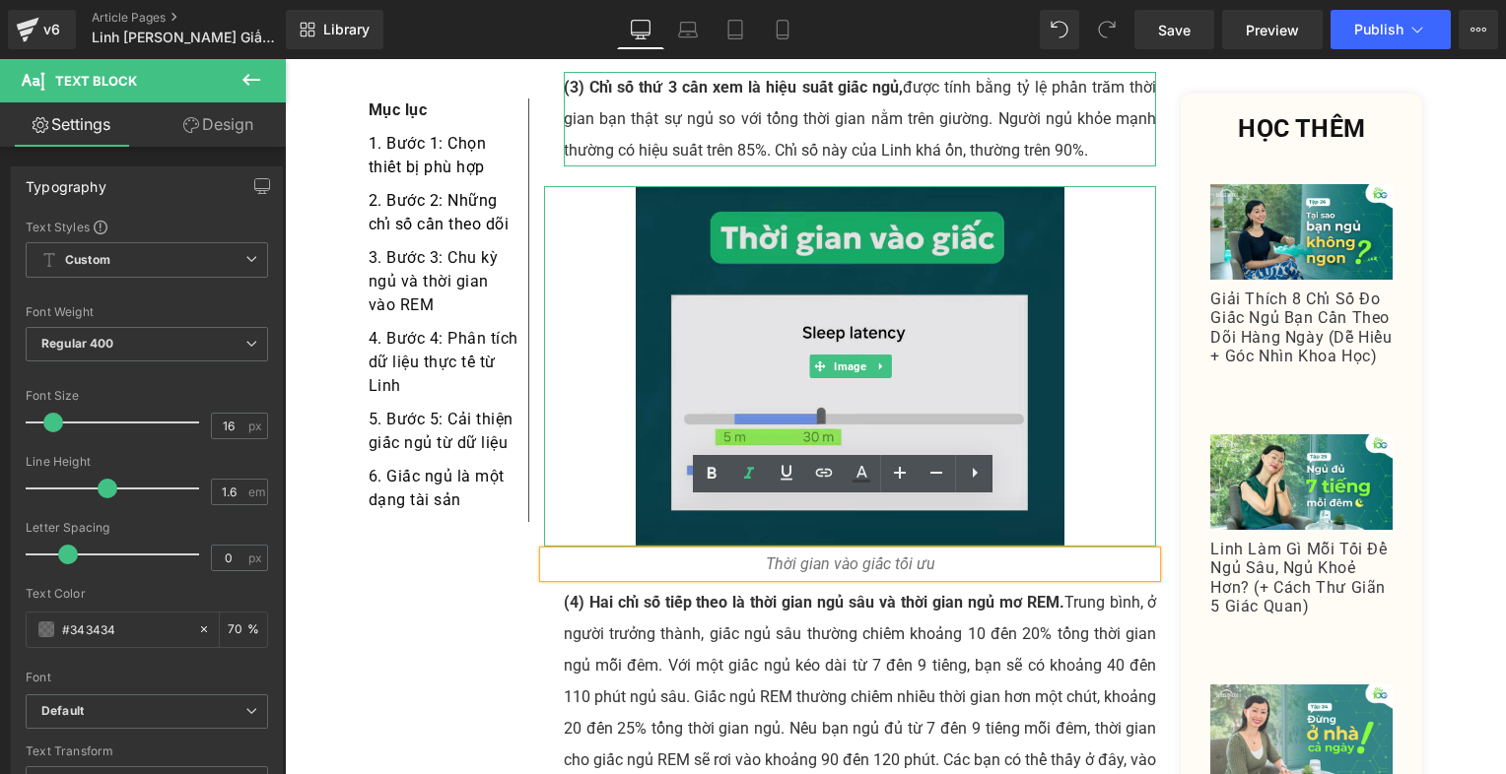
click at [771, 299] on img at bounding box center [850, 366] width 429 height 361
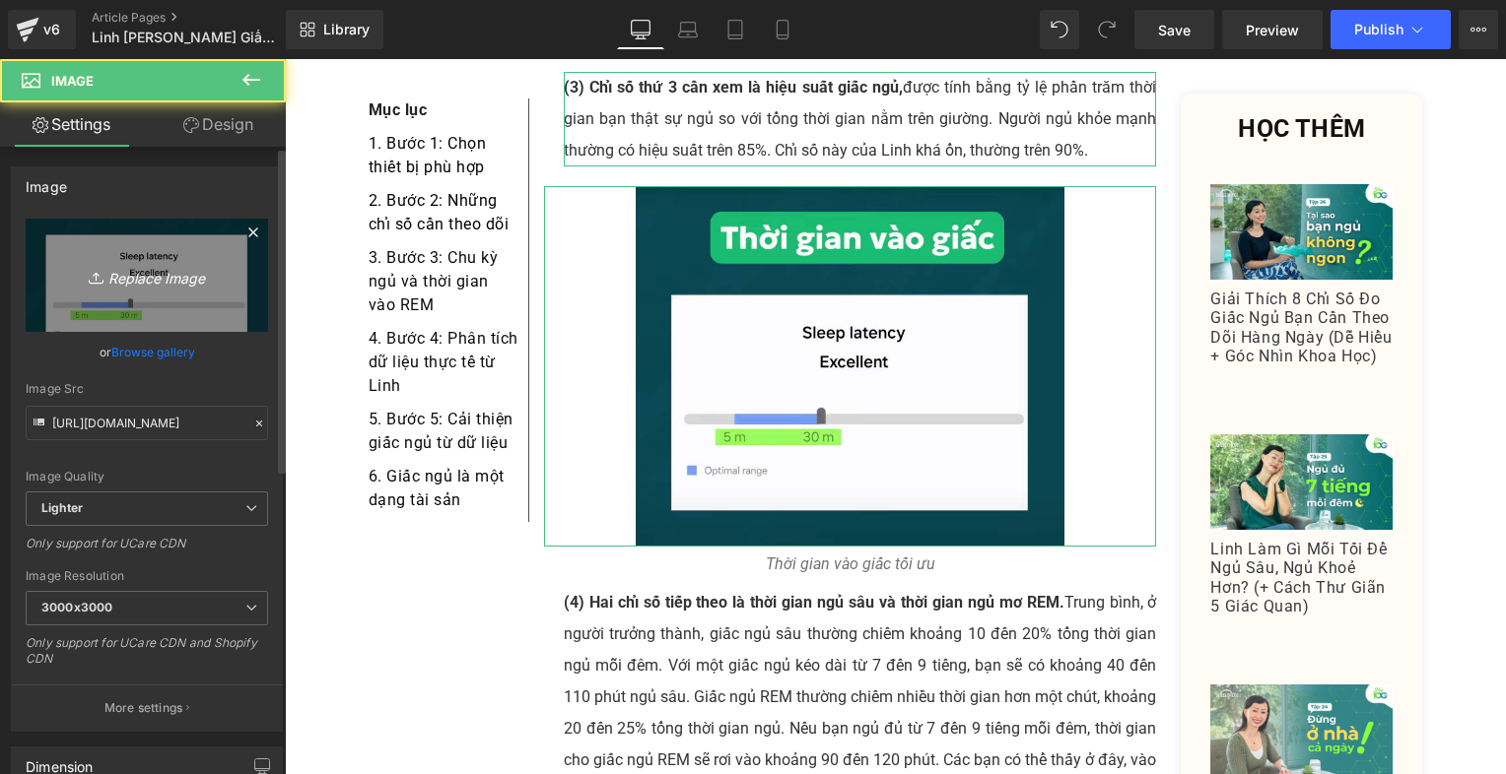
click at [184, 302] on link "Replace Image" at bounding box center [147, 275] width 242 height 113
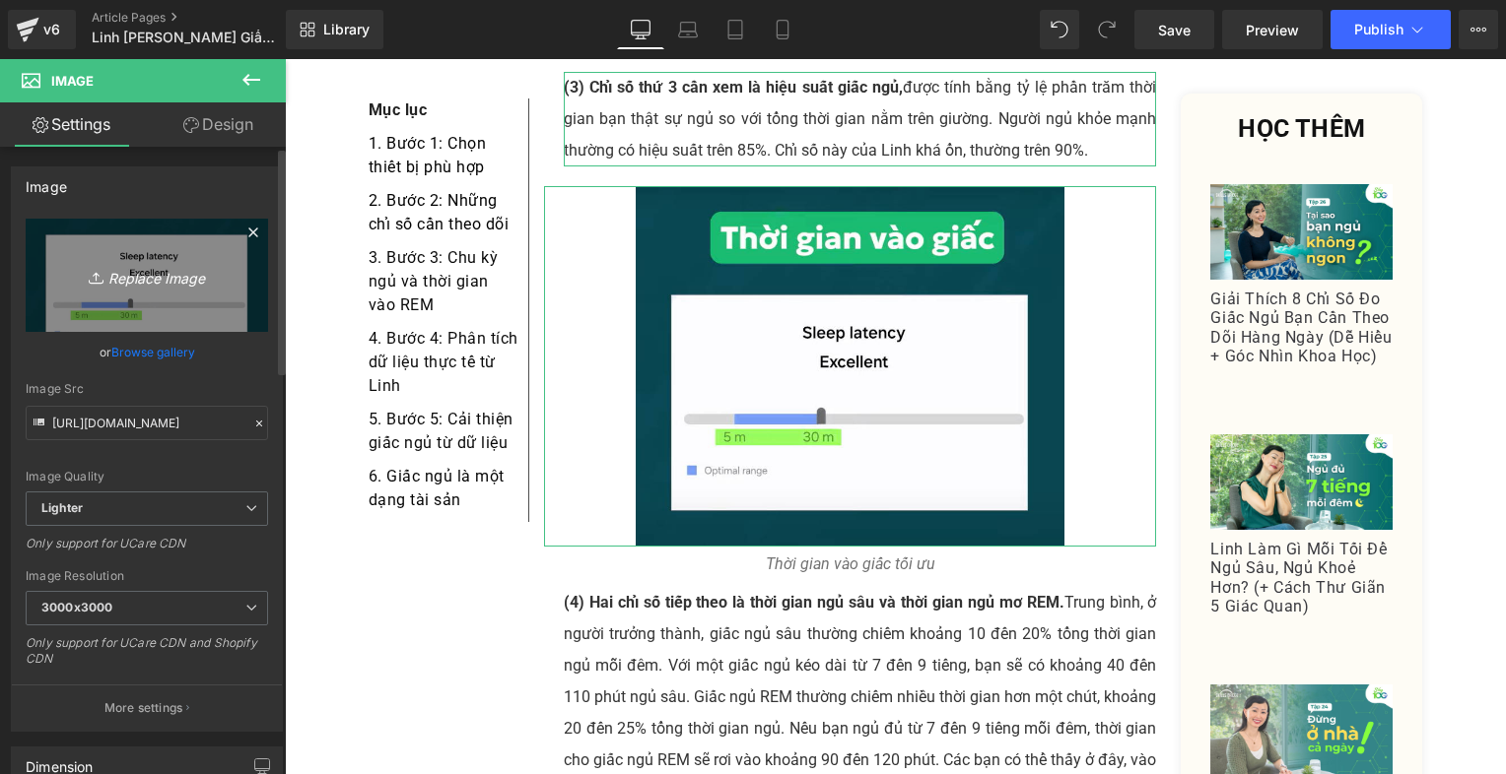
type input "C:\fakepath\Screenshot [DATE] 214300.png"
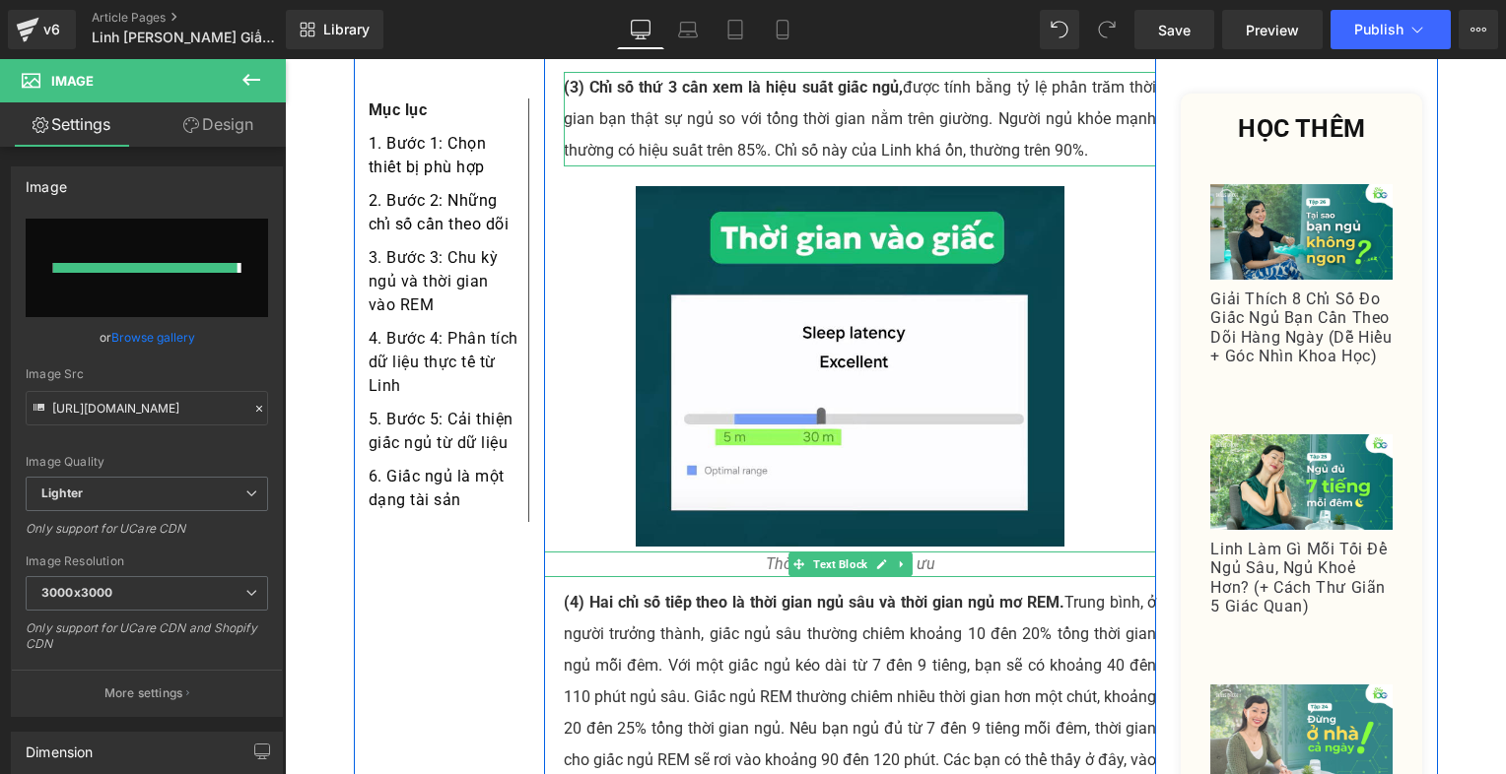
type input "[URL][DOMAIN_NAME]"
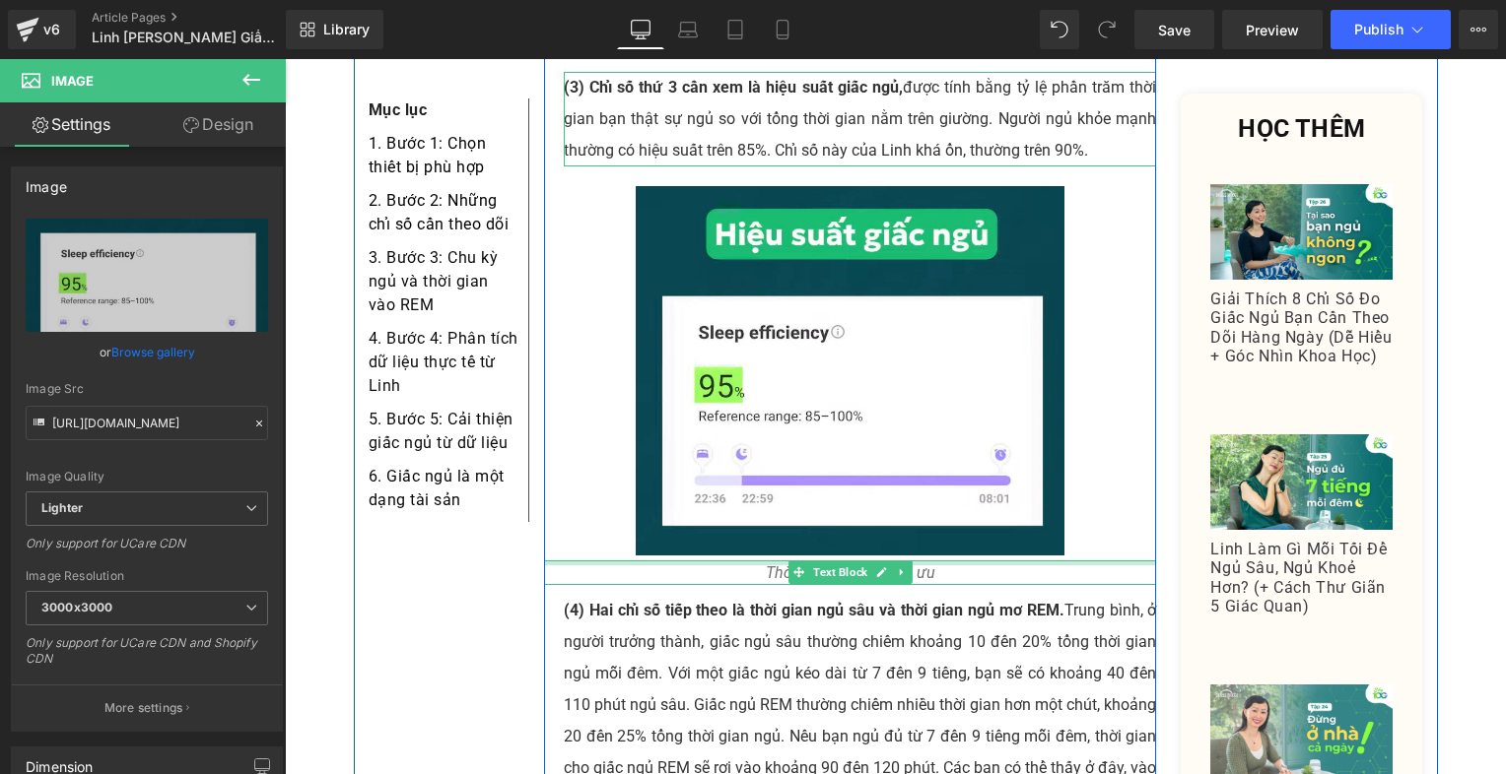
click at [710, 561] on div at bounding box center [850, 563] width 613 height 5
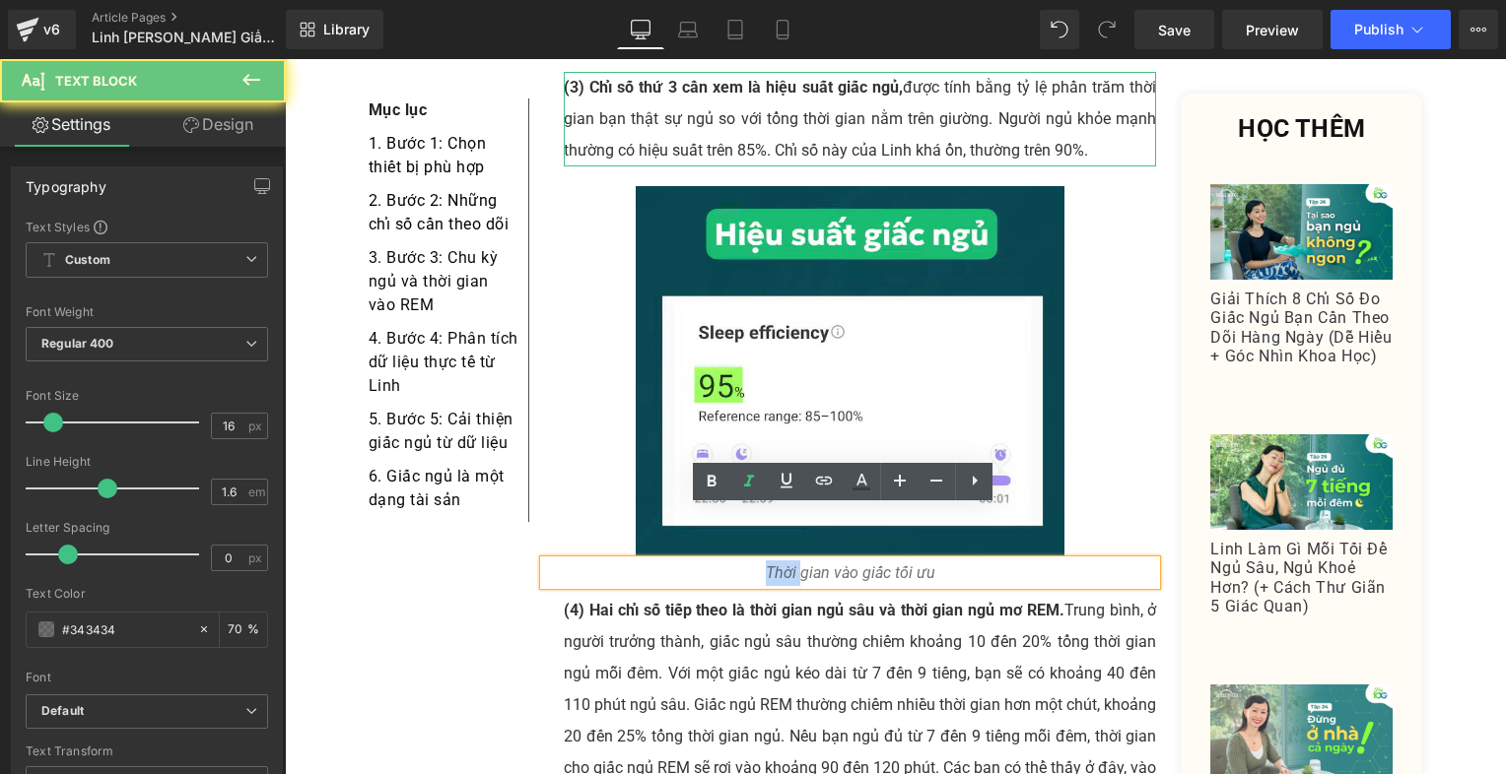
click at [710, 561] on p "Thời gian vào giấc tối ưu" at bounding box center [850, 574] width 613 height 26
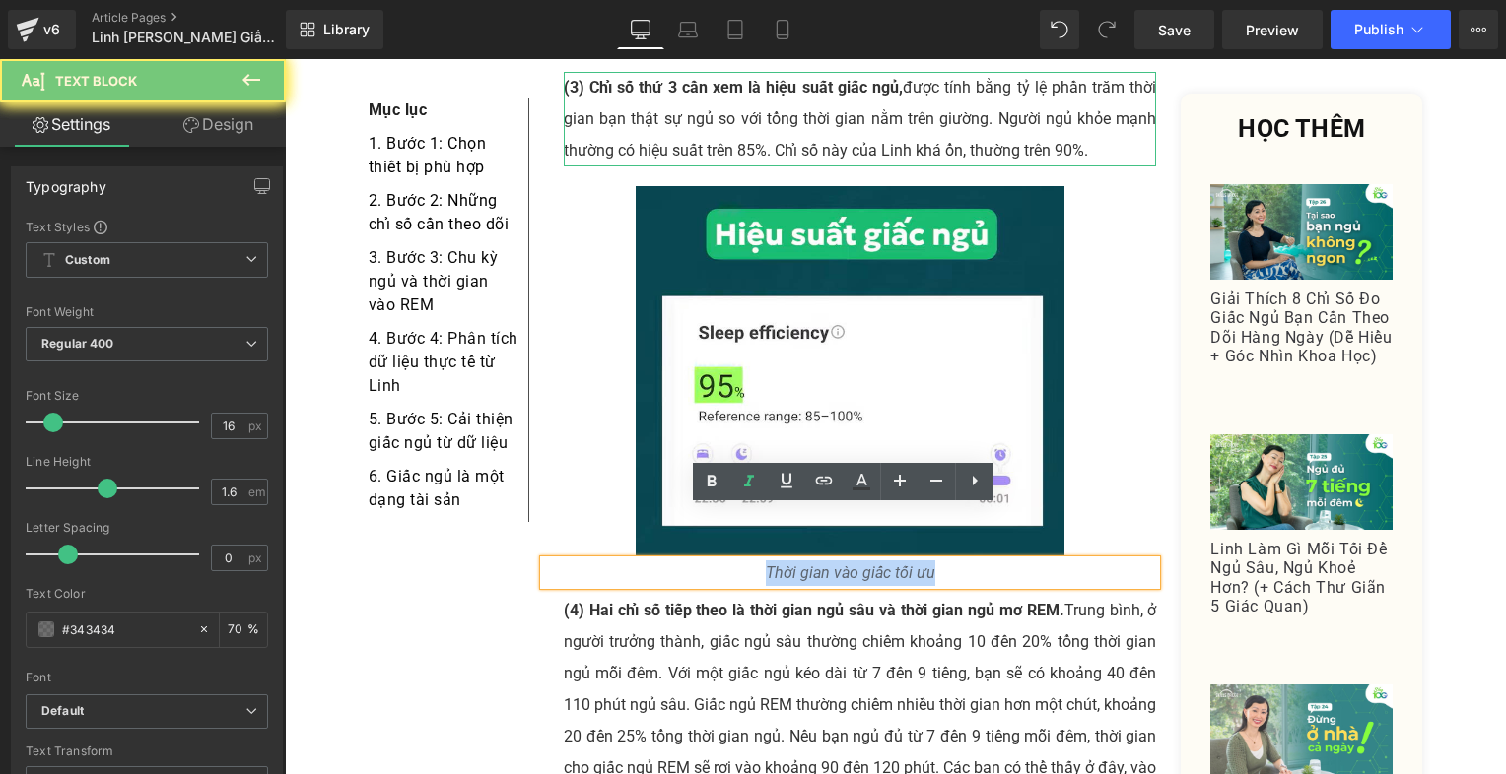
click at [710, 561] on p "Thời gian vào giấc tối ưu" at bounding box center [850, 574] width 613 height 26
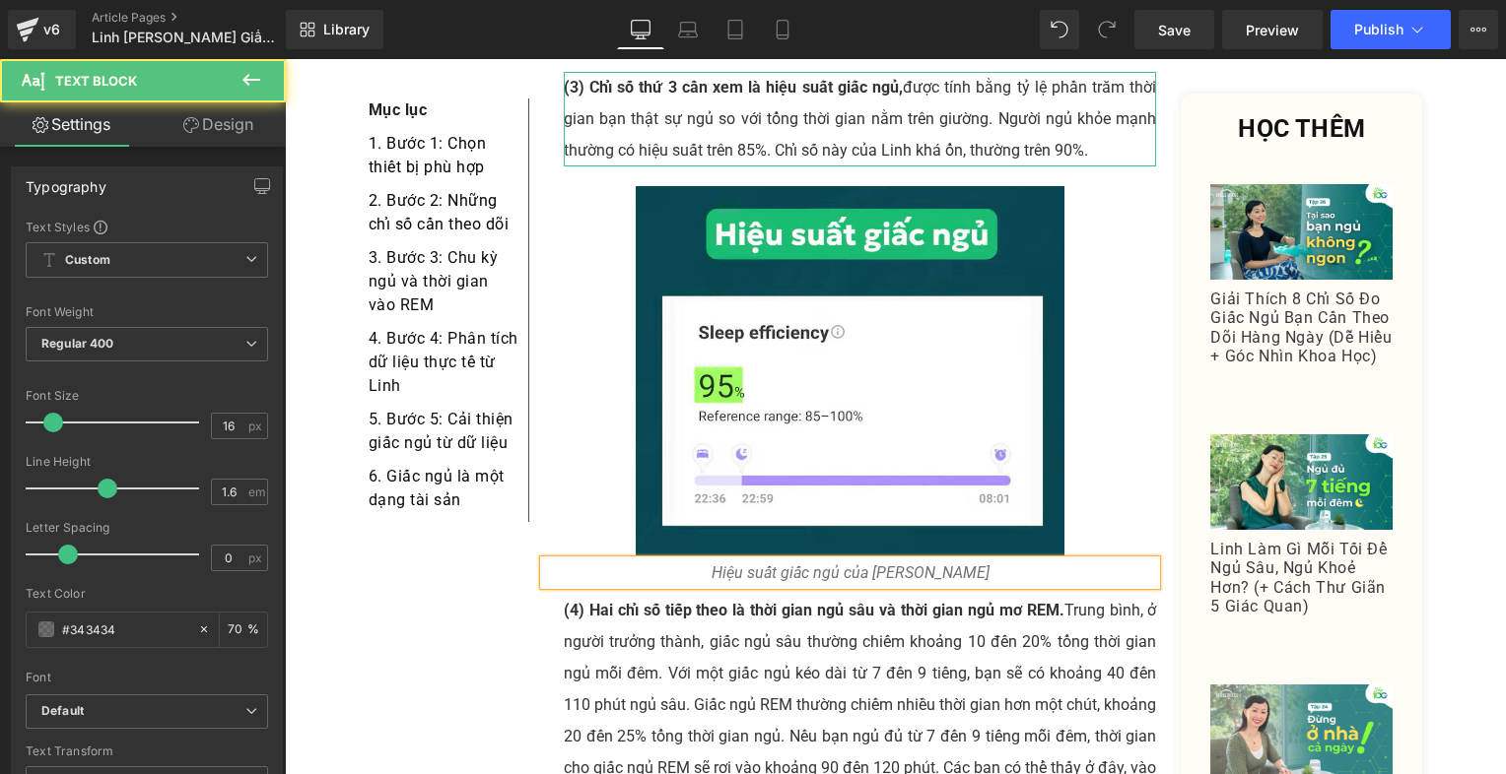
click at [931, 564] on icon "Hiệu suất giấc ngủ của [PERSON_NAME]" at bounding box center [850, 573] width 278 height 19
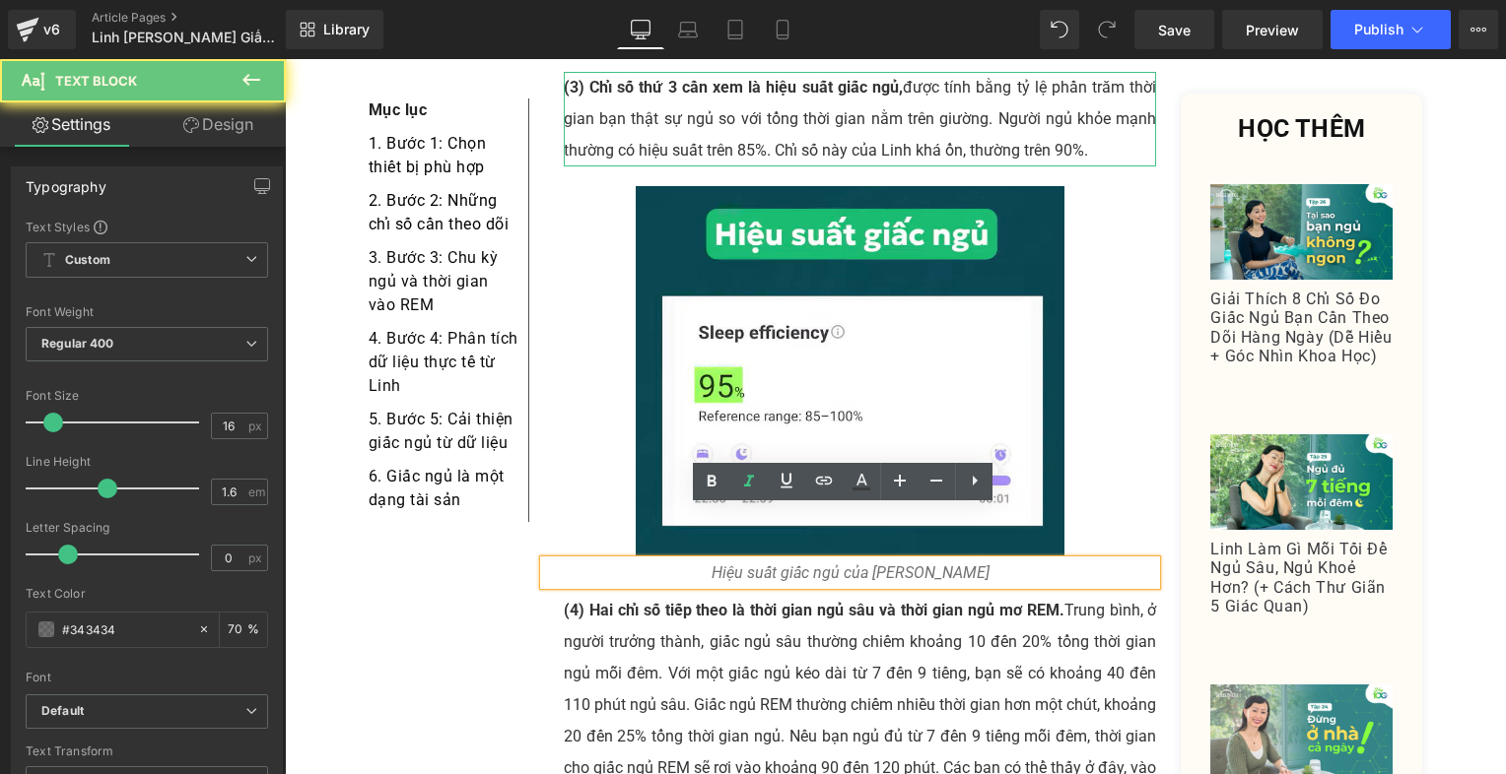
click at [938, 561] on p "Hiệu suất giấc ngủ của [PERSON_NAME]" at bounding box center [850, 574] width 613 height 26
click at [862, 633] on p "(4) Hai chỉ số tiếp theo là thời gian ngủ sâu và thời gian ngủ mơ REM. Trung bì…" at bounding box center [860, 737] width 593 height 284
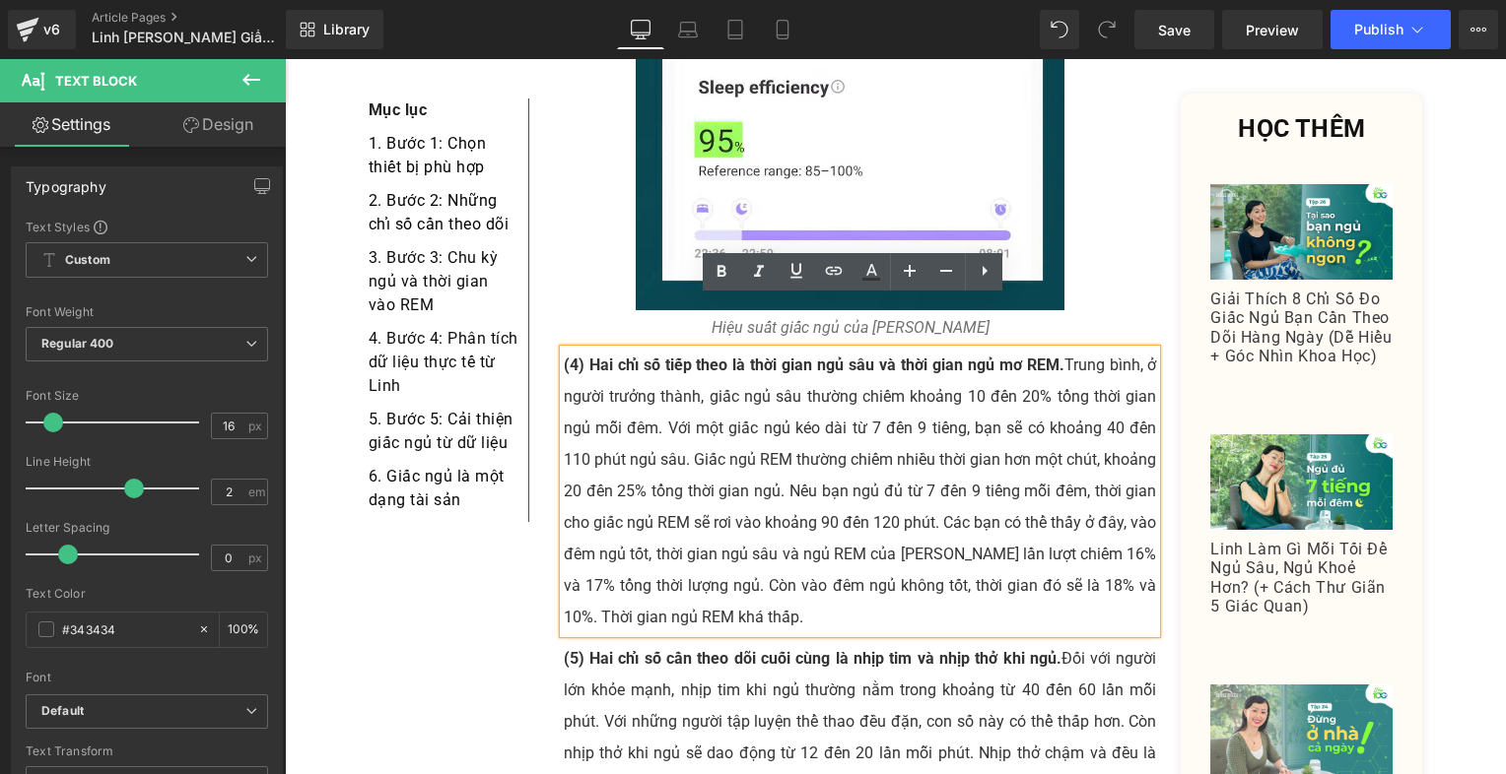
scroll to position [6679, 0]
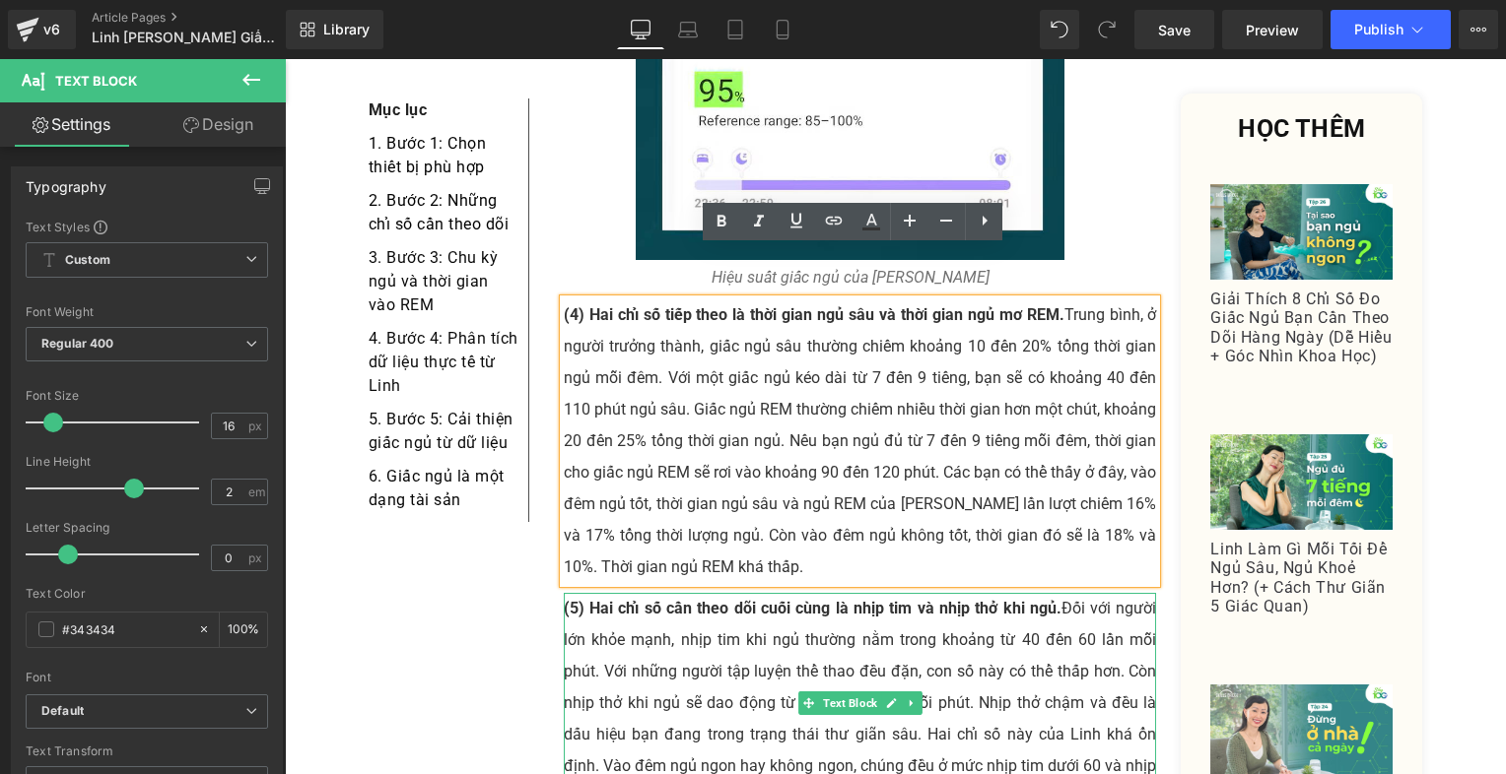
click at [764, 640] on p "(5) Hai chỉ số cần theo dõi cuối cùng là nhịp tim và nhịp thở khi ngủ. Đối với …" at bounding box center [860, 703] width 593 height 221
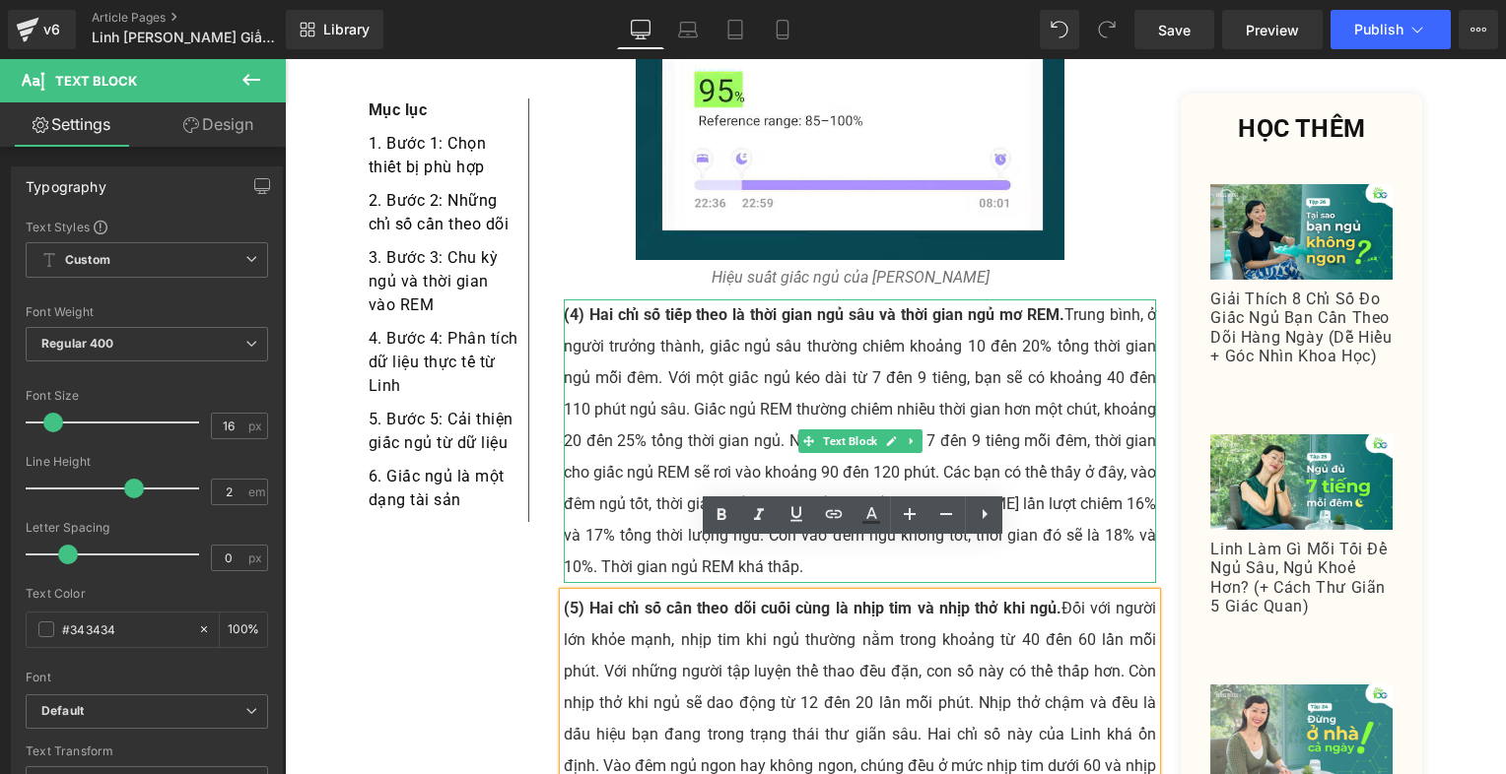
click at [764, 414] on p "(4) Hai chỉ số tiếp theo là thời gian ngủ sâu và thời gian ngủ mơ REM. Trung bì…" at bounding box center [860, 442] width 593 height 284
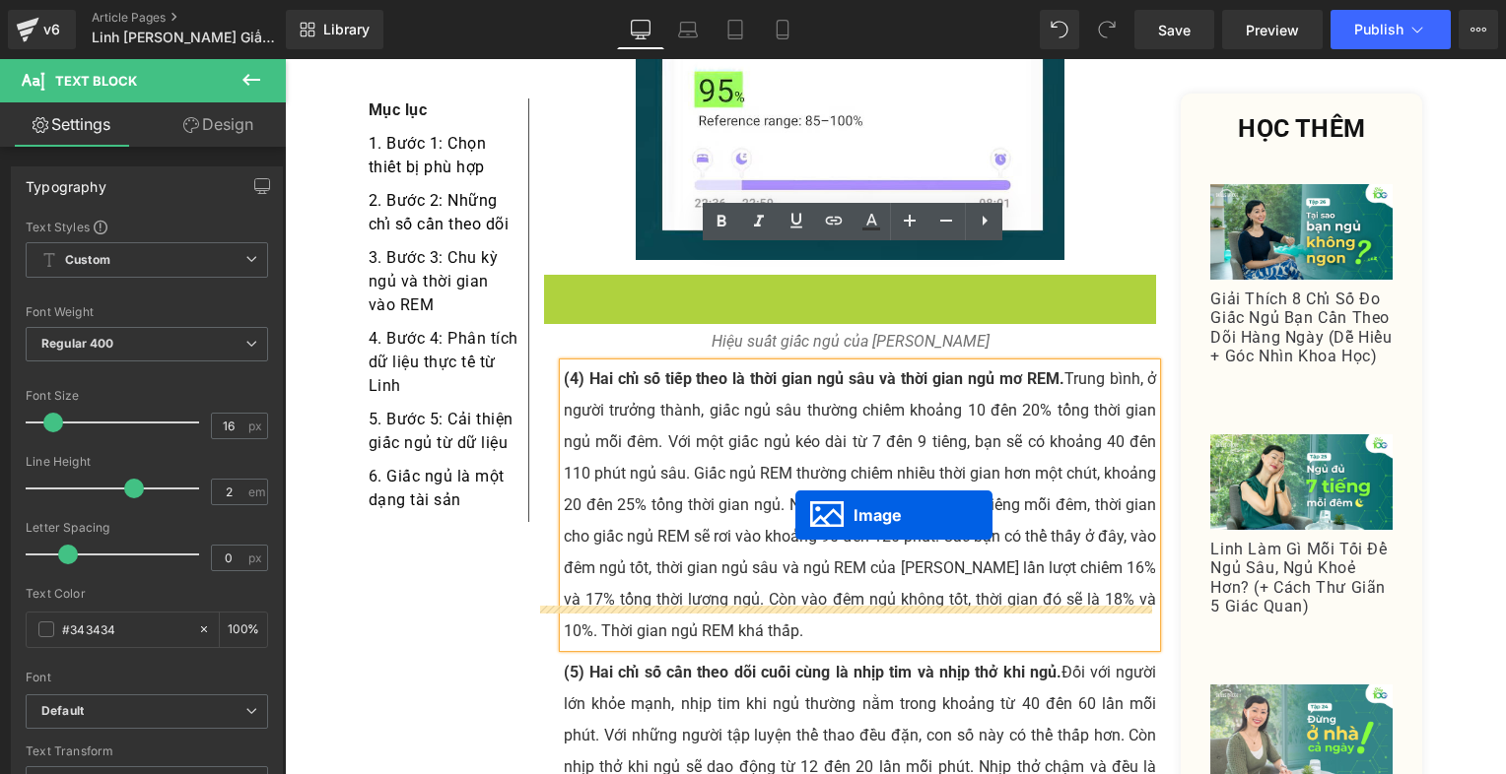
drag, startPoint x: 813, startPoint y: 406, endPoint x: 795, endPoint y: 515, distance: 110.8
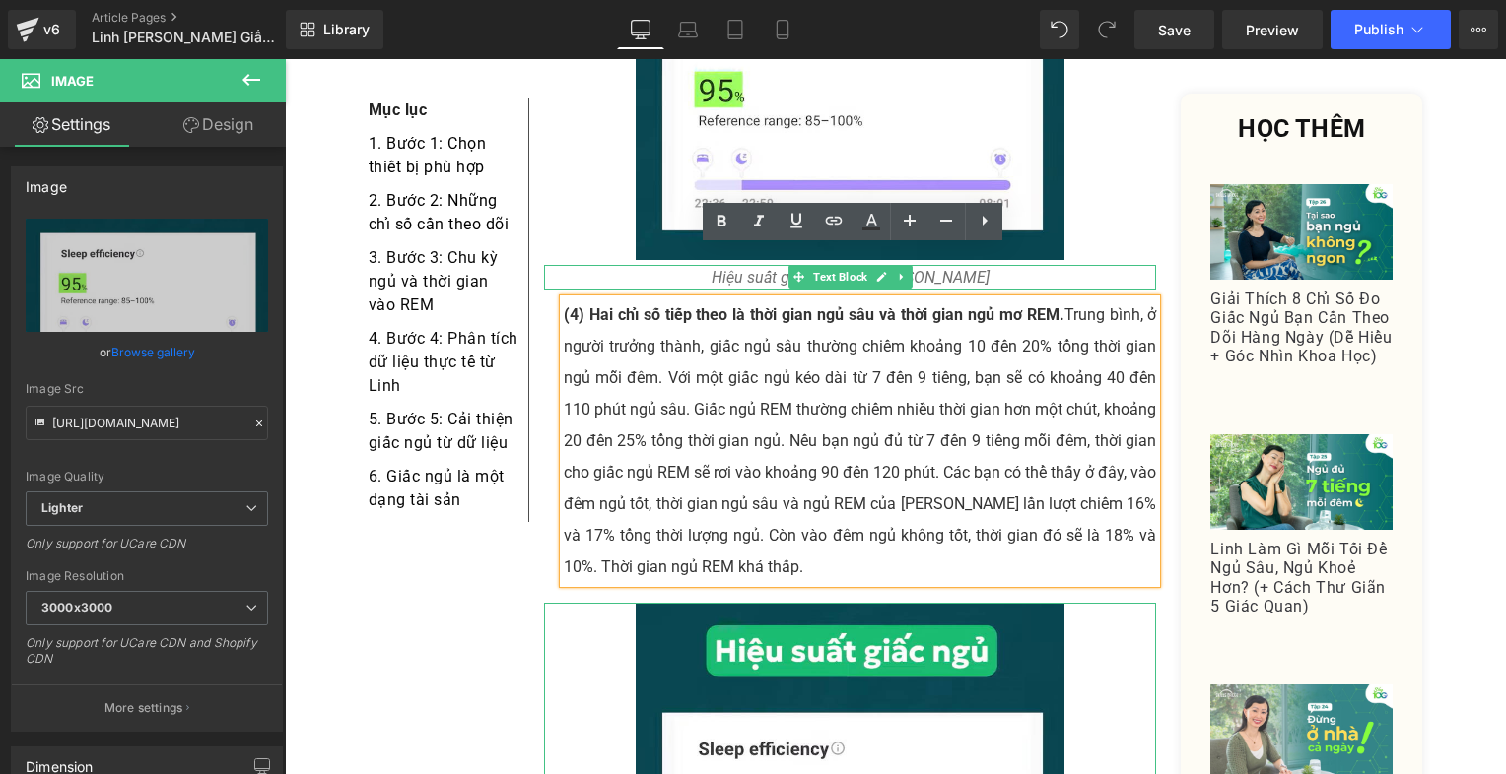
click at [1092, 265] on p "Hiệu suất giấc ngủ của [PERSON_NAME]" at bounding box center [850, 278] width 613 height 26
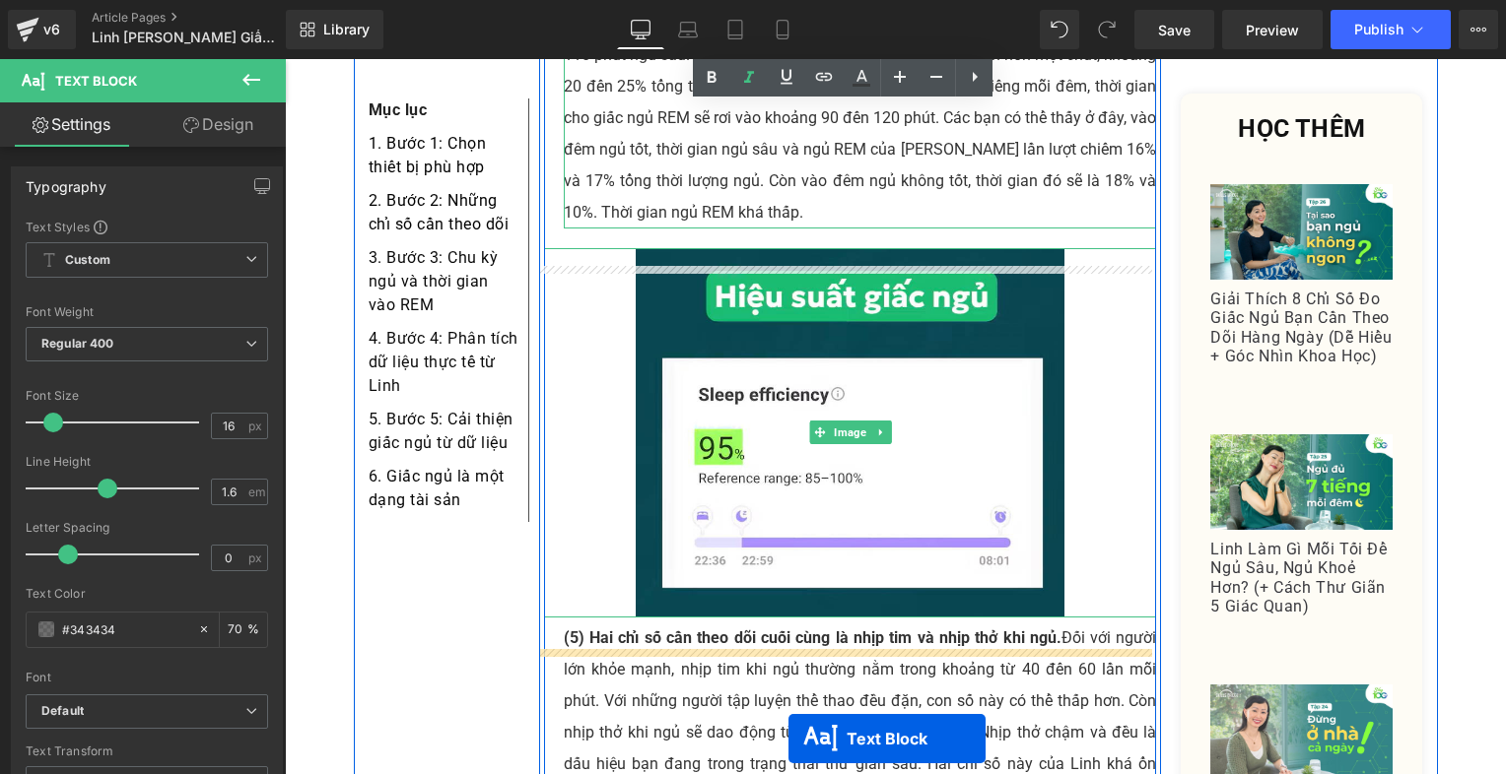
scroll to position [7152, 0]
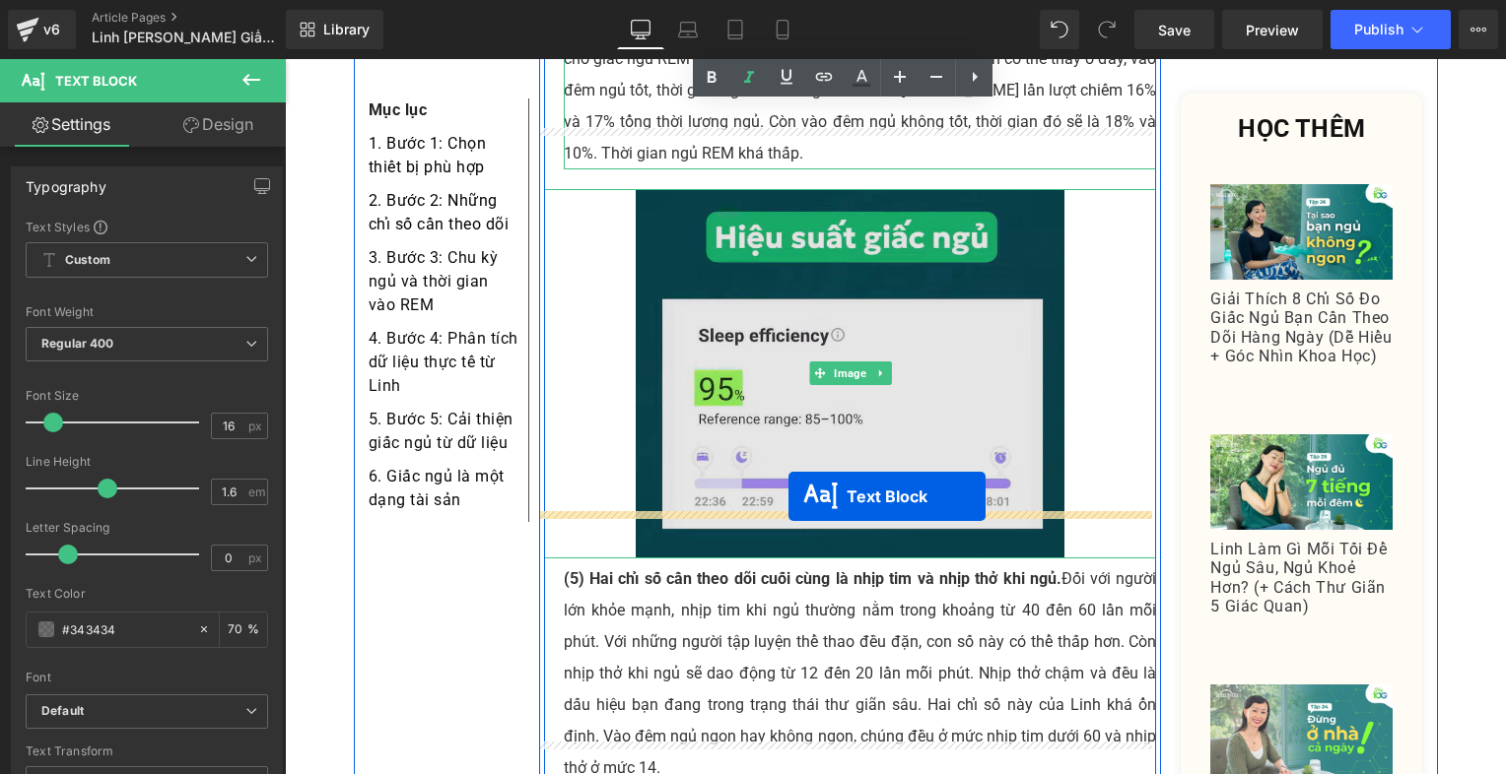
drag, startPoint x: 780, startPoint y: 258, endPoint x: 788, endPoint y: 497, distance: 238.6
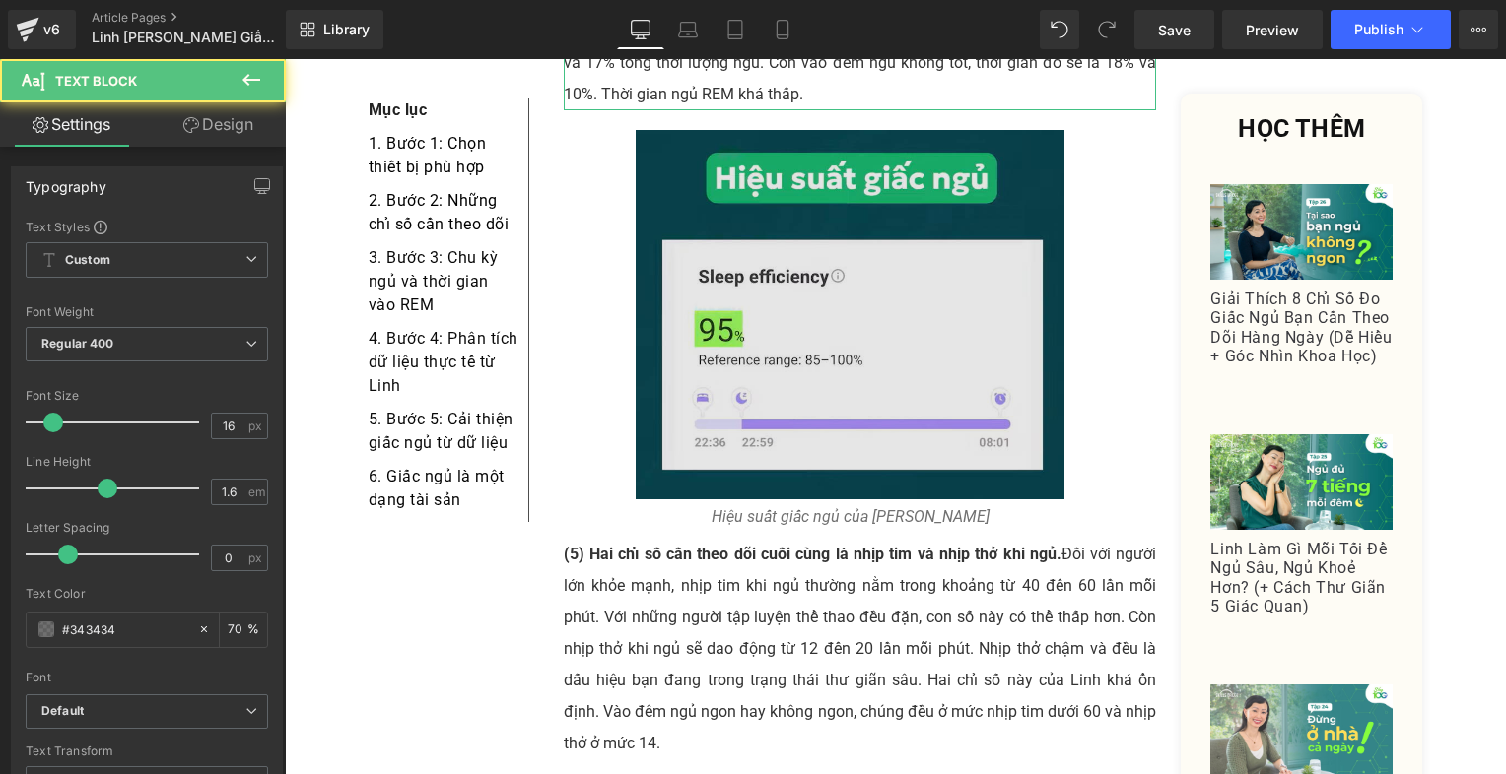
click at [644, 235] on img at bounding box center [850, 314] width 429 height 369
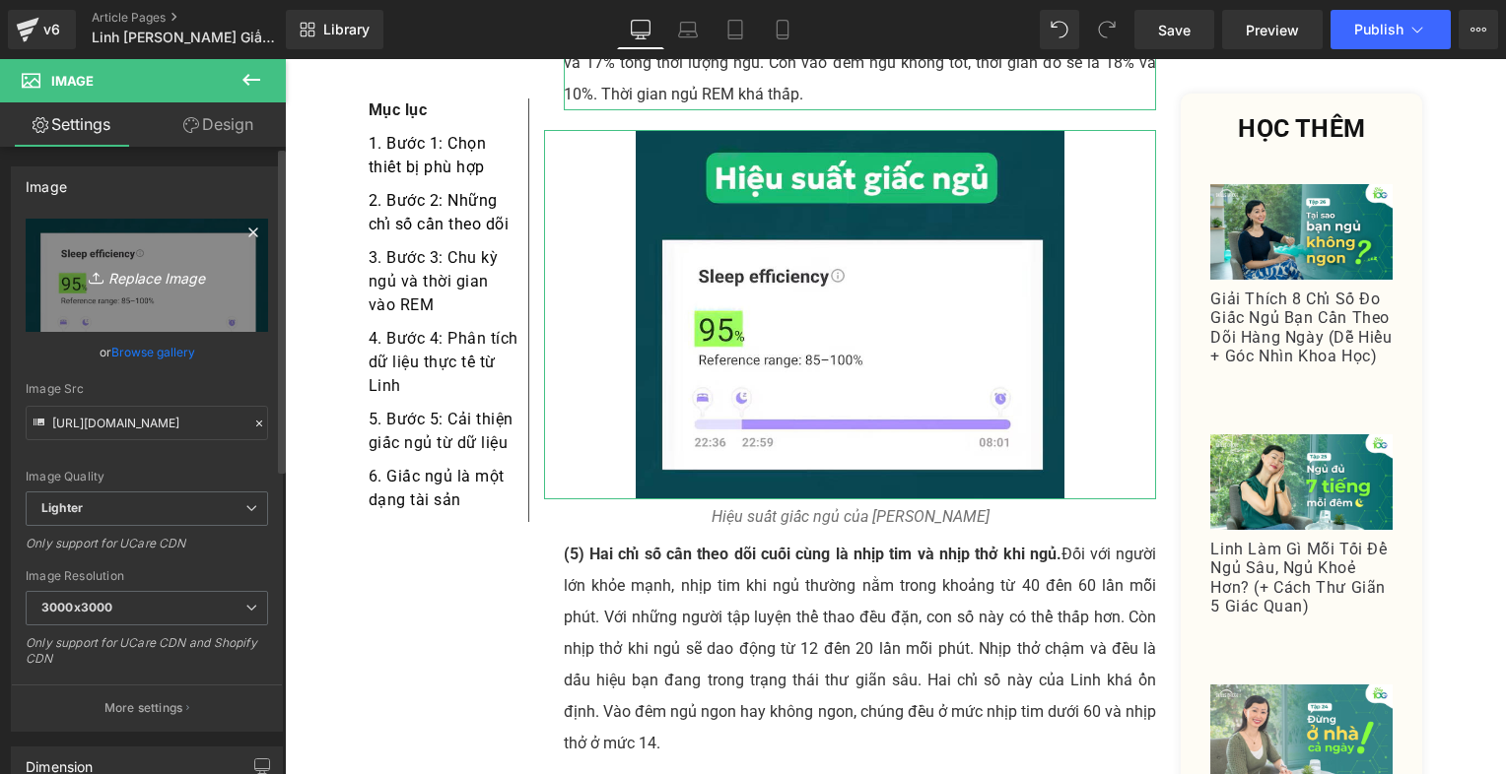
click at [158, 281] on icon "Replace Image" at bounding box center [147, 275] width 158 height 25
type input "C:\fakepath\Screenshot [DATE] 214405.png"
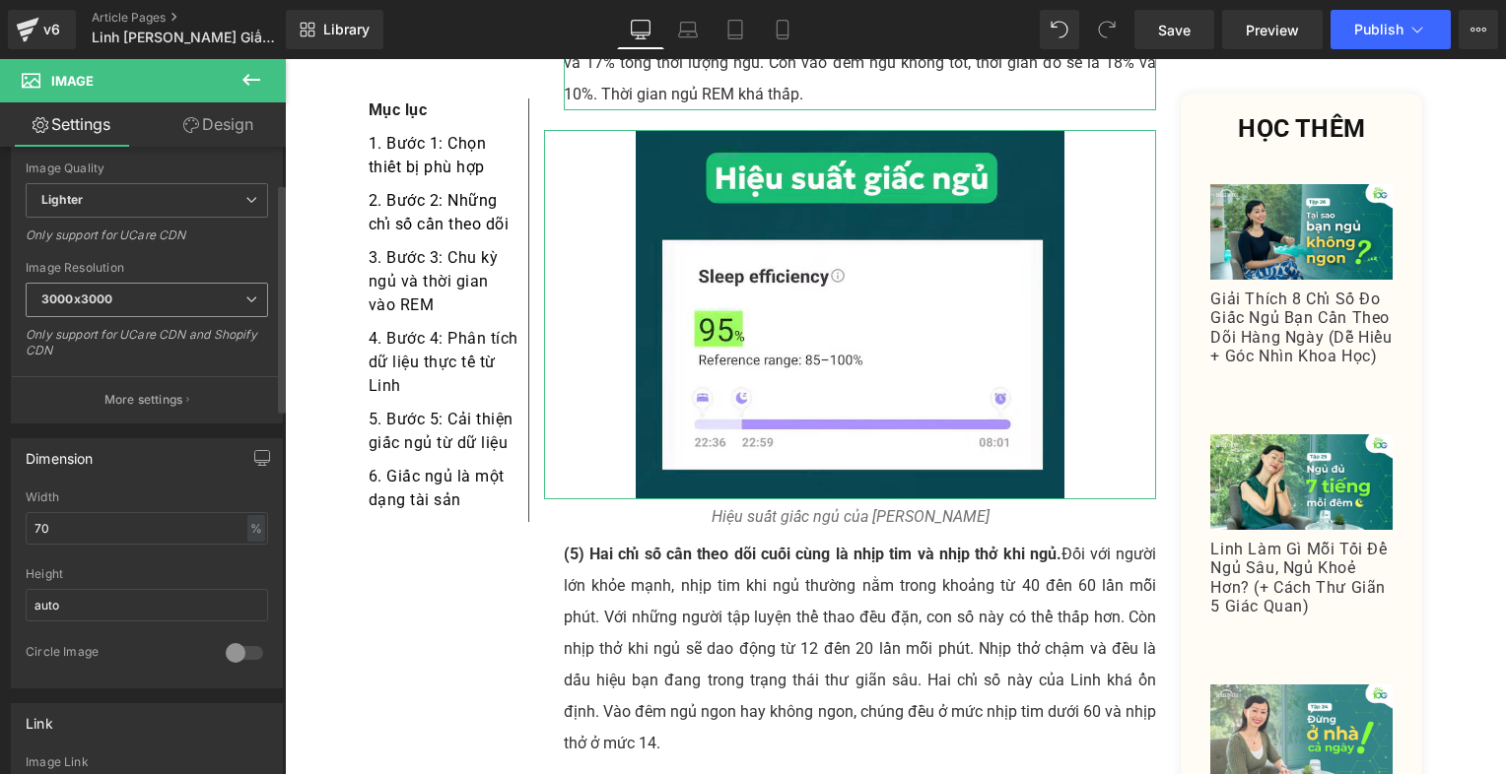
scroll to position [296, 0]
type input "[URL][DOMAIN_NAME]"
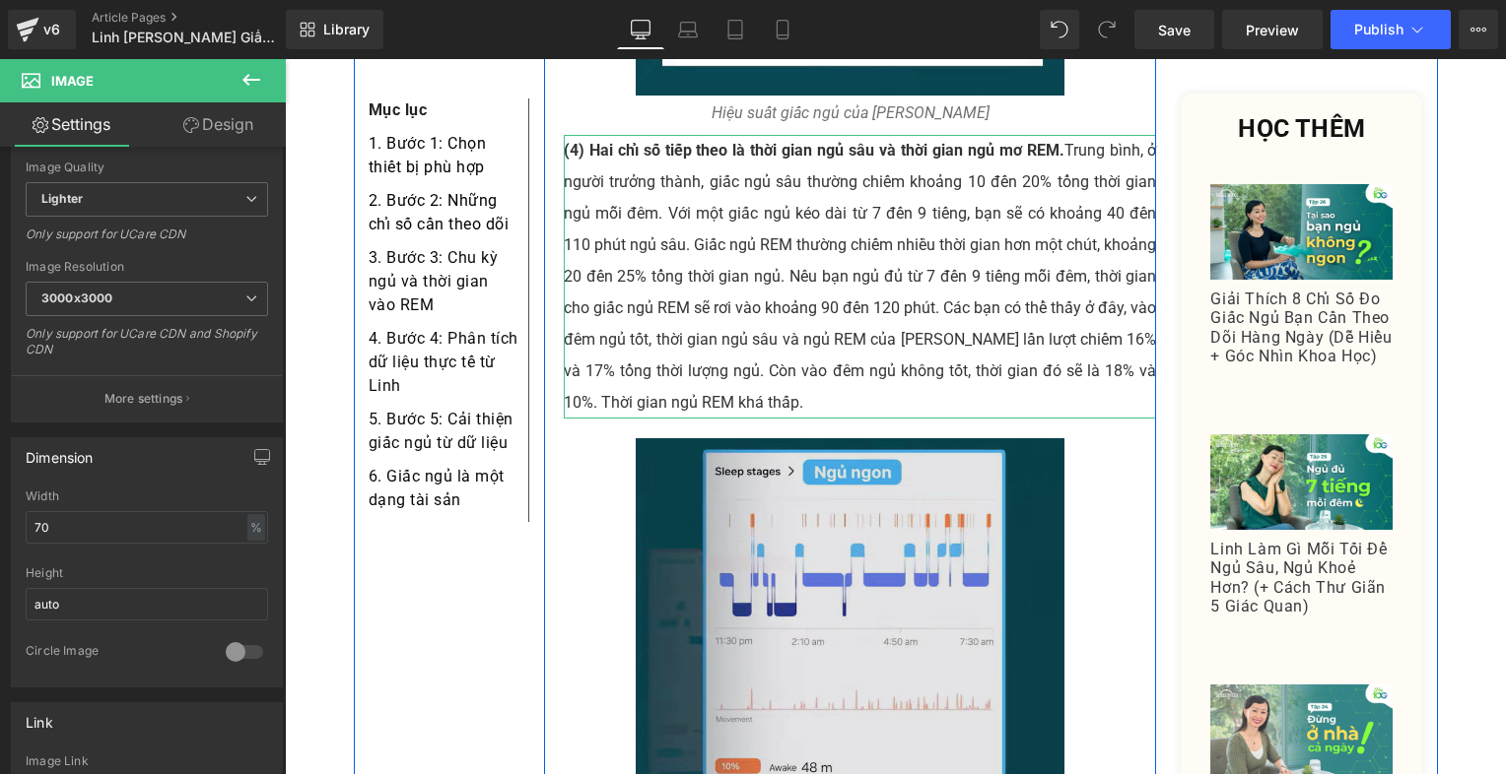
scroll to position [6757, 0]
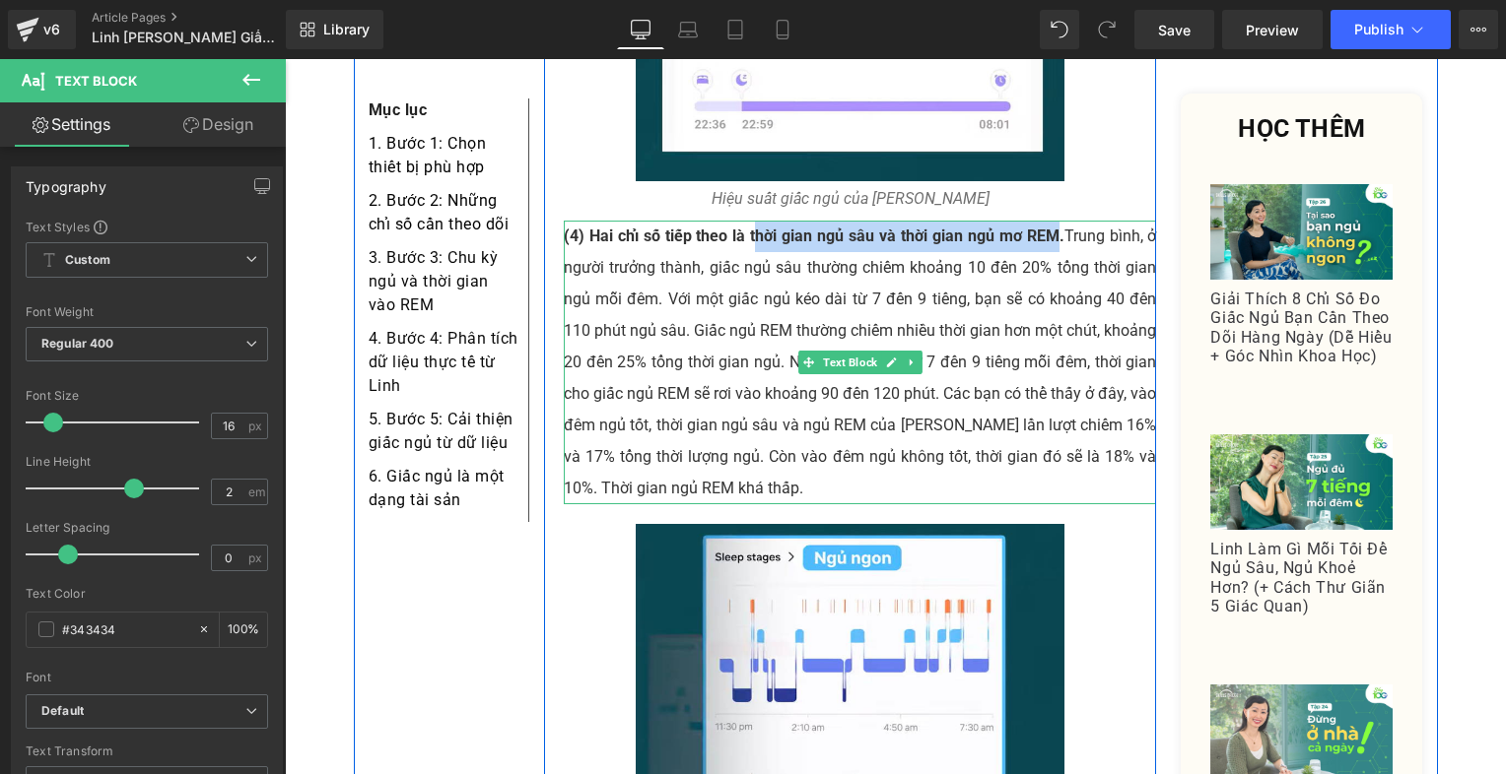
drag, startPoint x: 745, startPoint y: 182, endPoint x: 1044, endPoint y: 175, distance: 299.6
click at [1044, 227] on strong "(4) Hai chỉ số tiếp theo là thời gian ngủ sâu và thời gian ngủ mơ REM." at bounding box center [814, 236] width 501 height 19
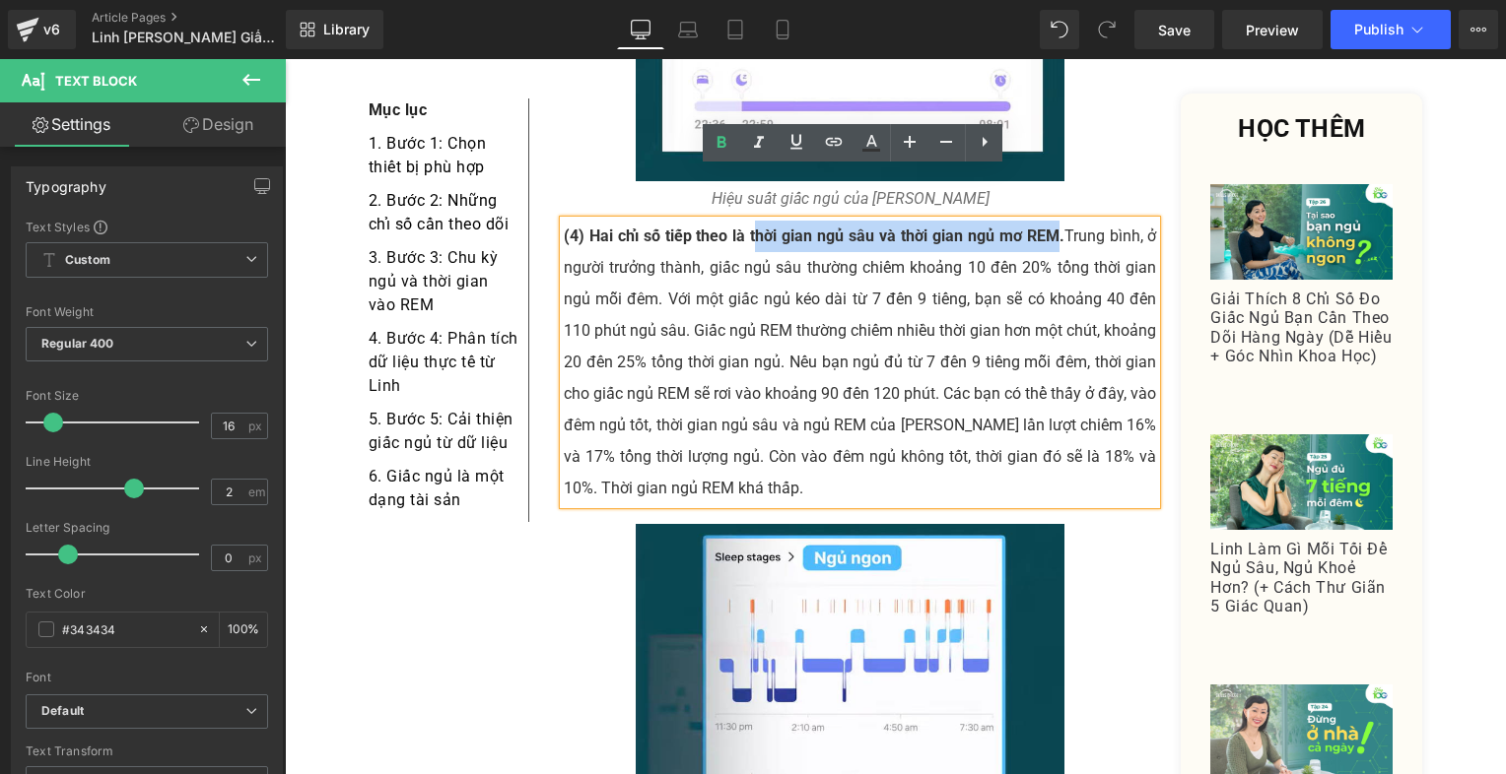
copy strong "hời gian ngủ sâu và thời gian ngủ mơ REM"
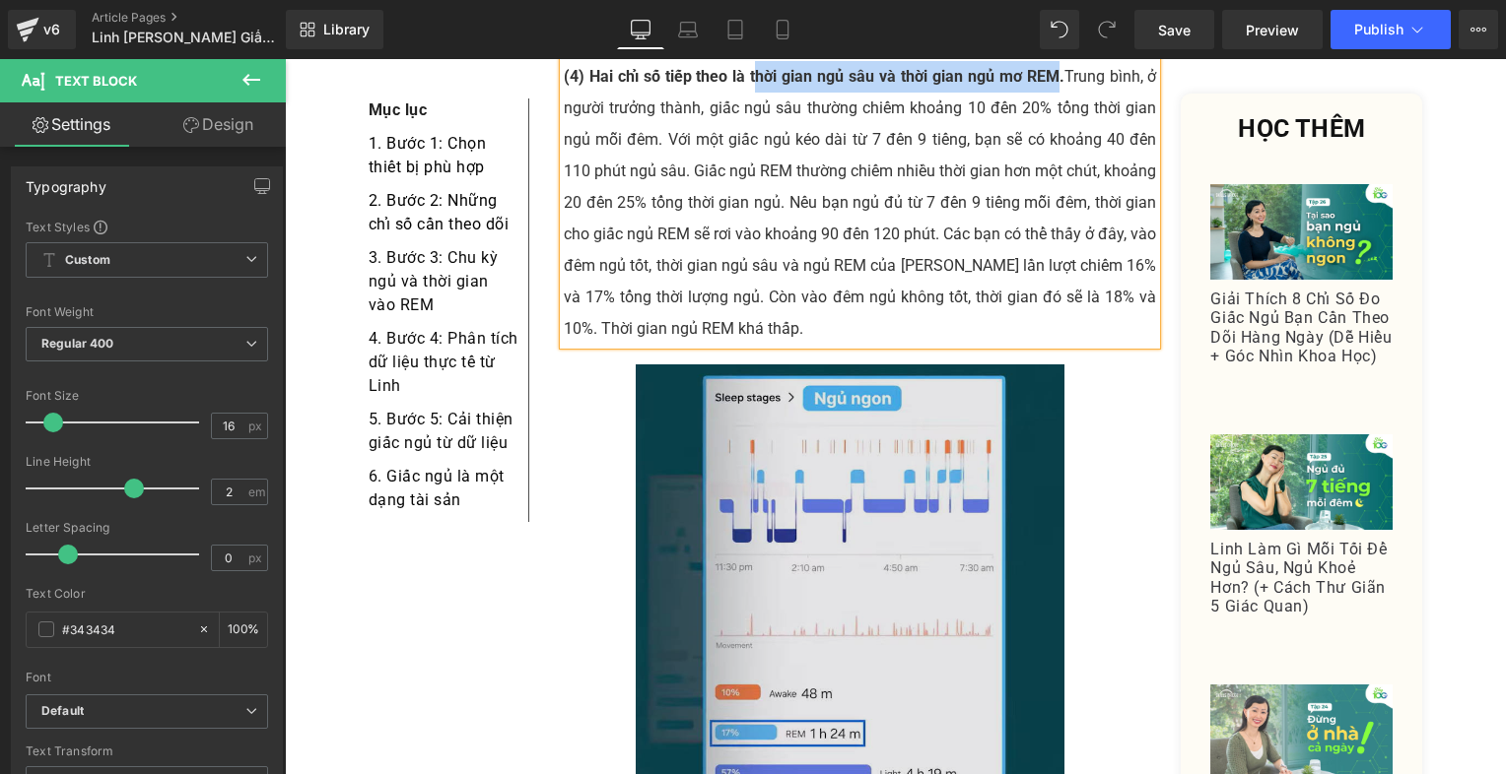
scroll to position [7053, 0]
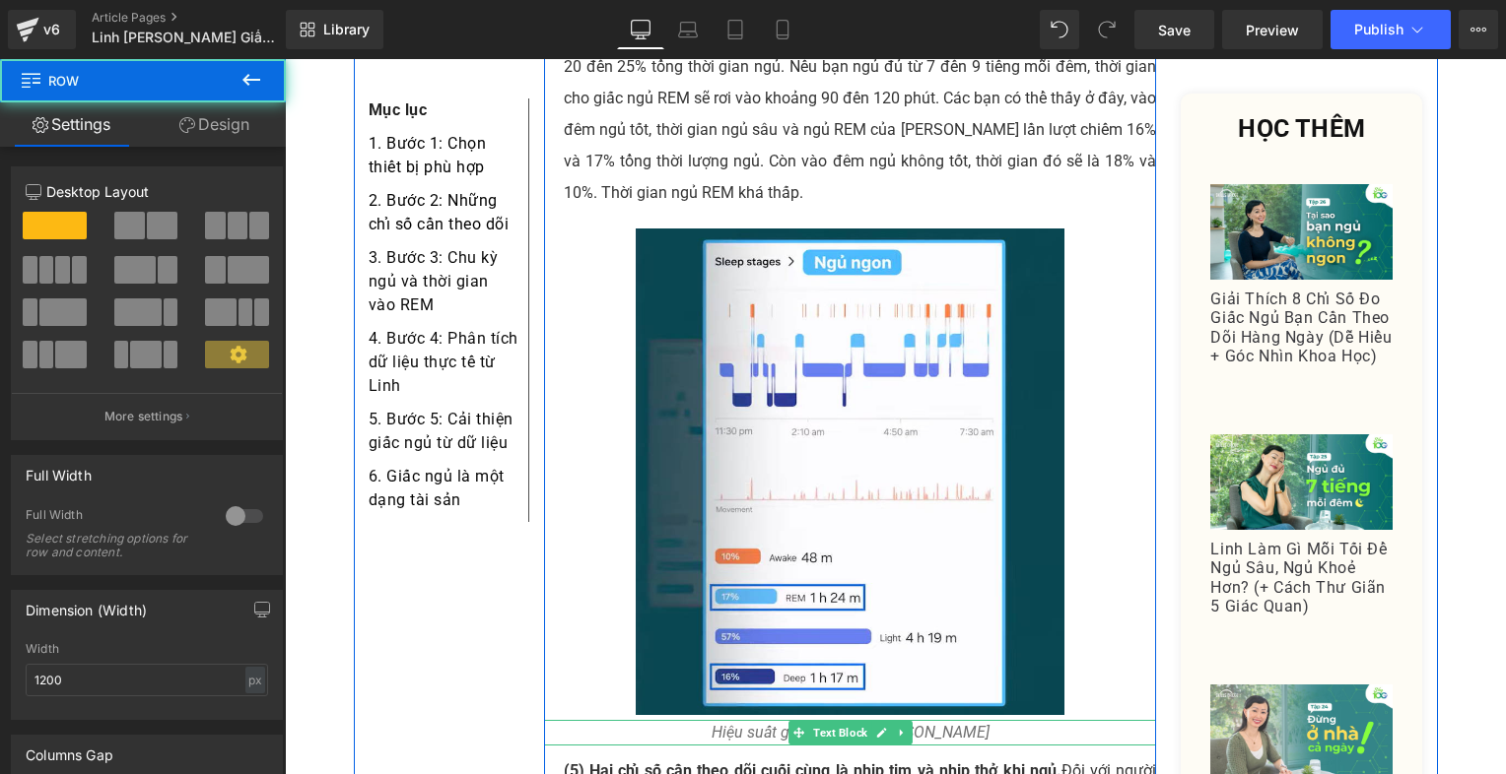
click at [761, 723] on icon "Hiệu suất giấc ngủ của [PERSON_NAME]" at bounding box center [850, 732] width 278 height 19
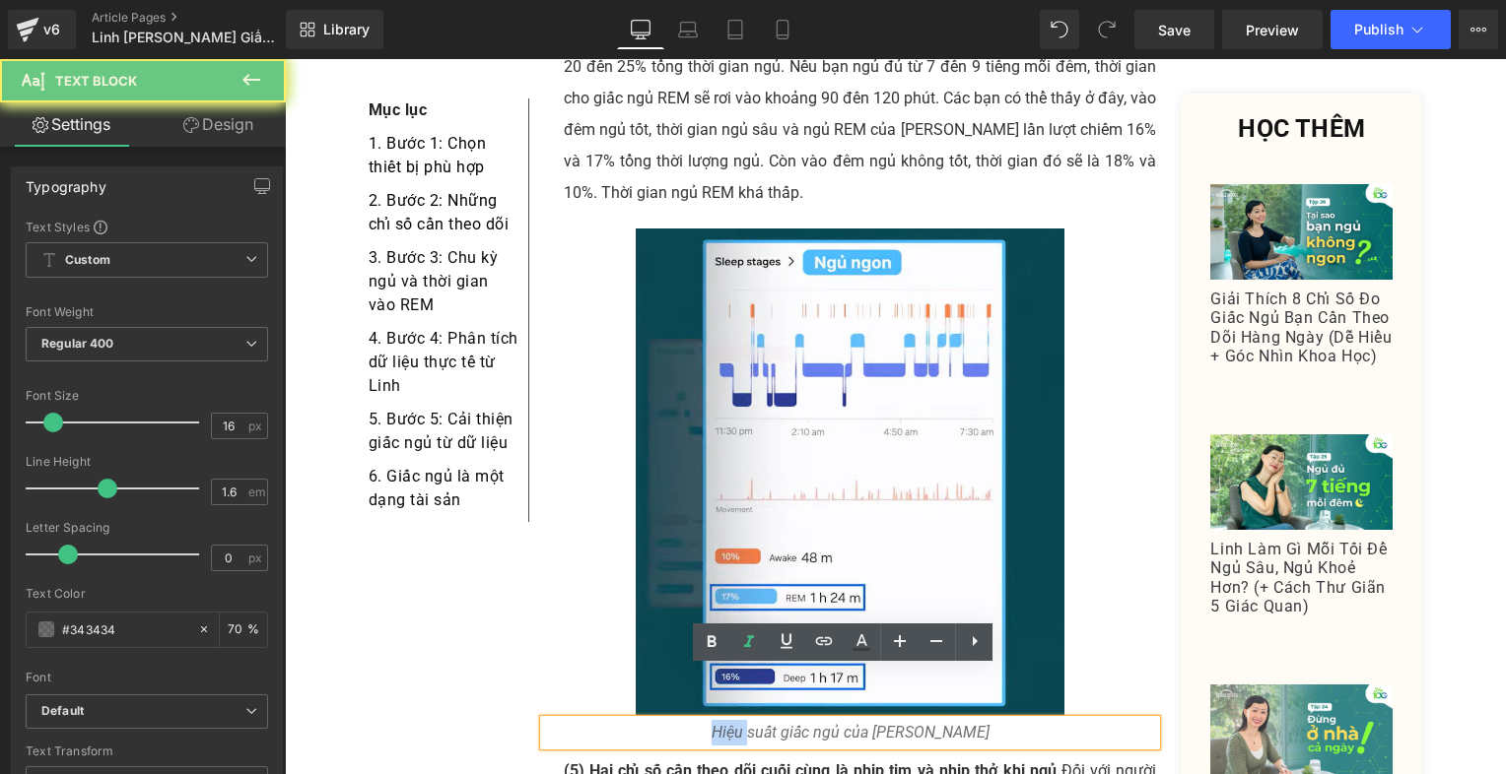
click at [761, 723] on icon "Hiệu suất giấc ngủ của [PERSON_NAME]" at bounding box center [850, 732] width 278 height 19
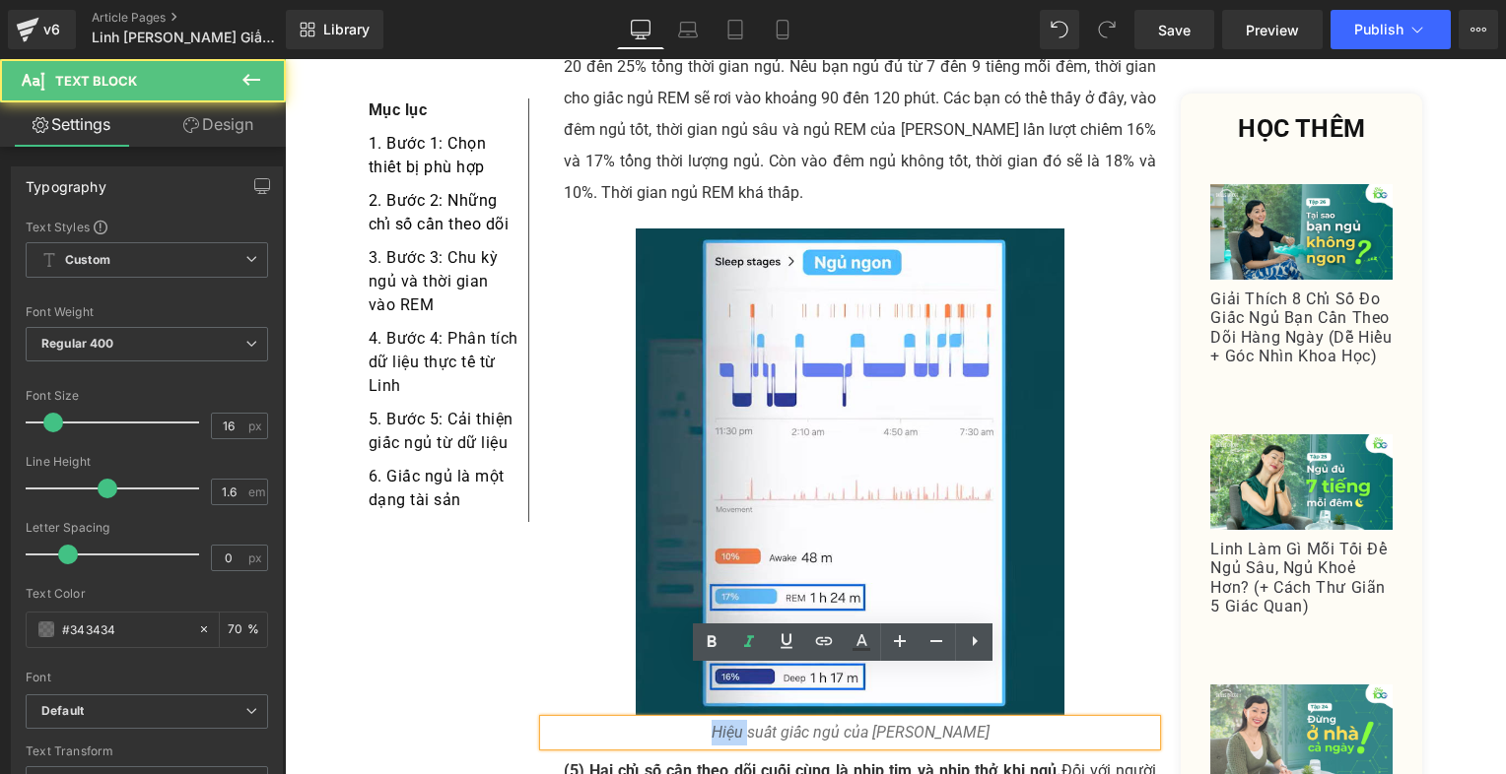
click at [761, 723] on icon "Hiệu suất giấc ngủ của [PERSON_NAME]" at bounding box center [850, 732] width 278 height 19
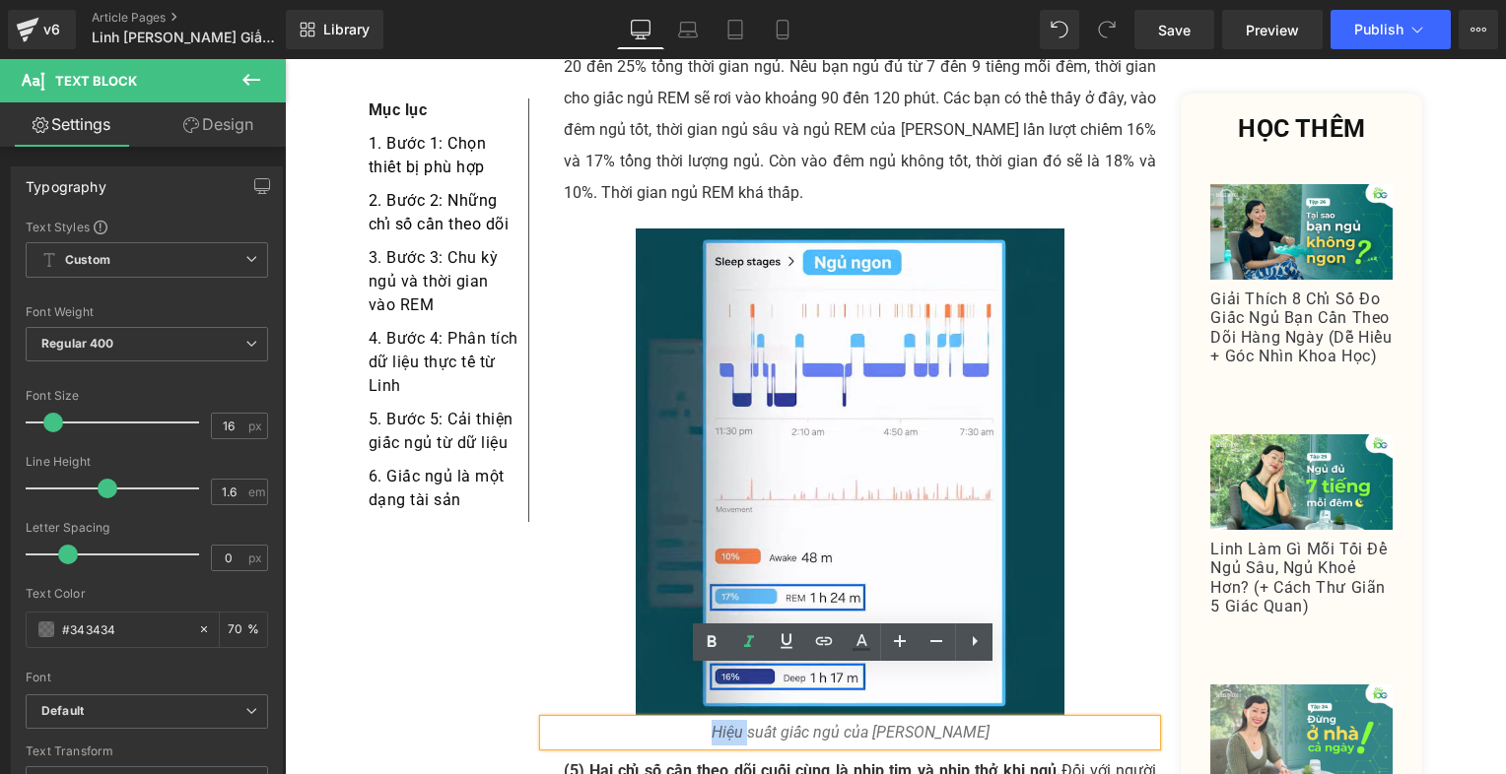
click at [761, 723] on icon "Hiệu suất giấc ngủ của [PERSON_NAME]" at bounding box center [850, 732] width 278 height 19
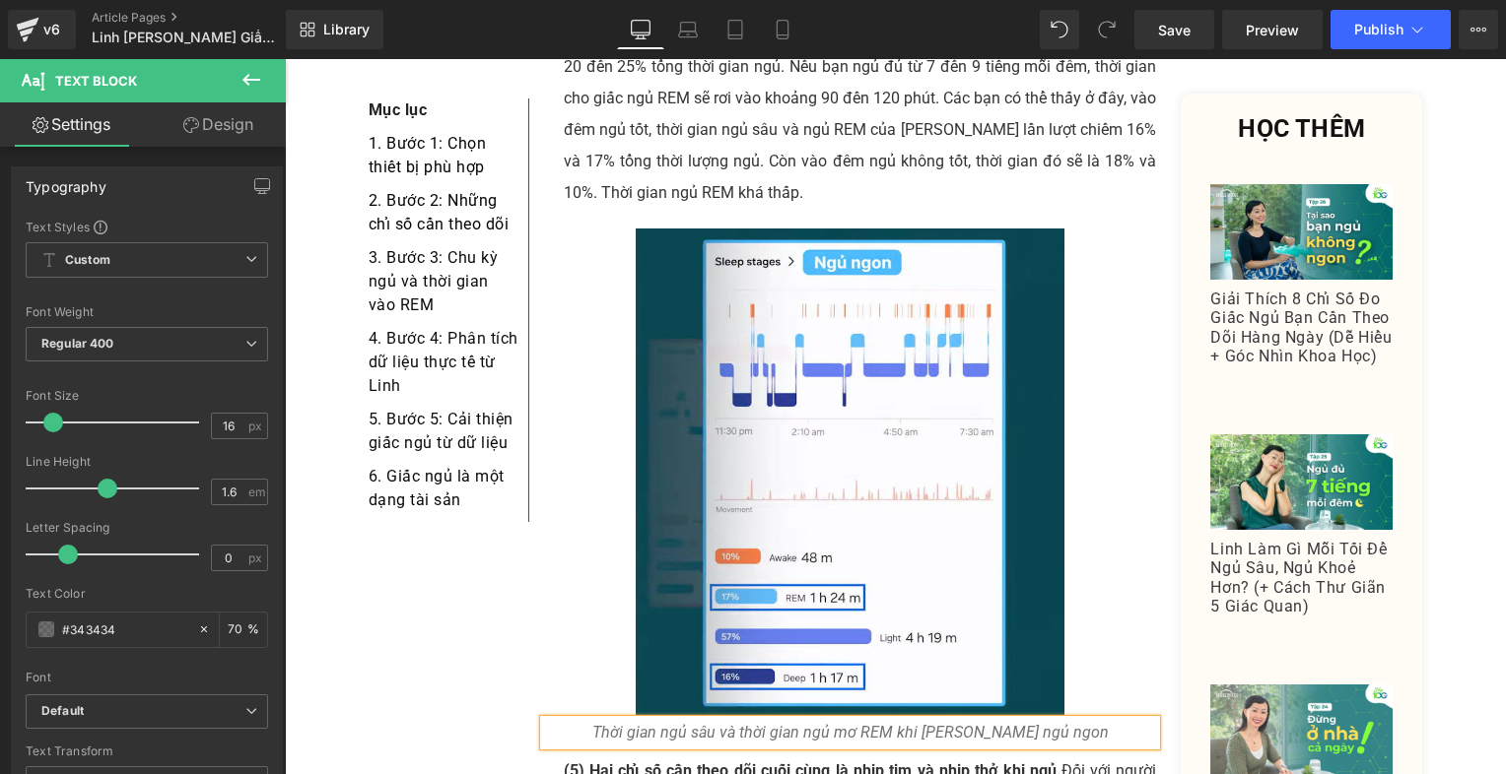
click at [1052, 720] on p "Thời gian ngủ sâu và thời gian ngủ mơ REM khi [PERSON_NAME] ngủ ngon" at bounding box center [850, 733] width 613 height 26
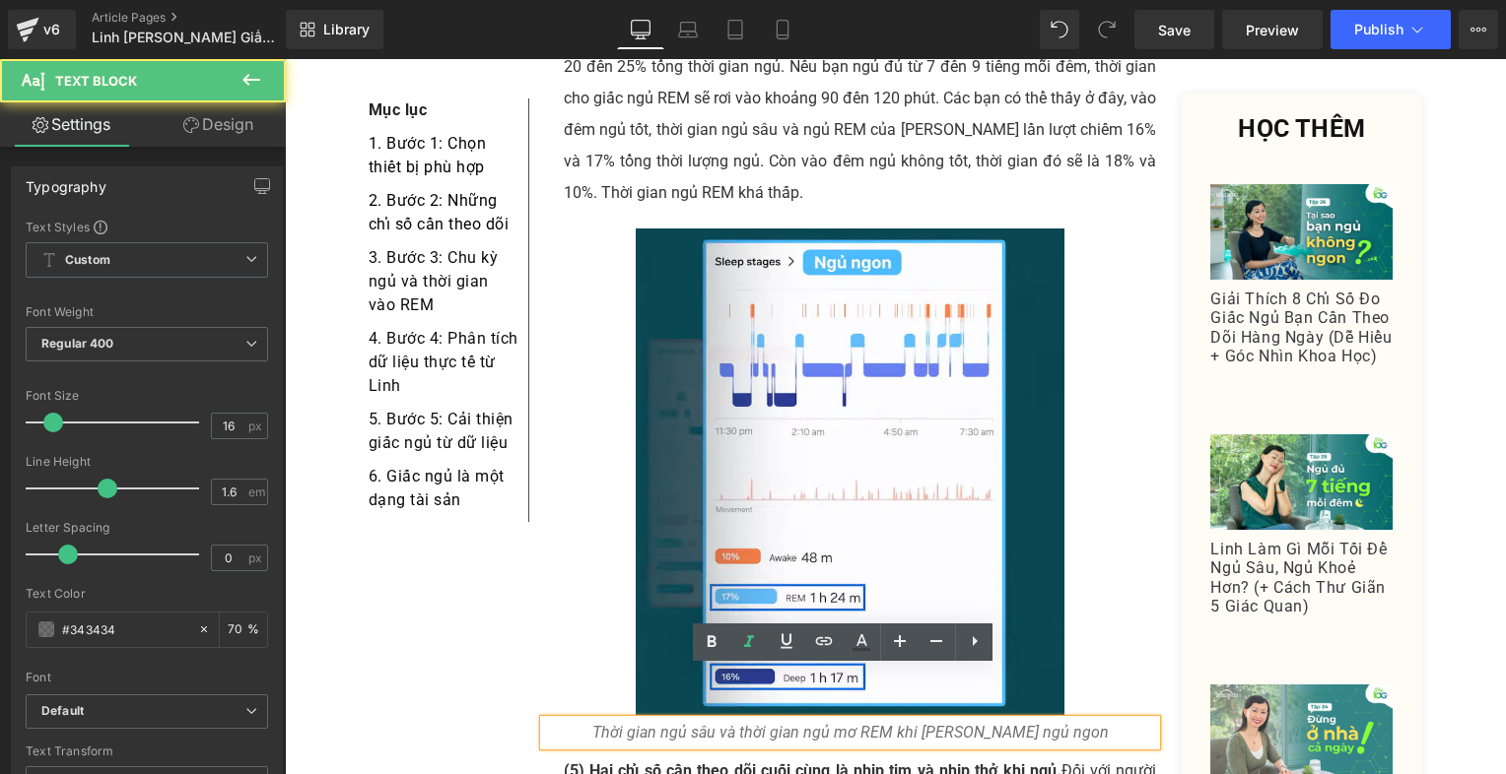
click at [990, 762] on strong "(5) Hai chỉ số cần theo dõi cuối cùng là nhịp tim và nhịp thở khi ngủ." at bounding box center [813, 771] width 498 height 19
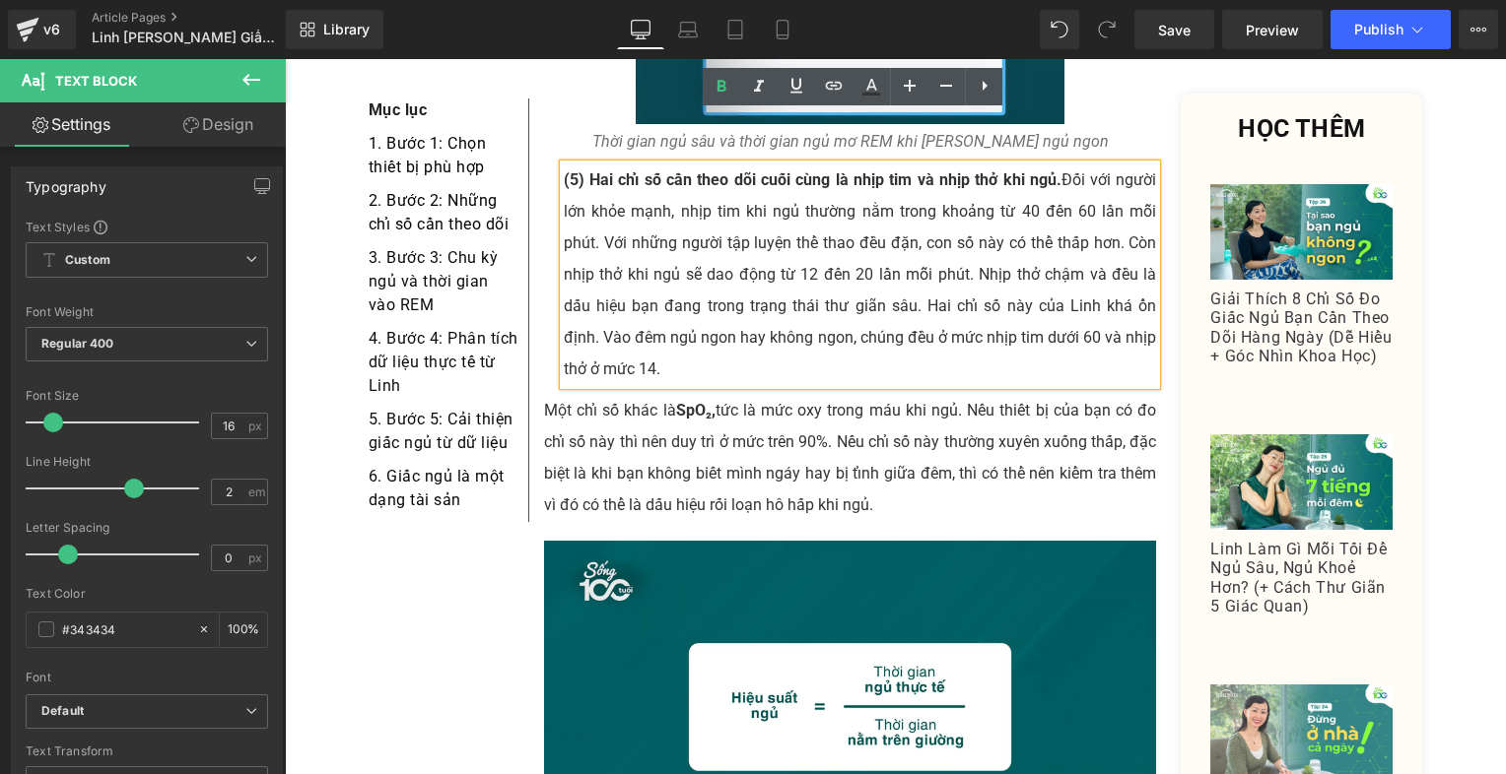
scroll to position [7152, 0]
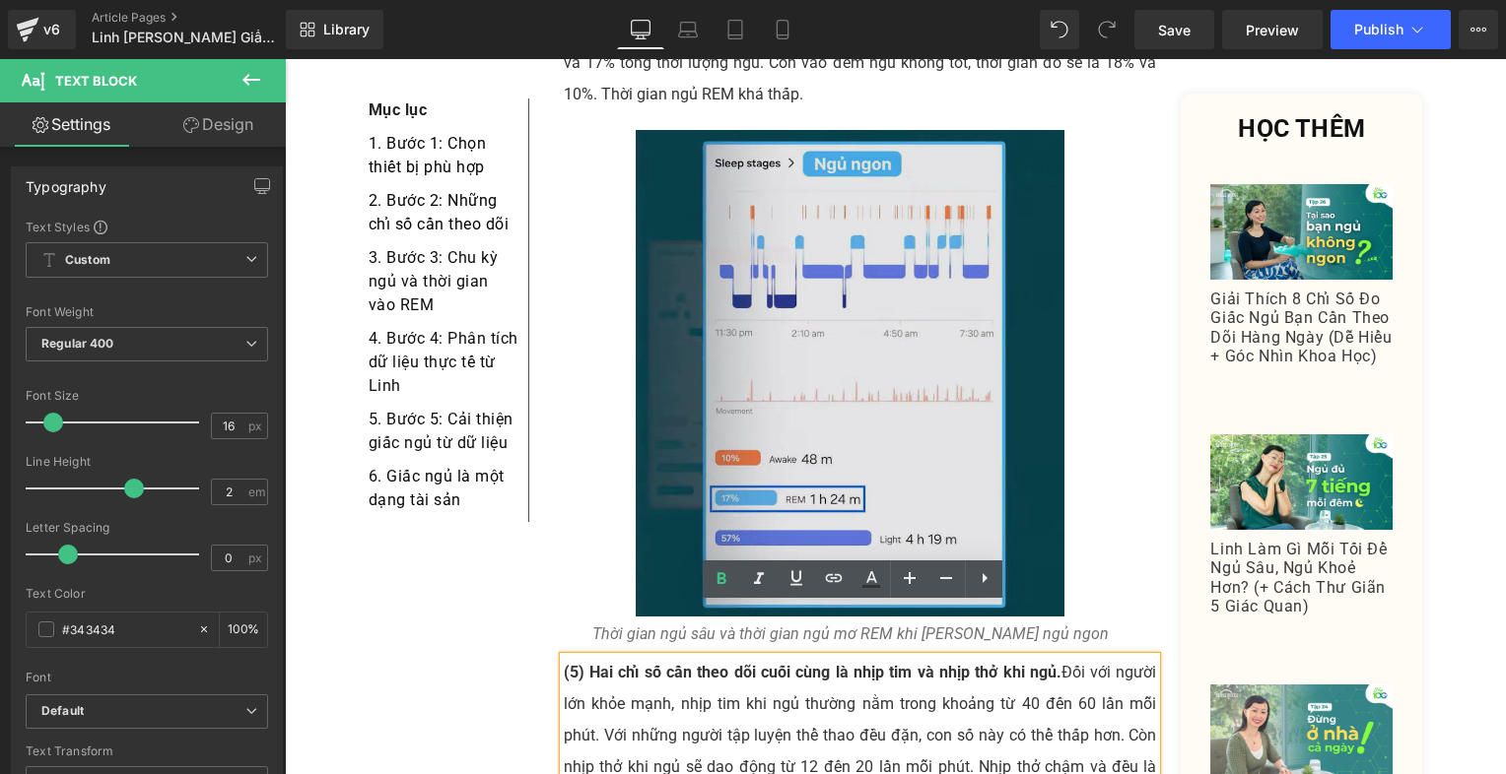
click at [802, 265] on img at bounding box center [850, 373] width 429 height 487
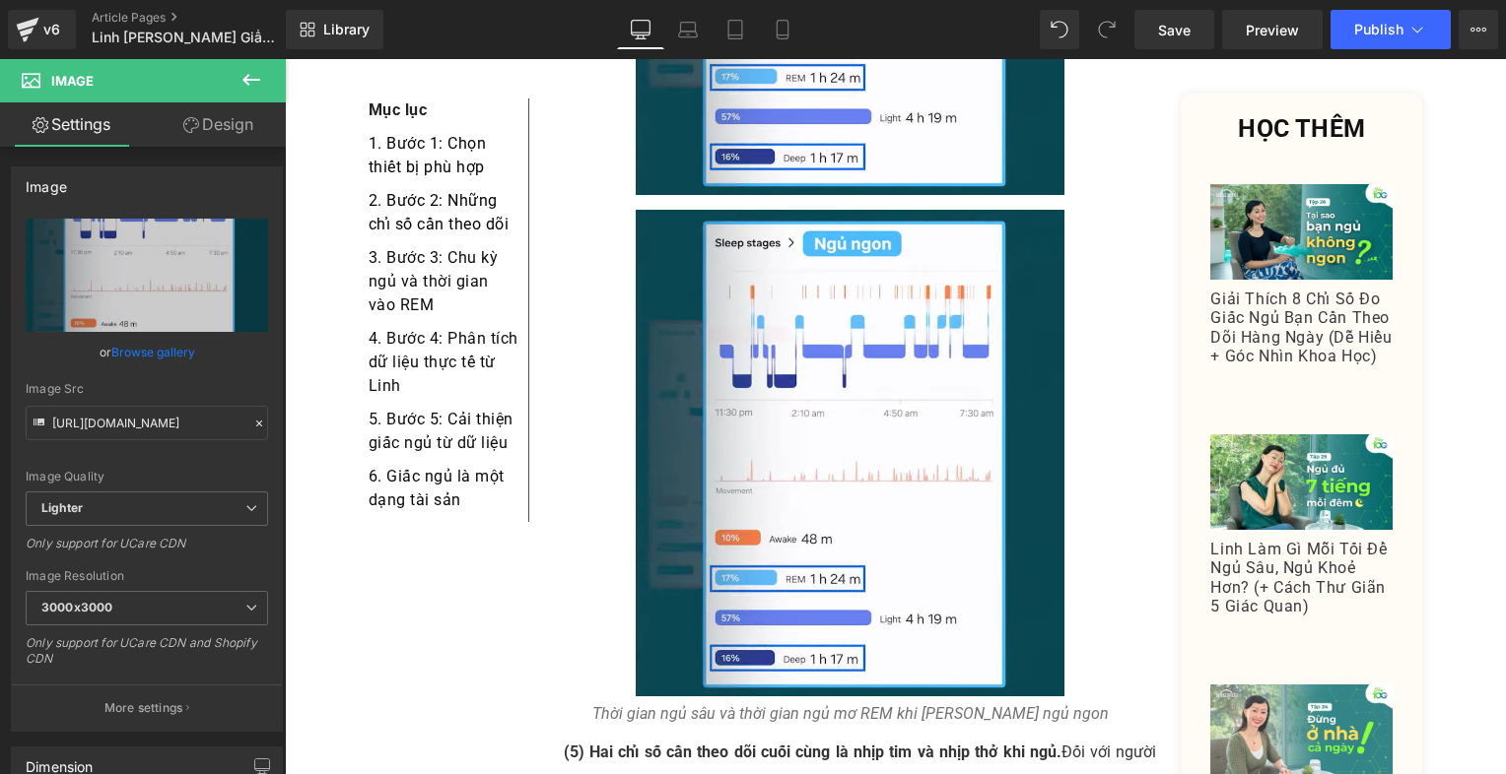
scroll to position [7594, 0]
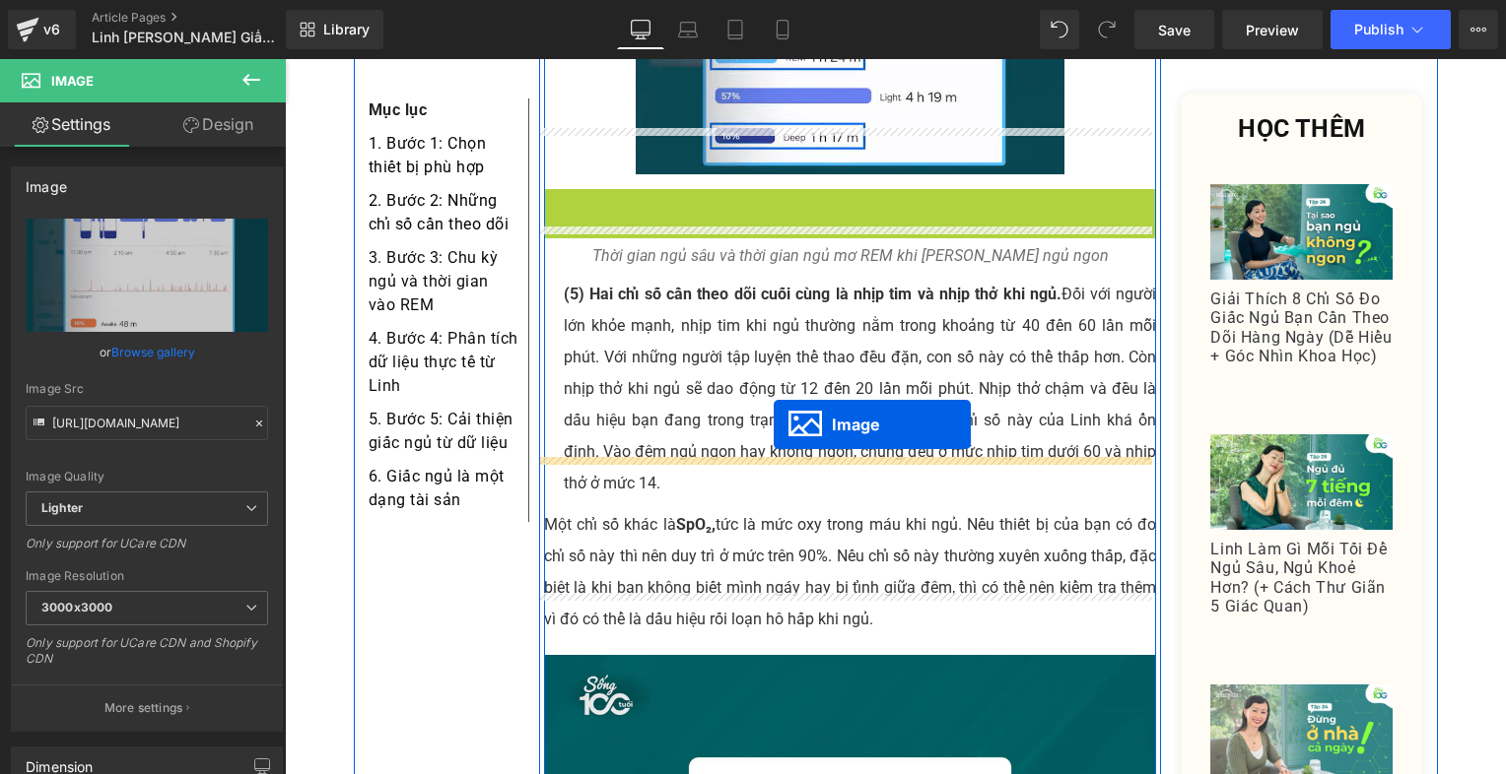
drag, startPoint x: 804, startPoint y: 376, endPoint x: 773, endPoint y: 425, distance: 57.1
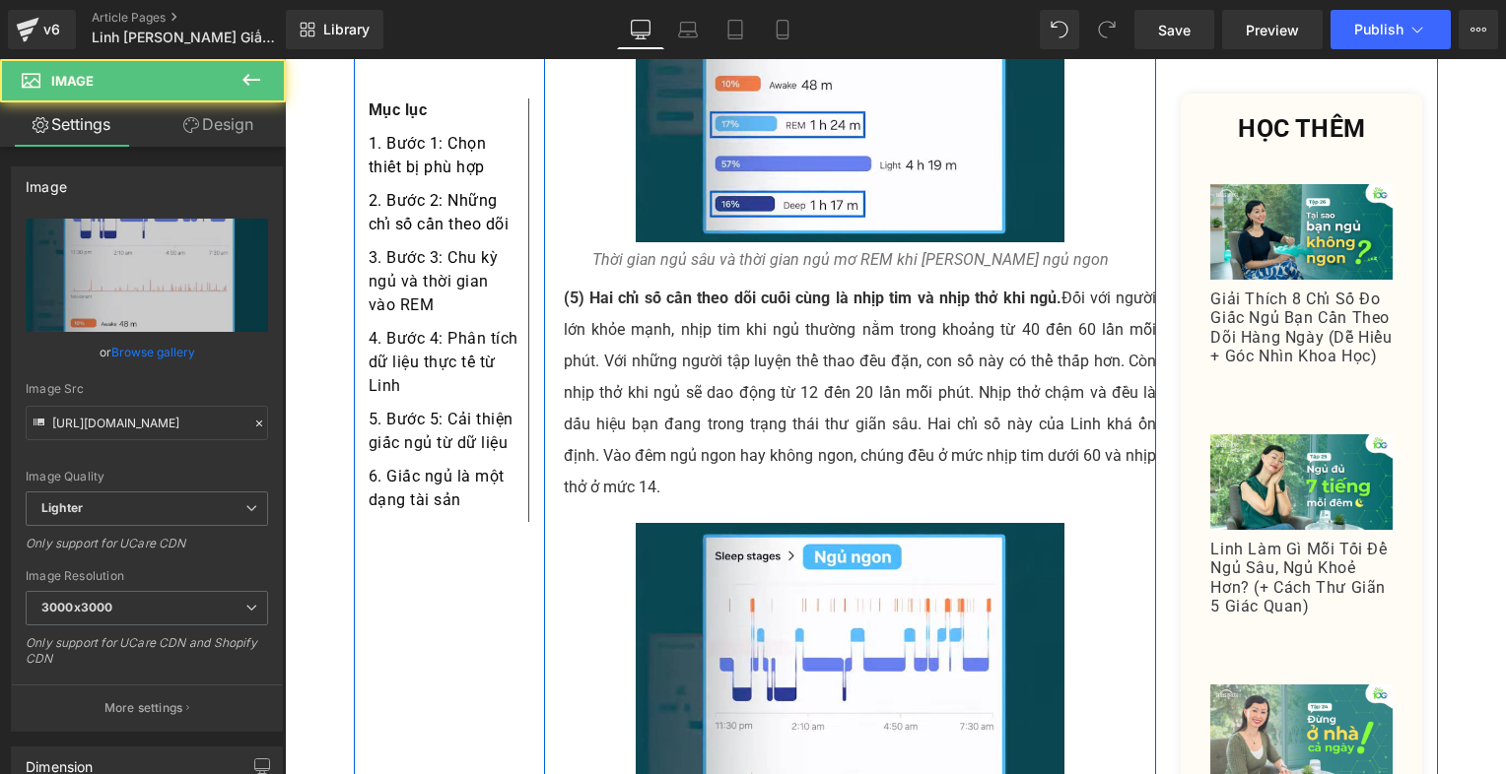
scroll to position [7495, 0]
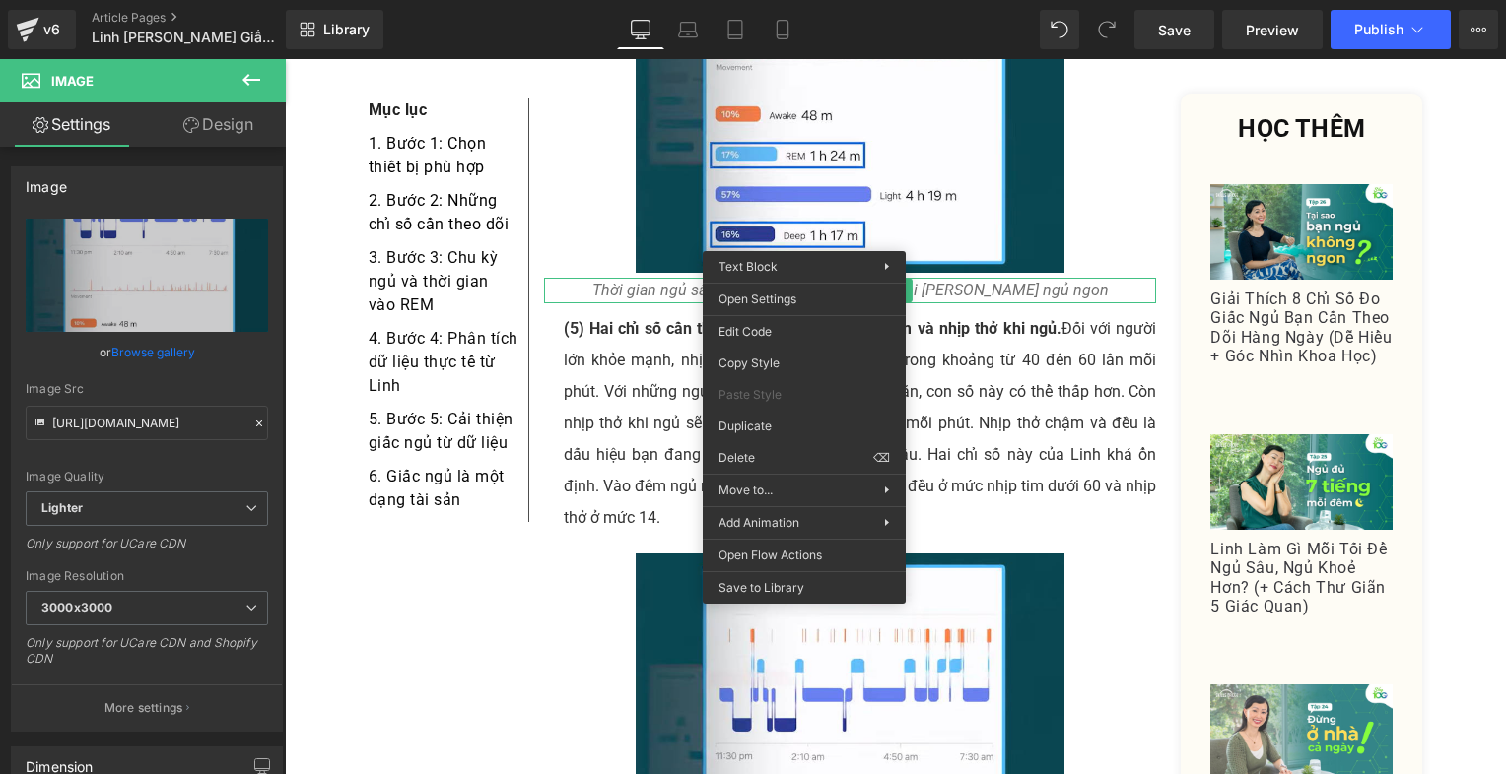
drag, startPoint x: 1052, startPoint y: 487, endPoint x: 780, endPoint y: 376, distance: 293.5
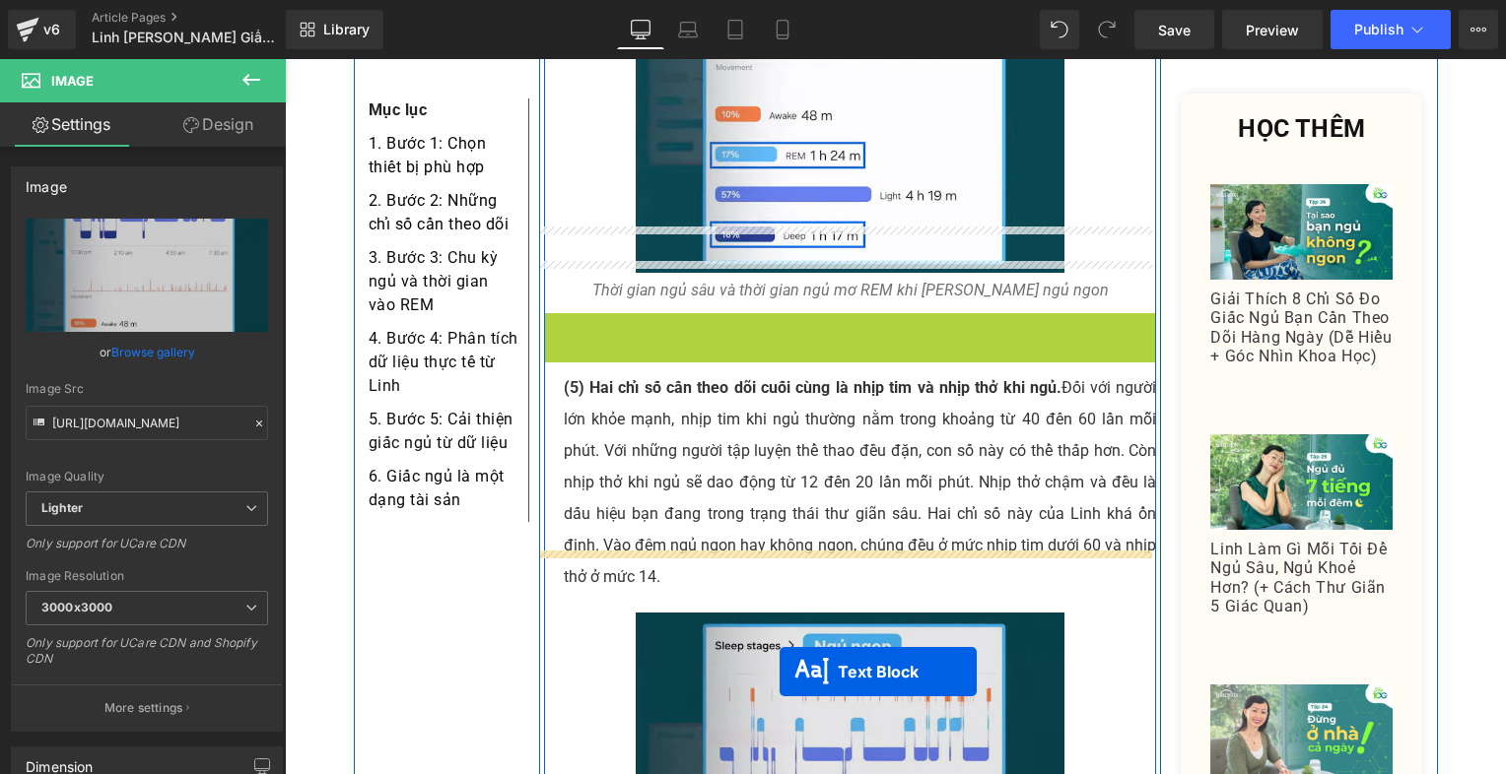
scroll to position [7693, 0]
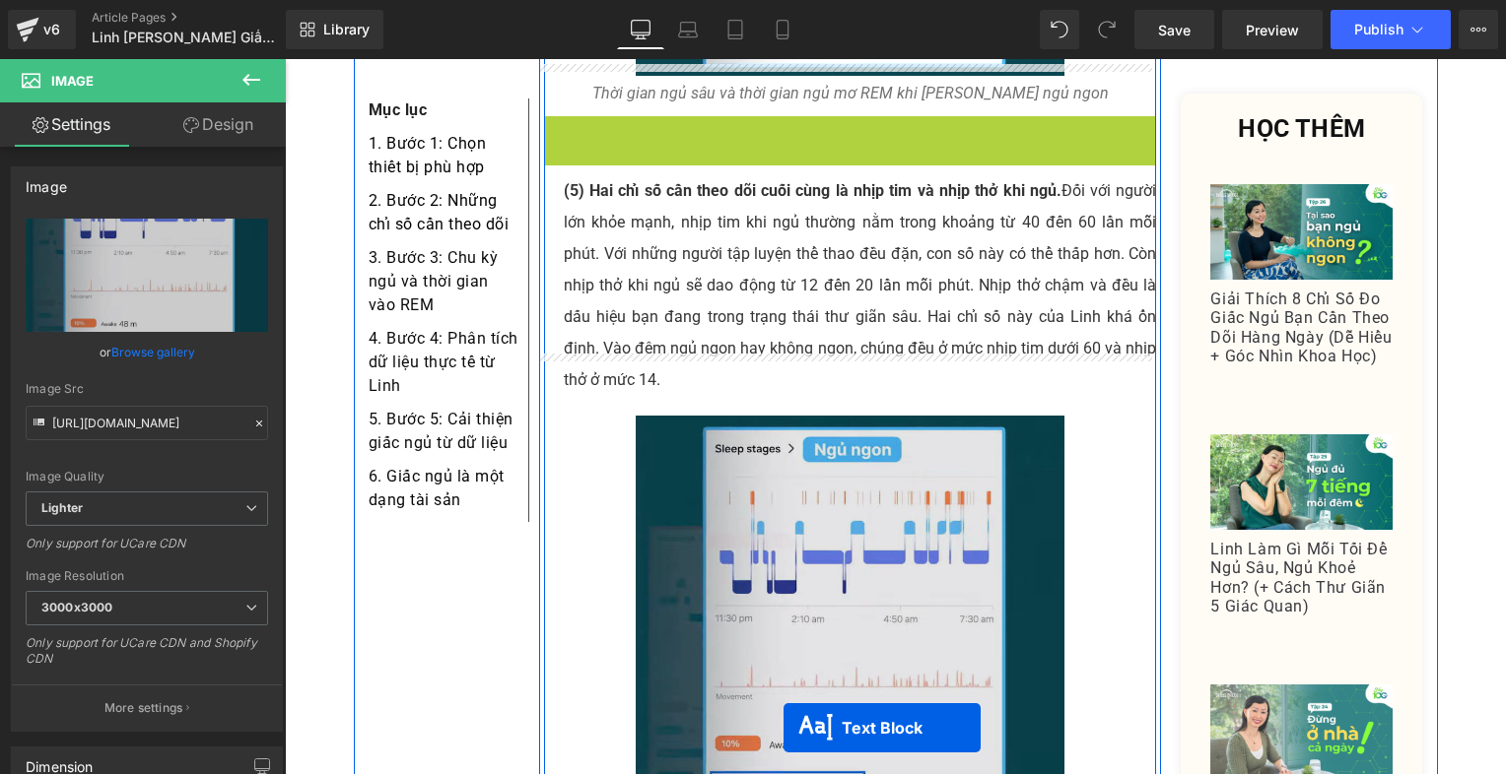
drag, startPoint x: 797, startPoint y: 271, endPoint x: 783, endPoint y: 748, distance: 477.1
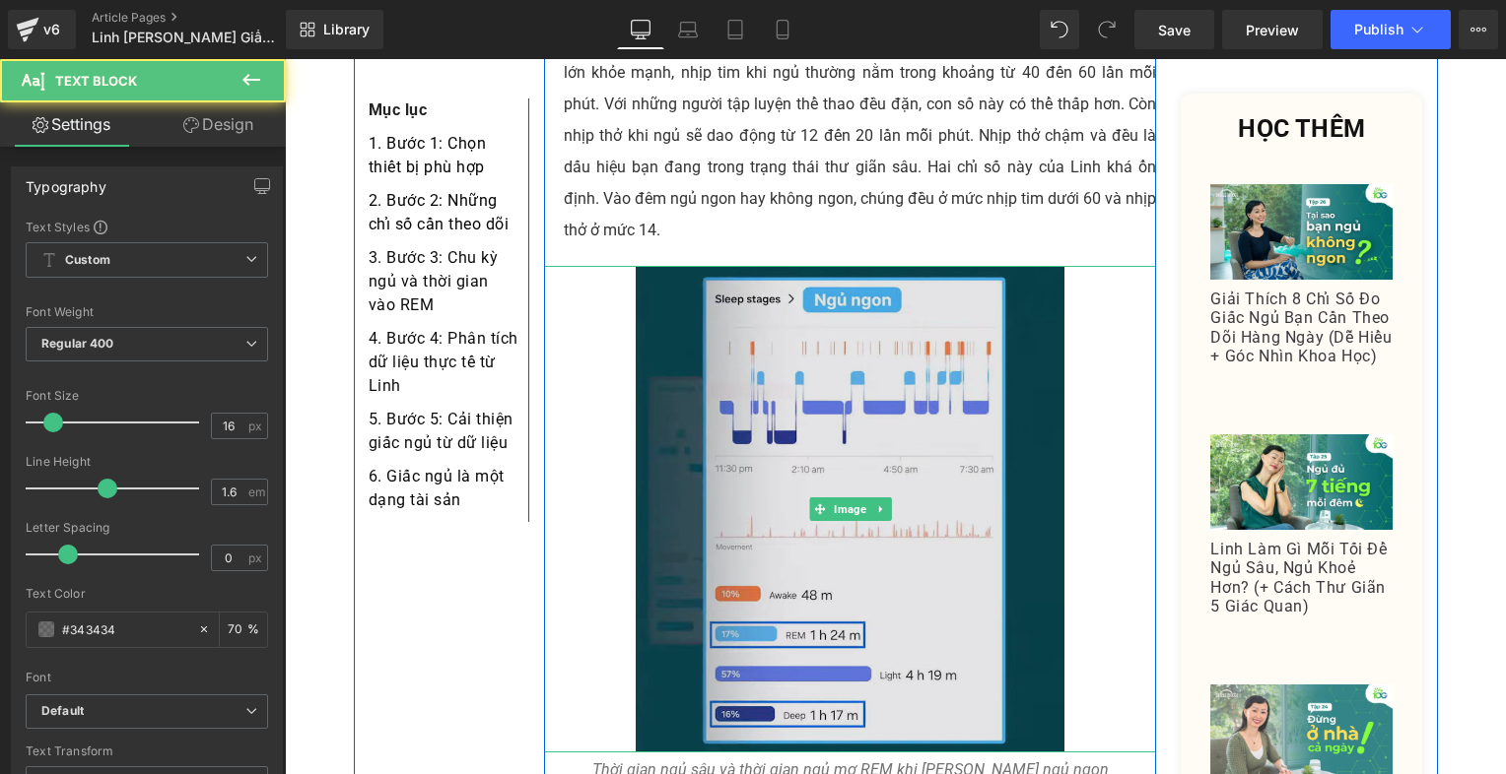
scroll to position [7890, 0]
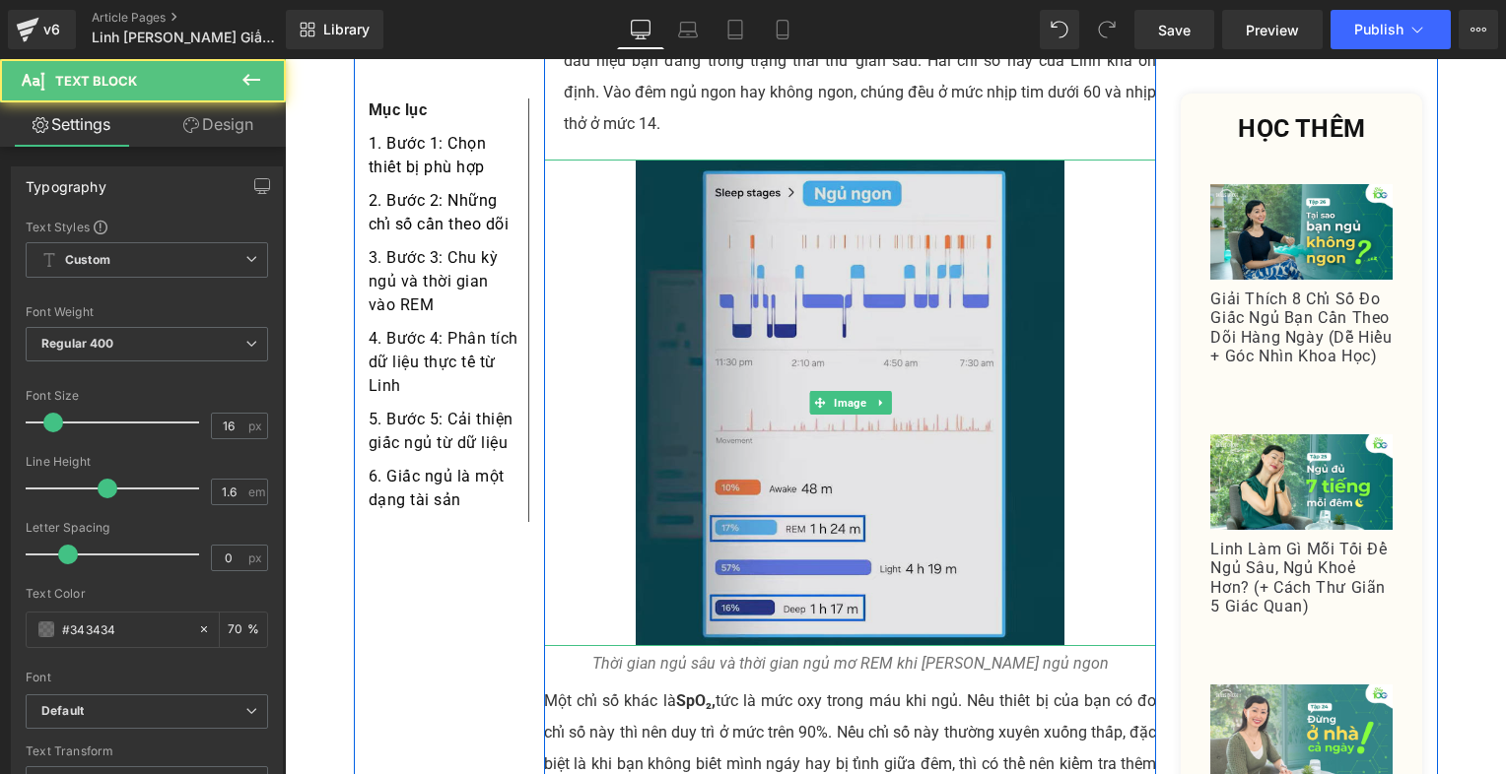
click at [736, 329] on img at bounding box center [850, 403] width 429 height 487
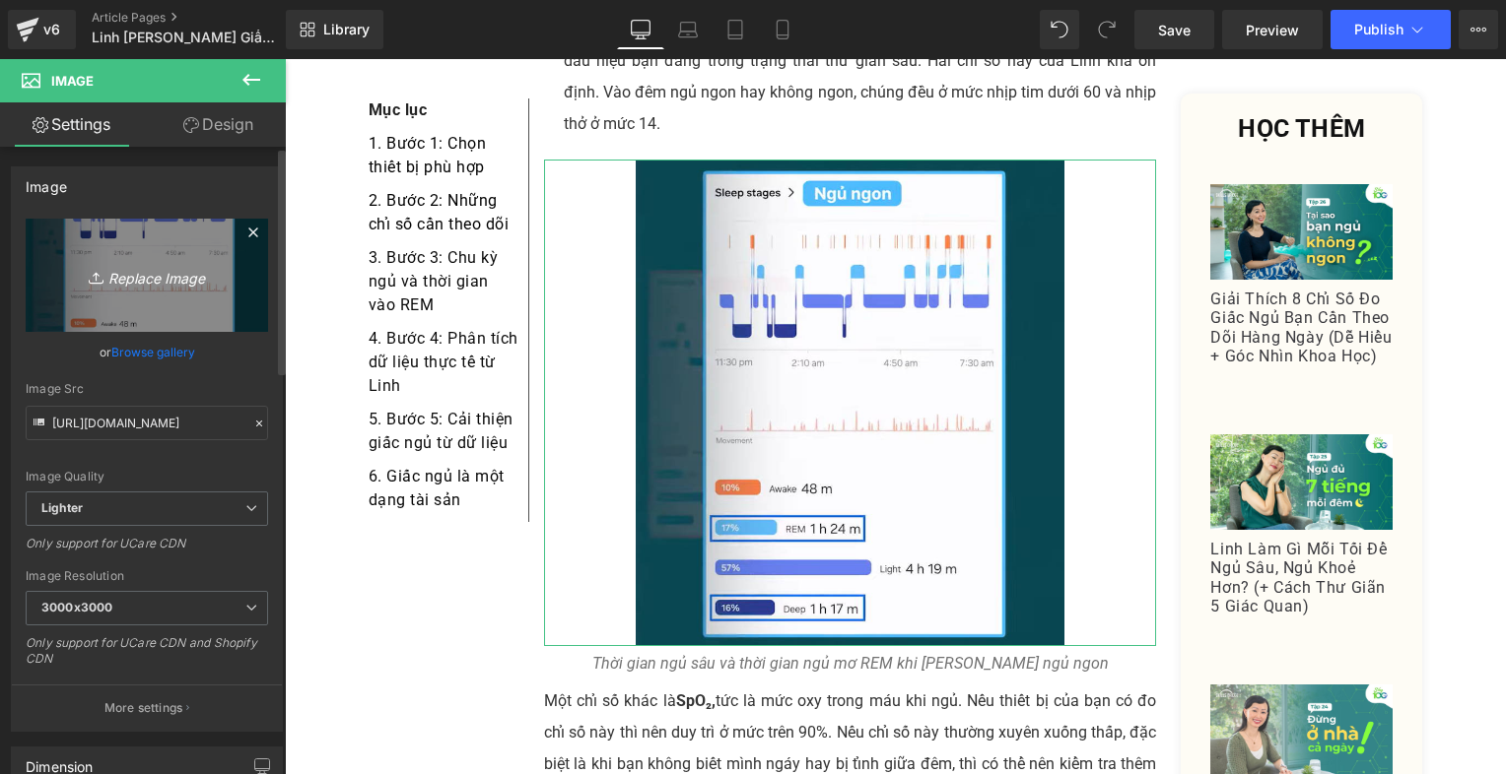
click at [189, 254] on link "Replace Image" at bounding box center [147, 275] width 242 height 113
type input "C:\fakepath\Screenshot [DATE] 214530.png"
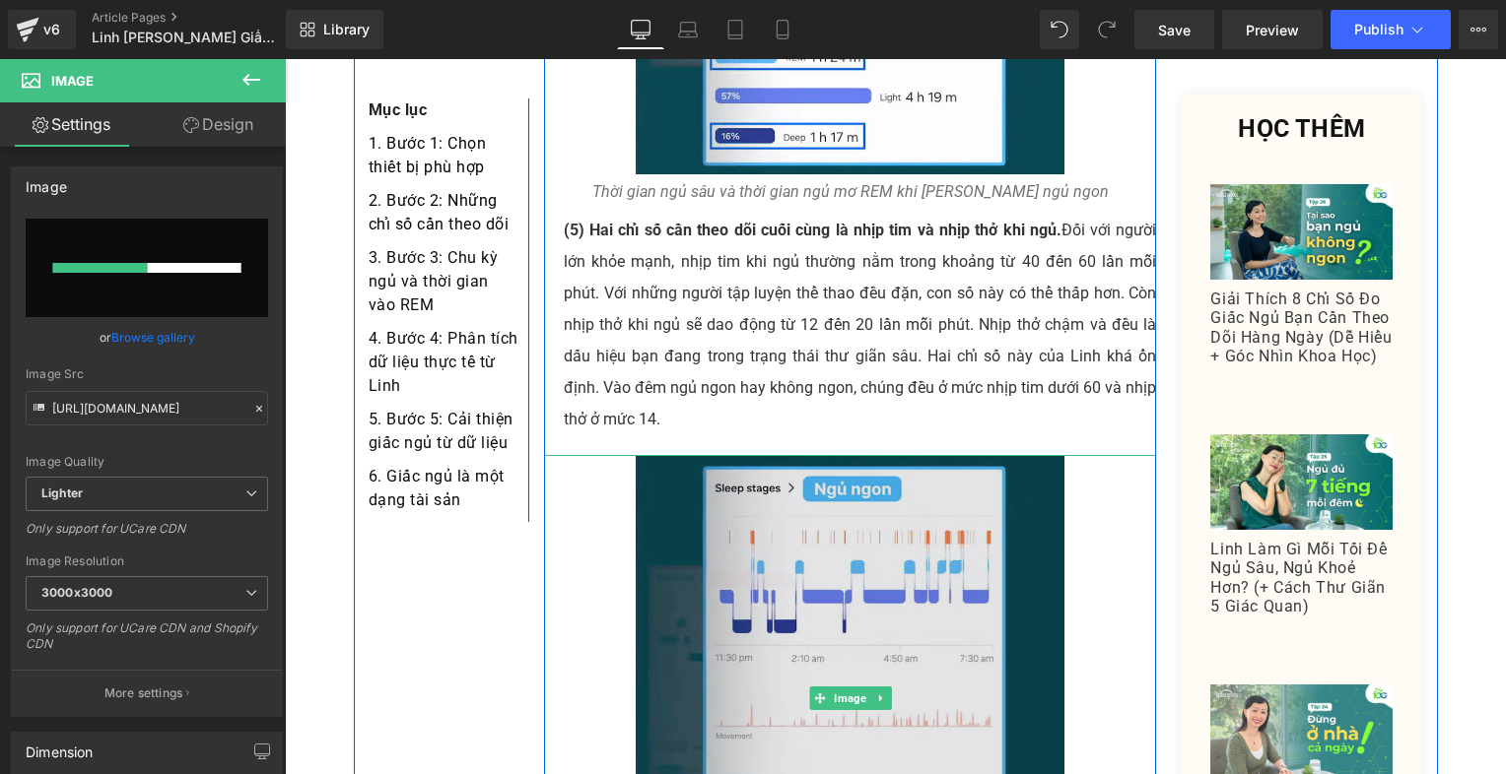
scroll to position [7397, 0]
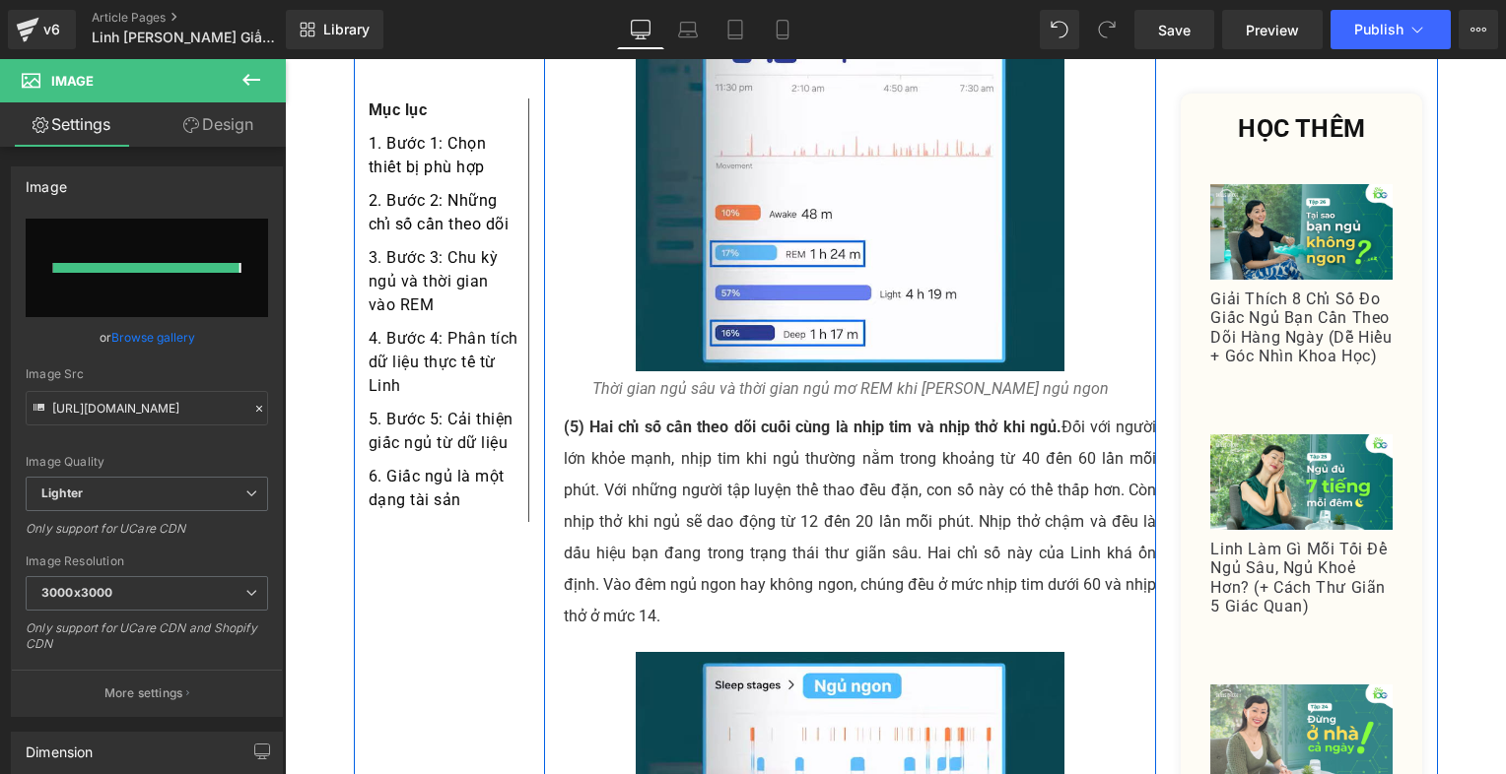
type input "[URL][DOMAIN_NAME]"
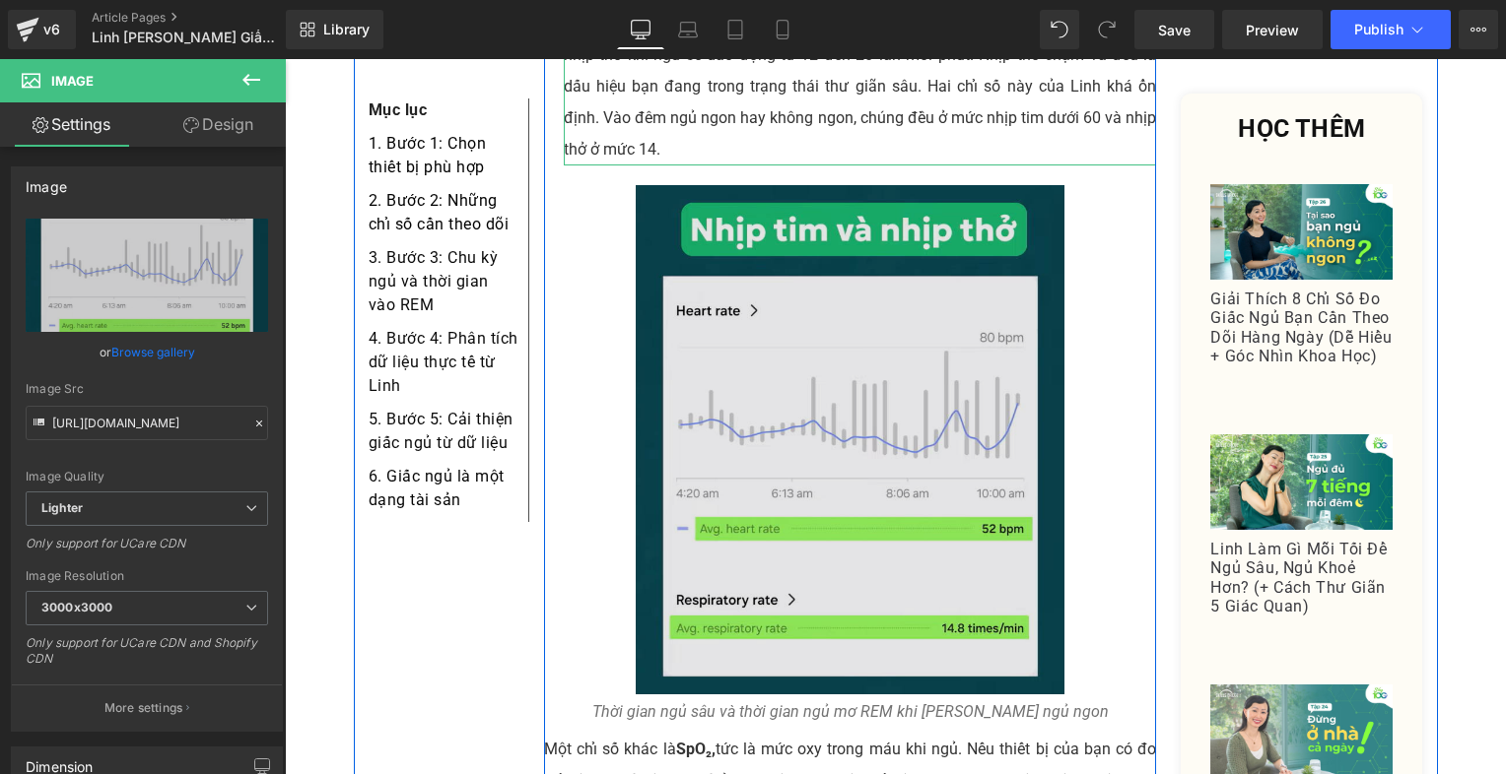
scroll to position [7890, 0]
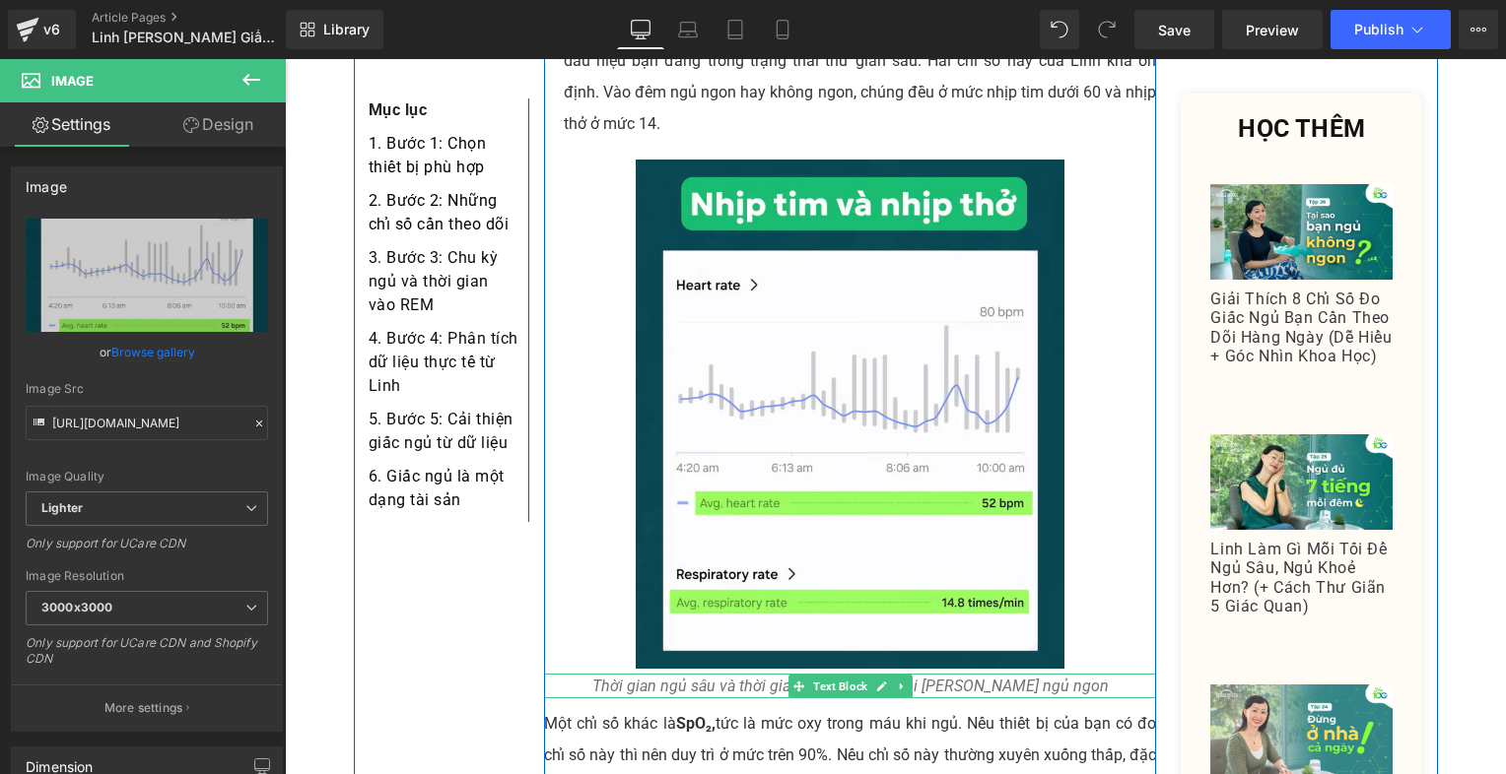
click at [701, 677] on icon "Thời gian ngủ sâu và thời gian ngủ mơ REM khi [PERSON_NAME] ngủ ngon" at bounding box center [850, 686] width 516 height 19
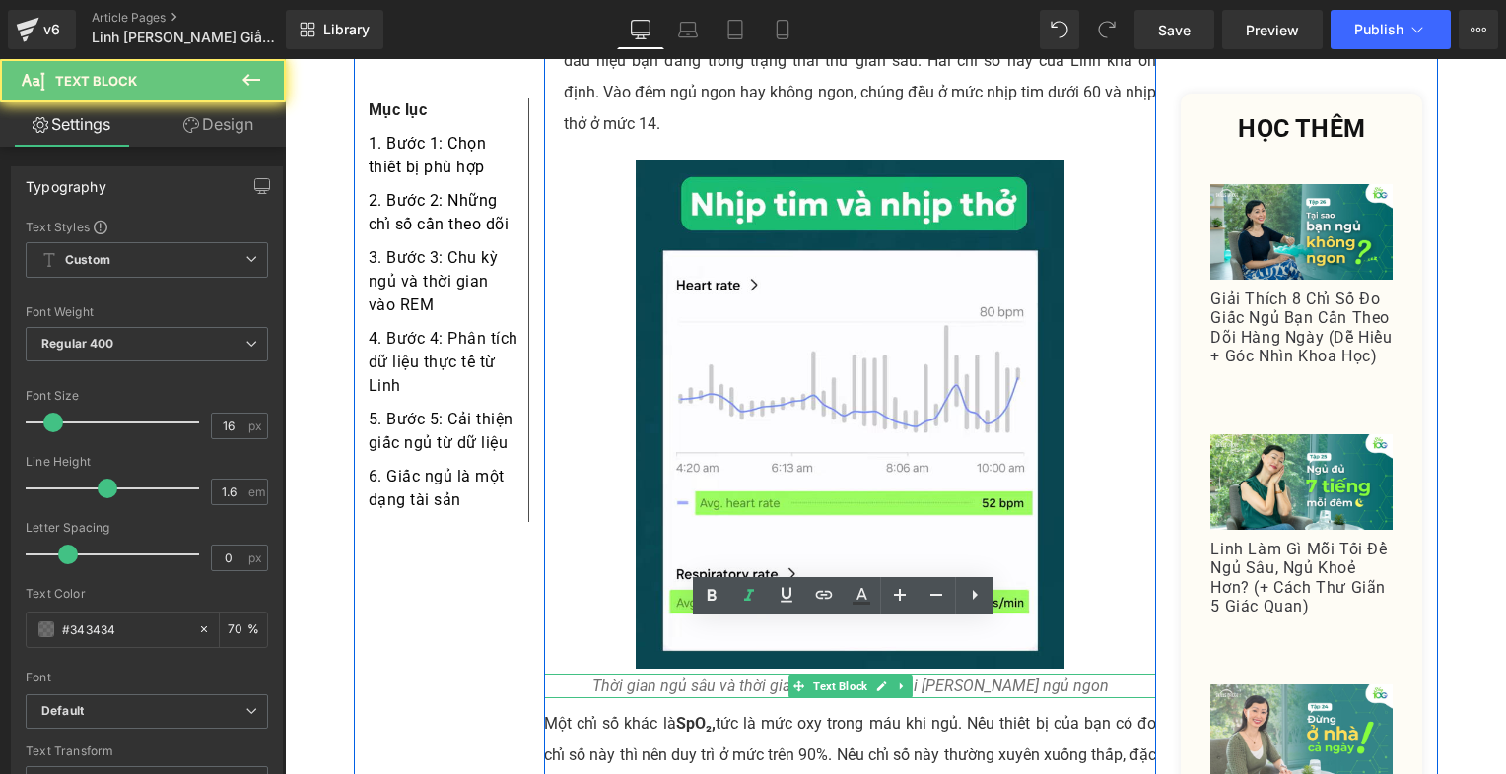
click at [699, 677] on icon "Thời gian ngủ sâu và thời gian ngủ mơ REM khi [PERSON_NAME] ngủ ngon" at bounding box center [850, 686] width 516 height 19
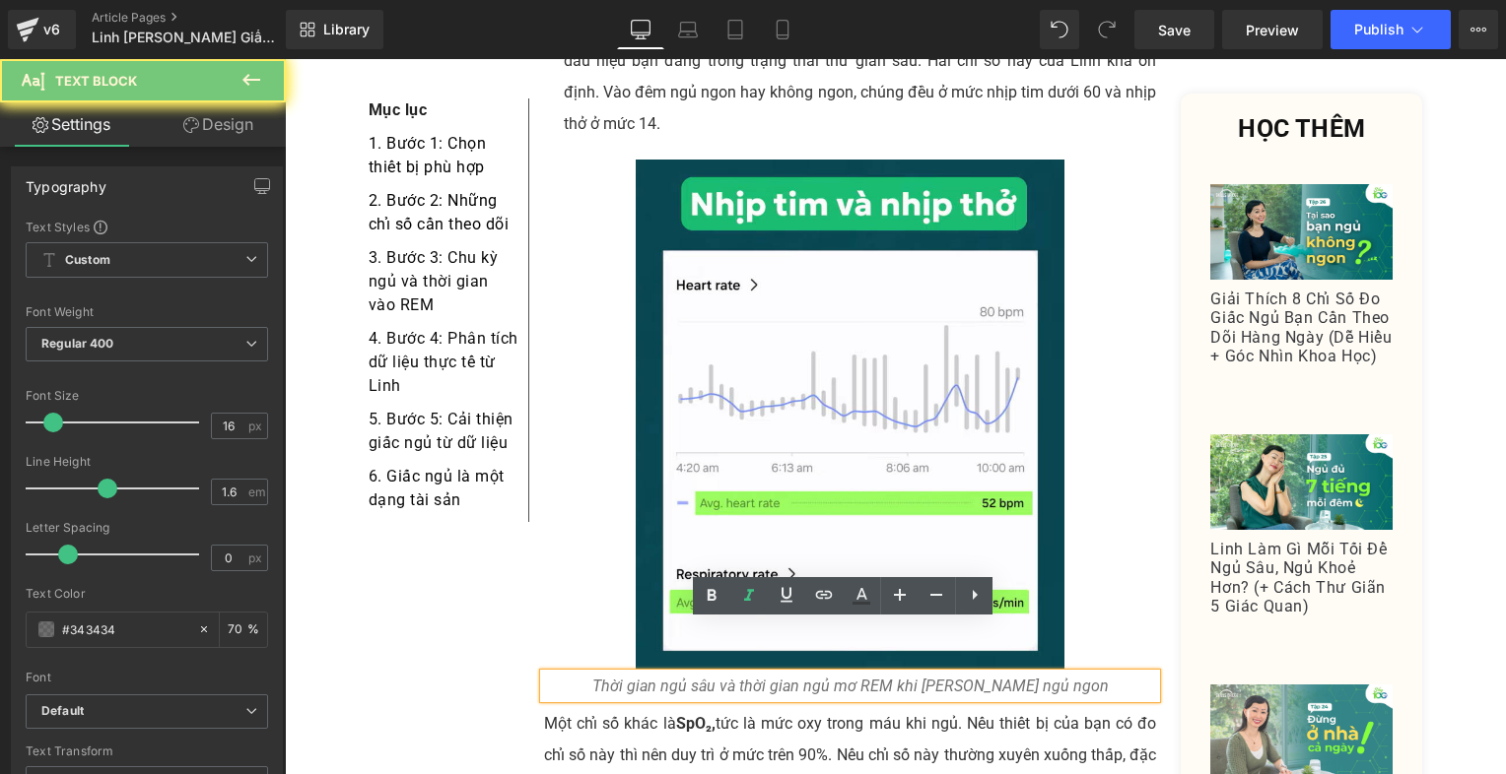
click at [698, 677] on icon "Thời gian ngủ sâu và thời gian ngủ mơ REM khi [PERSON_NAME] ngủ ngon" at bounding box center [850, 686] width 516 height 19
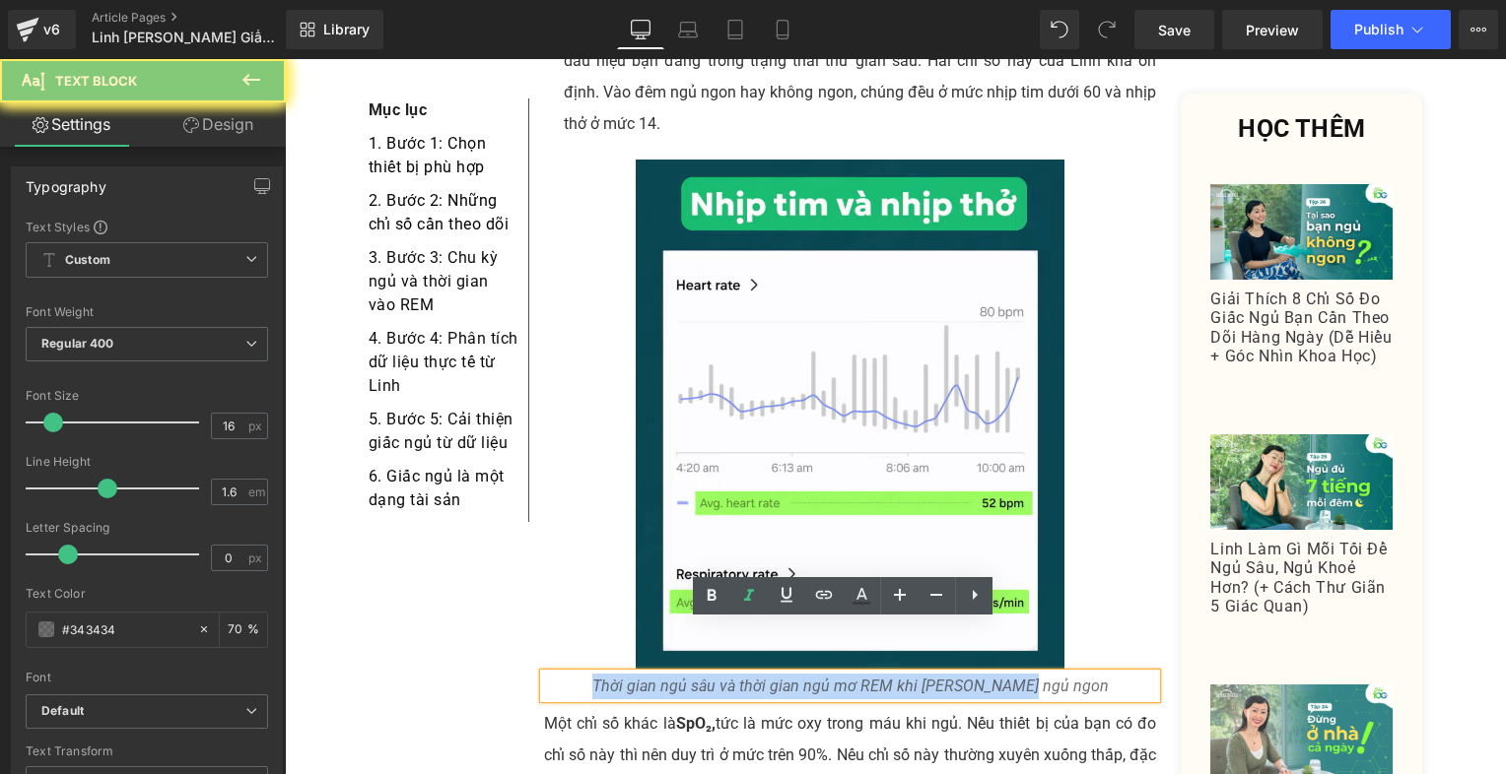
click at [698, 677] on icon "Thời gian ngủ sâu và thời gian ngủ mơ REM khi [PERSON_NAME] ngủ ngon" at bounding box center [850, 686] width 516 height 19
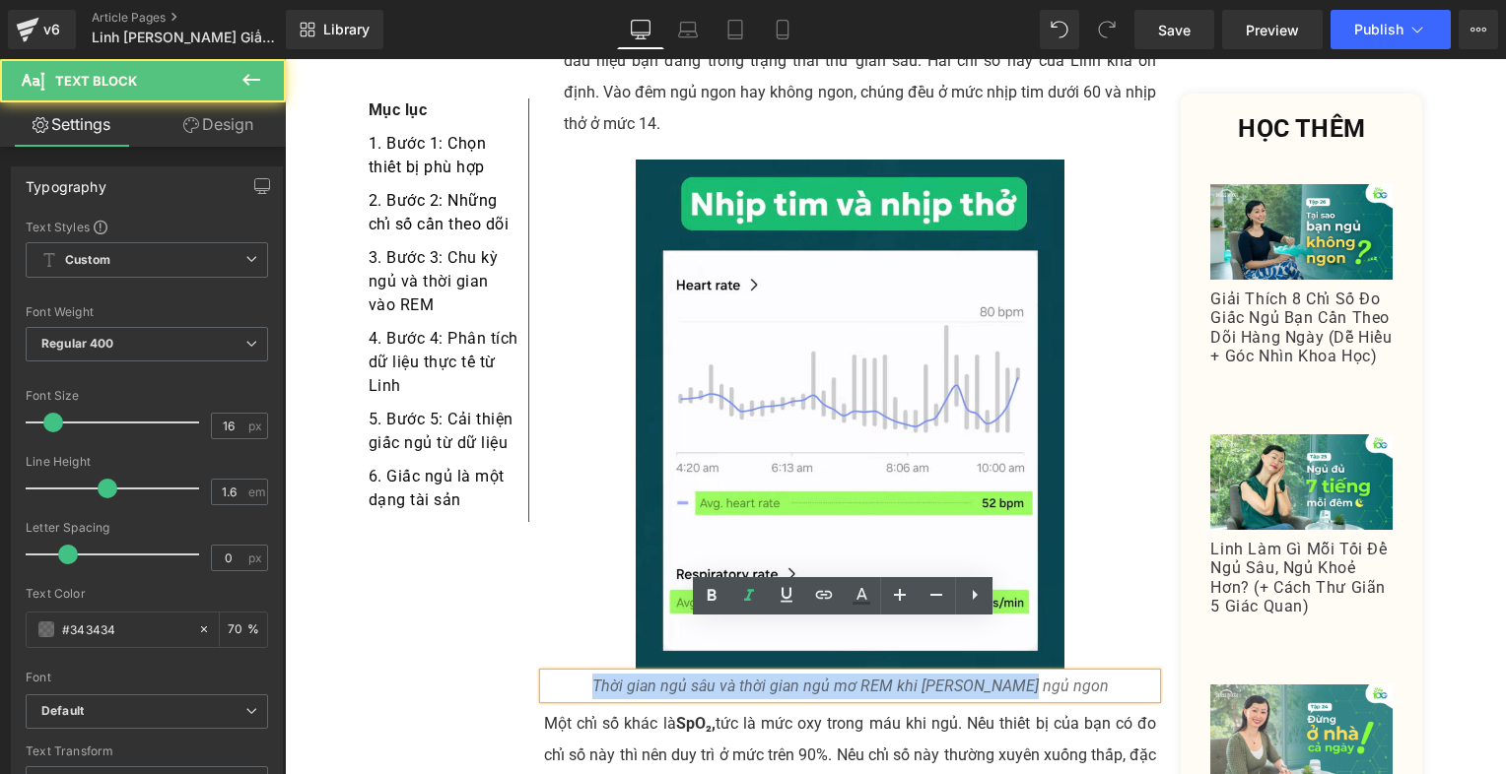
click at [698, 677] on icon "Thời gian ngủ sâu và thời gian ngủ mơ REM khi [PERSON_NAME] ngủ ngon" at bounding box center [850, 686] width 516 height 19
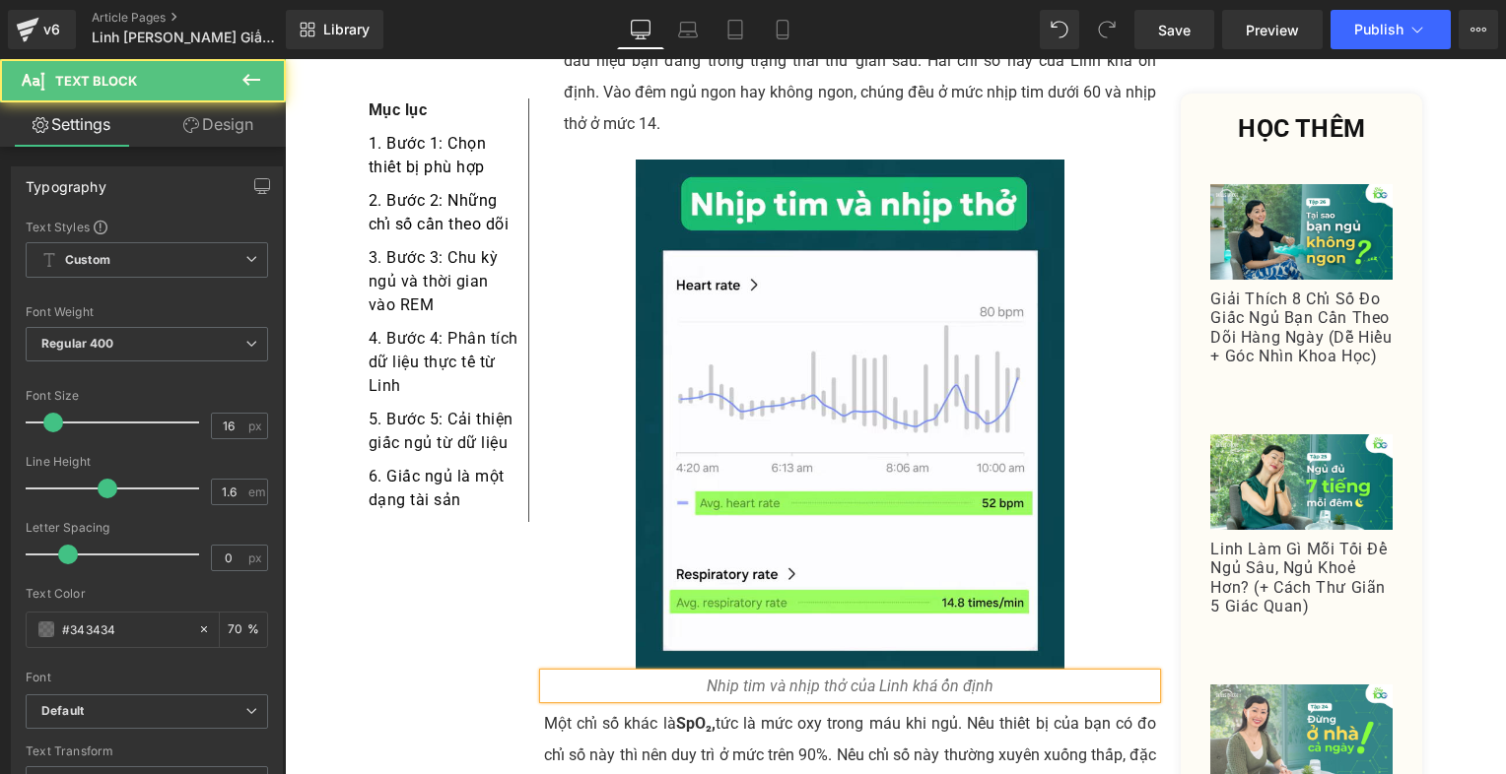
click at [707, 677] on icon "Nhip tim và nhịp thở của Linh khá ổn định" at bounding box center [849, 686] width 287 height 19
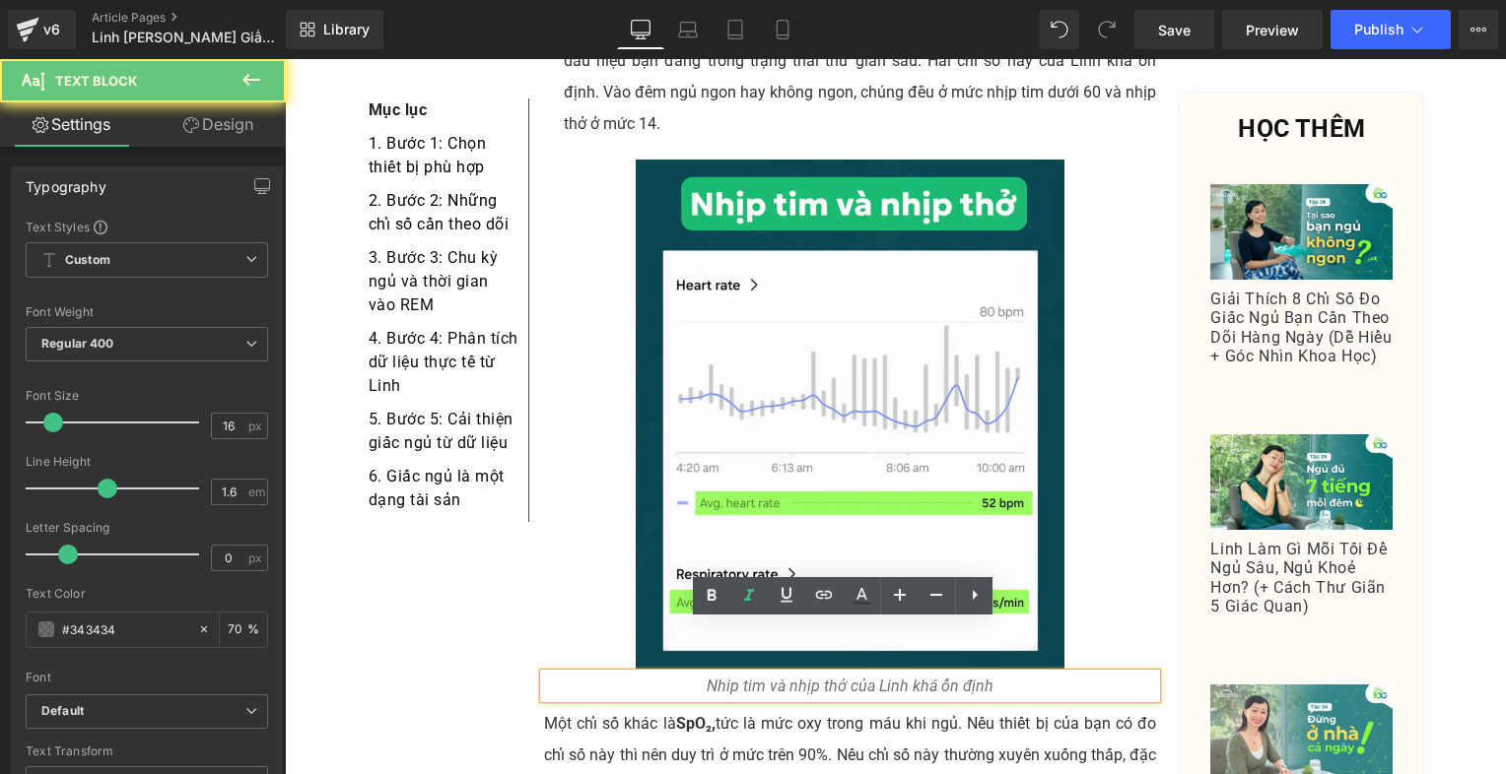
click at [717, 677] on icon "Nhip tim và nhịp thở của Linh khá ổn định" at bounding box center [849, 686] width 287 height 19
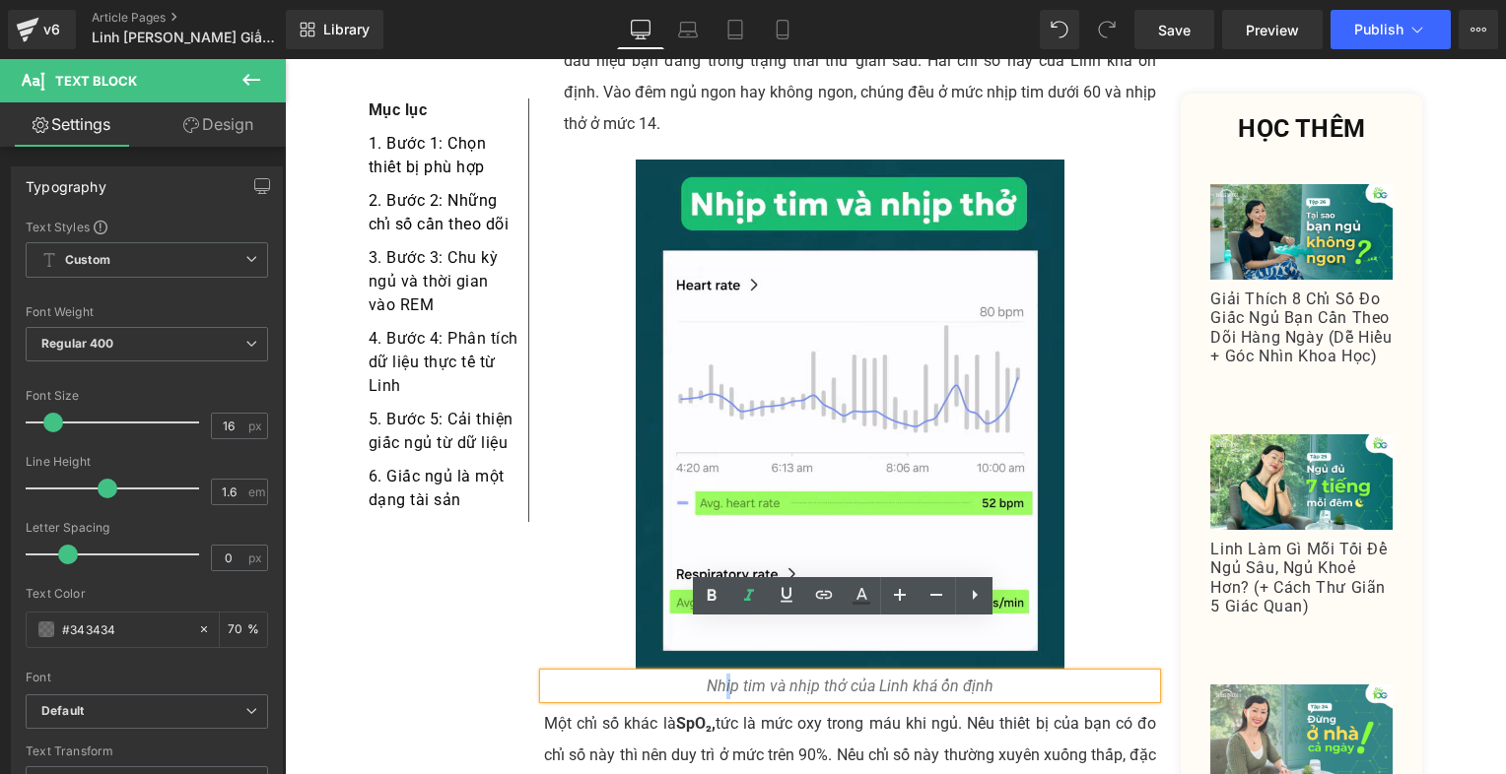
click at [725, 677] on icon "Nhip tim và nhịp thở của Linh khá ổn định" at bounding box center [849, 686] width 287 height 19
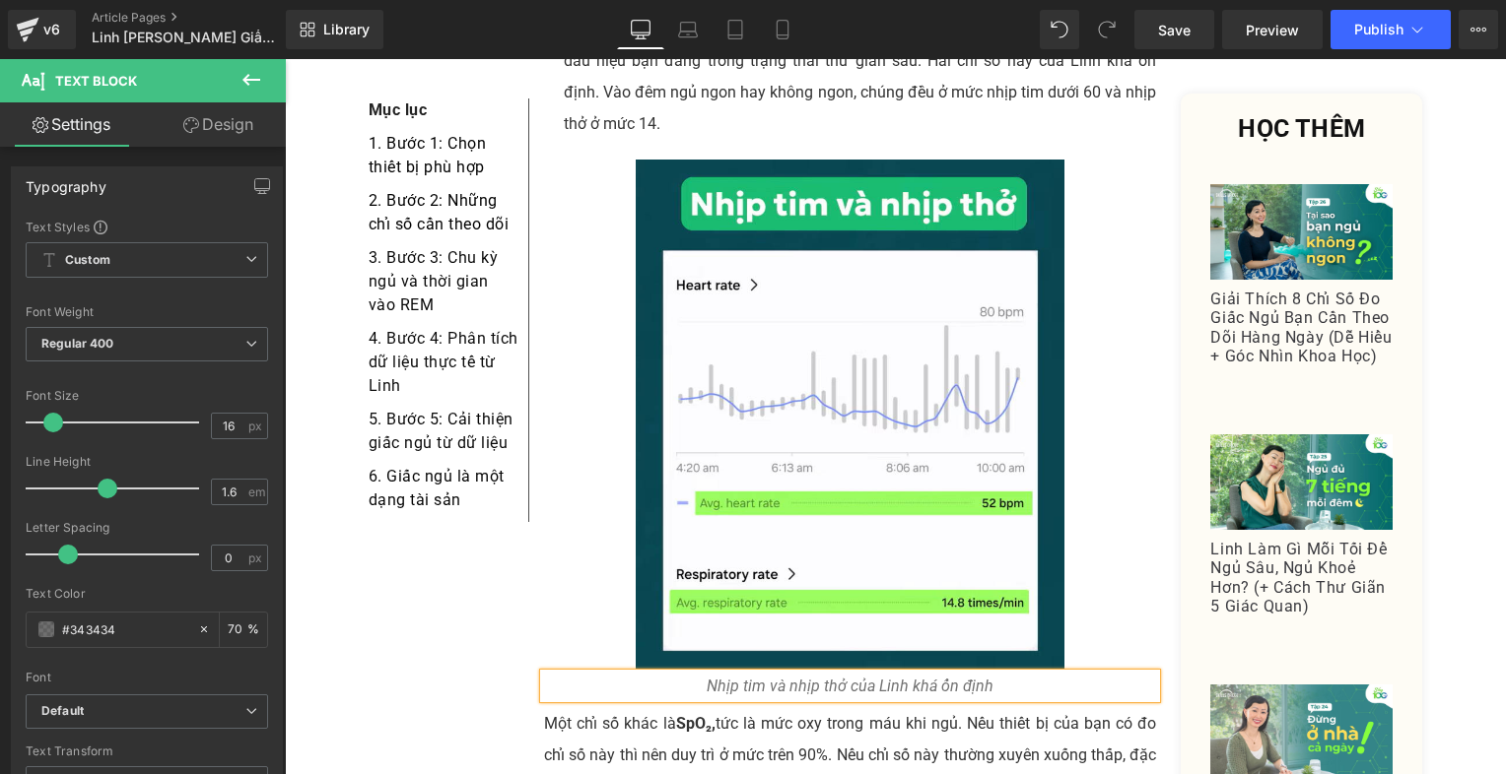
click at [913, 677] on icon "Nhịp tim và nhịp thở của Linh khá ổn định" at bounding box center [849, 686] width 287 height 19
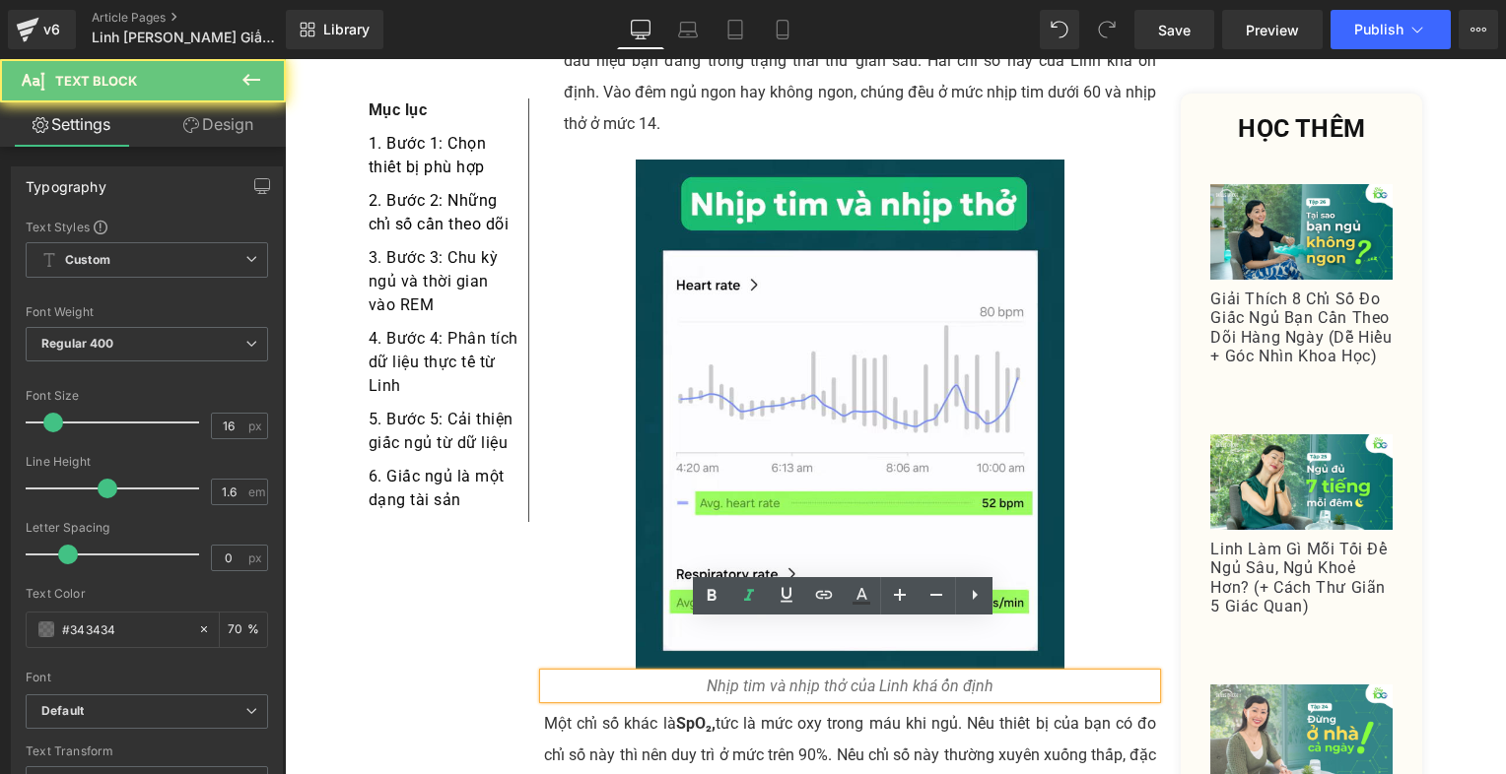
click at [900, 677] on icon "Nhịp tim và nhịp thở của Linh khá ổn định" at bounding box center [849, 686] width 287 height 19
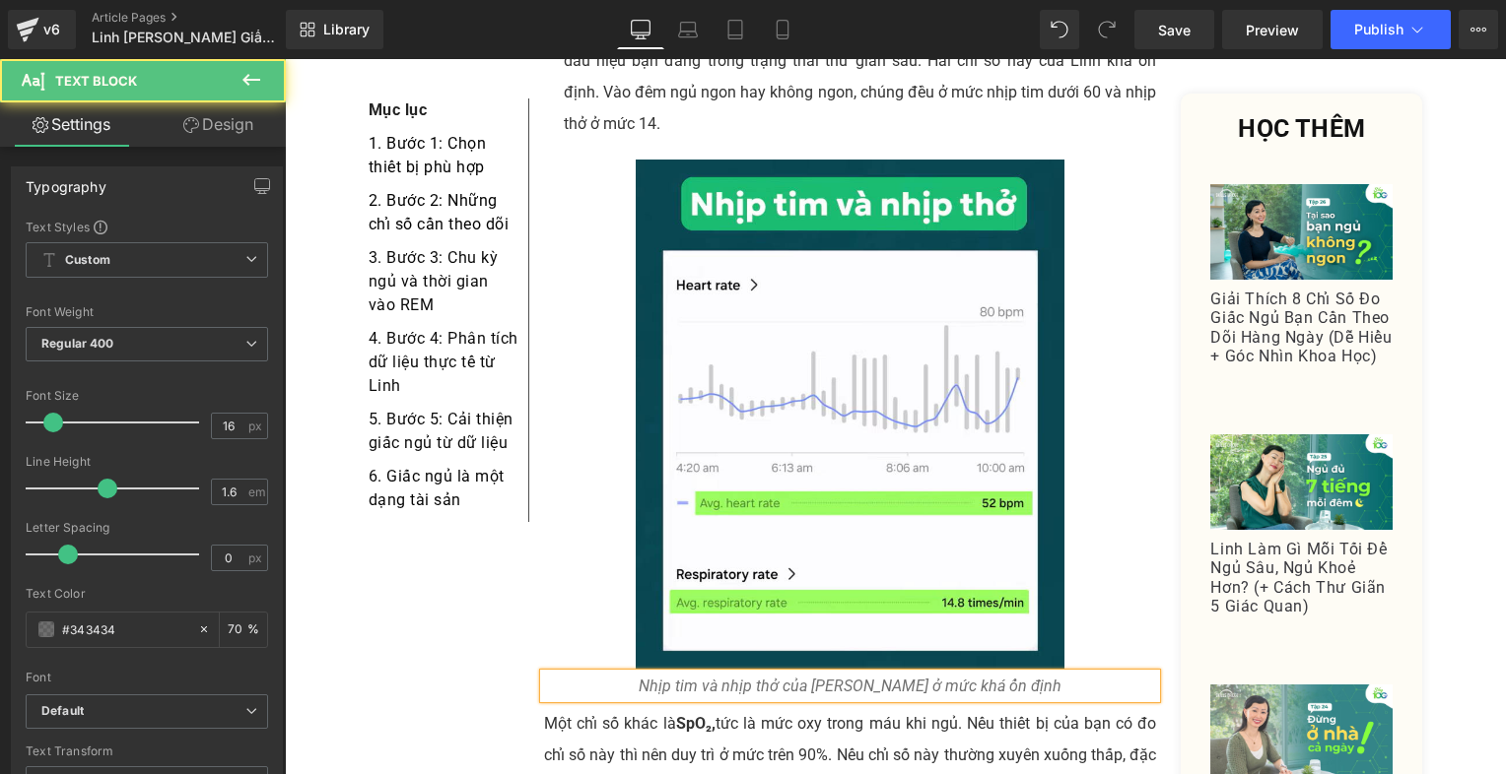
click at [1025, 674] on p "Nhịp tim và nhịp thở của [PERSON_NAME] ở mức khá ổn định" at bounding box center [850, 687] width 613 height 26
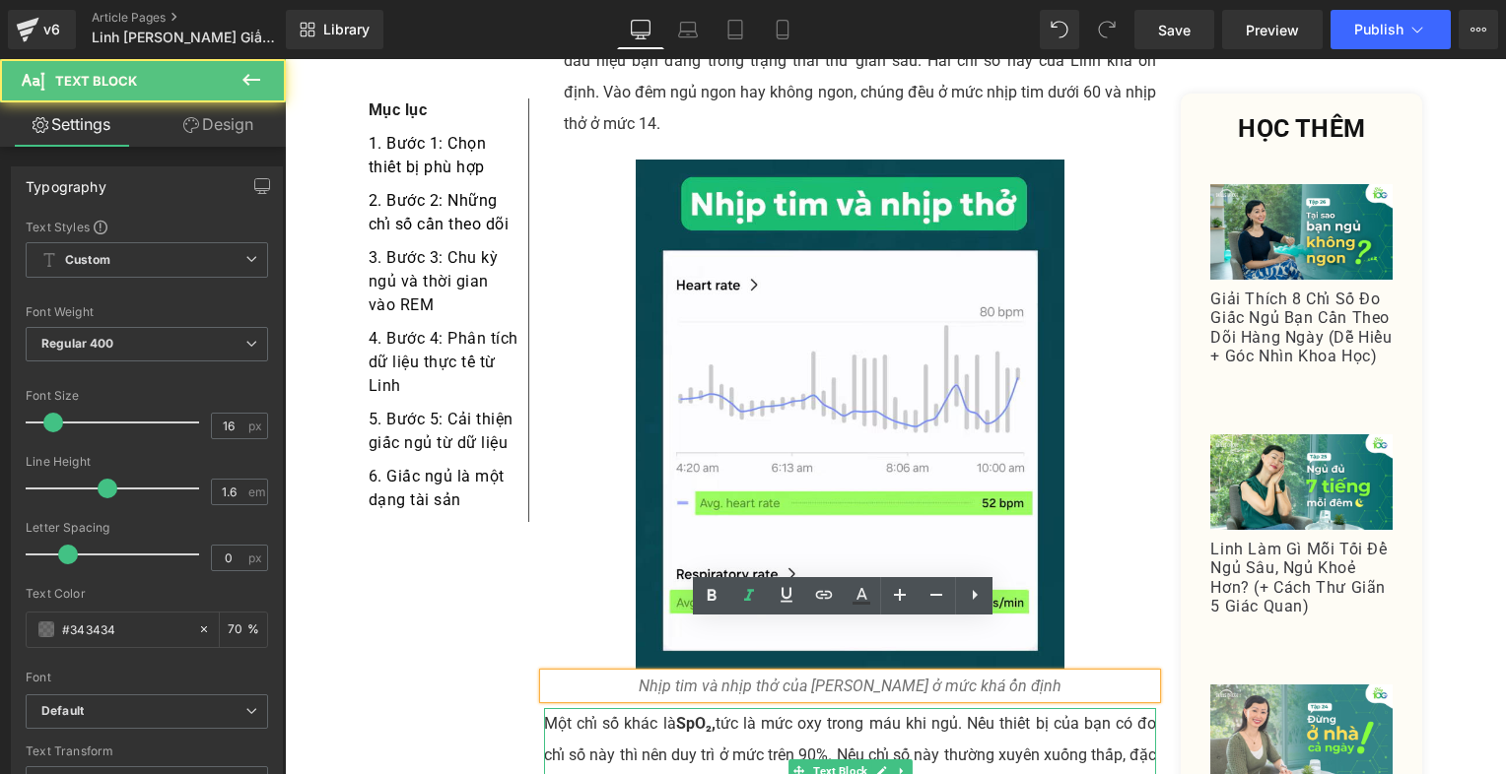
click at [863, 708] on p "Một chỉ số khác là SpO₂, tức là mức oxy trong máu khi ngủ. Nếu thiết bị của bạn…" at bounding box center [850, 771] width 613 height 126
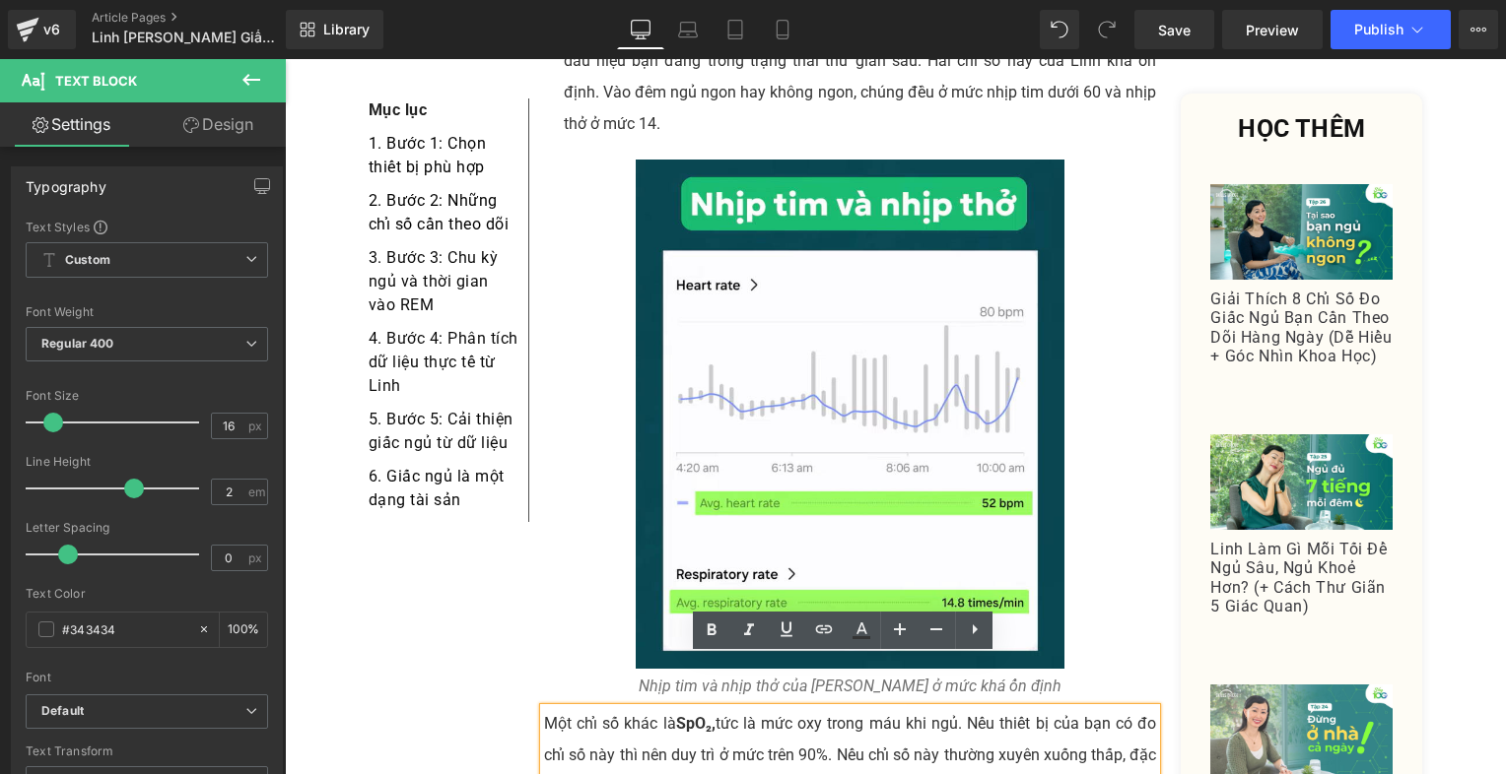
click at [561, 674] on div "Nhịp tim và nhịp thở của [PERSON_NAME] ở mức khá ổn định Text Block" at bounding box center [850, 687] width 613 height 26
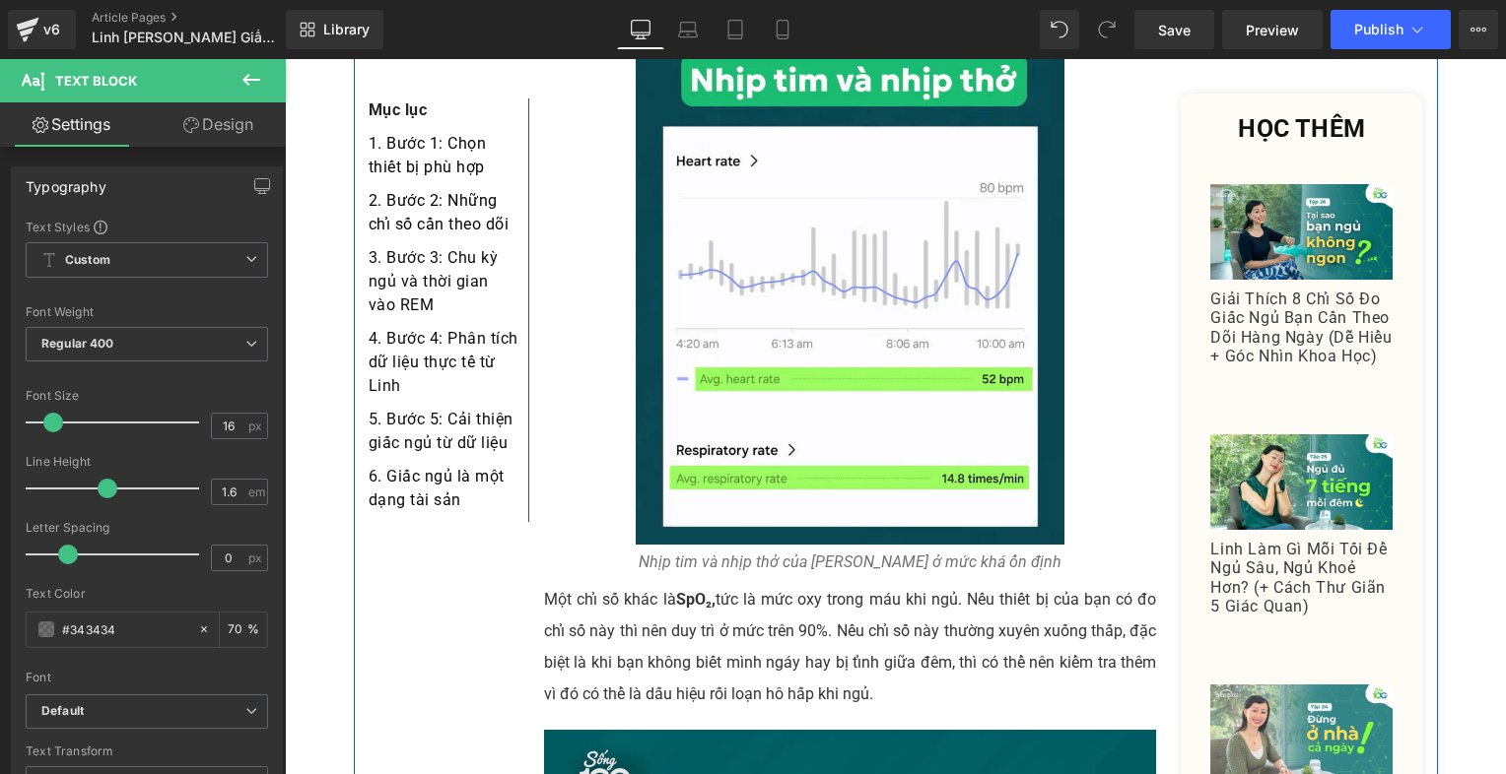
scroll to position [7693, 0]
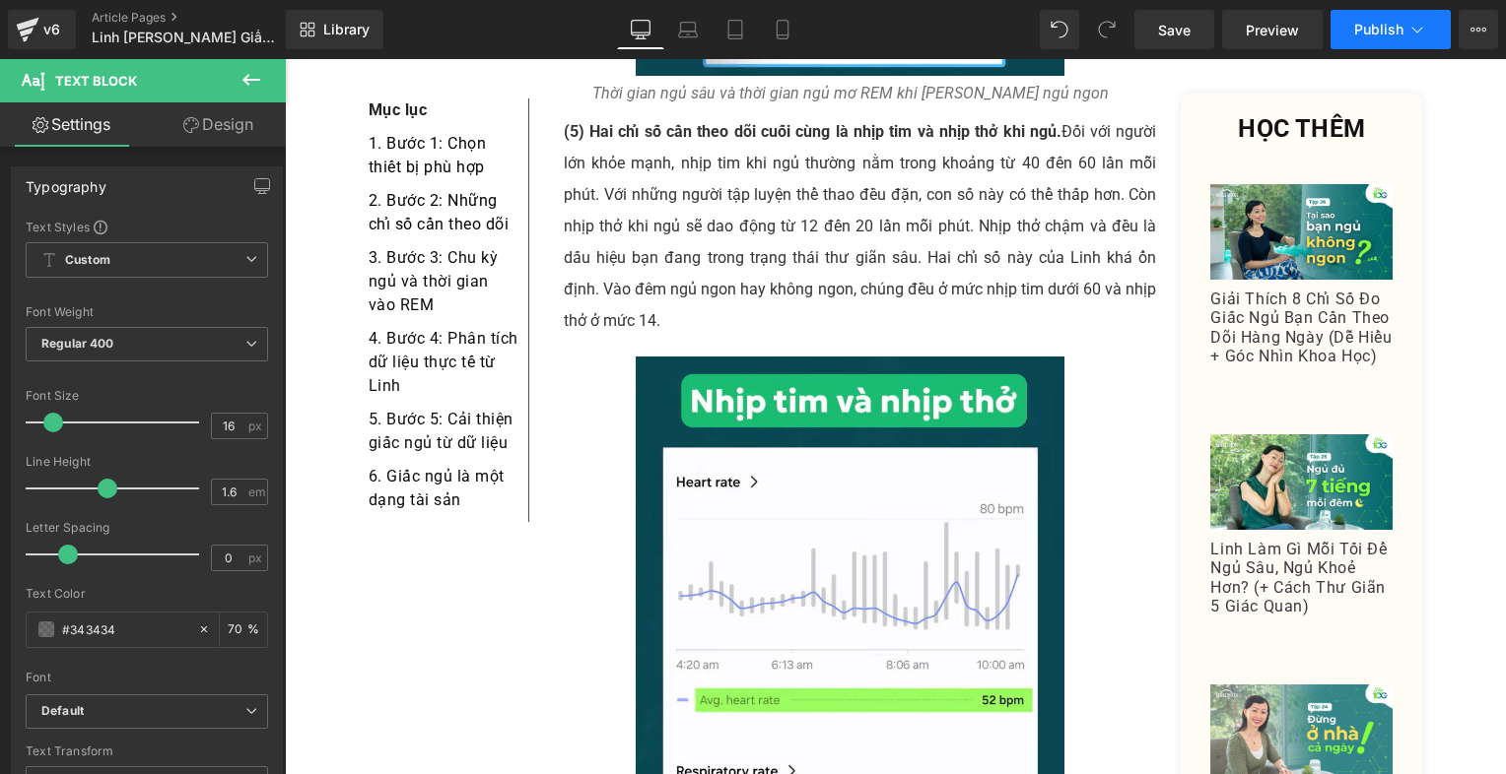
click at [1355, 26] on span "Publish" at bounding box center [1378, 30] width 49 height 16
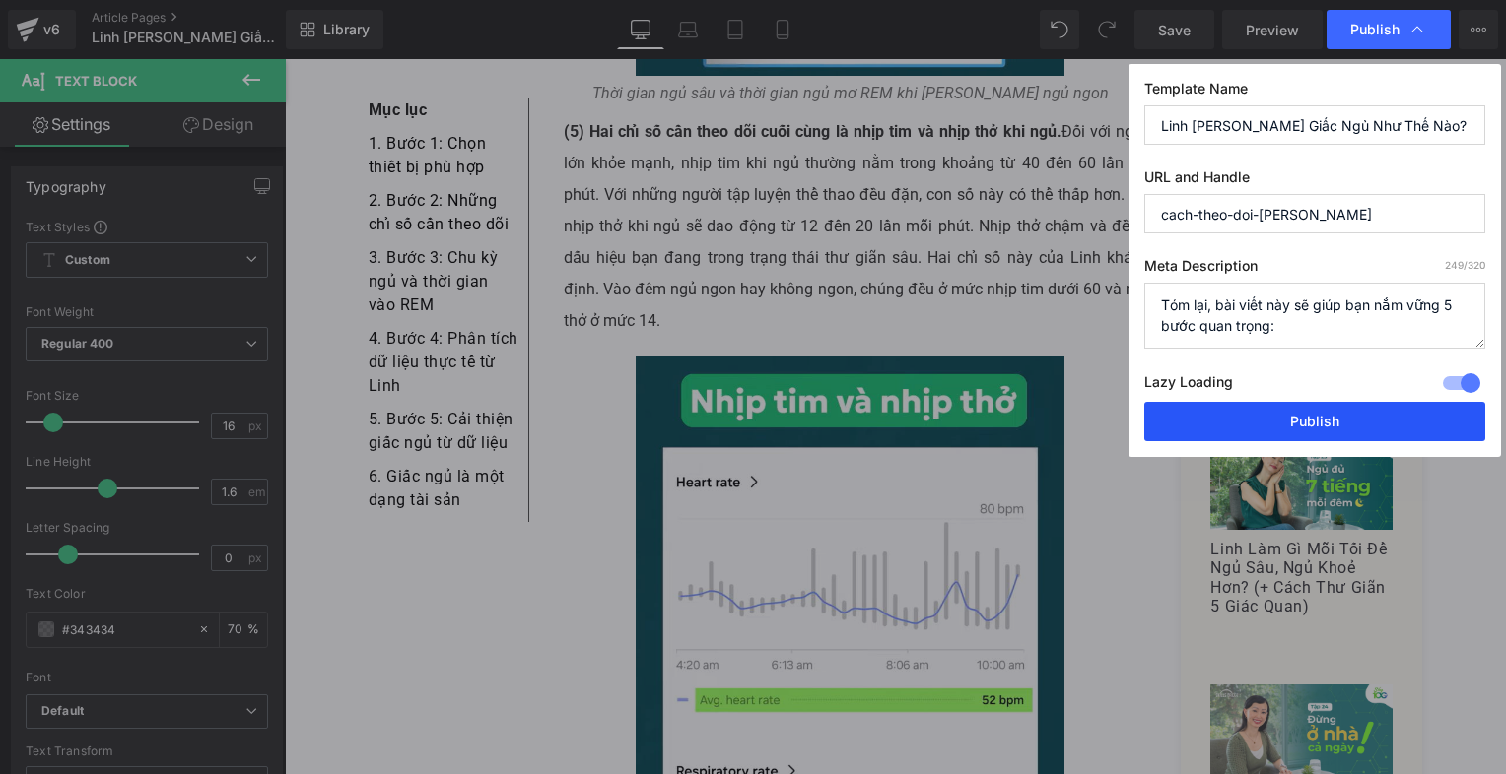
drag, startPoint x: 1266, startPoint y: 413, endPoint x: 551, endPoint y: 274, distance: 728.7
click at [1266, 413] on button "Publish" at bounding box center [1314, 421] width 341 height 39
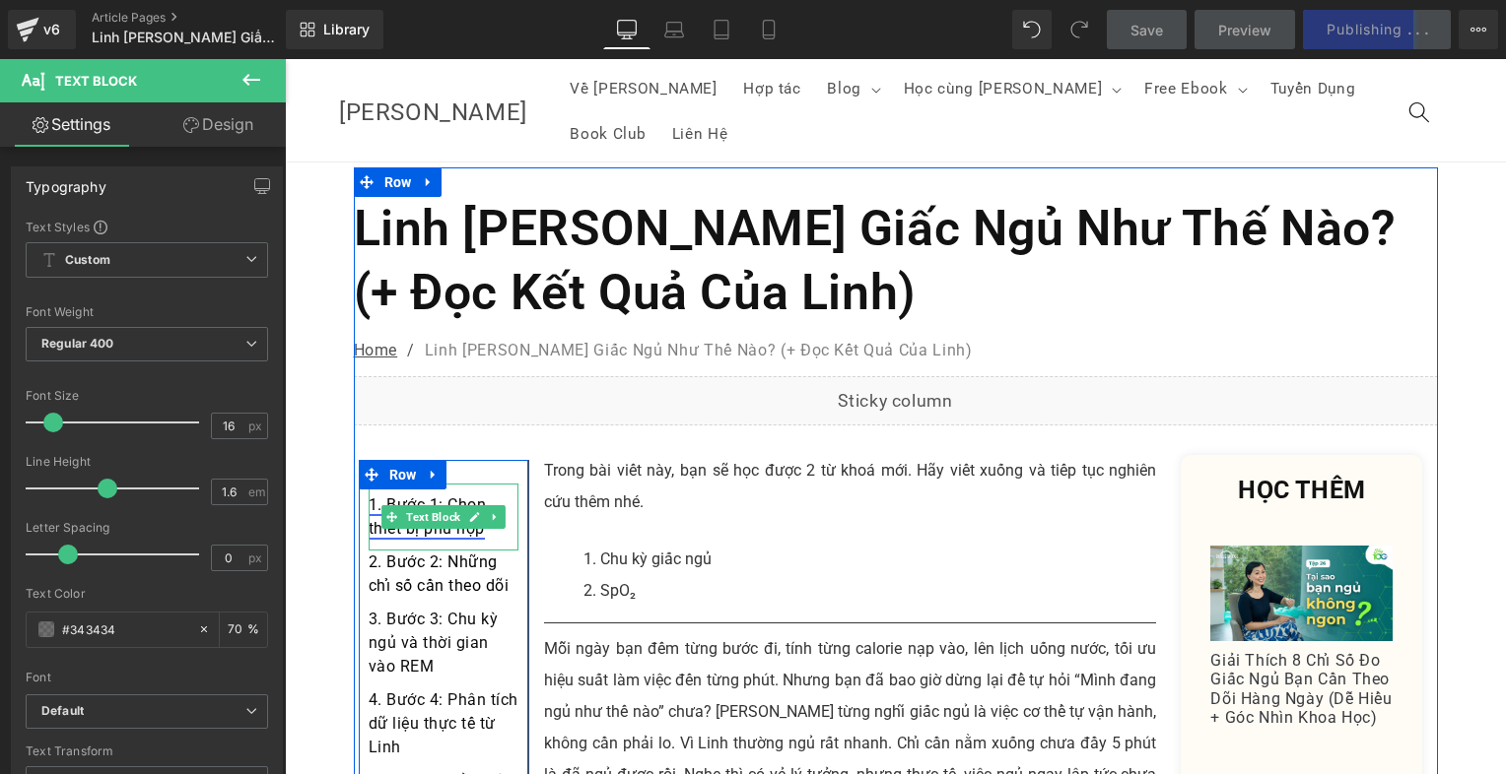
click at [390, 496] on link "1. Bước 1: Chọn thiết bị phù hợp" at bounding box center [428, 517] width 118 height 42
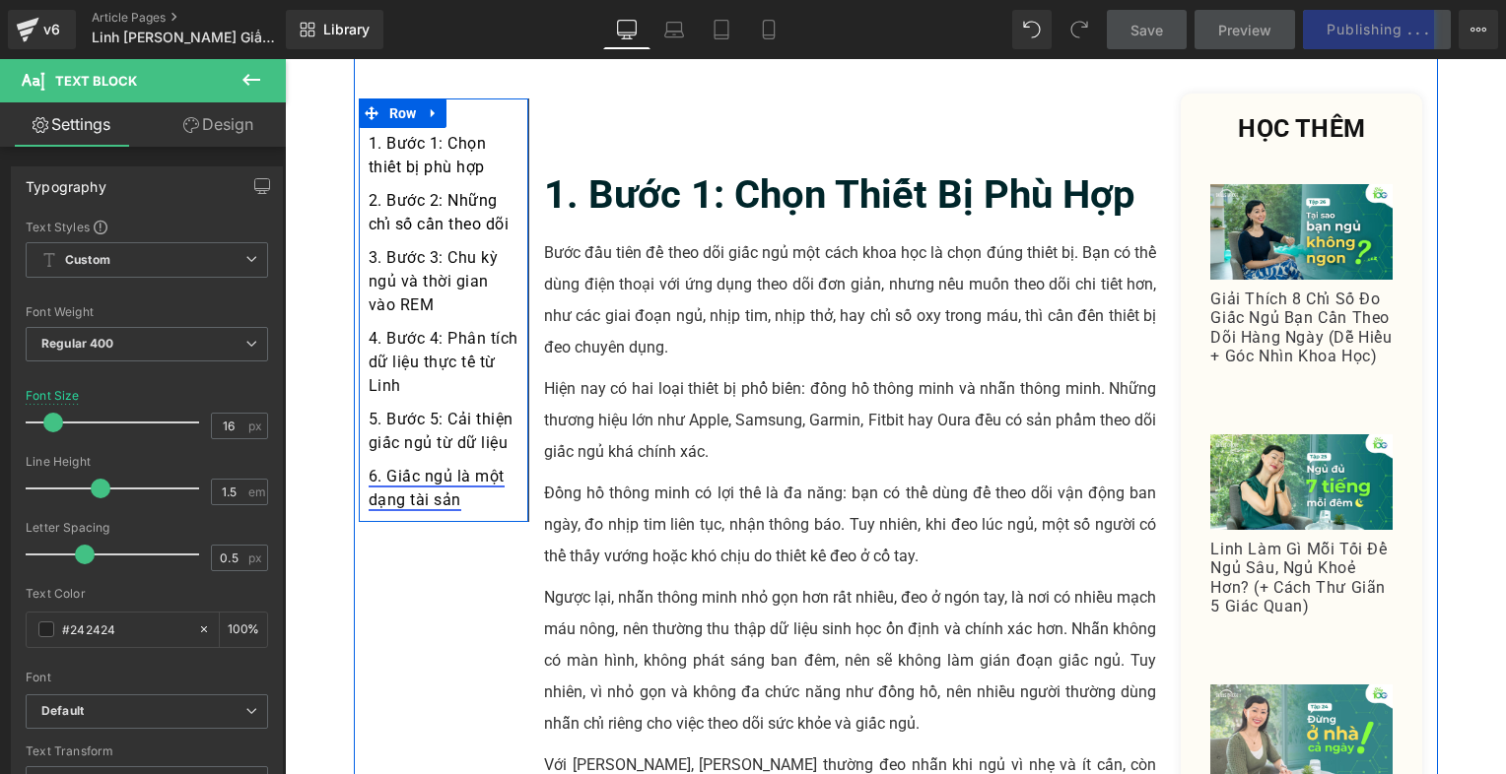
scroll to position [1531, 0]
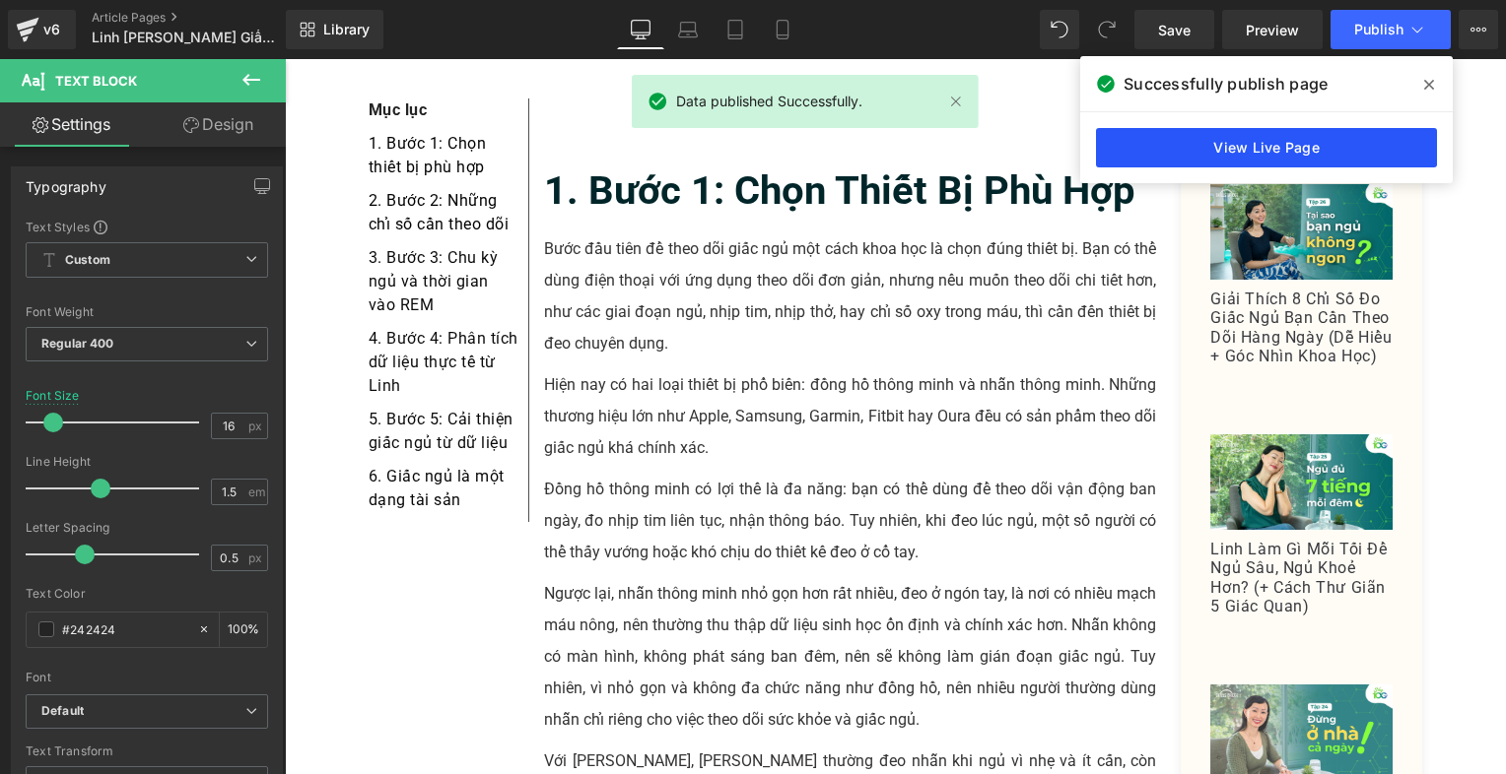
click at [1285, 142] on link "View Live Page" at bounding box center [1266, 147] width 341 height 39
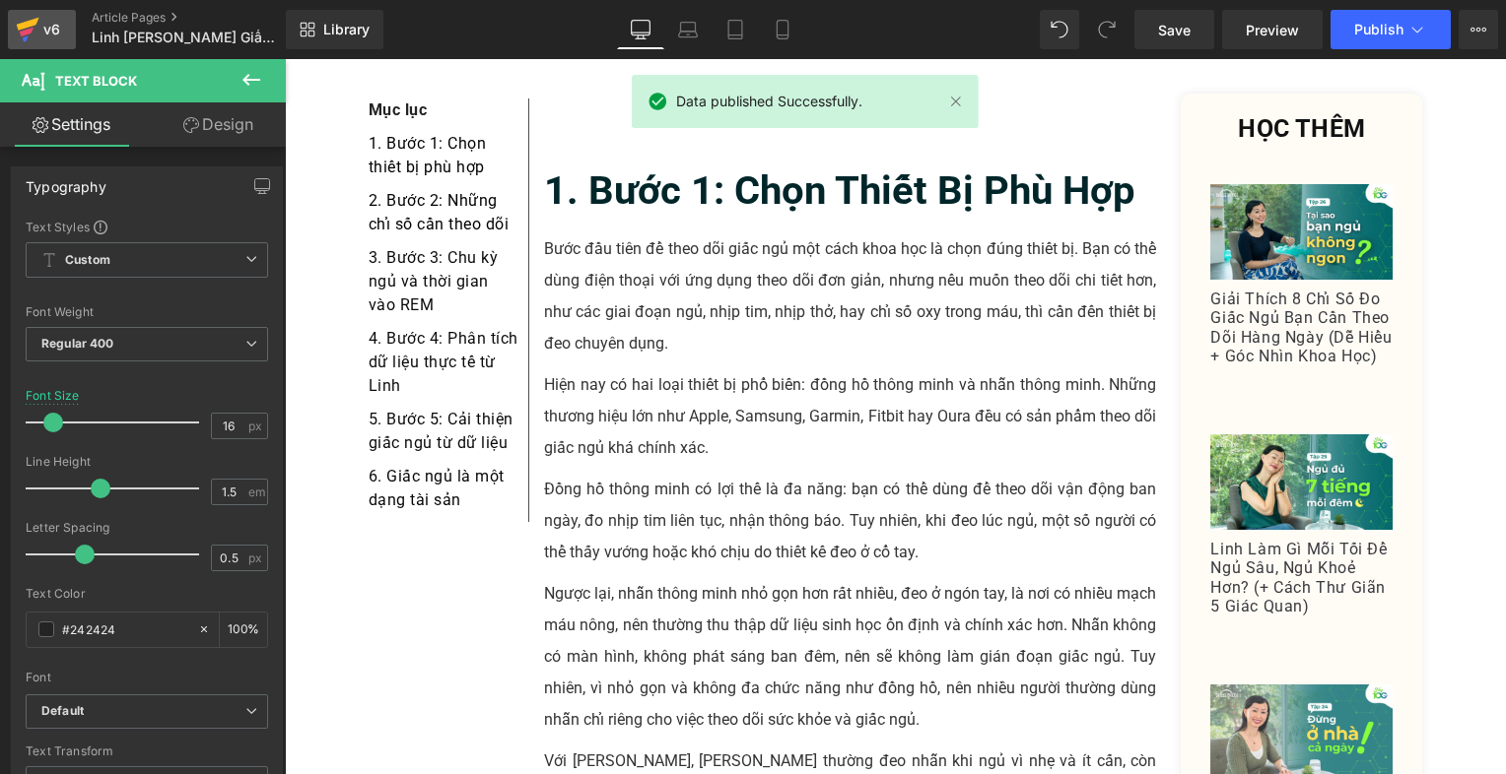
click at [16, 22] on icon at bounding box center [28, 29] width 24 height 49
